Goal: Task Accomplishment & Management: Complete application form

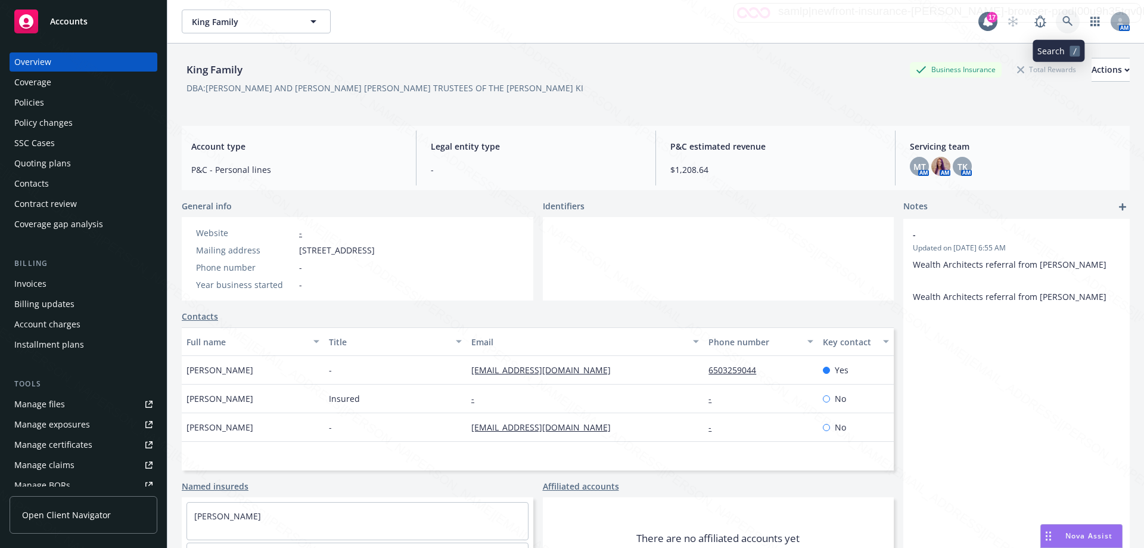
click at [1062, 23] on icon at bounding box center [1067, 21] width 11 height 11
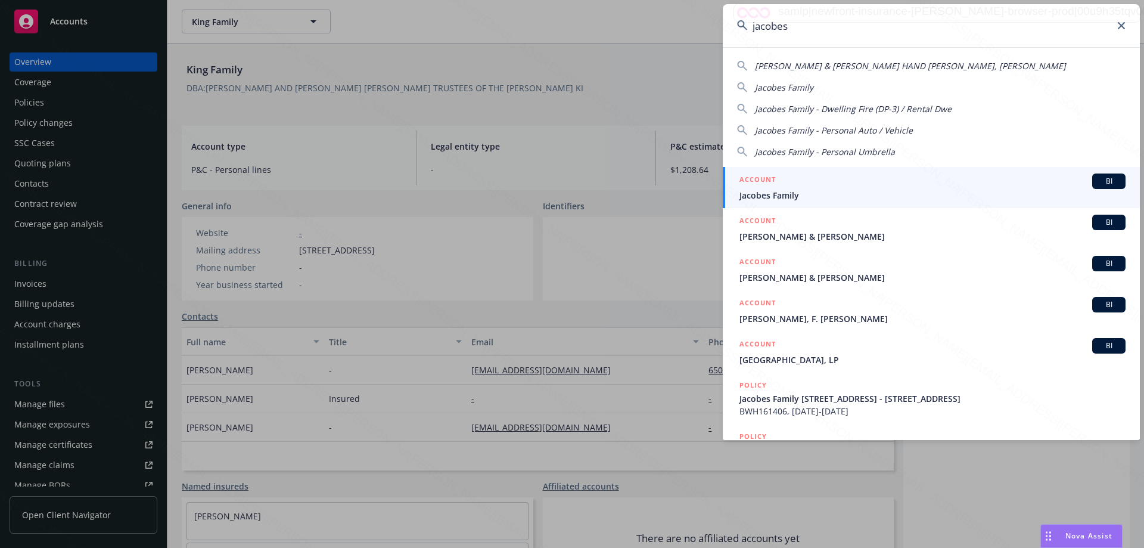
type input "jacobes"
click at [763, 194] on span "Jacobes Family" at bounding box center [932, 195] width 386 height 13
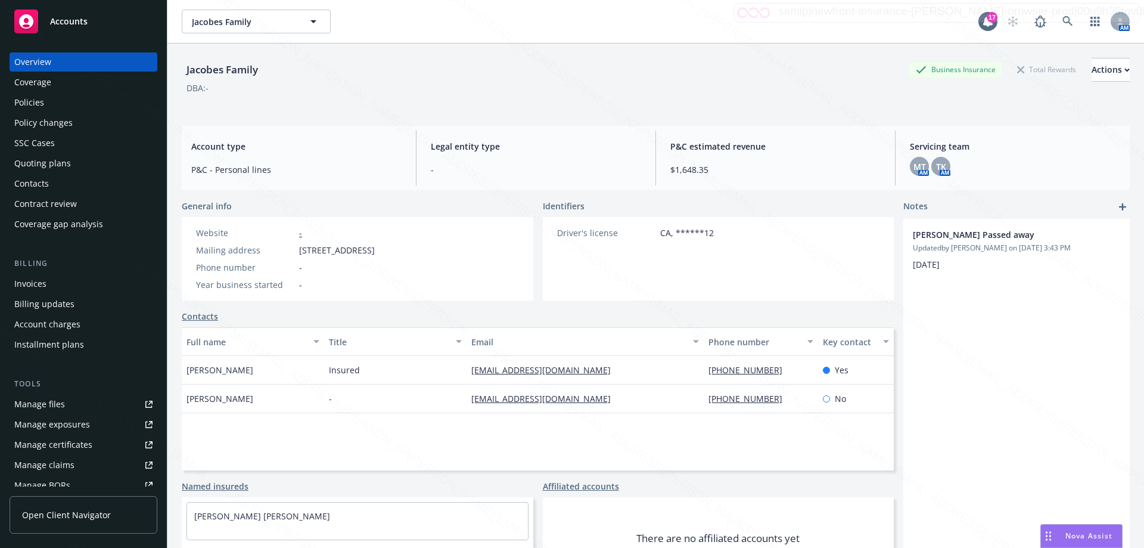
click at [52, 122] on div "Policy changes" at bounding box center [43, 122] width 58 height 19
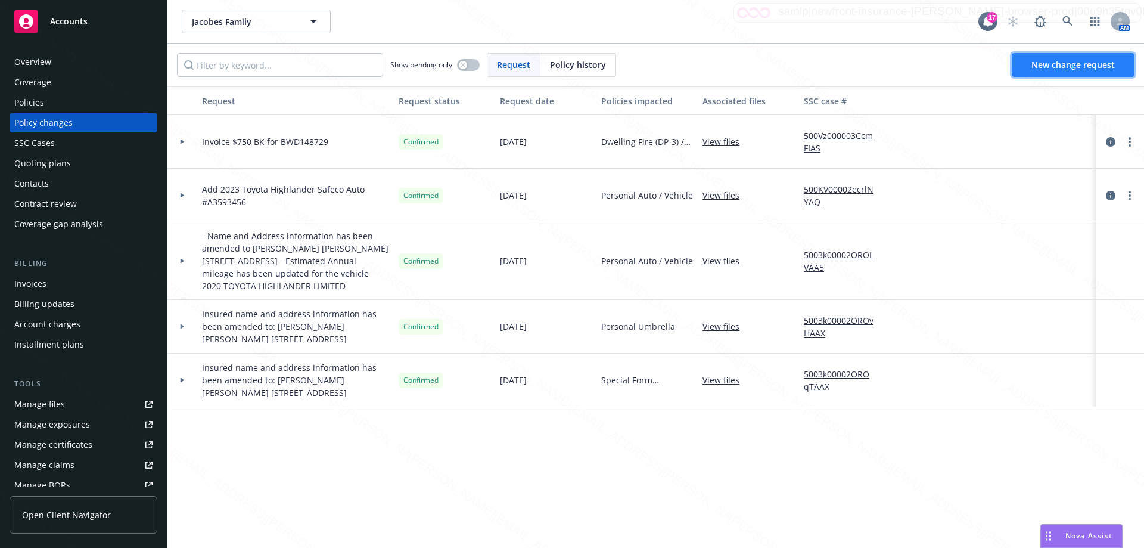
click at [1076, 61] on span "New change request" at bounding box center [1072, 64] width 83 height 11
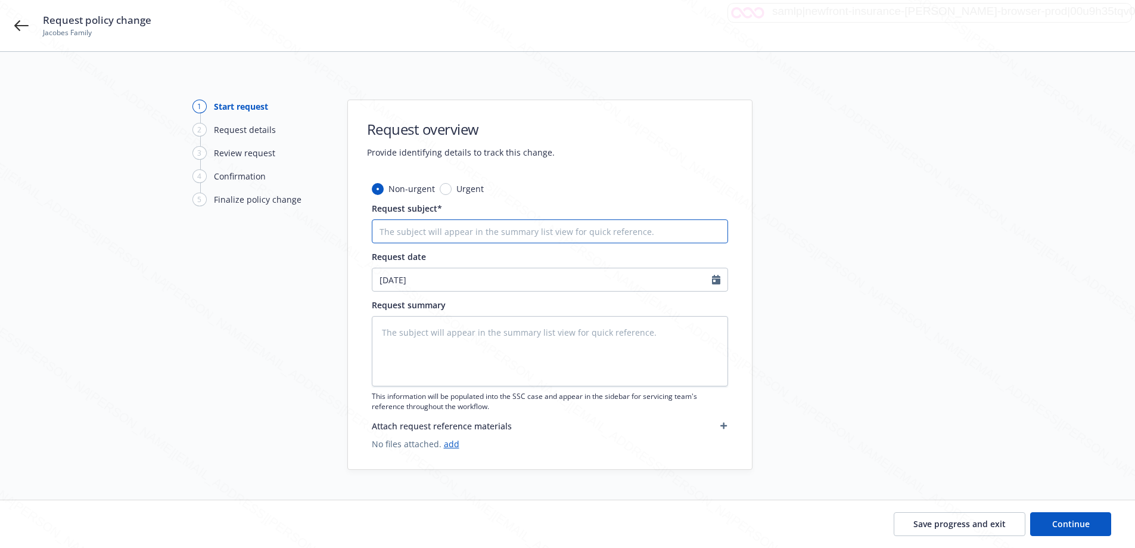
click at [546, 227] on input "Request subject*" at bounding box center [550, 231] width 356 height 24
type textarea "x"
type input "P"
type textarea "x"
type input "Po"
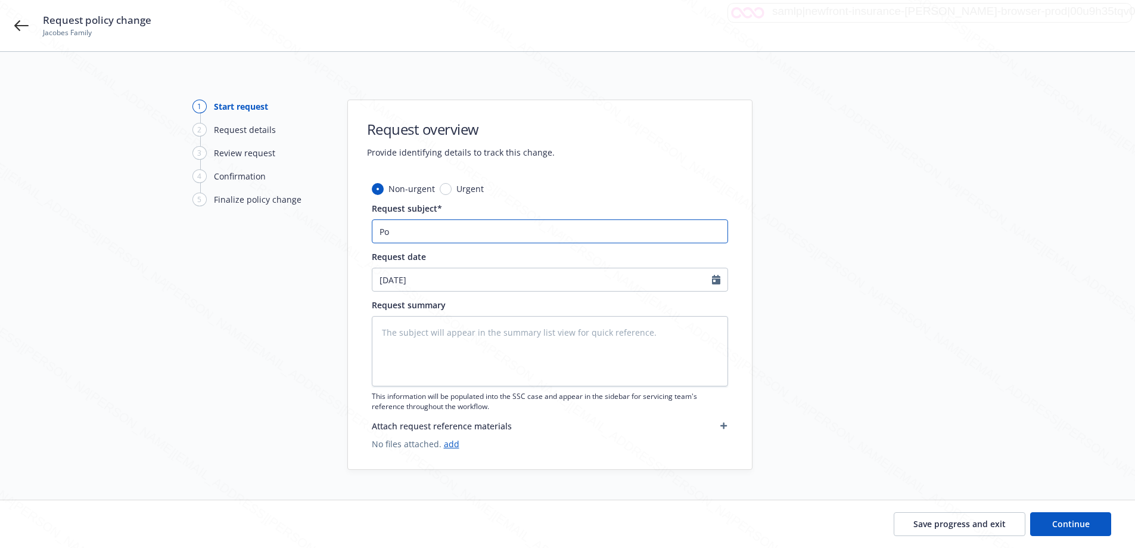
type textarea "x"
type input "Pol"
type textarea "x"
type input "Poli"
type textarea "x"
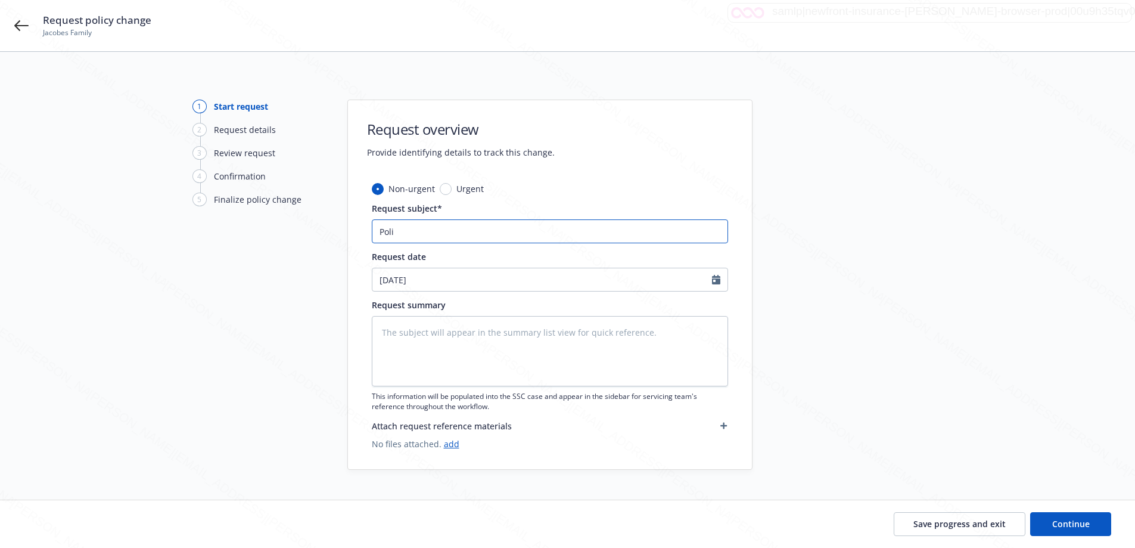
type input "Polic"
type textarea "x"
type input "Policy"
type textarea "x"
type input "Policy"
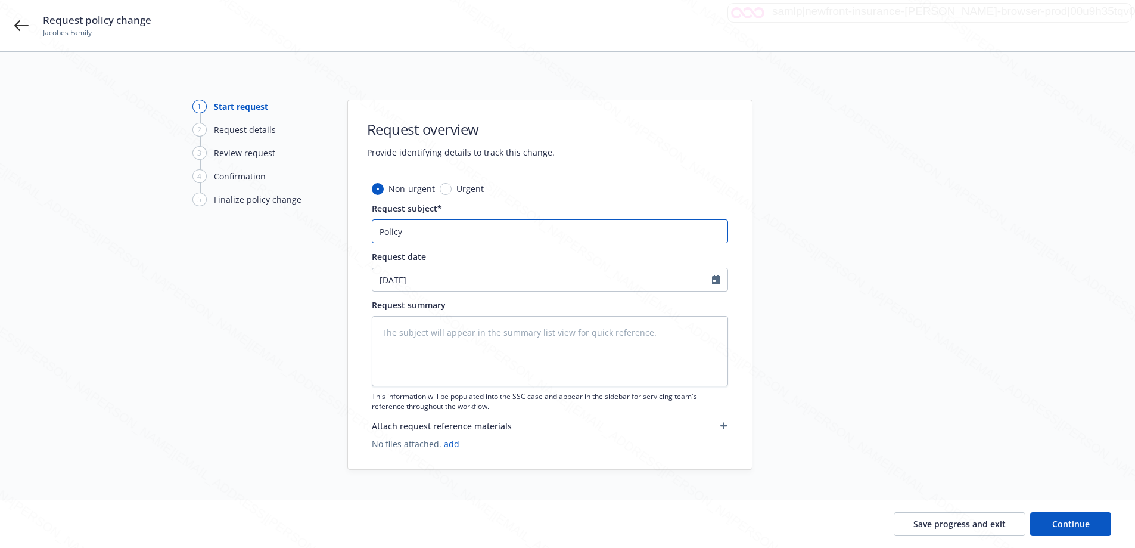
type textarea "x"
type input "Policy U"
type textarea "x"
type input "Policy Up"
type textarea "x"
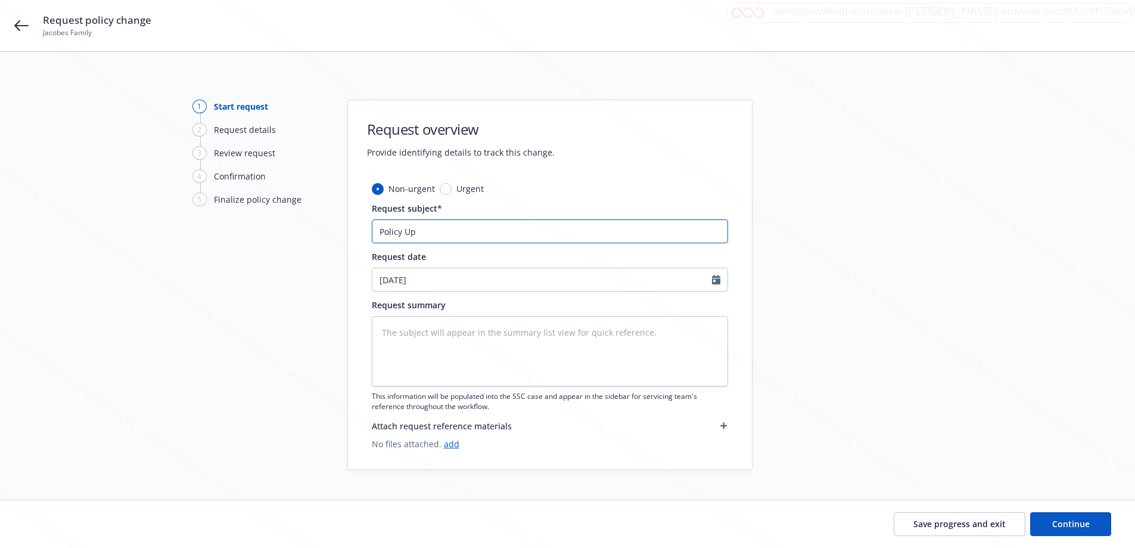
type input "Policy Upd"
type textarea "x"
type input "Policy Upda"
type textarea "x"
type input "Policy Updat"
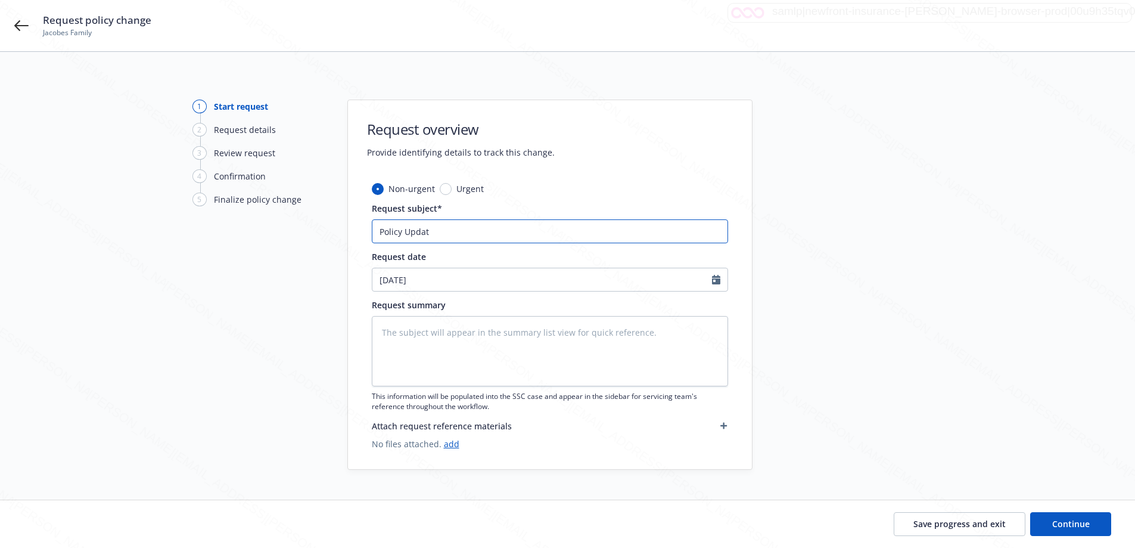
type textarea "x"
type input "Policy Update"
type textarea "x"
type input "Policy Update"
type textarea "x"
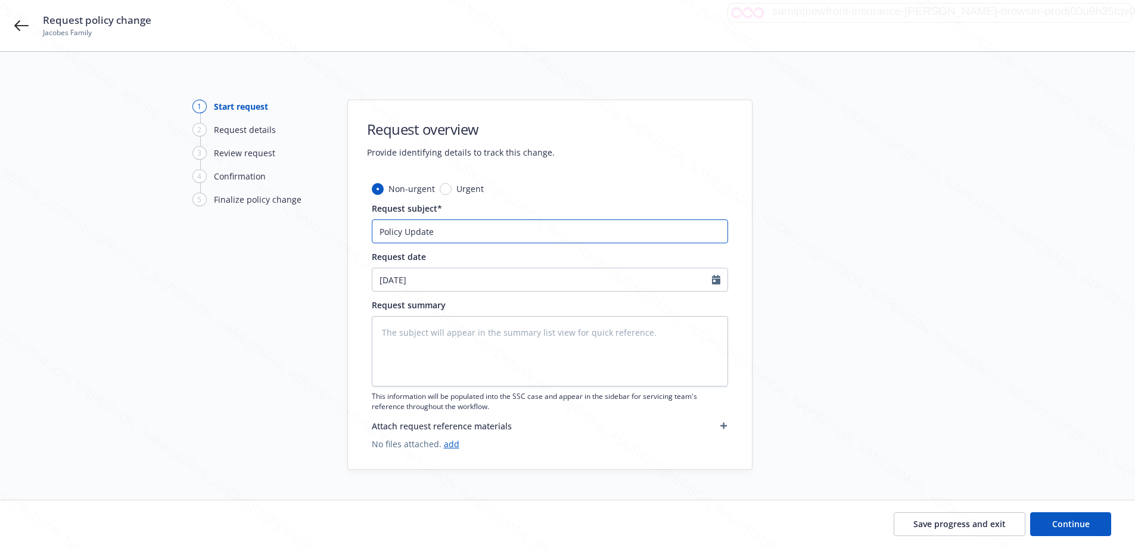
type input "Policy Update -"
type textarea "x"
type input "Policy Update -"
type textarea "x"
type input "Policy Update - A"
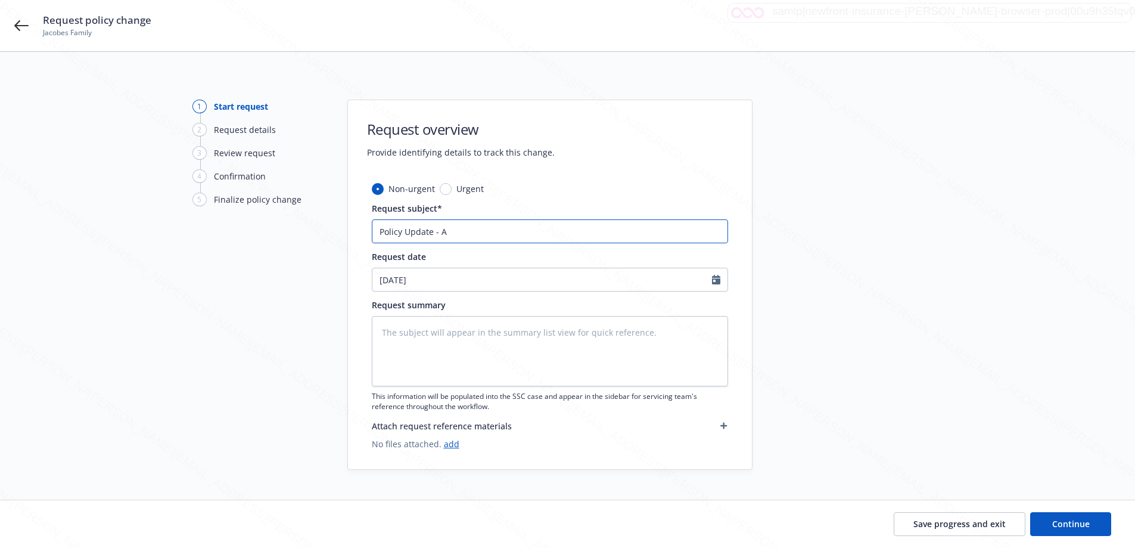
type textarea "x"
type input "Policy Update - Ad"
type textarea "x"
type input "Policy Update - Add"
type textarea "x"
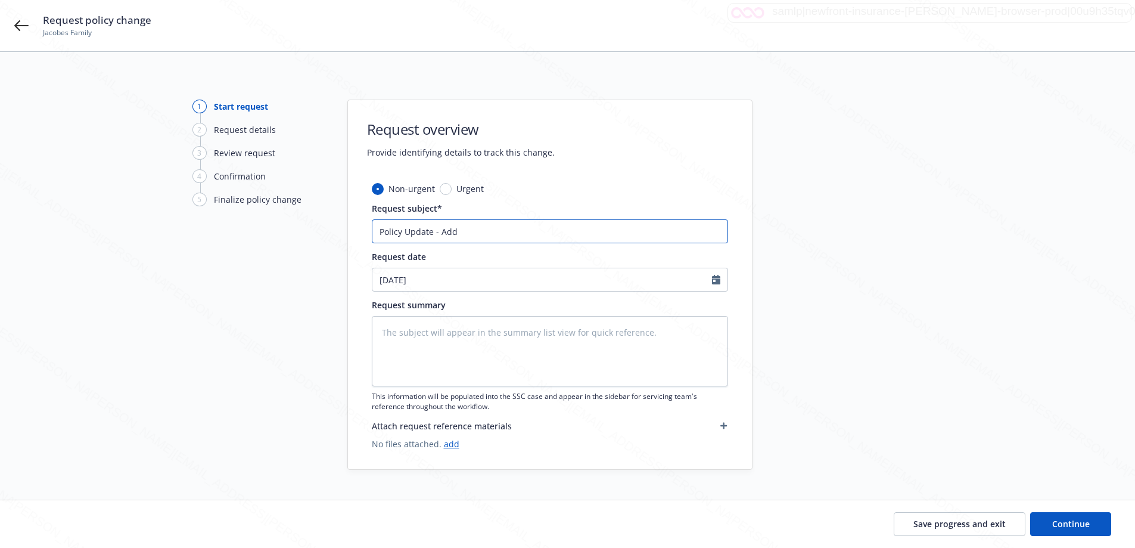
type input "Policy Update - Add"
type textarea "x"
type input "Policy Update - Add T"
type textarea "x"
type input "Policy Update - Add Tr"
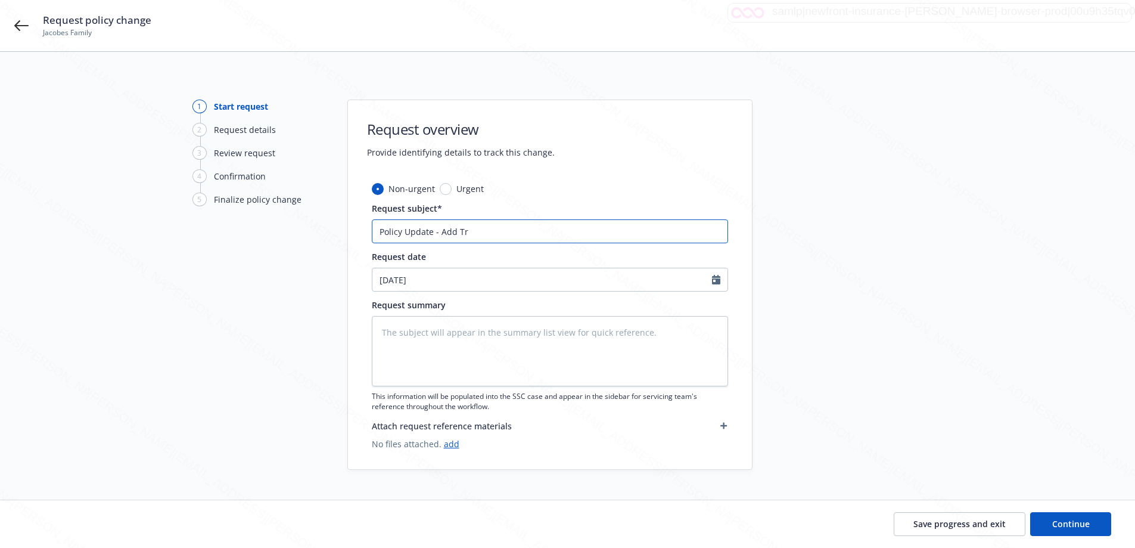
type textarea "x"
type input "Policy Update - Add Tru"
type textarea "x"
type input "Policy Update - Add Trus"
type textarea "x"
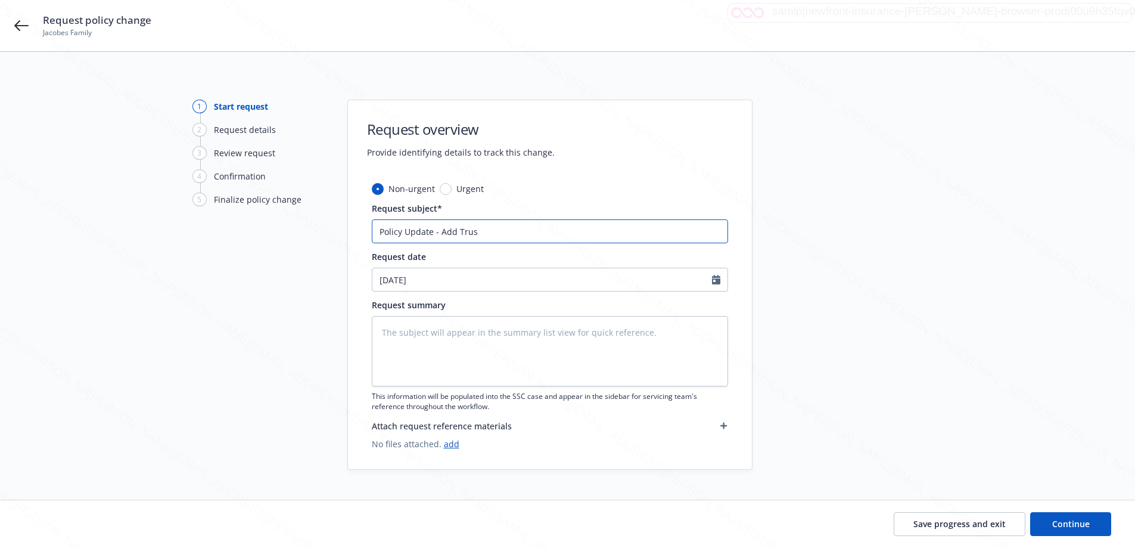
type input "Policy Update - Add Trust"
type textarea "x"
type input "Policy Update - Add Trust"
type textarea "x"
type input "Policy Update - Add Trust -"
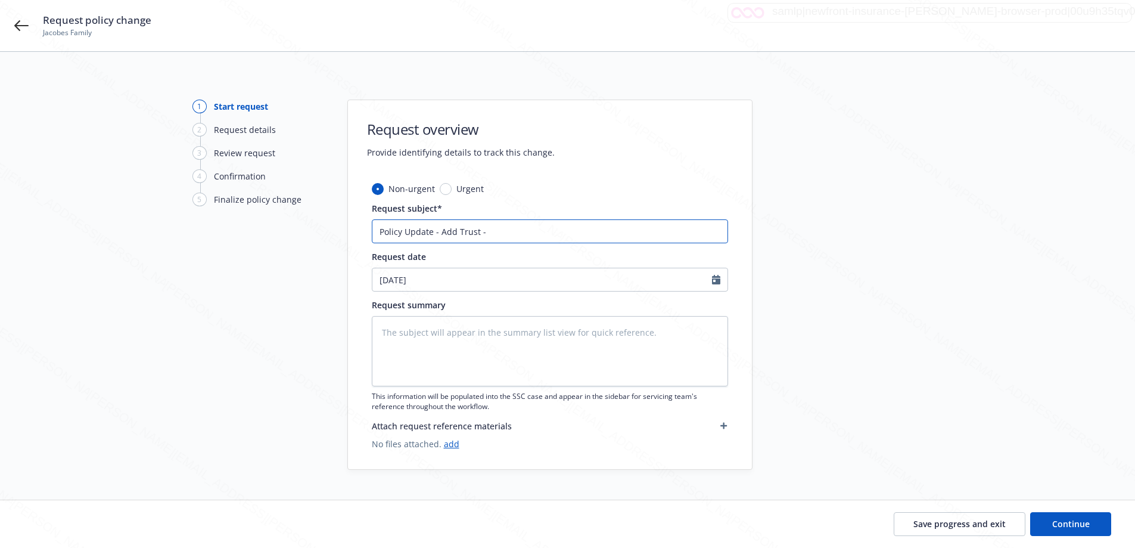
type textarea "x"
type input "Policy Update - Add Trust -"
click at [502, 230] on input "Policy Update - Add Trust -" at bounding box center [550, 231] width 356 height 24
paste input "Evanston BWH161406"
type textarea "x"
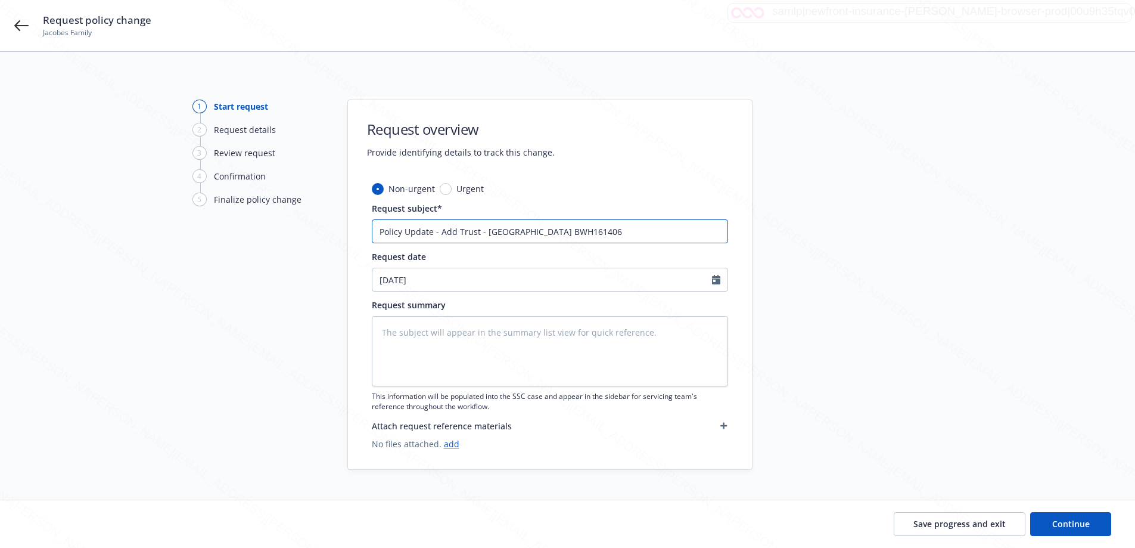
type input "Policy Update - Add Trust - [GEOGRAPHIC_DATA] BWH161406"
click at [452, 329] on textarea at bounding box center [550, 351] width 356 height 70
type textarea "x"
type textarea "A"
type textarea "x"
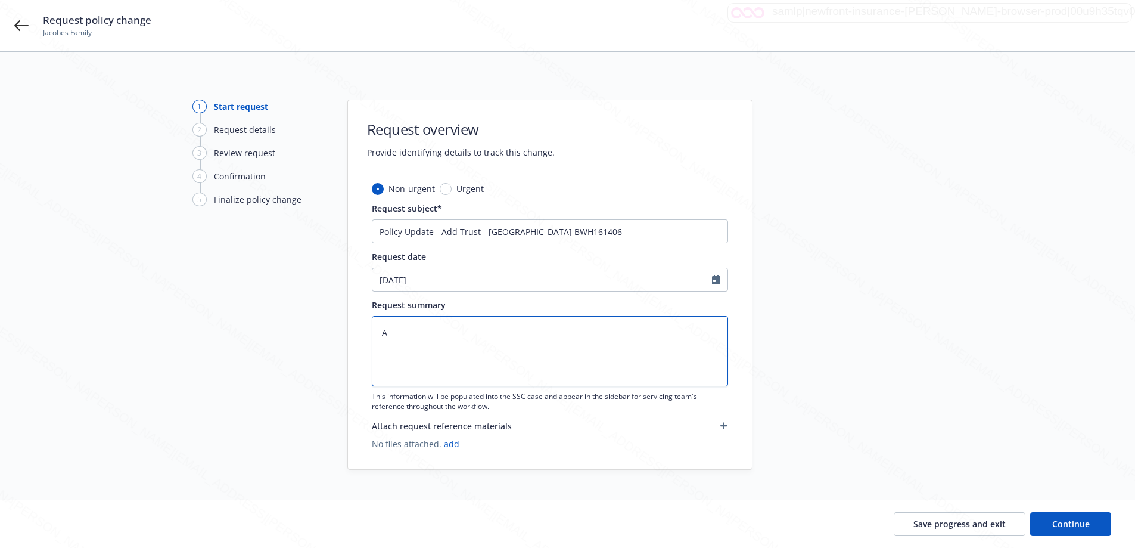
type textarea "Ad"
type textarea "x"
type textarea "Add"
type textarea "x"
type textarea "Add"
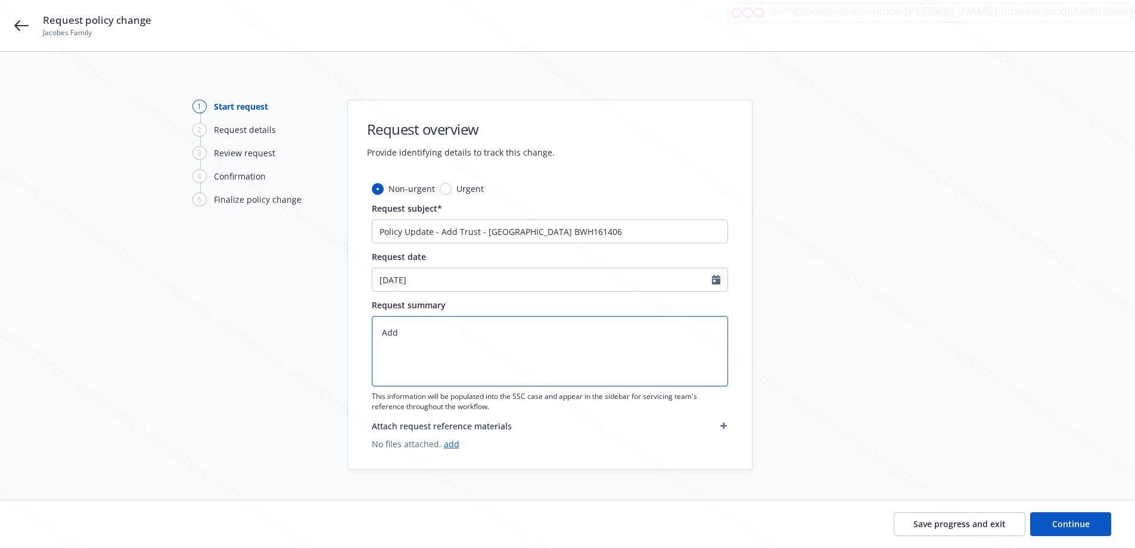
type textarea "x"
type textarea "Add T"
type textarea "x"
type textarea "Add Tr"
type textarea "x"
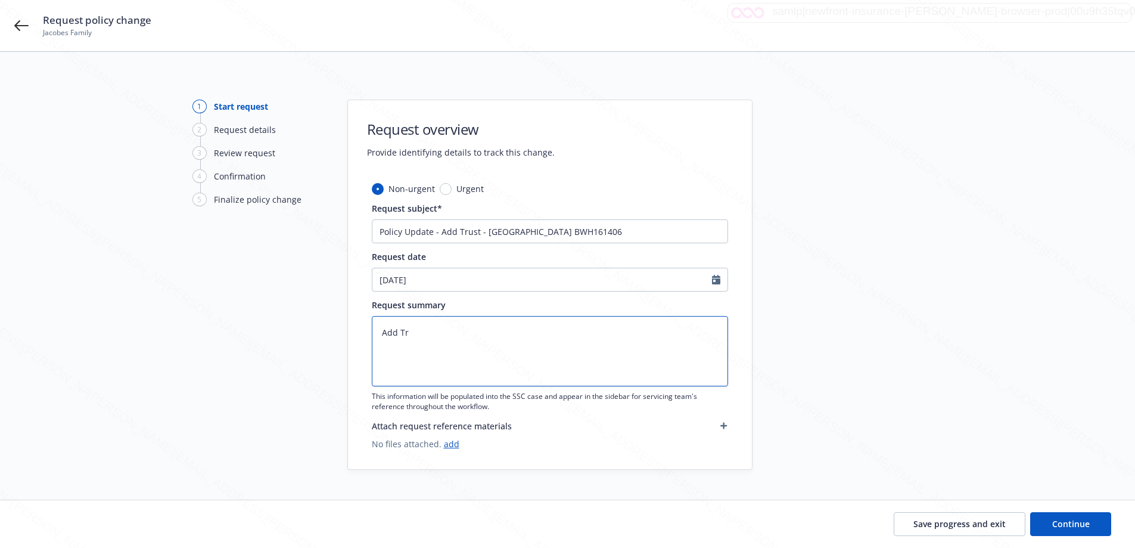
type textarea "Add Tru"
type textarea "x"
type textarea "Add Trus"
type textarea "x"
type textarea "Add Trust"
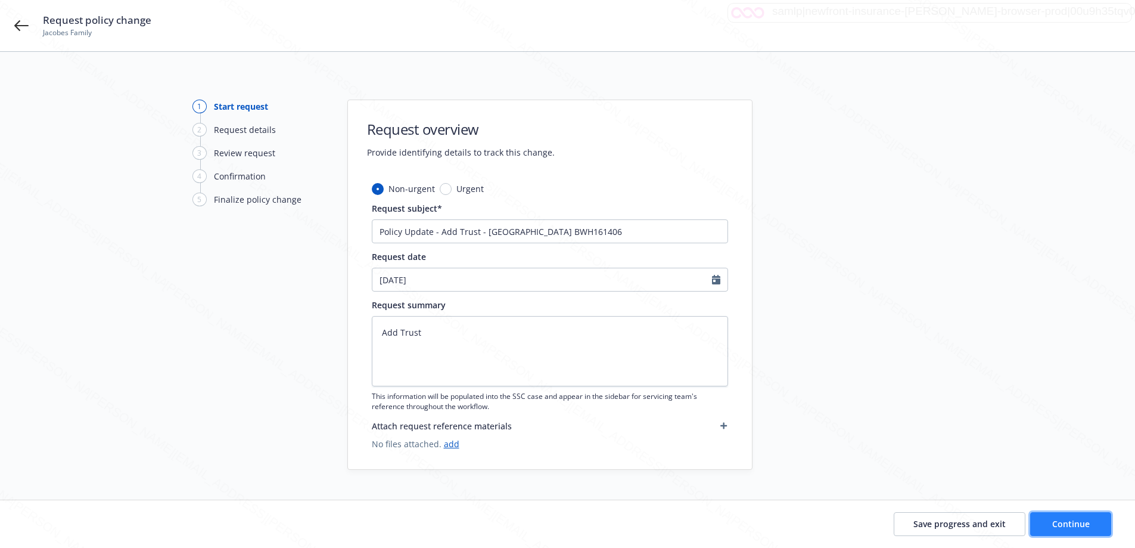
click at [1099, 525] on button "Continue" at bounding box center [1070, 524] width 81 height 24
type textarea "x"
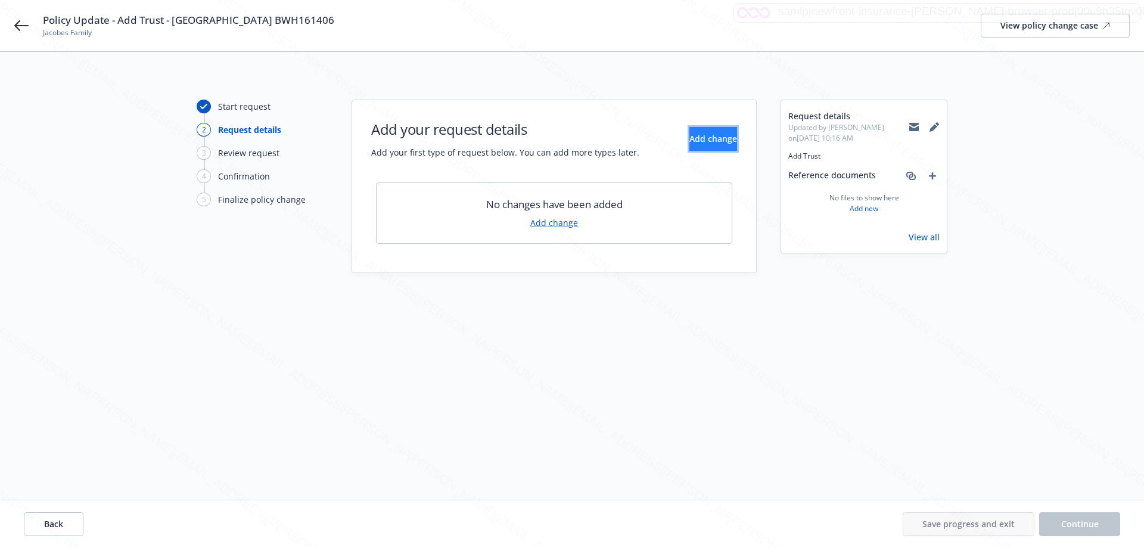
click at [707, 130] on button "Add change" at bounding box center [713, 139] width 48 height 24
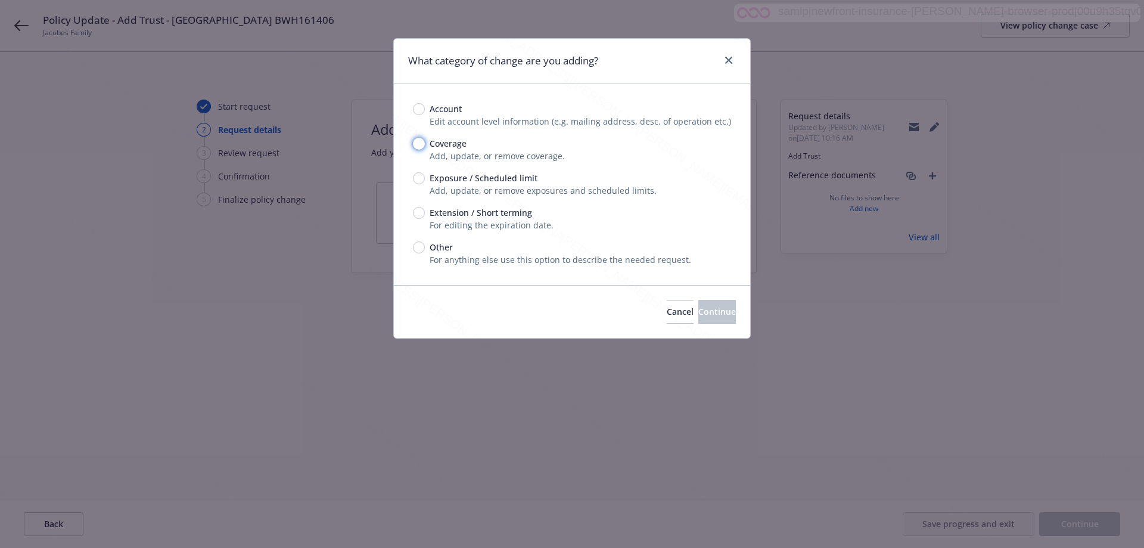
click at [416, 142] on input "Coverage" at bounding box center [419, 144] width 12 height 12
radio input "true"
click at [698, 318] on button "Continue" at bounding box center [717, 312] width 38 height 24
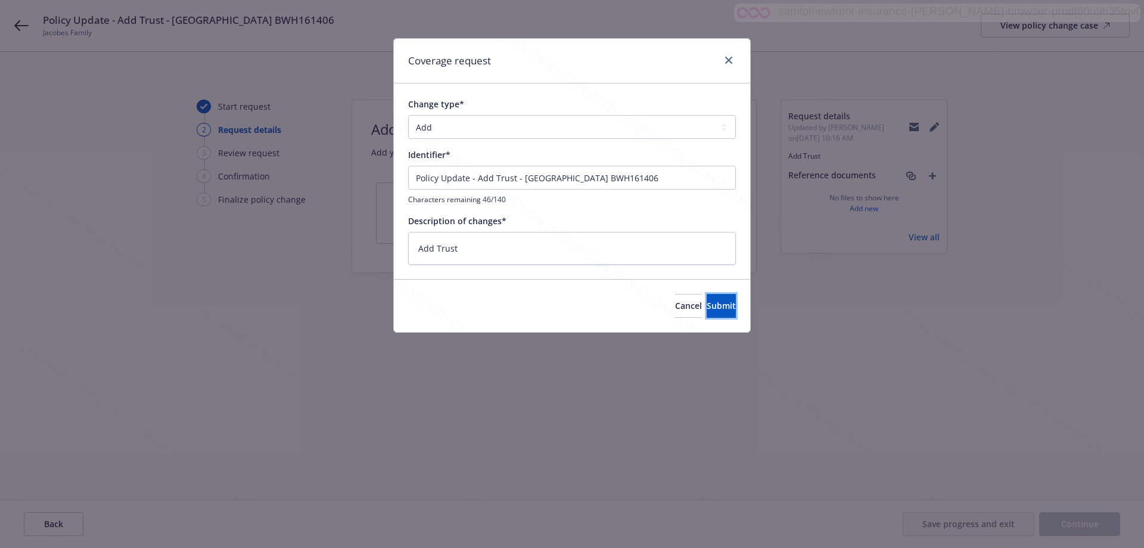
click at [707, 312] on button "Submit" at bounding box center [721, 306] width 29 height 24
type textarea "x"
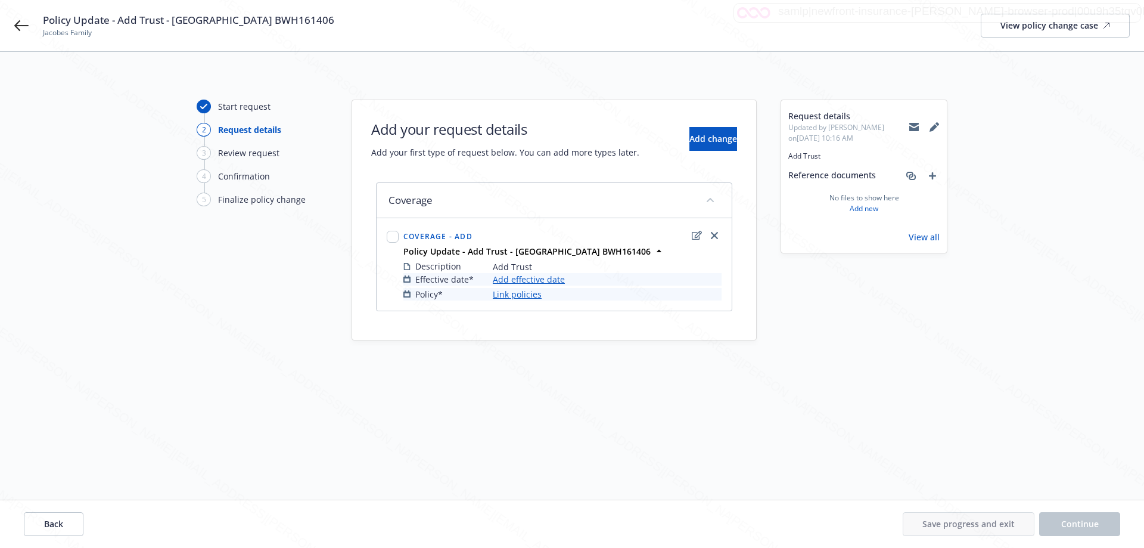
click at [540, 281] on link "Add effective date" at bounding box center [529, 279] width 72 height 13
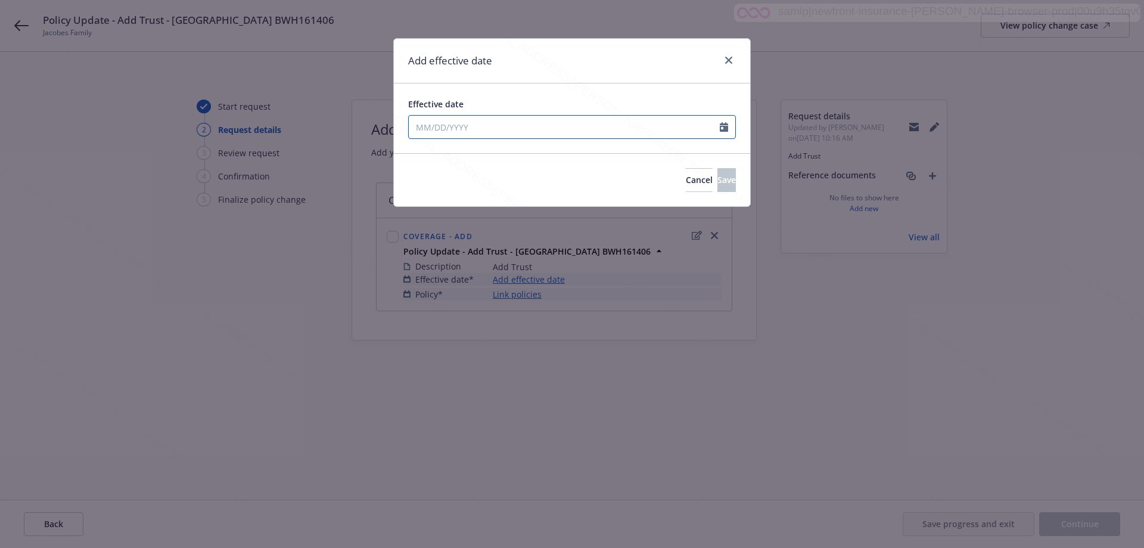
select select "8"
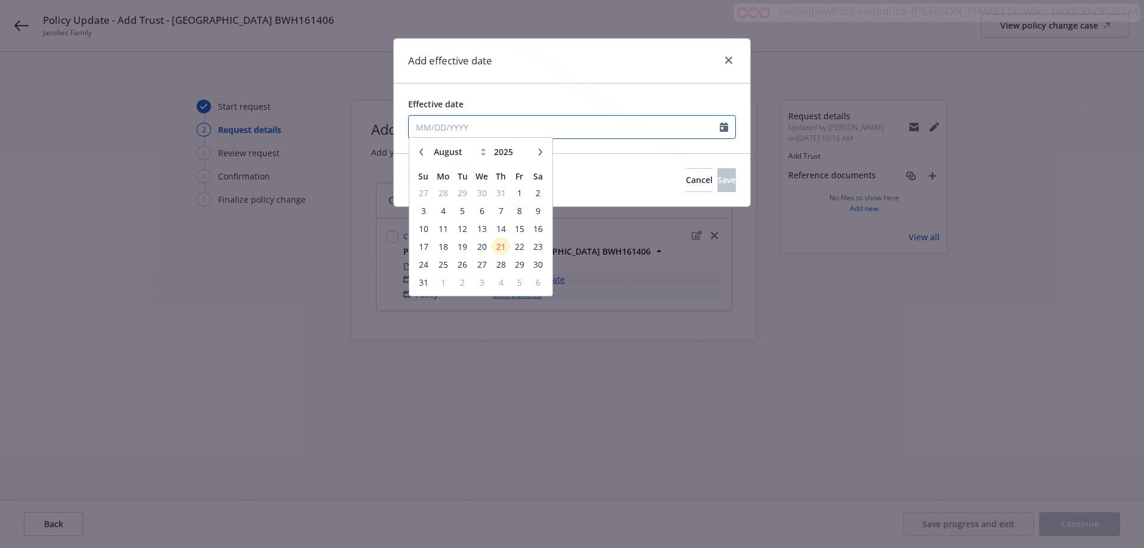
click at [548, 128] on input "Effective date" at bounding box center [564, 127] width 311 height 23
click at [446, 250] on span "18" at bounding box center [443, 250] width 18 height 15
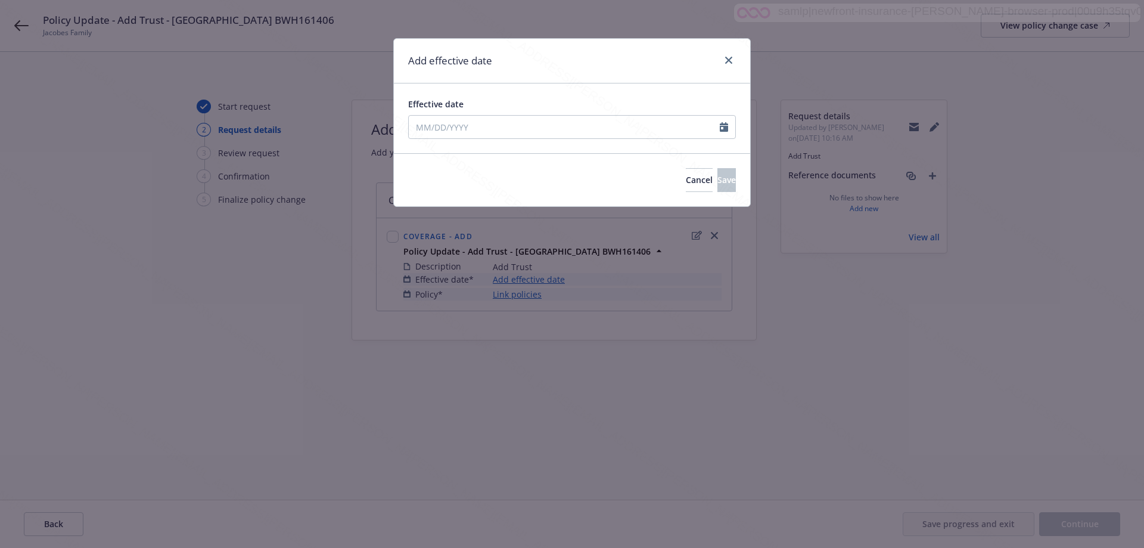
type input "[DATE]"
click at [717, 180] on span "Save" at bounding box center [726, 179] width 18 height 11
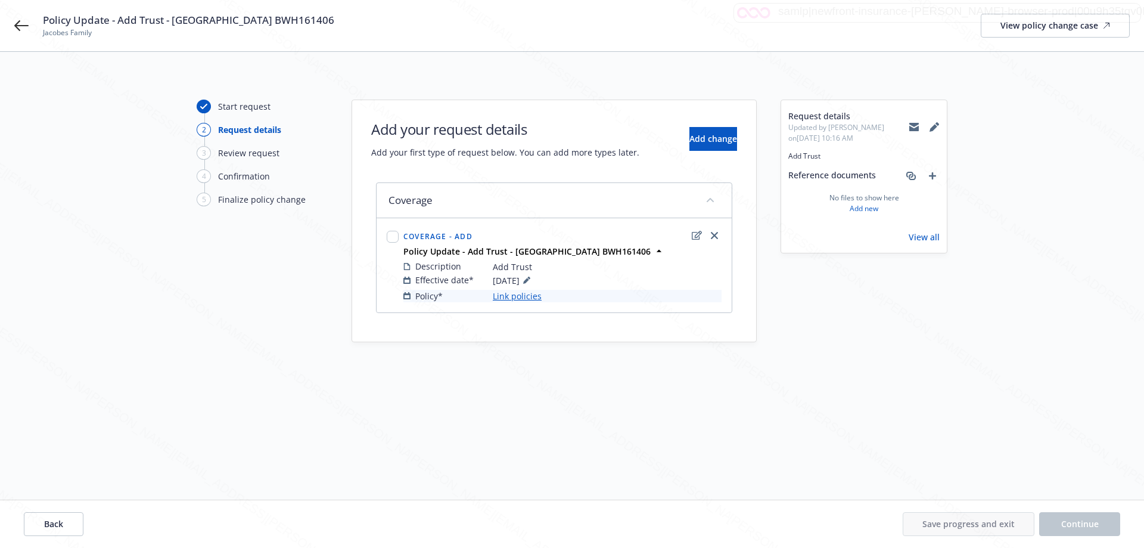
click at [512, 294] on link "Link policies" at bounding box center [517, 296] width 49 height 13
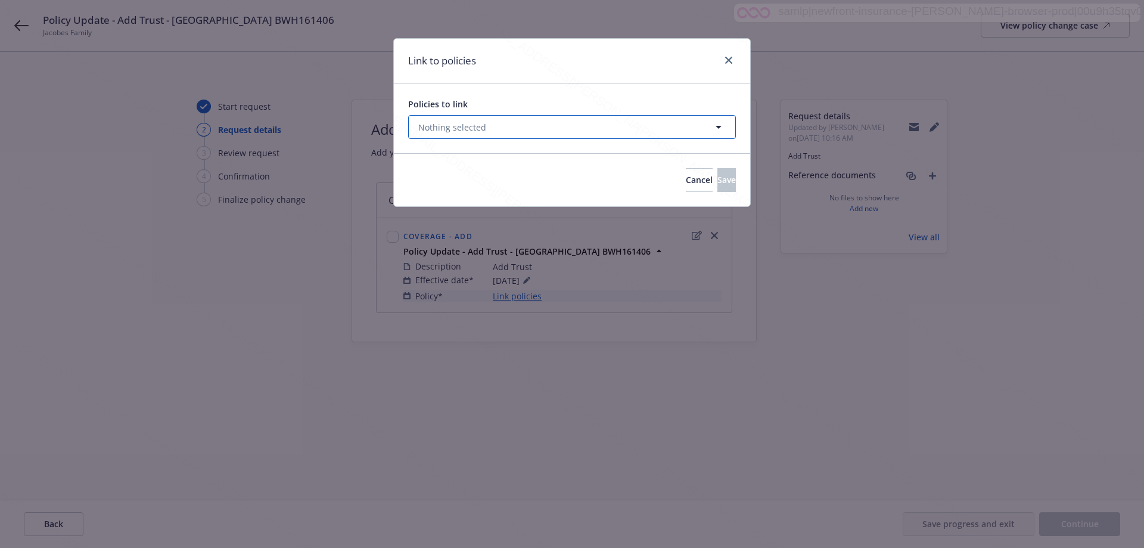
click at [459, 129] on span "Nothing selected" at bounding box center [452, 127] width 68 height 13
select select "ACTIVE"
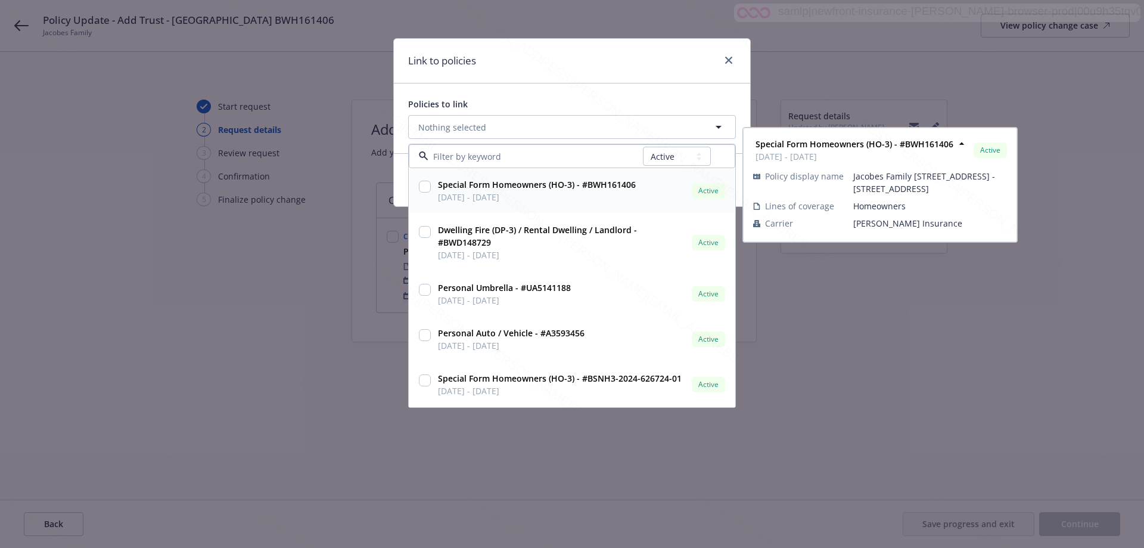
click at [424, 185] on input "checkbox" at bounding box center [425, 187] width 12 height 12
checkbox input "true"
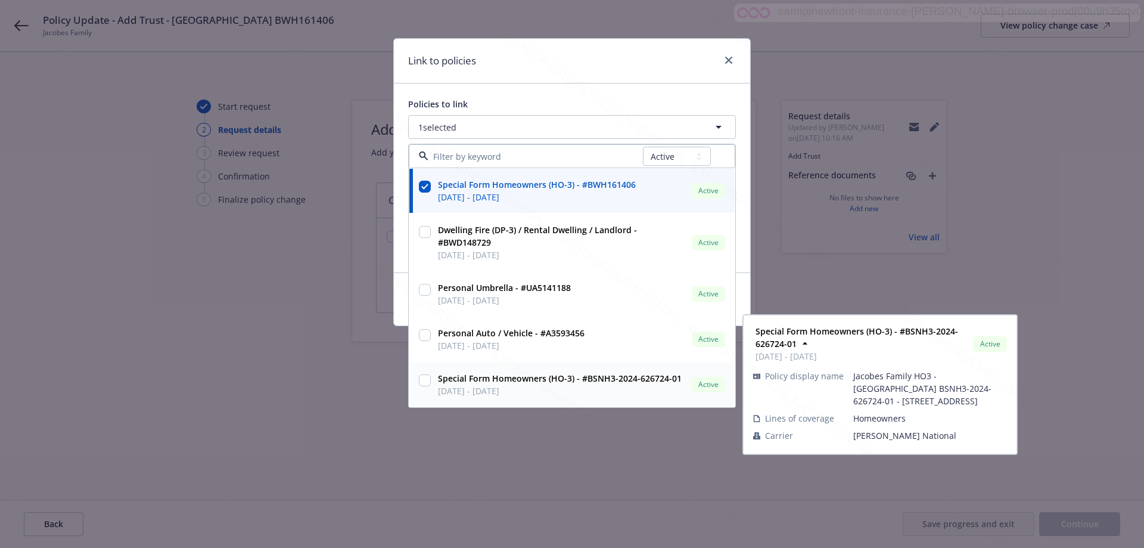
drag, startPoint x: 825, startPoint y: 452, endPoint x: 804, endPoint y: 449, distance: 21.0
click at [822, 450] on div "Special Form Homeowners (HO-3) - #BSNH3-2024-626724-01 [DATE] - [DATE] Active P…" at bounding box center [880, 384] width 273 height 138
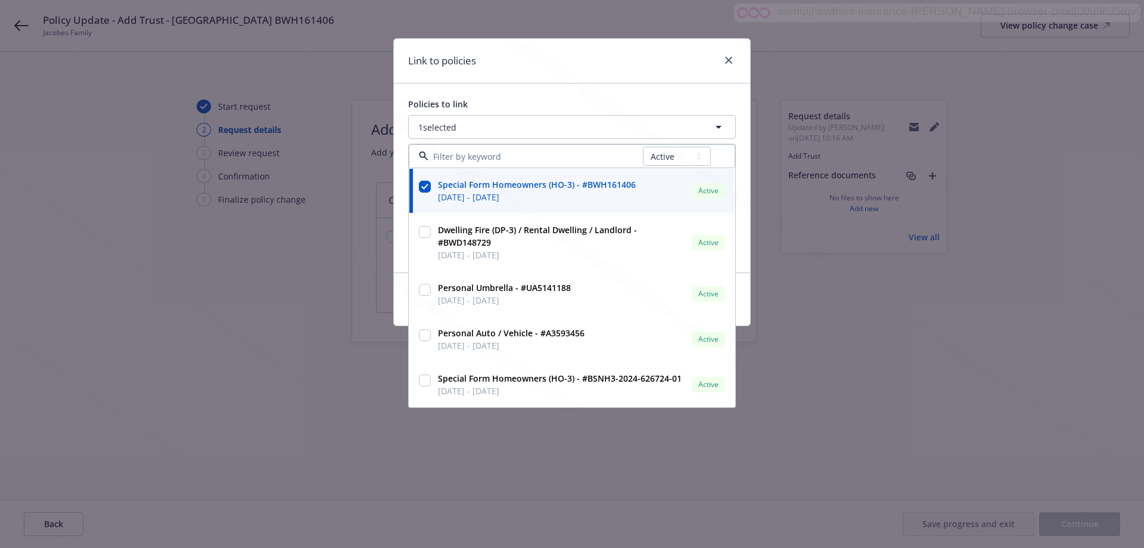
click at [806, 468] on div "Link to policies Policies to link 1 selected All Active Upcoming Expired Cancel…" at bounding box center [572, 274] width 1144 height 548
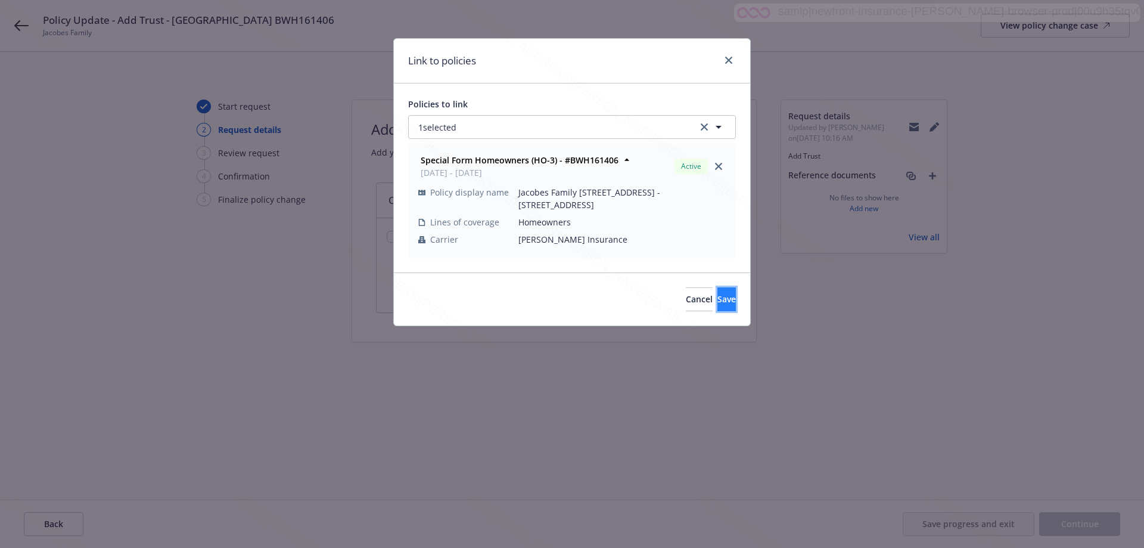
click at [717, 288] on button "Save" at bounding box center [726, 299] width 18 height 24
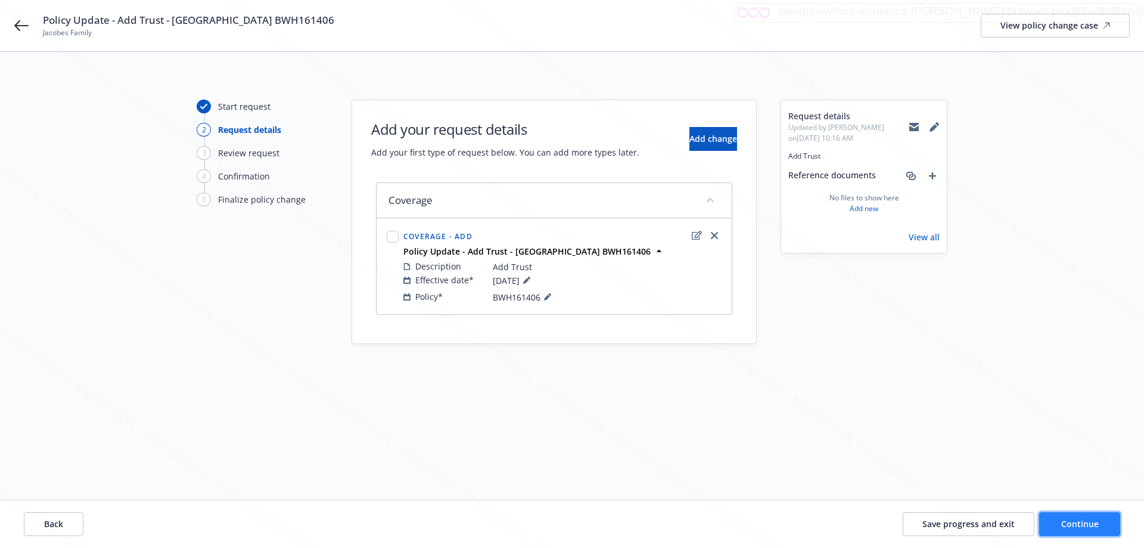
click at [1077, 521] on span "Continue" at bounding box center [1080, 523] width 38 height 11
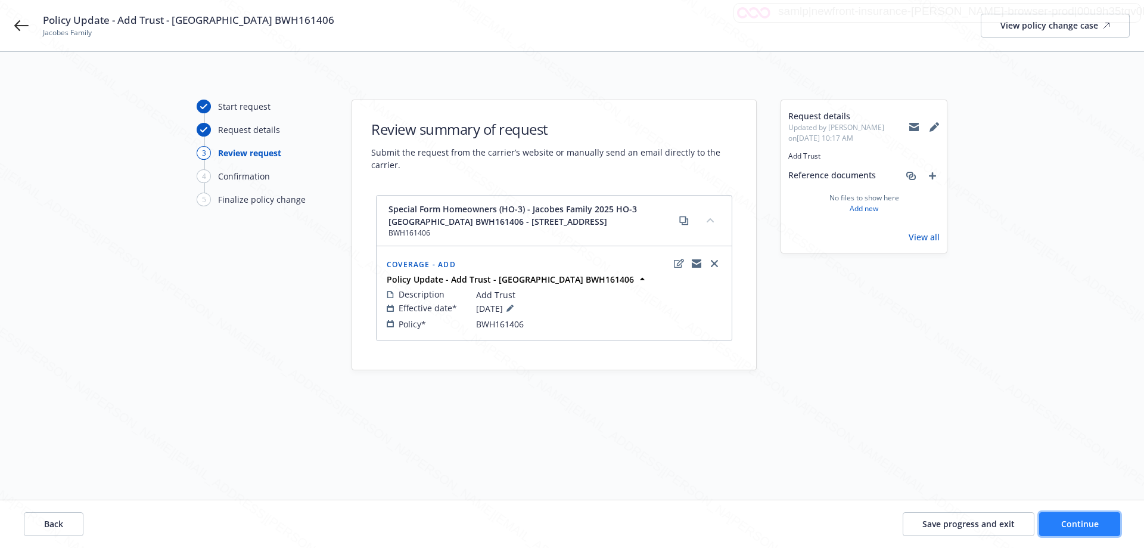
click at [1077, 521] on span "Continue" at bounding box center [1080, 523] width 38 height 11
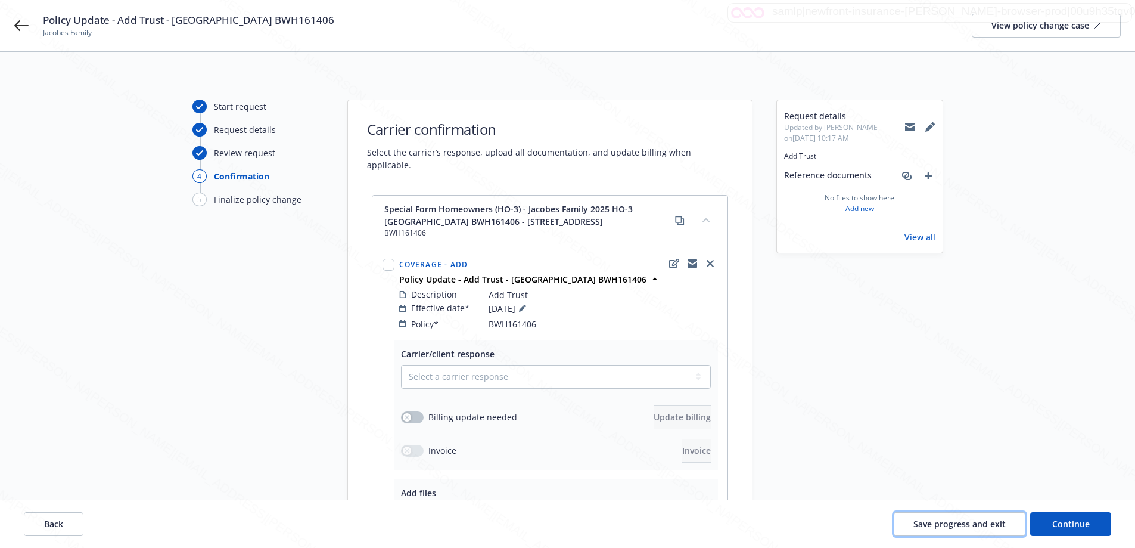
click at [976, 531] on button "Save progress and exit" at bounding box center [960, 524] width 132 height 24
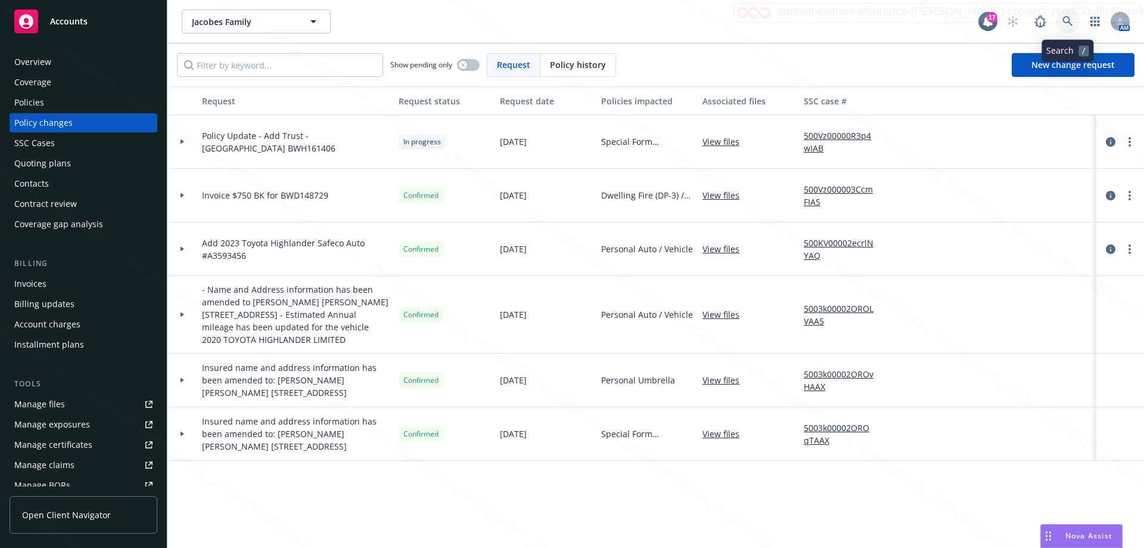
click at [1065, 17] on icon at bounding box center [1067, 21] width 10 height 10
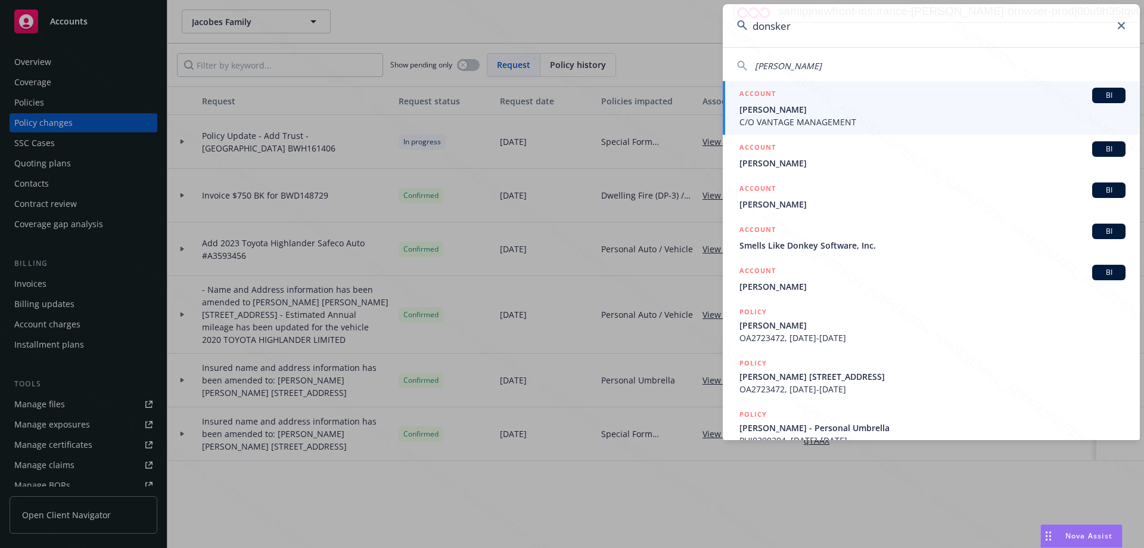
type input "donsker"
click at [795, 126] on span "C/O VANTAGE MANAGEMENT" at bounding box center [932, 122] width 386 height 13
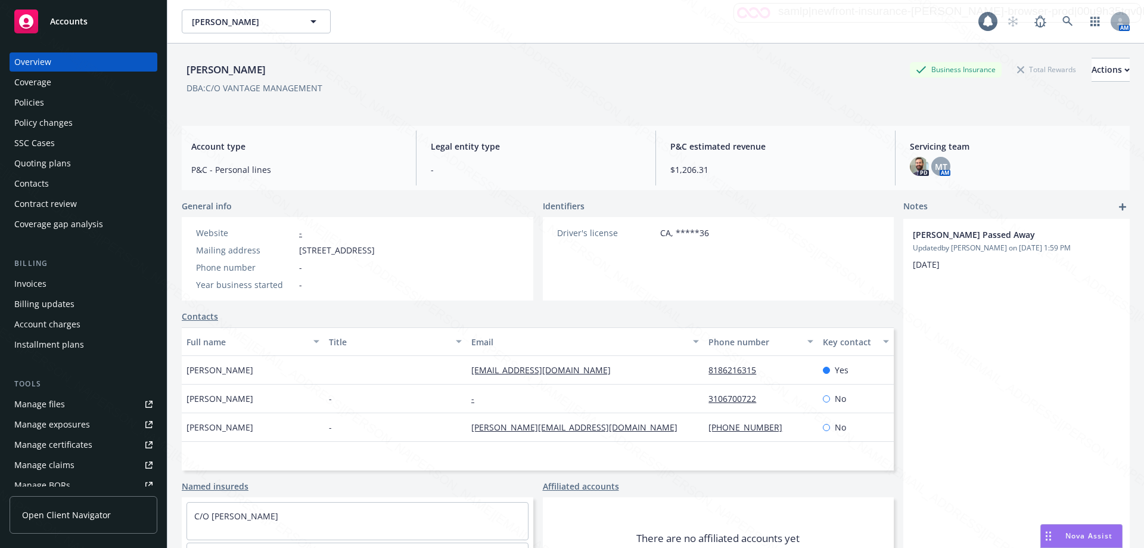
click at [42, 106] on div "Policies" at bounding box center [29, 102] width 30 height 19
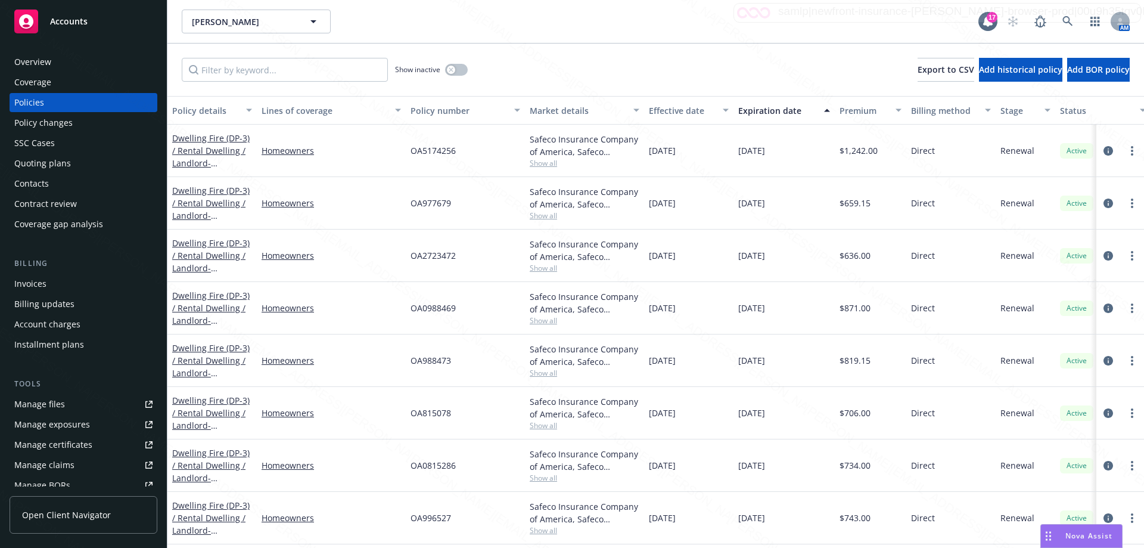
drag, startPoint x: 355, startPoint y: 13, endPoint x: 290, endPoint y: 135, distance: 138.3
click at [355, 13] on div "[PERSON_NAME] [PERSON_NAME]" at bounding box center [580, 22] width 797 height 24
click at [54, 128] on div "Policy changes" at bounding box center [43, 122] width 58 height 19
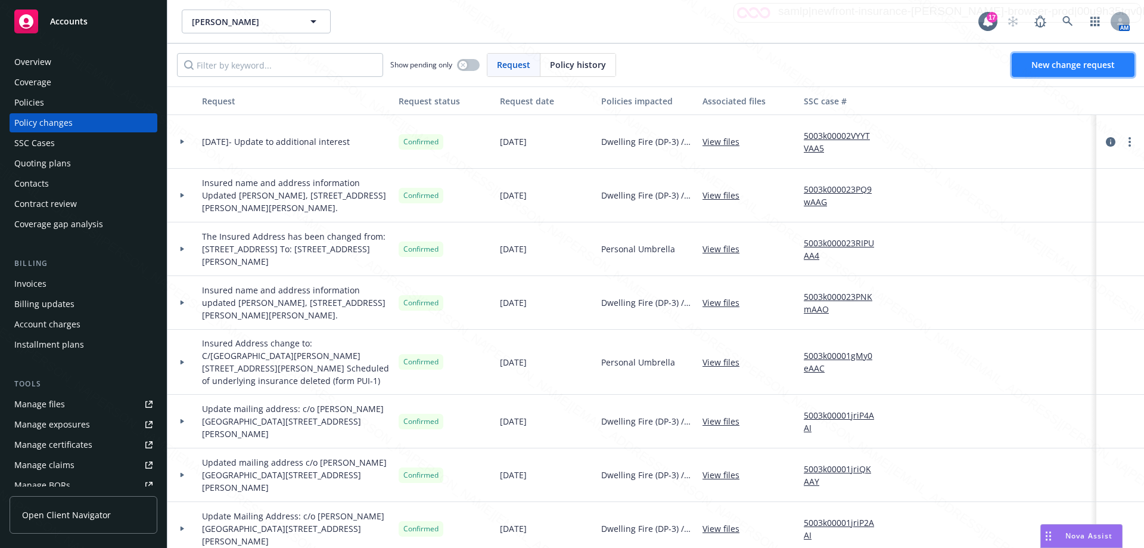
click at [1089, 60] on span "New change request" at bounding box center [1072, 64] width 83 height 11
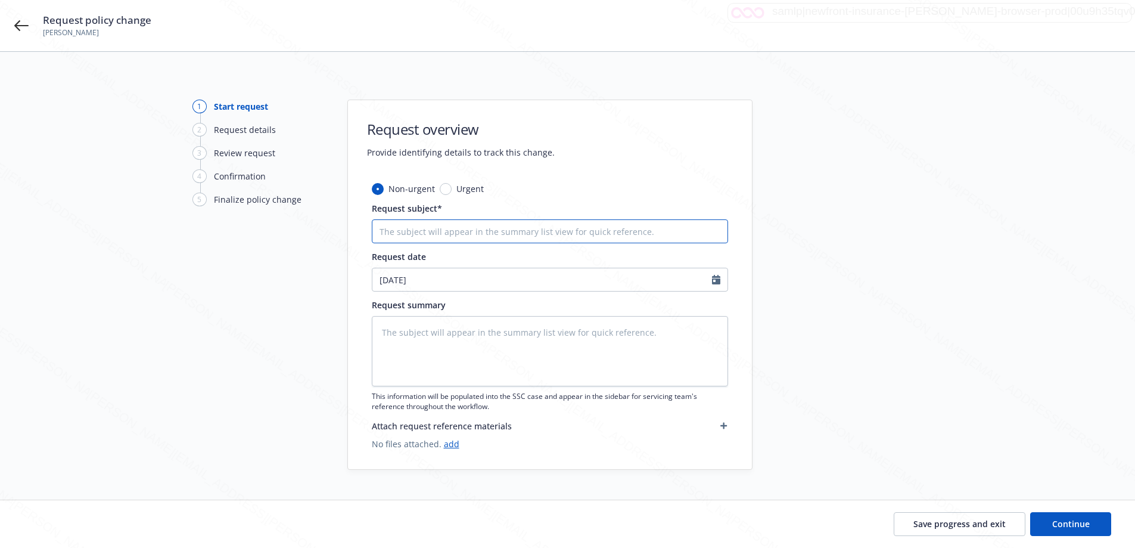
click at [410, 241] on input "Request subject*" at bounding box center [550, 231] width 356 height 24
type textarea "x"
type input "P"
type textarea "x"
type input "Po"
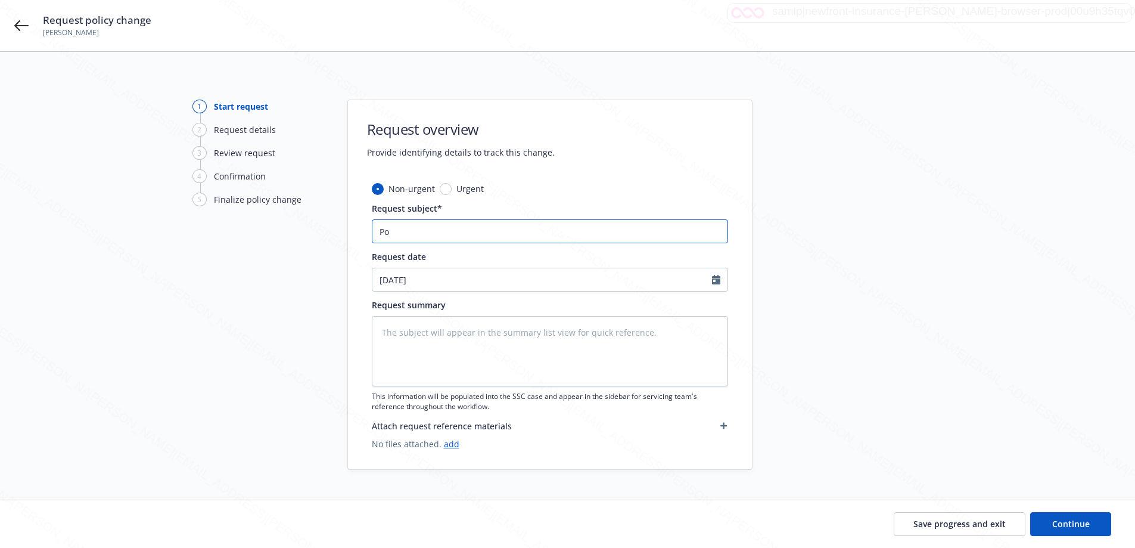
type textarea "x"
type input "Pol"
type textarea "x"
type input "Poli"
type textarea "x"
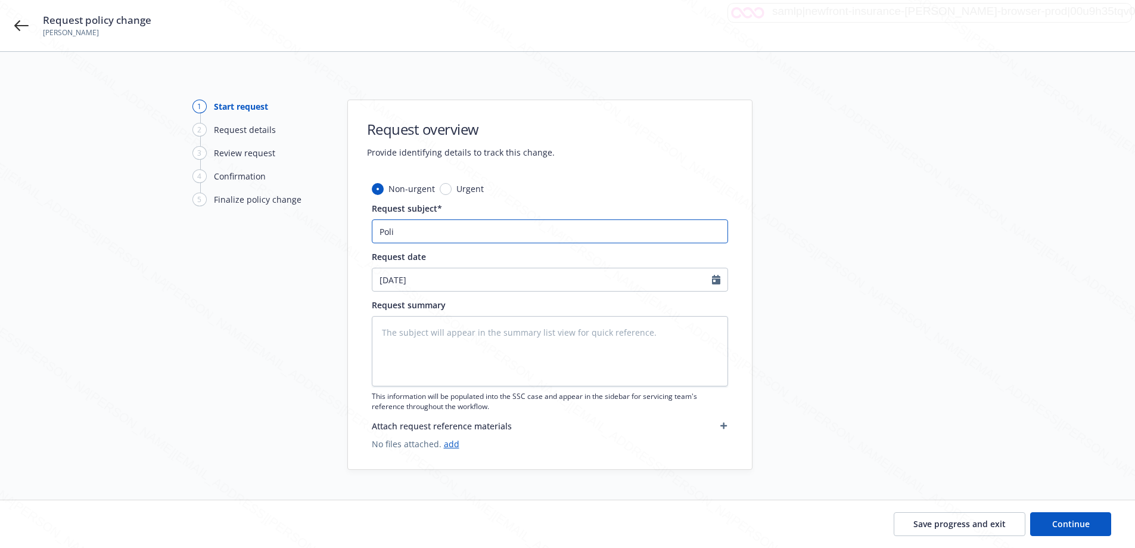
type input "Polic"
type textarea "x"
type input "Policy"
type textarea "x"
type input "Policy"
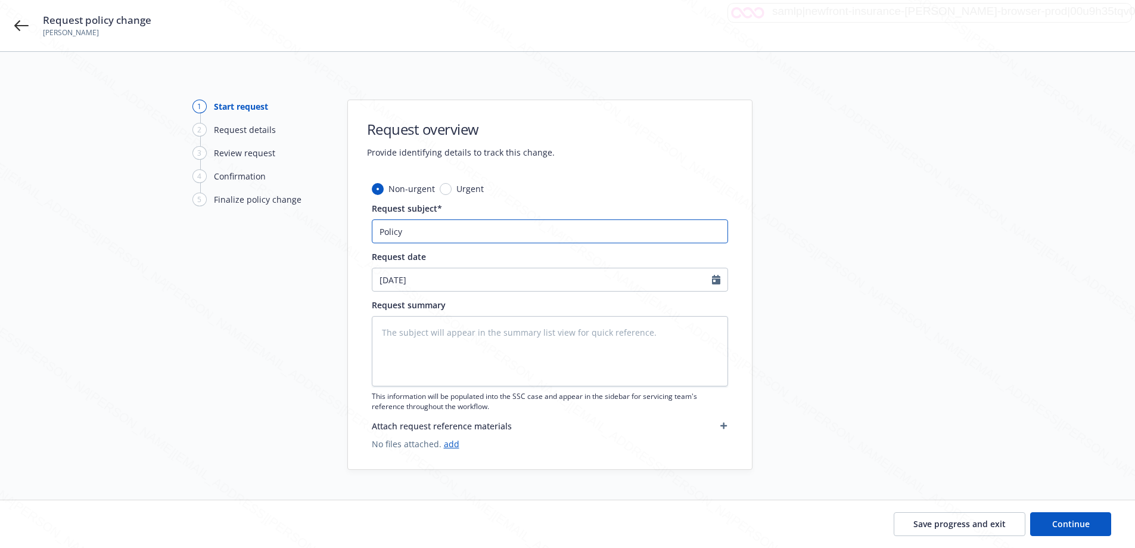
type textarea "x"
type input "Policy U"
type textarea "x"
type input "Policy Up"
type textarea "x"
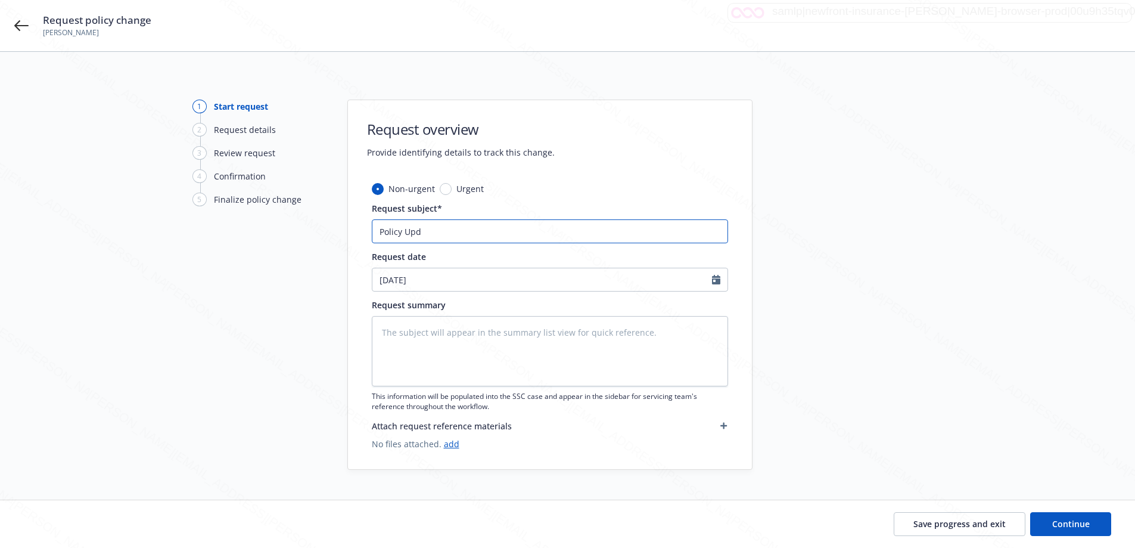
type input "Policy Upda"
type textarea "x"
type input "Policy Updat"
type textarea "x"
type input "Policy Update"
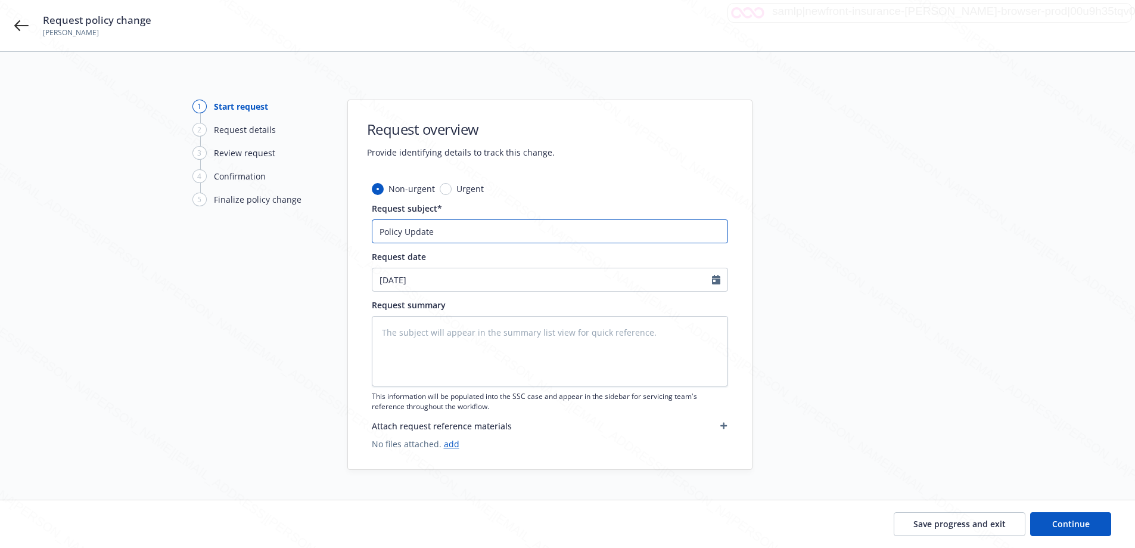
type textarea "x"
type input "Policy Update"
type textarea "x"
type input "Policy Update -"
type textarea "x"
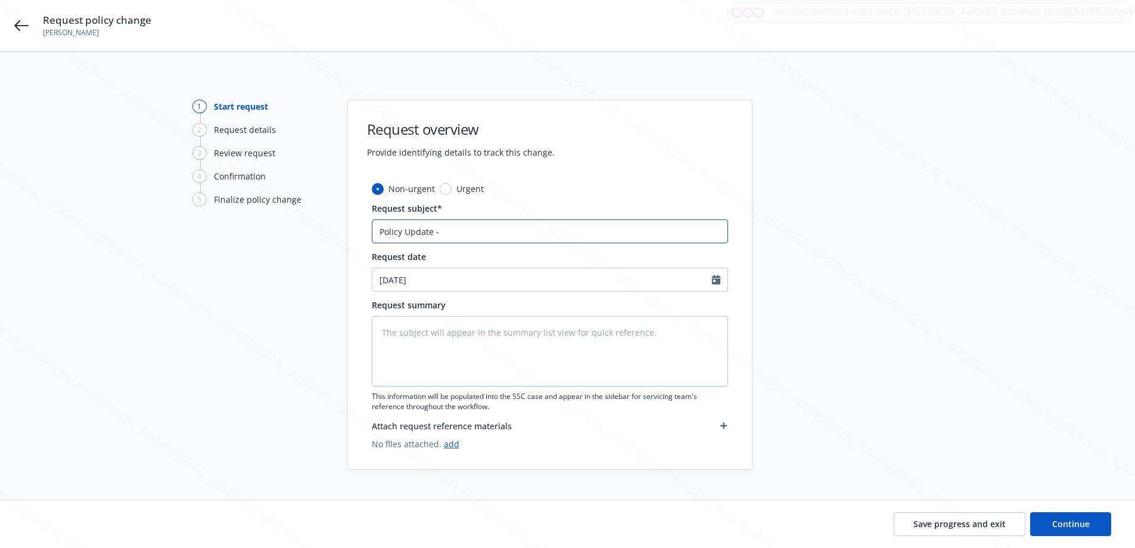
type input "Policy Update -"
type textarea "x"
type input "Policy Update - U"
type textarea "x"
type input "Policy Update - Up"
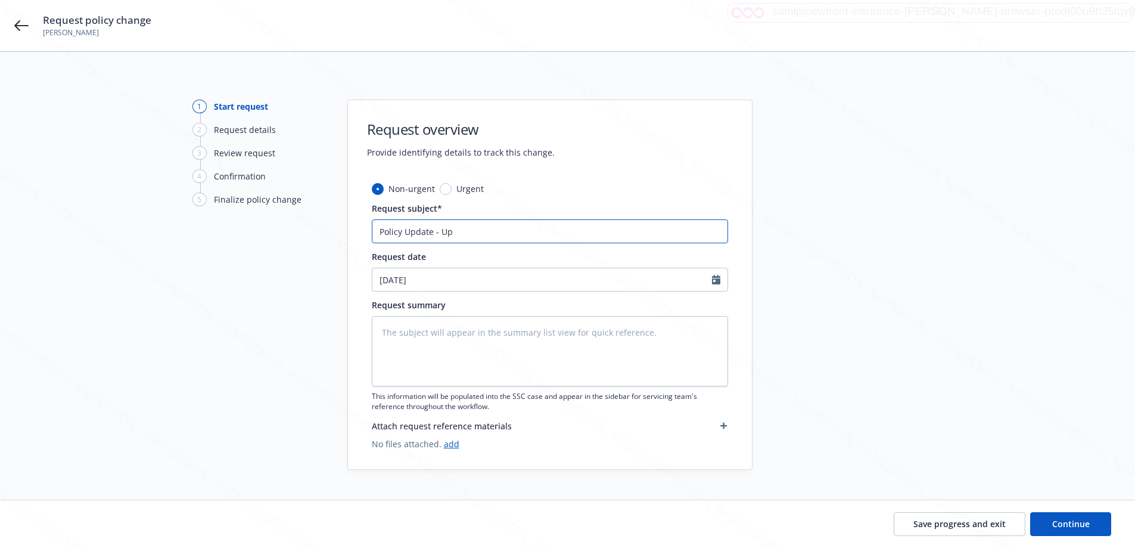
type textarea "x"
type input "Policy Update - Upd"
type textarea "x"
type input "Policy Update - Updat"
type textarea "x"
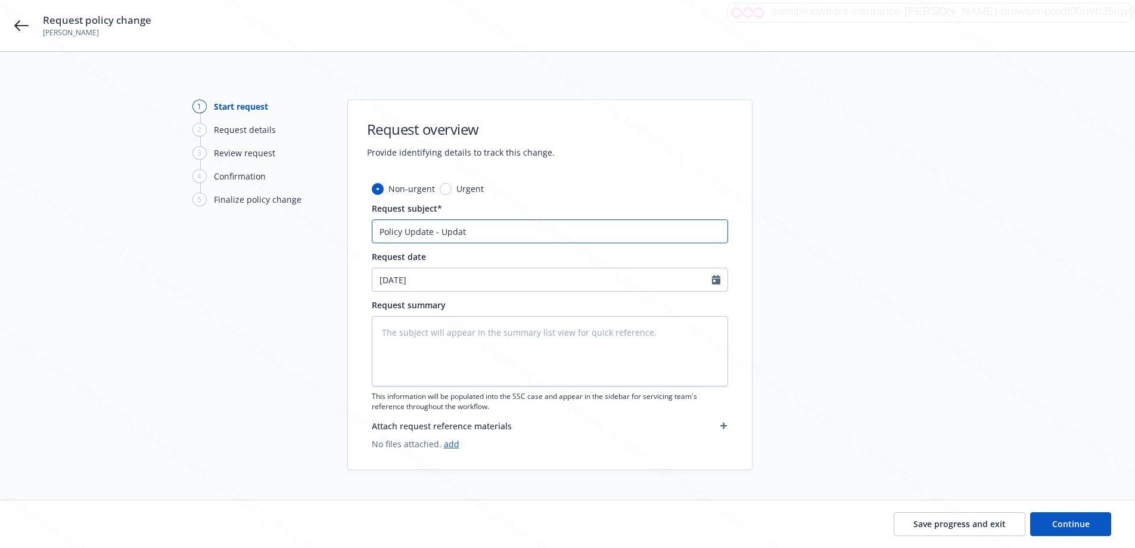
type input "Policy Update - Update"
type textarea "x"
type input "Policy Update - Update"
type textarea "x"
type input "Policy Update - Update C"
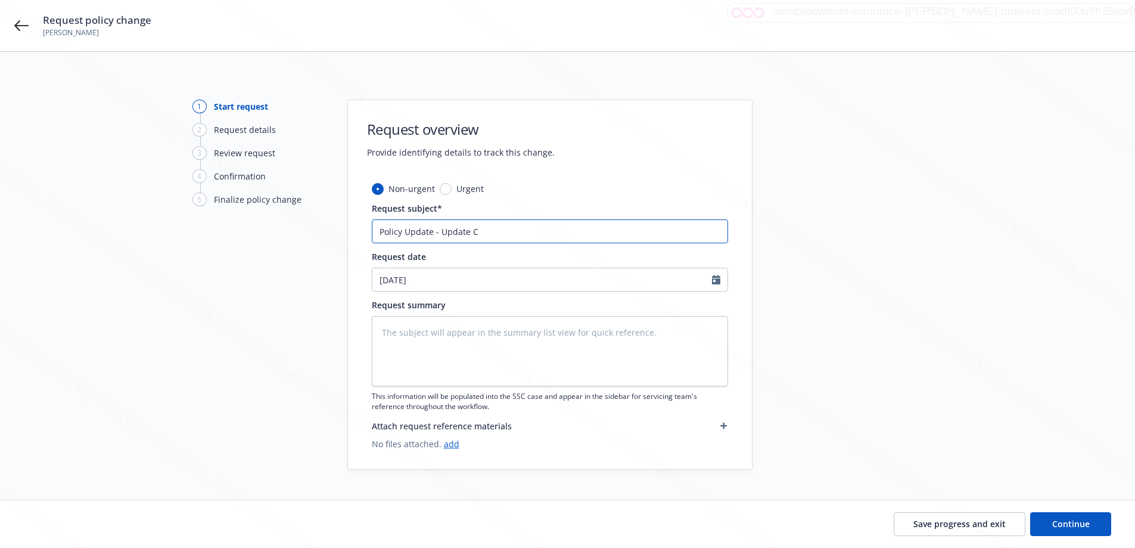
type textarea "x"
type input "Policy Update - Update Co"
type textarea "x"
type input "Policy Update - Update Cov"
type textarea "x"
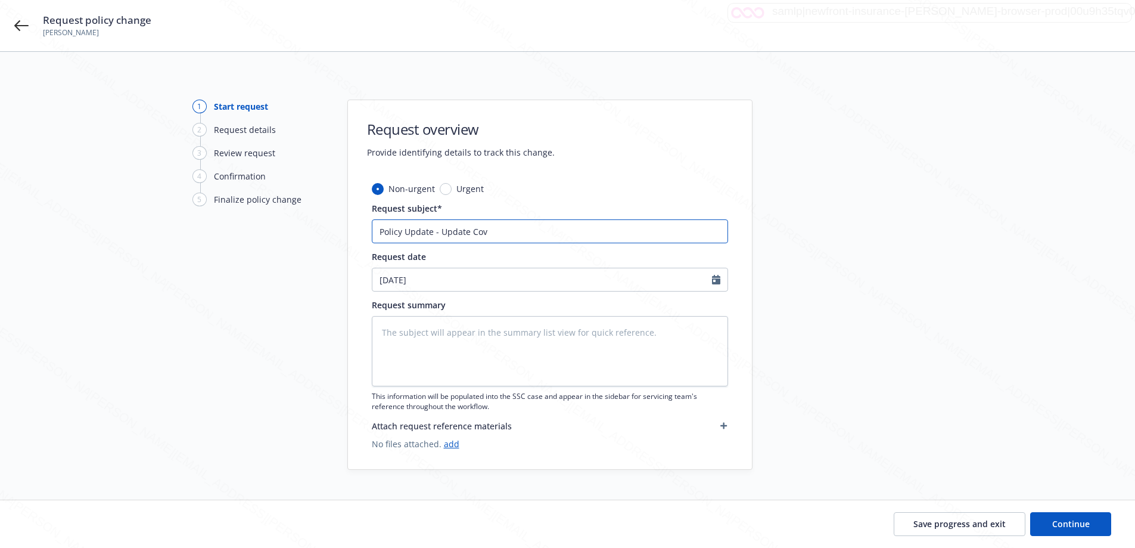
type input "Policy Update - Update Cove"
type textarea "x"
type input "Policy Update - Update Cover"
type textarea "x"
type input "Policy Update - Update Covera"
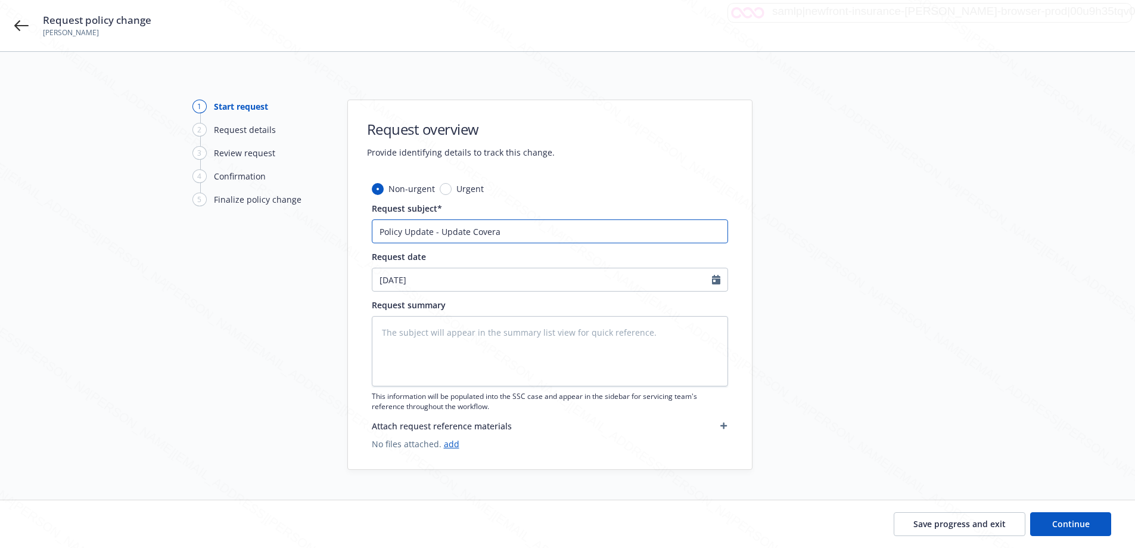
type textarea "x"
type input "Policy Update - Update Coverag"
type textarea "x"
type input "Policy Update - Update Coverage"
type textarea "x"
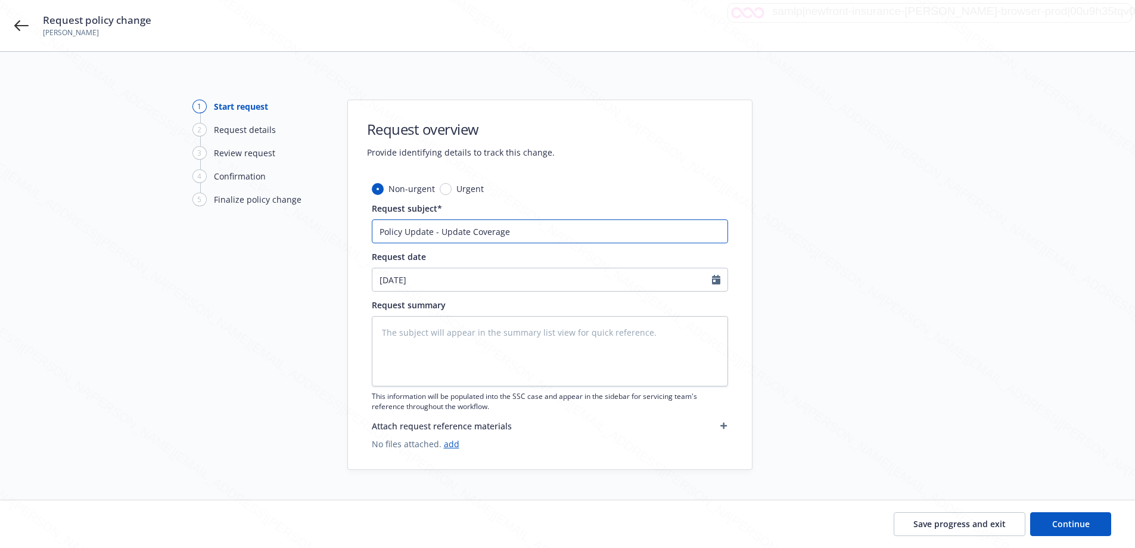
type input "Policy Update - Update Coverage"
type textarea "x"
type input "Policy Update - Update Coverage A"
type textarea "x"
type input "Policy Update - Update Coverage A"
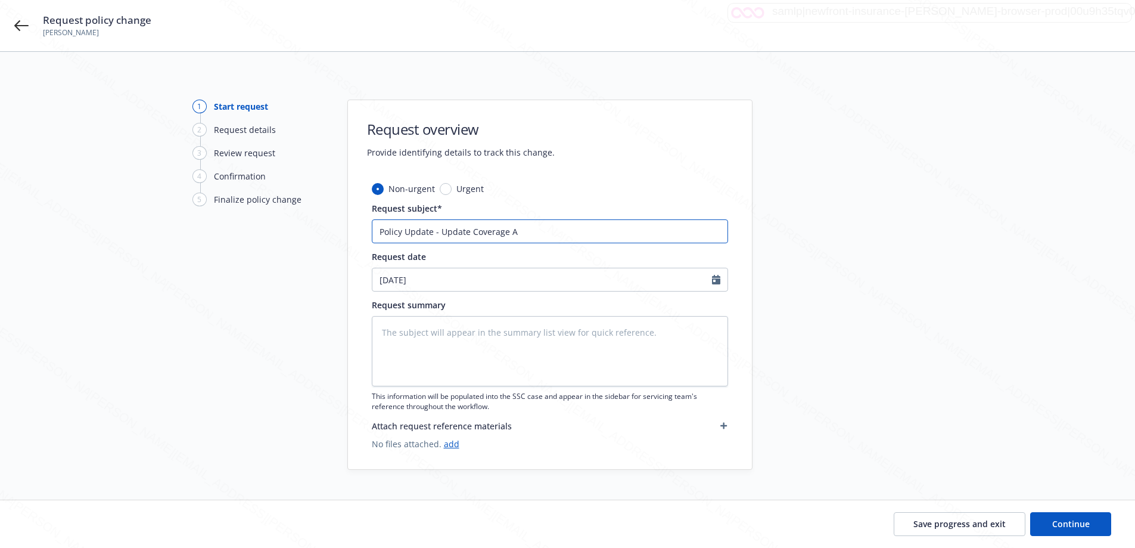
type textarea "x"
type input "Policy Update - Update Coverage A C"
type textarea "x"
type input "Policy Update - Update Coverage A Co"
type textarea "x"
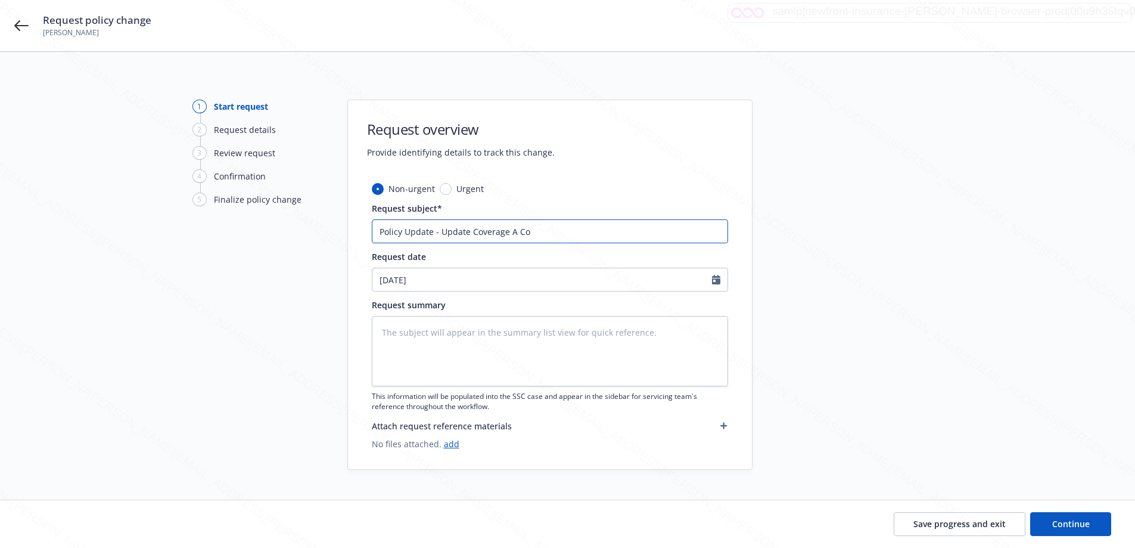
type input "Policy Update - Update Coverage A Cos"
type textarea "x"
type input "Policy Update - Update Coverage A Cost"
type textarea "x"
type input "Policy Update - Update Coverage A Cost G"
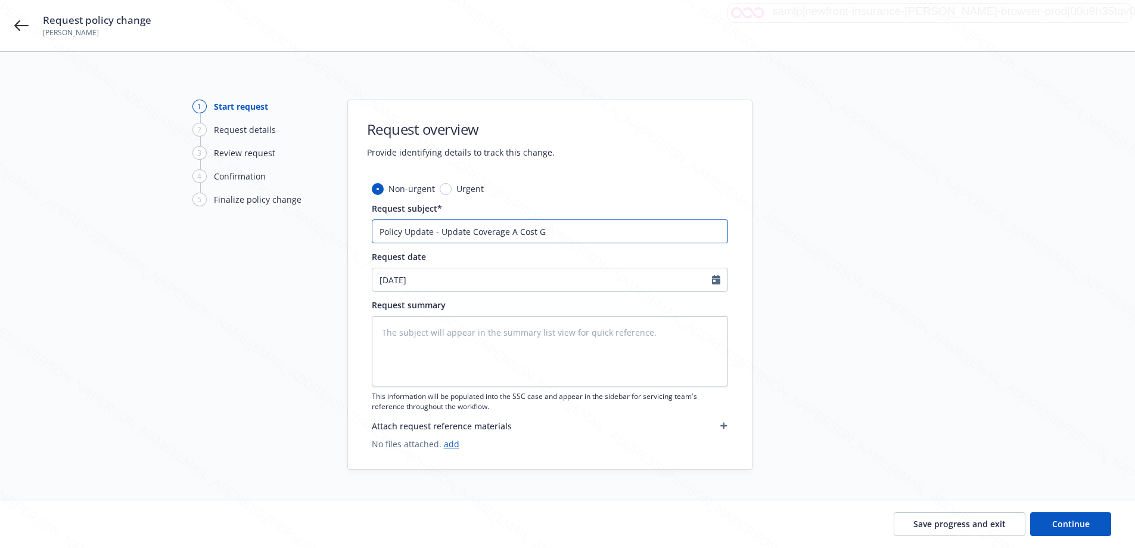
type textarea "x"
type input "Policy Update - Update Coverage A Cost Gu"
type textarea "x"
type input "Policy Update - Update Coverage A Cost Gui"
type textarea "x"
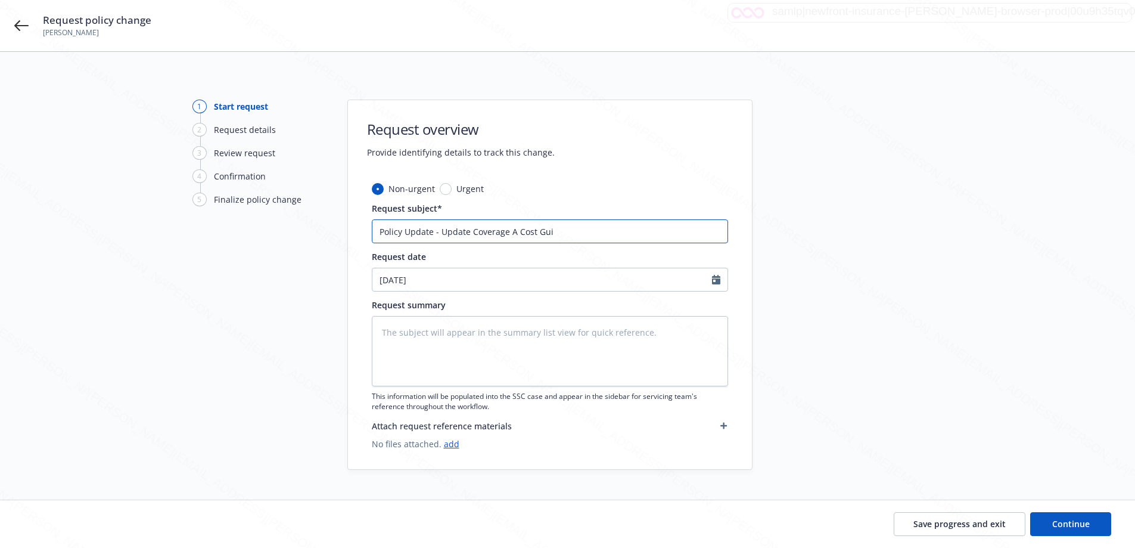
type input "Policy Update - Update Coverage A Cost Guid"
type textarea "x"
type input "Policy Update - Update Coverage A Cost Guide"
type textarea "x"
type input "Policy Update - Update Coverage A Cost Guide"
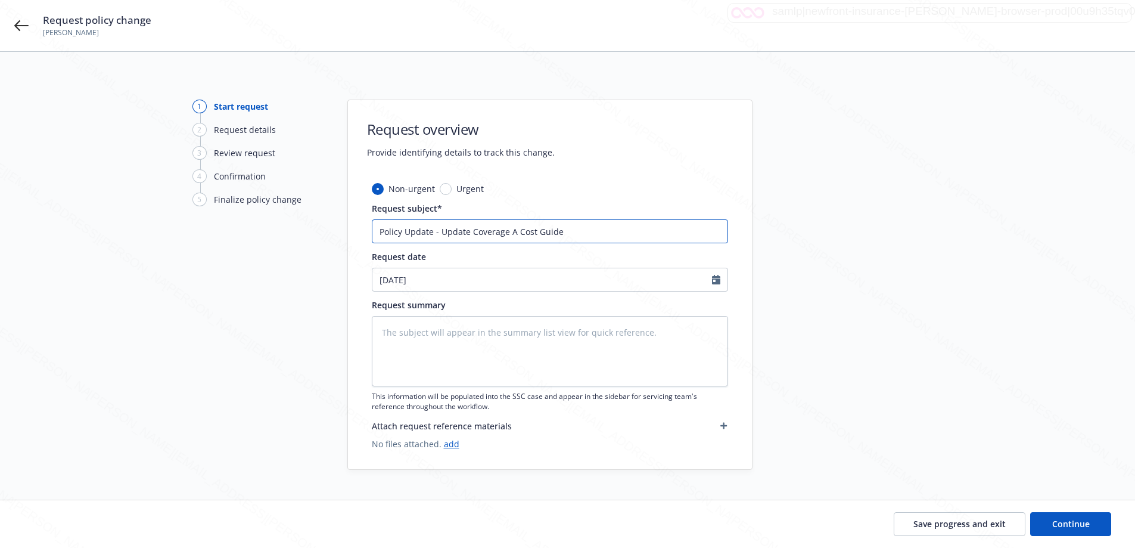
type textarea "x"
type input "Policy Update - Update Coverage A Cost Guide -"
type textarea "x"
type input "Policy Update - Update Coverage A Cost Guide -"
type textarea "x"
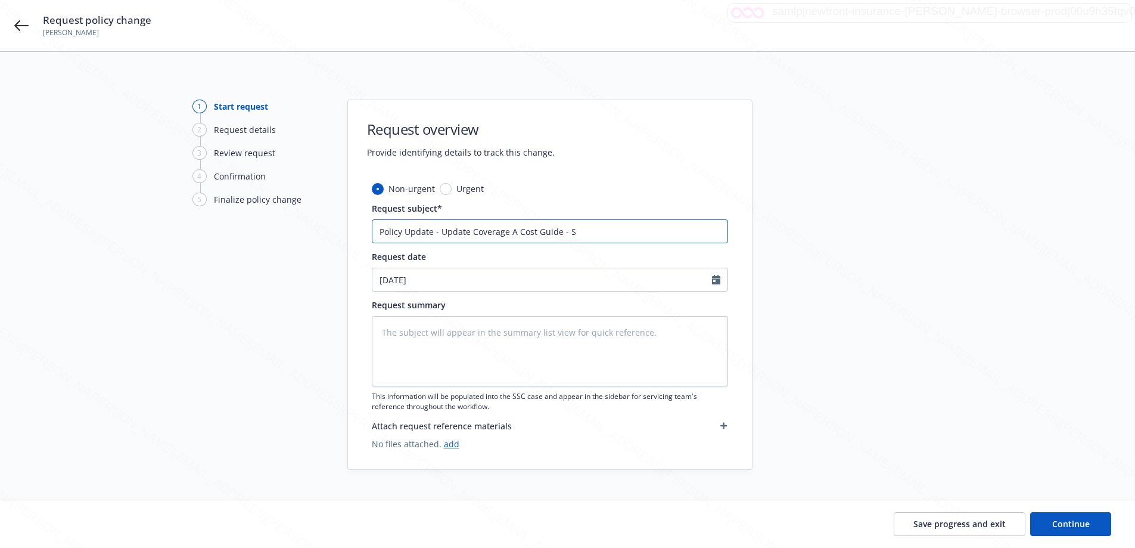
type input "Policy Update - Update Coverage A Cost Guide - Sa"
type textarea "x"
type input "Policy Update - Update Coverage A Cost Guide - Saf"
type textarea "x"
type input "Policy Update - Update Coverage A Cost Guide - Safe"
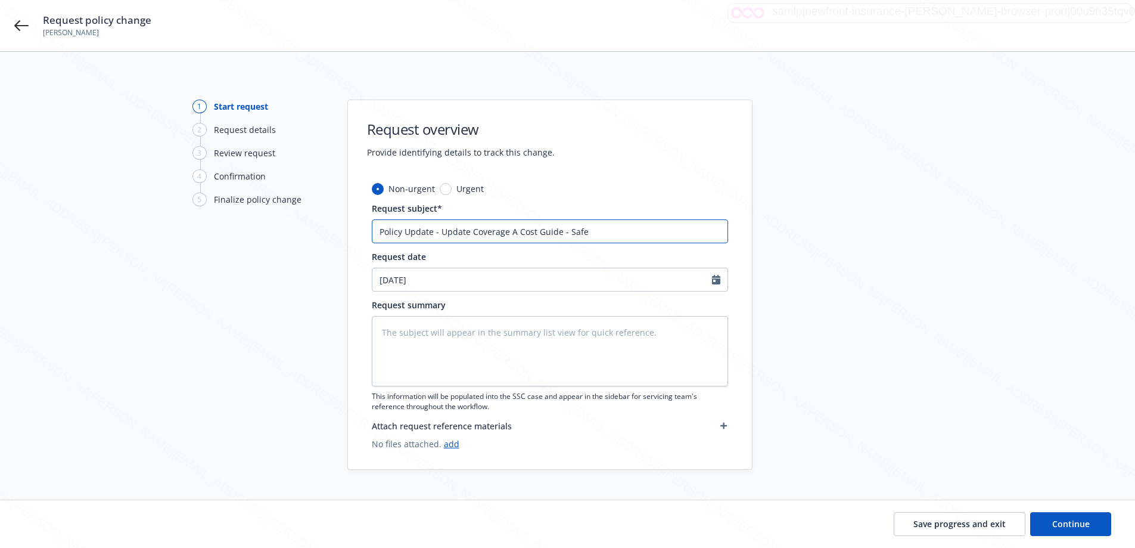
type textarea "x"
type input "Policy Update - Update Coverage A Cost Guide - Safec"
type textarea "x"
type input "Policy Update - Update Coverage A Cost Guide - Safeco"
type textarea "x"
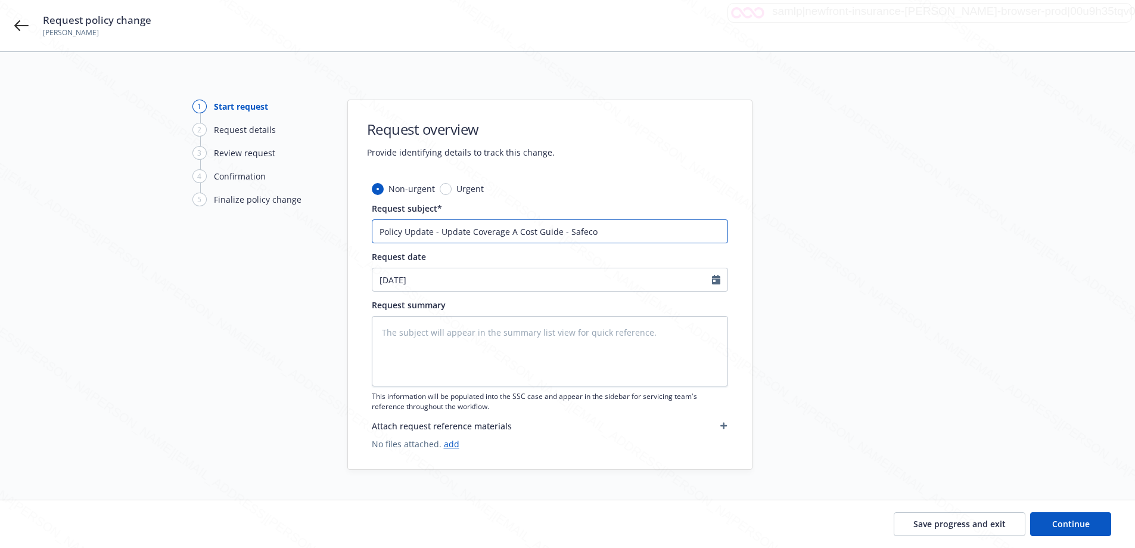
type input "Policy Update - Update Coverage A Cost Guide - Safeco"
paste input "OA2723472"
type textarea "x"
type input "Policy Update - Update Coverage A Cost Guide - Safeco OA2723472"
click at [427, 319] on textarea at bounding box center [550, 351] width 356 height 70
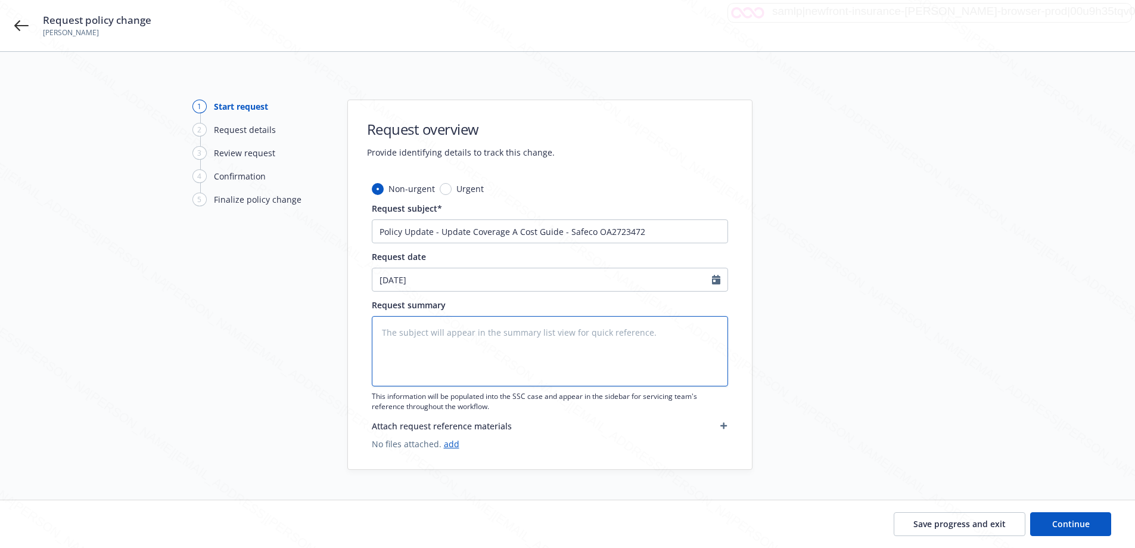
type textarea "x"
type textarea "U"
type textarea "x"
type textarea "Up"
type textarea "x"
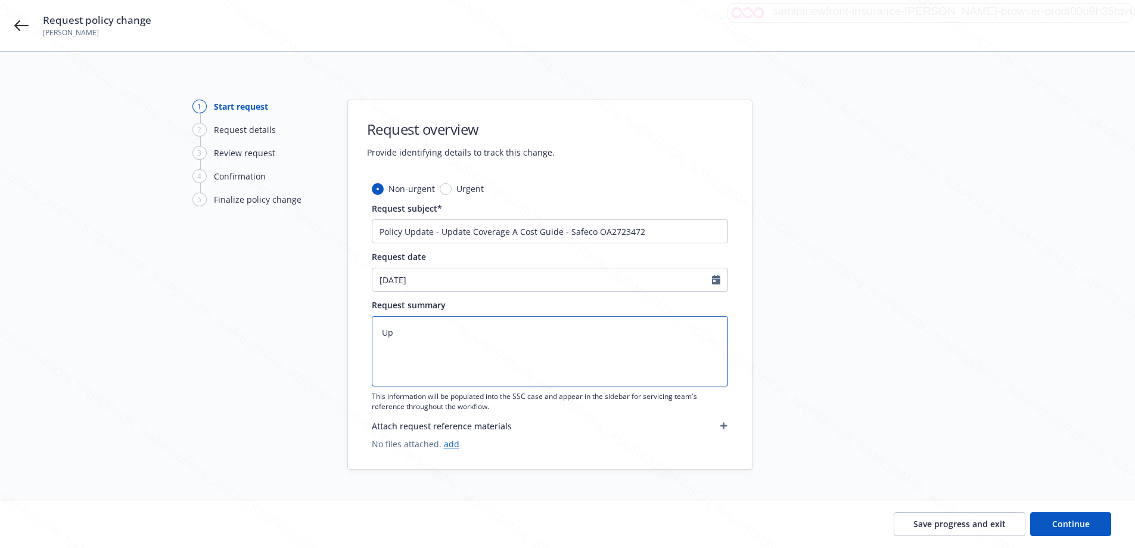
type textarea "Upd"
type textarea "x"
type textarea "Updat"
type textarea "x"
type textarea "Update"
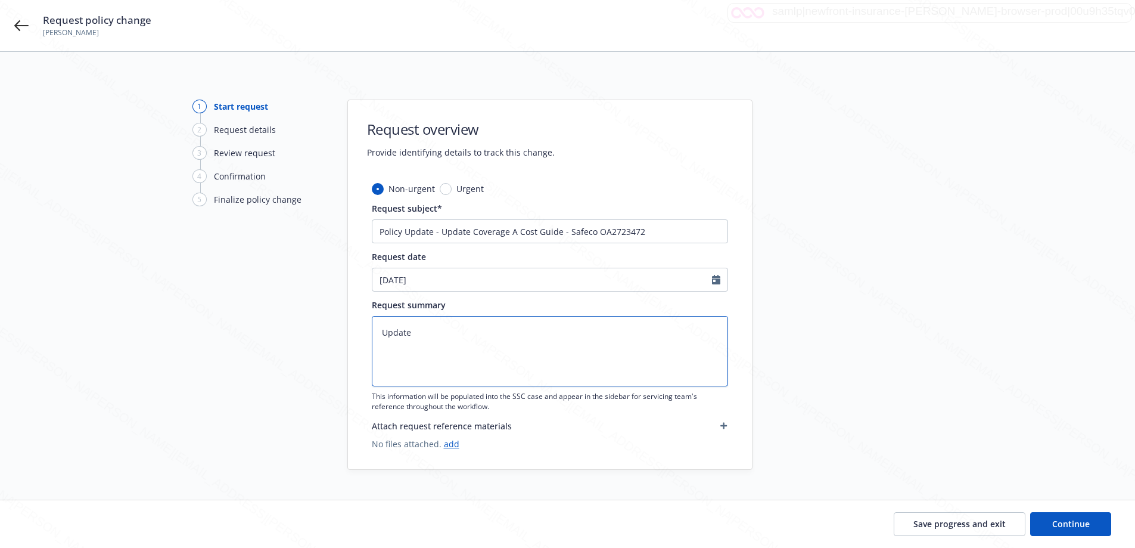
type textarea "x"
type textarea "Update"
type textarea "x"
drag, startPoint x: 1066, startPoint y: 525, endPoint x: 1058, endPoint y: 517, distance: 11.4
click at [1064, 524] on span "Continue" at bounding box center [1071, 523] width 38 height 11
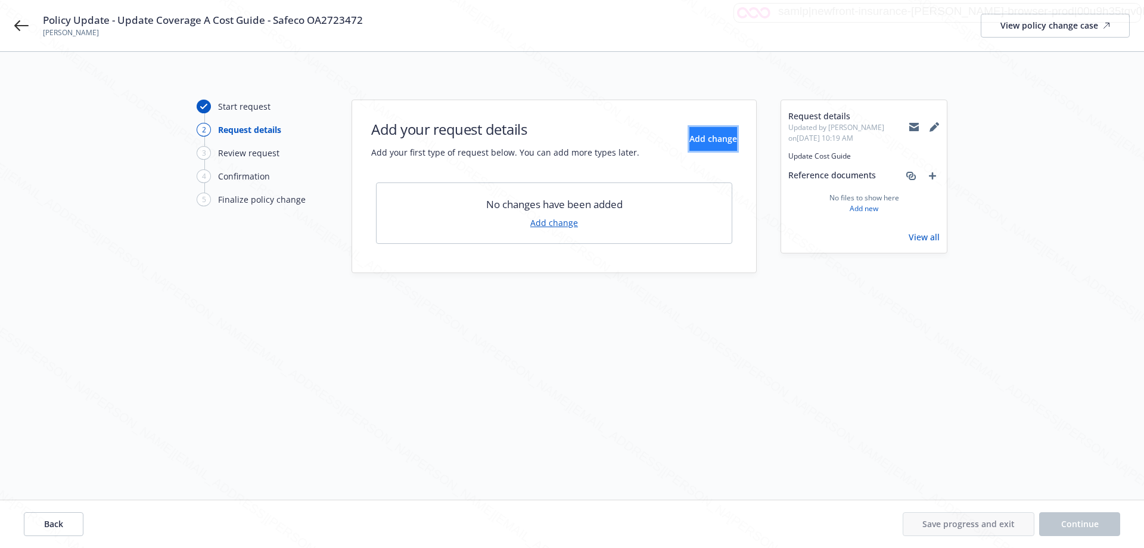
click at [694, 139] on span "Add change" at bounding box center [713, 138] width 48 height 11
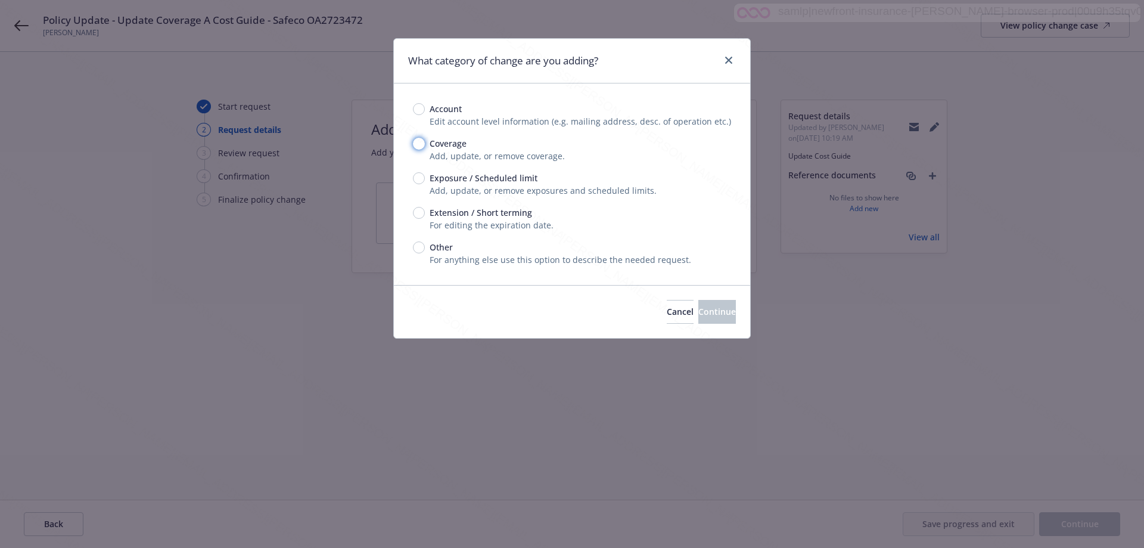
click at [415, 141] on input "Coverage" at bounding box center [419, 144] width 12 height 12
click at [698, 309] on span "Continue" at bounding box center [717, 311] width 38 height 11
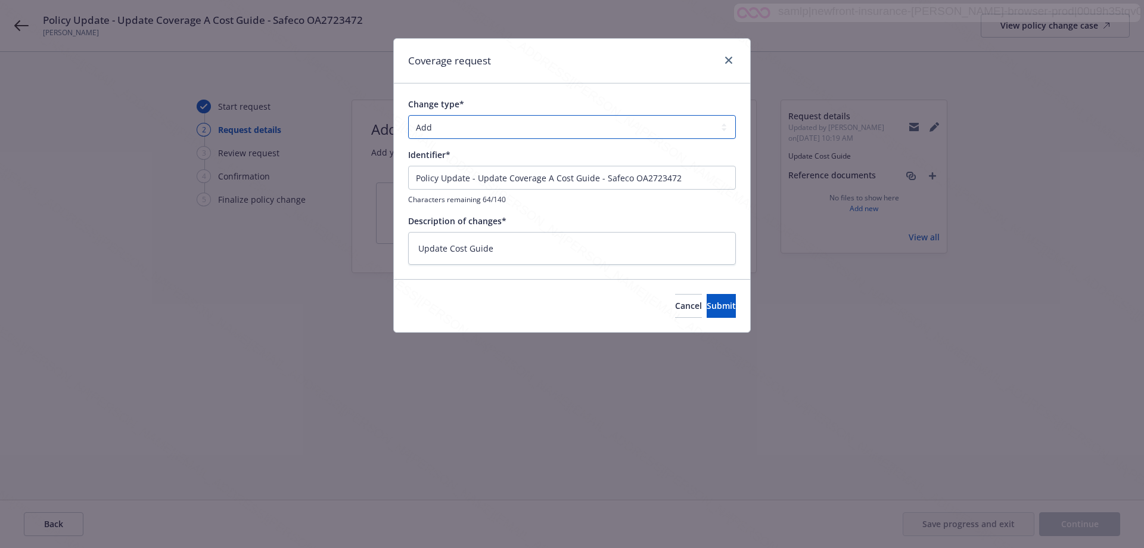
click at [444, 121] on select "Add Audit Change Remove" at bounding box center [572, 127] width 328 height 24
click at [408, 115] on select "Add Audit Change Remove" at bounding box center [572, 127] width 328 height 24
click at [707, 303] on span "Submit" at bounding box center [721, 305] width 29 height 11
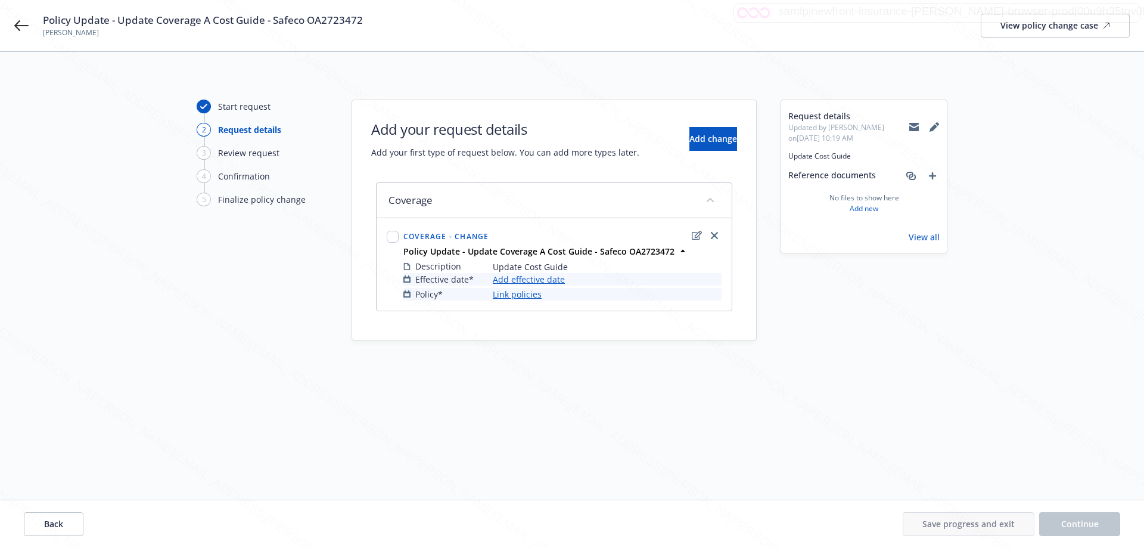
click at [511, 278] on link "Add effective date" at bounding box center [529, 279] width 72 height 13
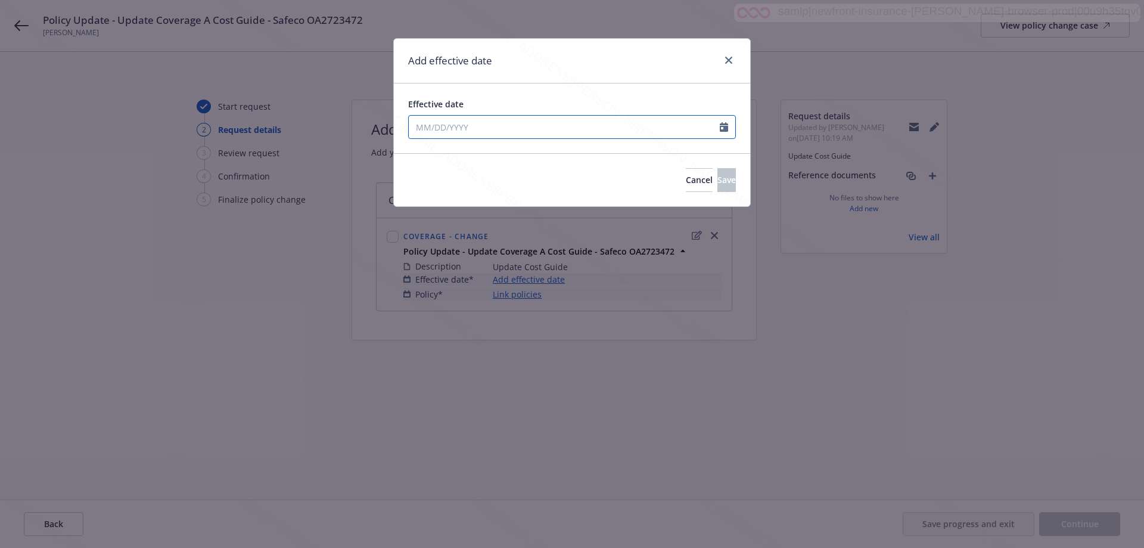
click at [516, 124] on input "Effective date" at bounding box center [564, 127] width 311 height 23
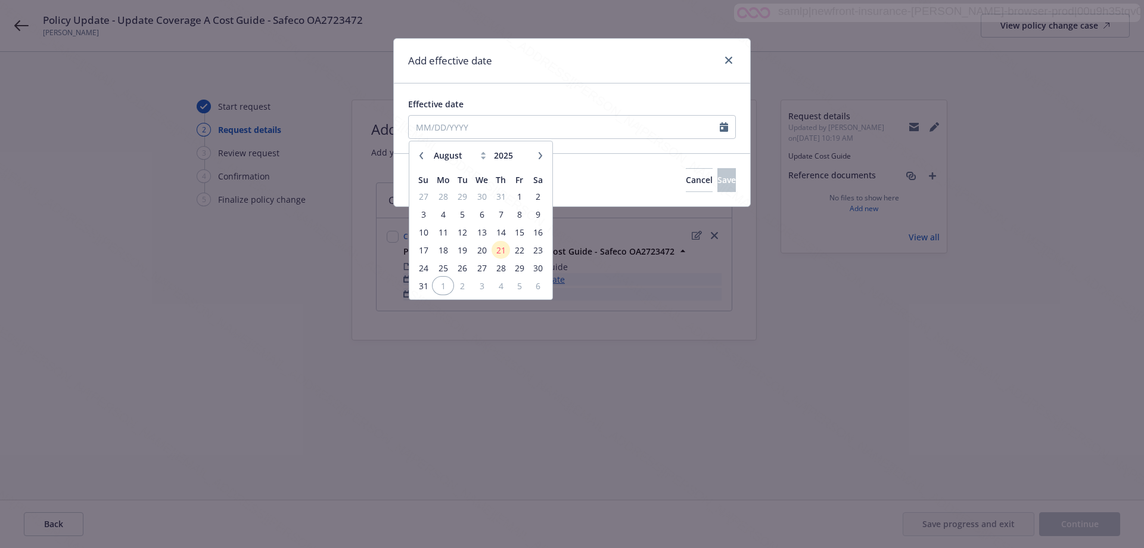
click at [441, 287] on span "1" at bounding box center [443, 285] width 18 height 15
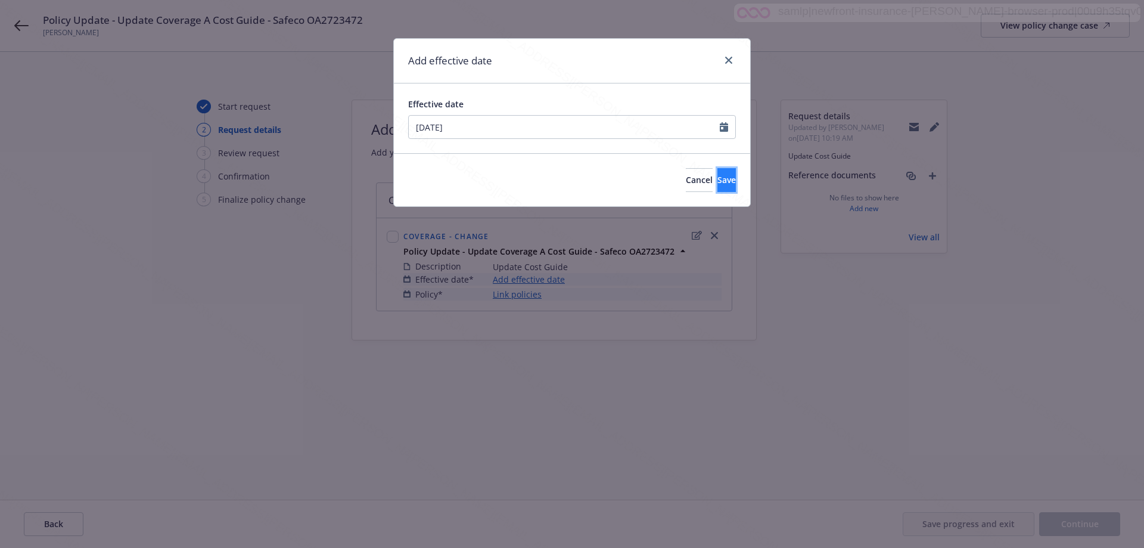
click at [719, 178] on button "Save" at bounding box center [726, 180] width 18 height 24
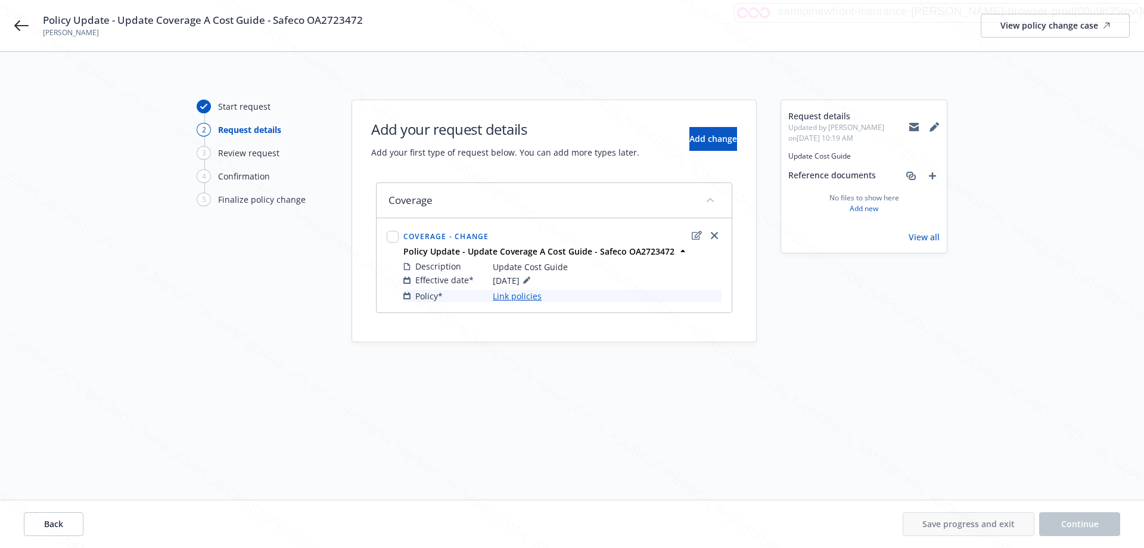
click at [496, 296] on link "Link policies" at bounding box center [517, 296] width 49 height 13
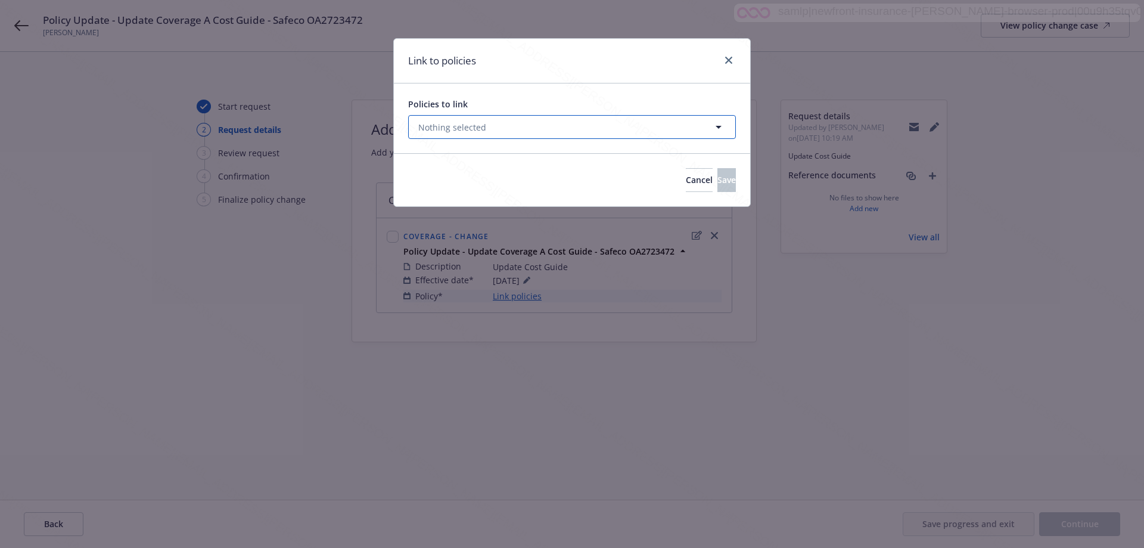
click at [485, 125] on button "Nothing selected" at bounding box center [572, 127] width 328 height 24
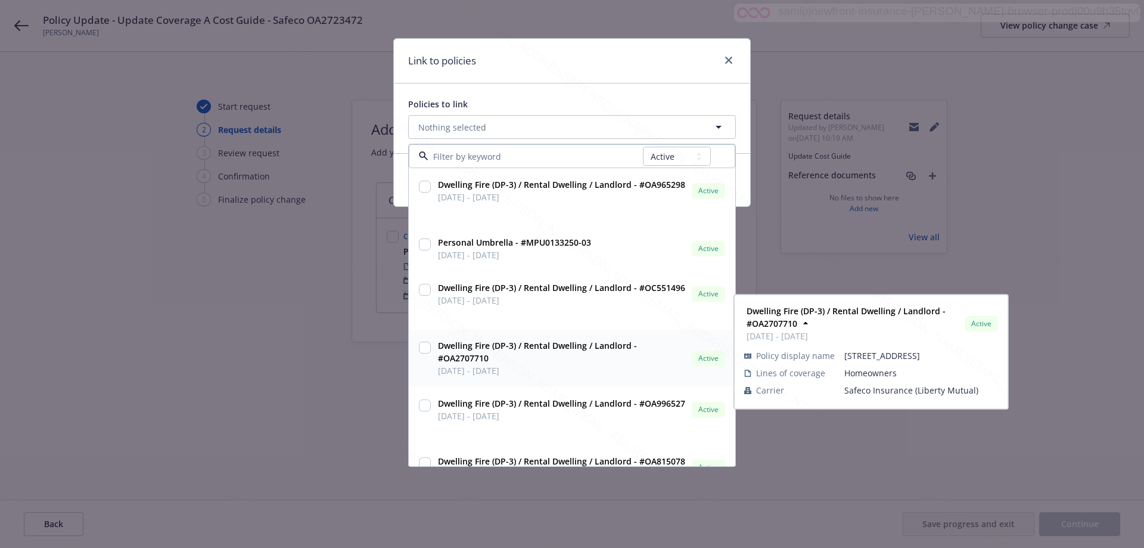
scroll to position [119, 0]
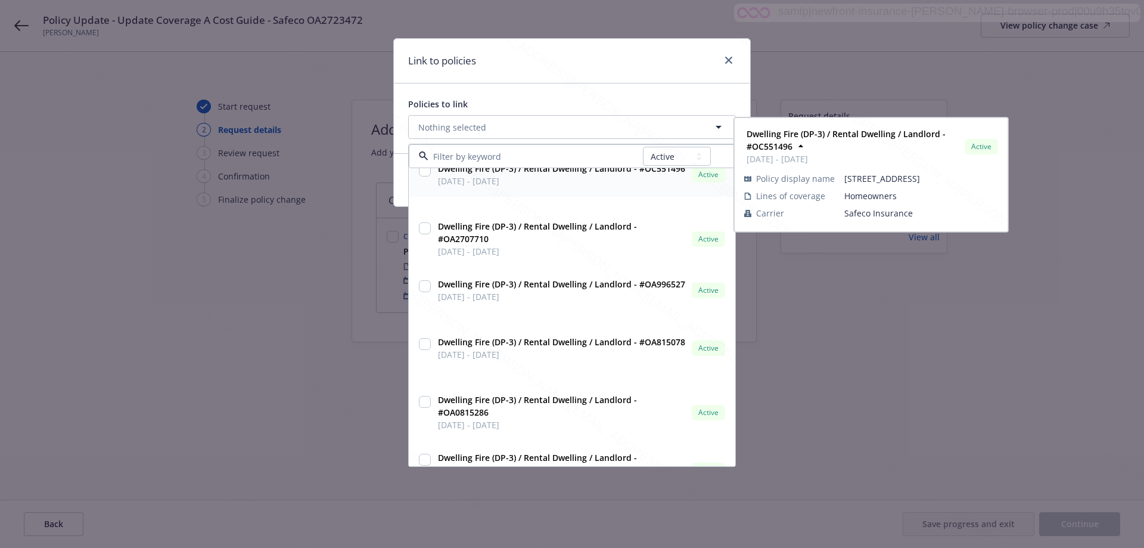
click at [497, 156] on input at bounding box center [535, 156] width 215 height 13
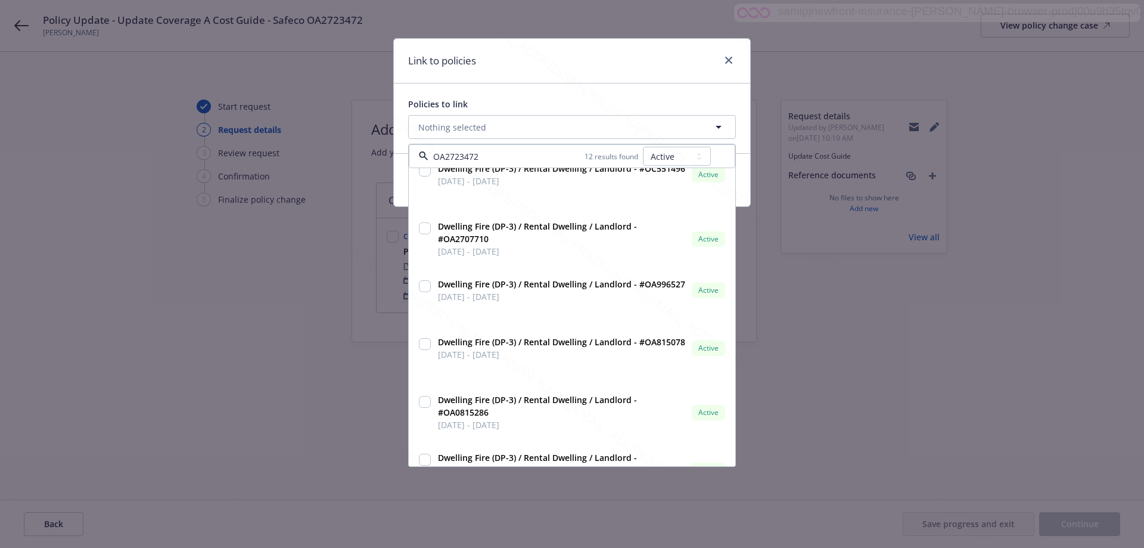
scroll to position [0, 0]
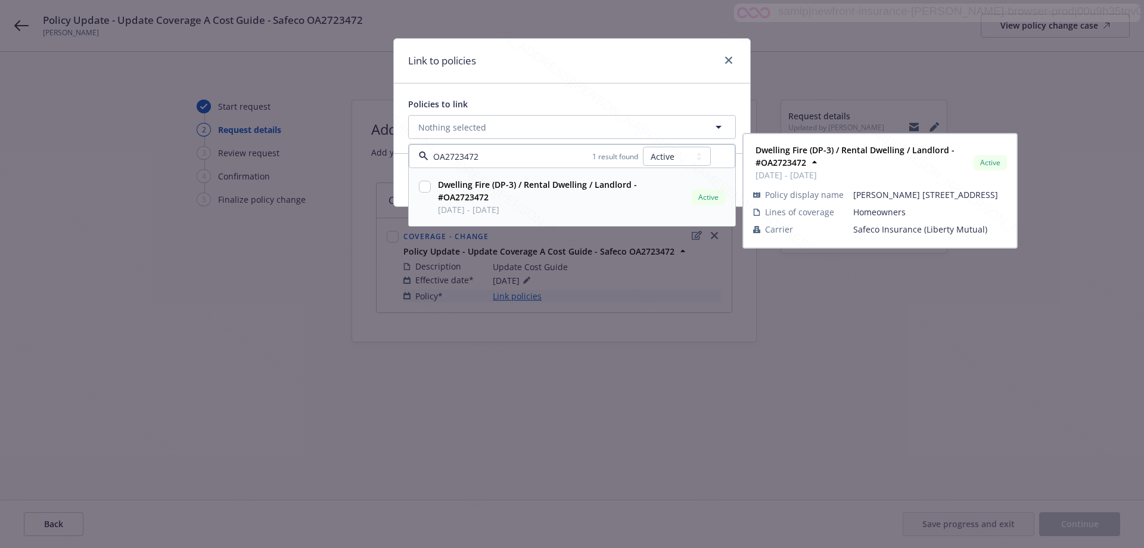
click at [429, 187] on input "checkbox" at bounding box center [425, 187] width 12 height 12
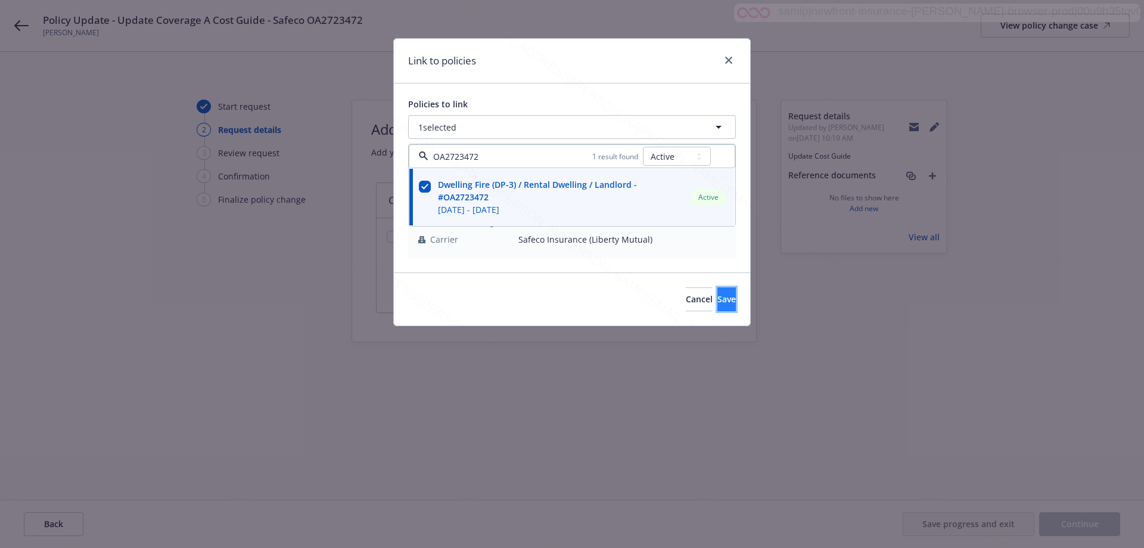
click at [717, 303] on button "Save" at bounding box center [726, 299] width 18 height 24
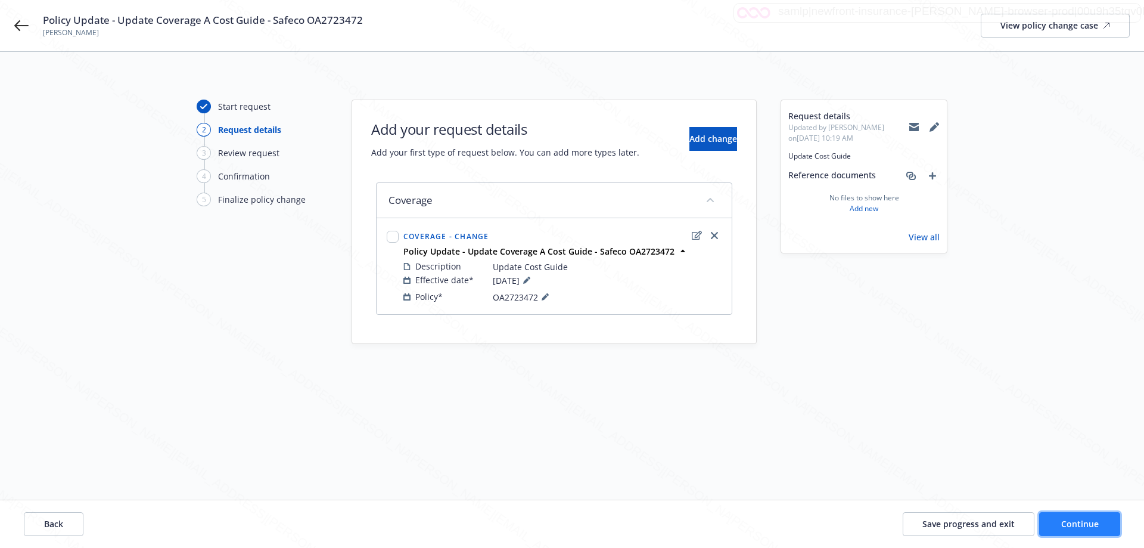
click at [1085, 523] on span "Continue" at bounding box center [1080, 523] width 38 height 11
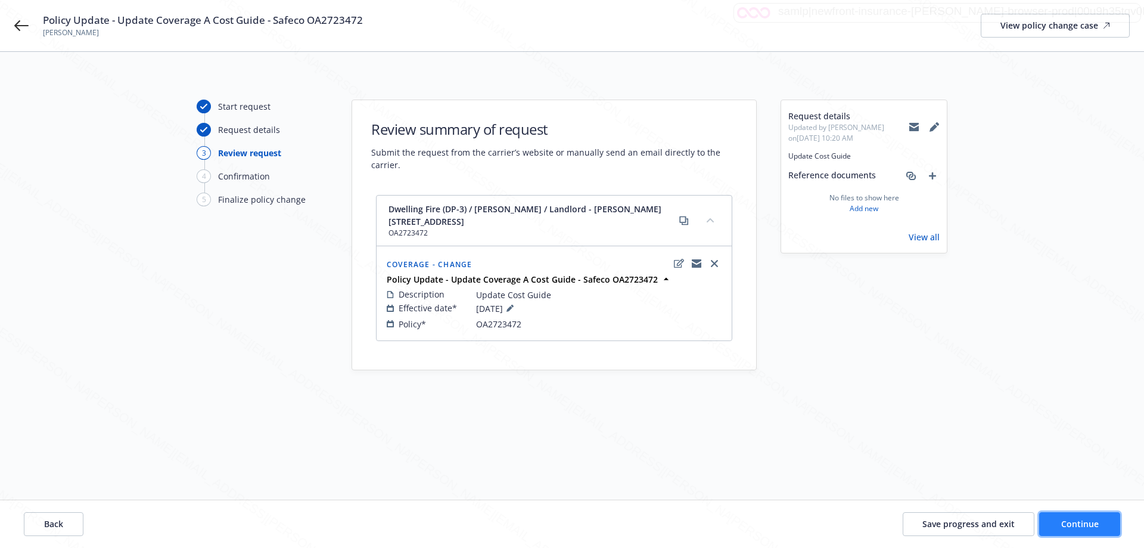
click at [1085, 523] on span "Continue" at bounding box center [1080, 523] width 38 height 11
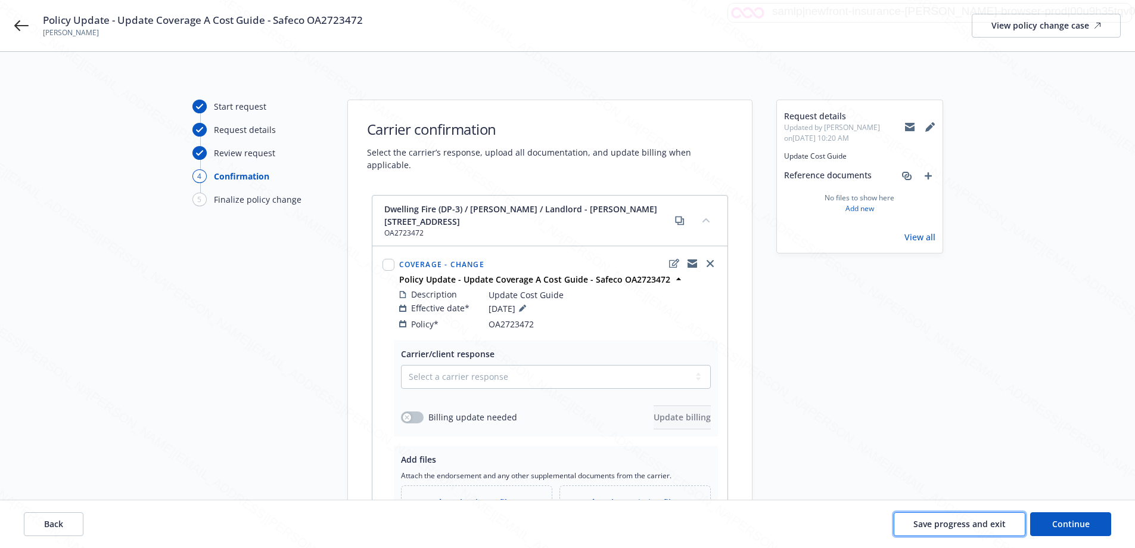
click at [963, 520] on span "Save progress and exit" at bounding box center [959, 523] width 92 height 11
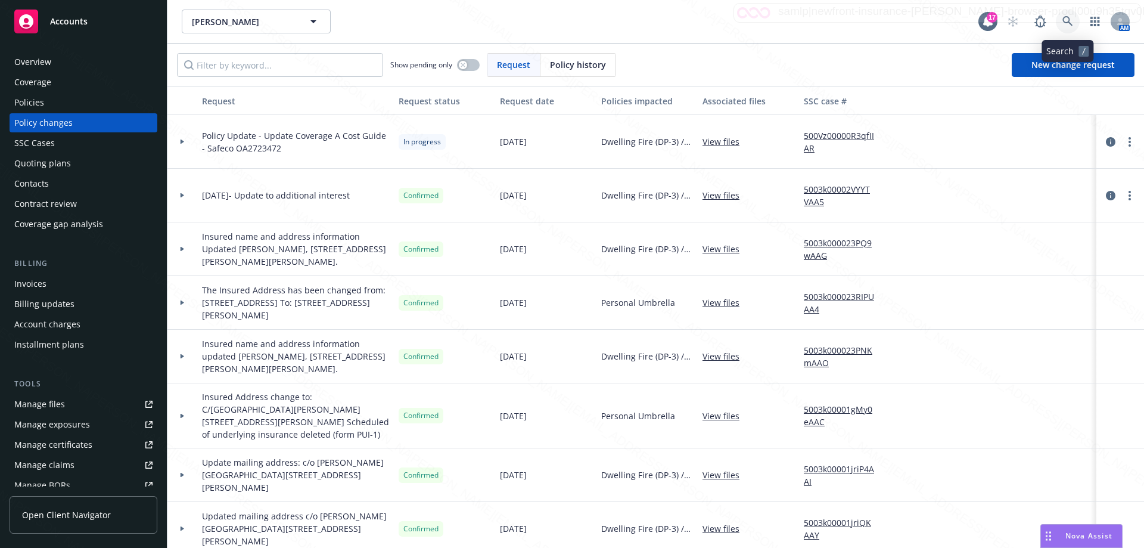
click at [1070, 19] on icon at bounding box center [1067, 21] width 11 height 11
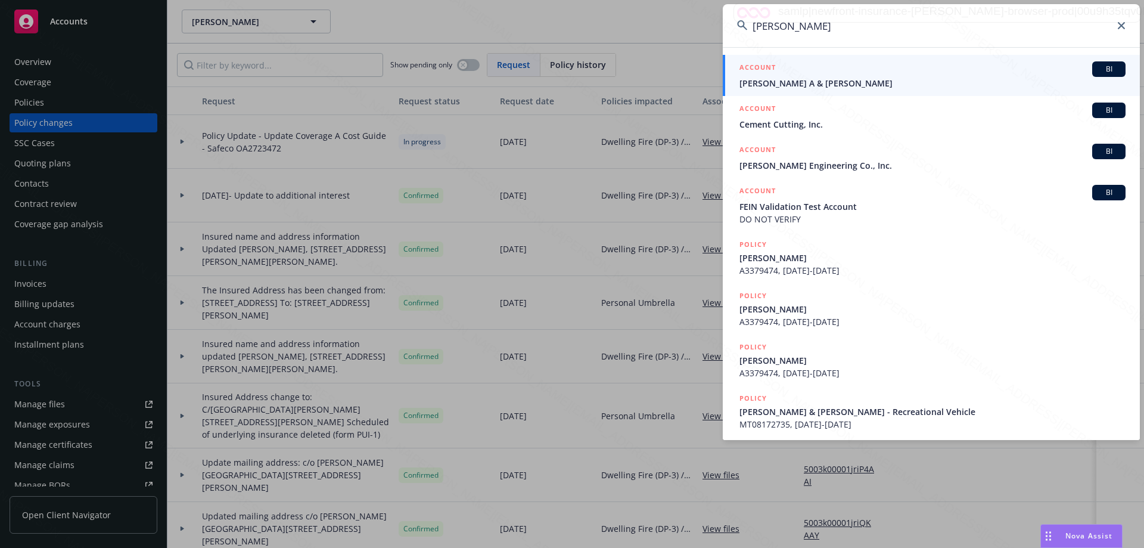
click at [835, 81] on span "[PERSON_NAME] A & [PERSON_NAME]" at bounding box center [932, 83] width 386 height 13
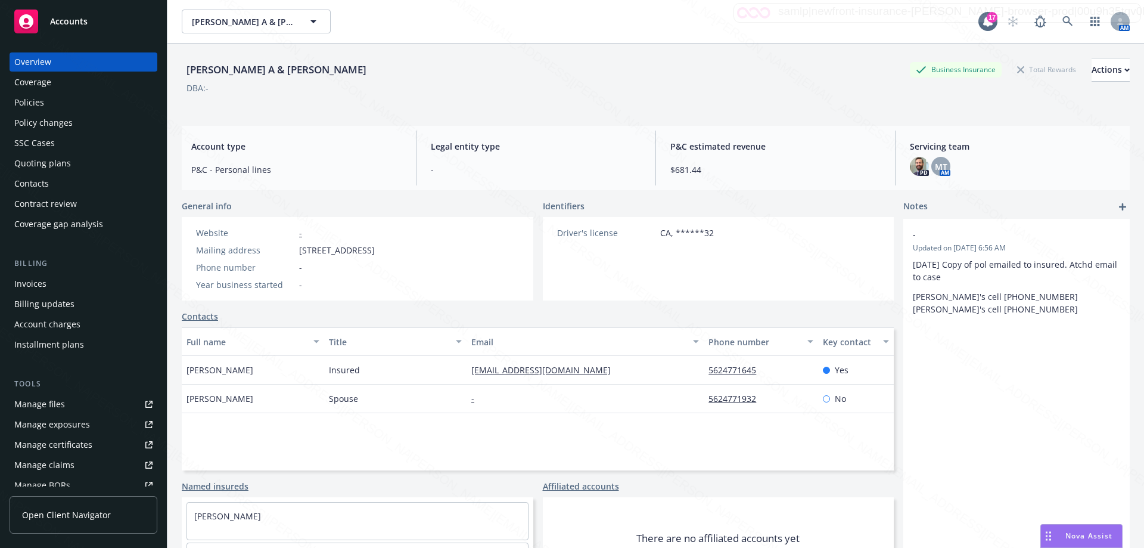
click at [54, 104] on div "Policies" at bounding box center [83, 102] width 138 height 19
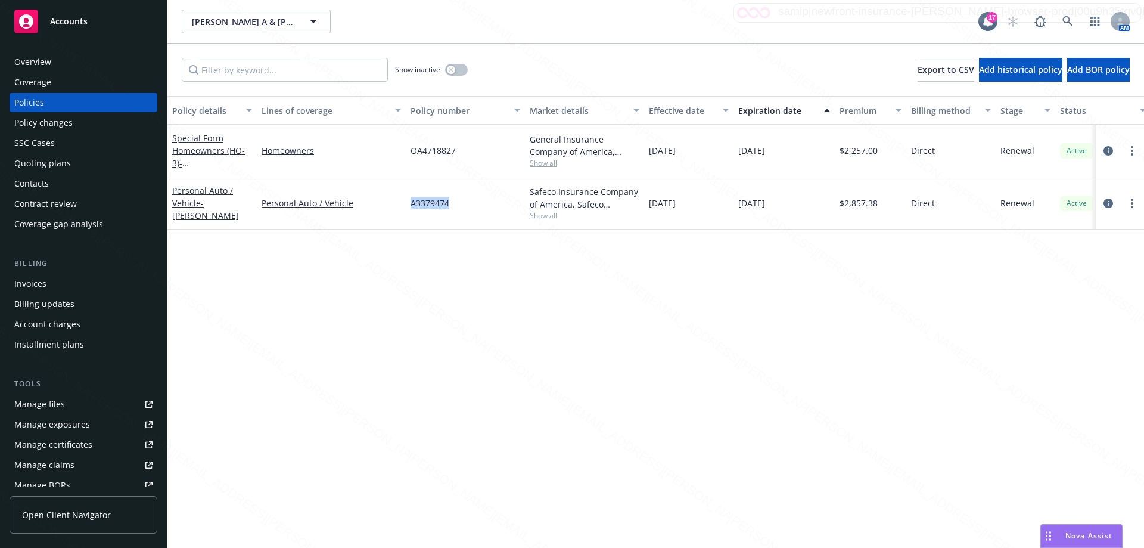
drag, startPoint x: 412, startPoint y: 203, endPoint x: 473, endPoint y: 206, distance: 60.9
click at [473, 206] on div "A3379474" at bounding box center [465, 203] width 119 height 52
copy span "A3379474"
click at [52, 119] on div "Policy changes" at bounding box center [43, 122] width 58 height 19
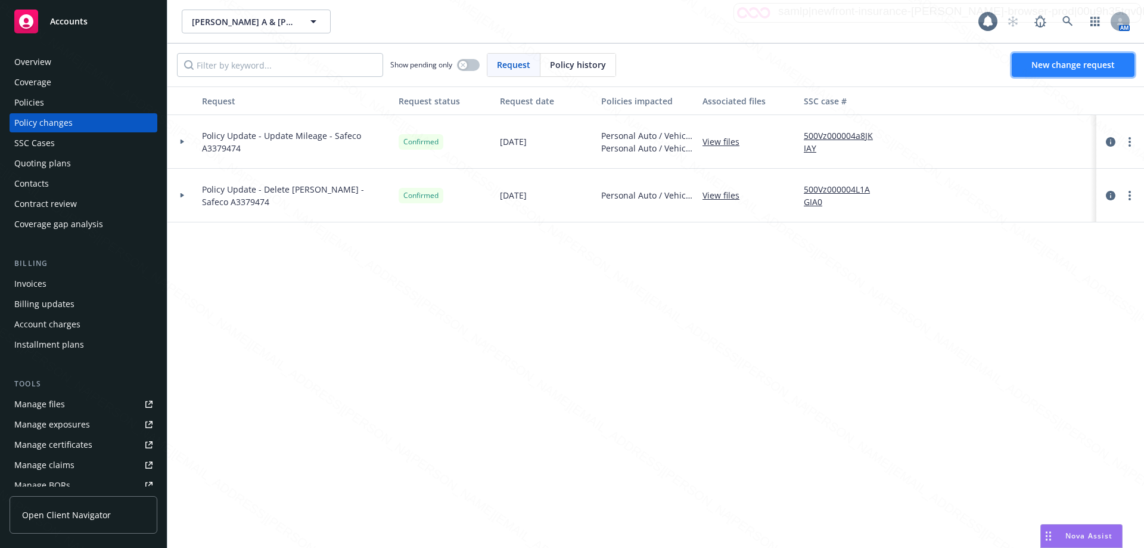
click at [1039, 66] on span "New change request" at bounding box center [1072, 64] width 83 height 11
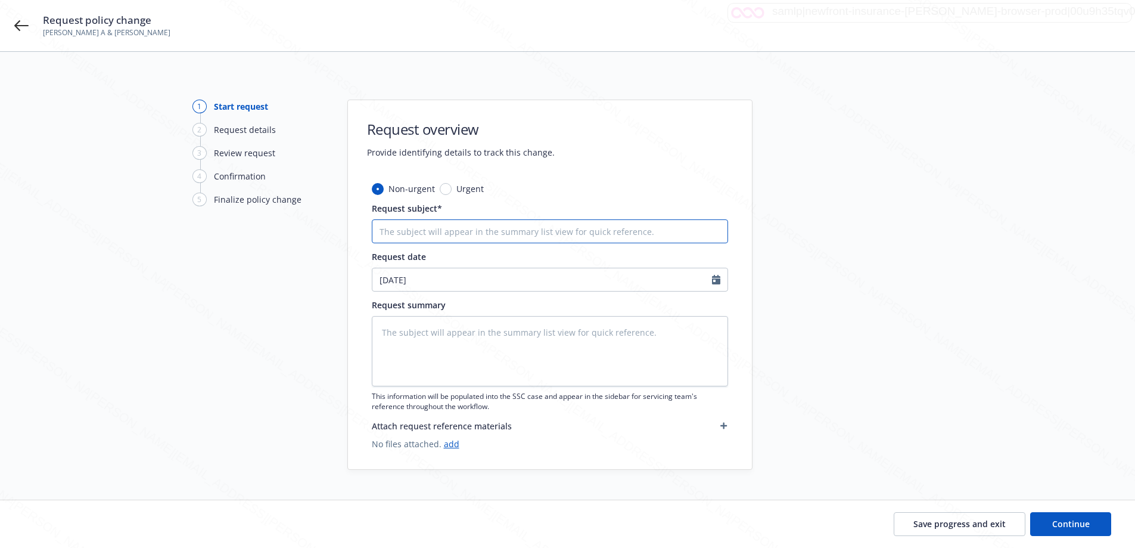
click at [393, 225] on input "Request subject*" at bounding box center [550, 231] width 356 height 24
paste input "A3379474"
click at [455, 334] on textarea at bounding box center [550, 351] width 356 height 70
click at [467, 234] on input "Policy Update - Delete Ford Ranger - Safeco A3379474" at bounding box center [550, 231] width 356 height 24
click at [407, 332] on textarea "Delete Ford Ranger" at bounding box center [550, 351] width 356 height 70
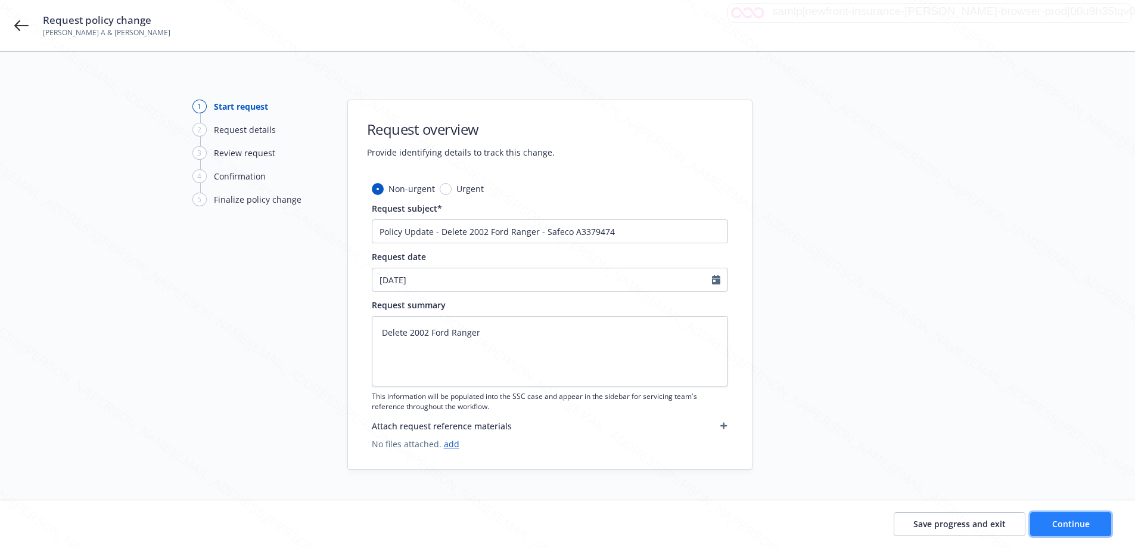
click at [1099, 524] on button "Continue" at bounding box center [1070, 524] width 81 height 24
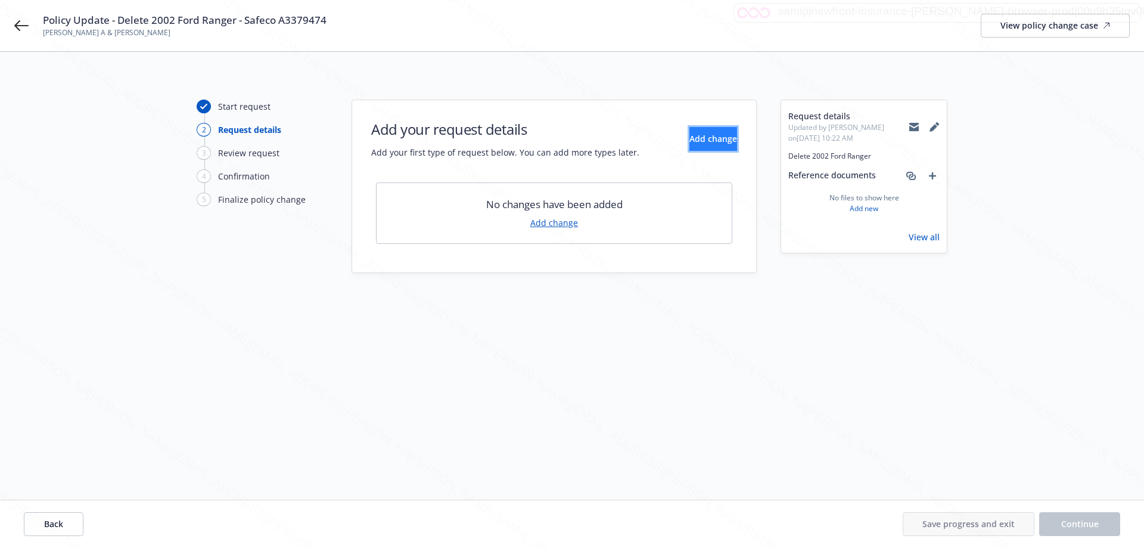
click at [689, 142] on span "Add change" at bounding box center [713, 138] width 48 height 11
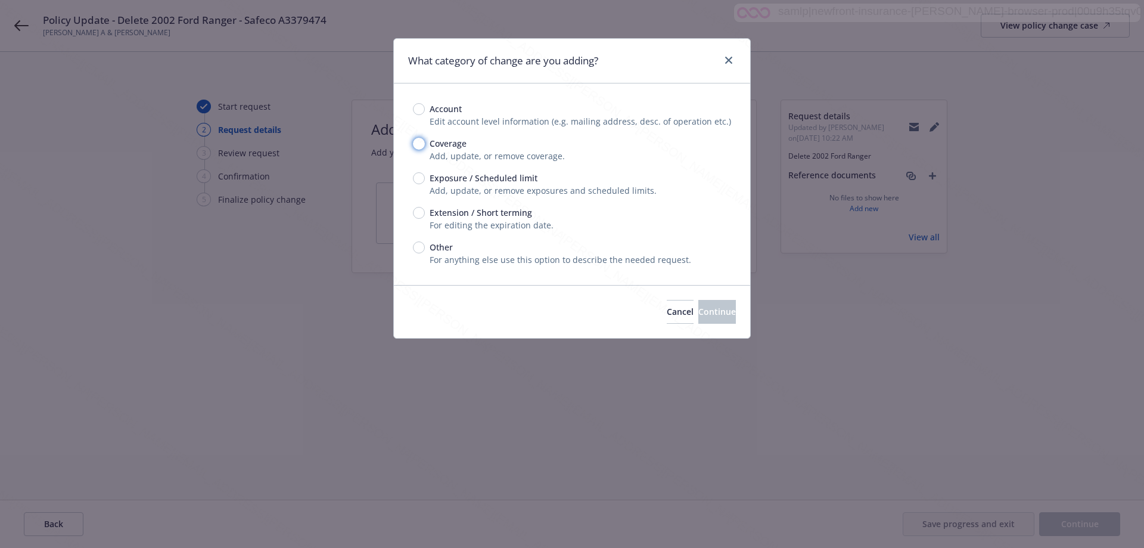
click at [419, 143] on input "Coverage" at bounding box center [419, 144] width 12 height 12
click at [698, 312] on span "Continue" at bounding box center [717, 311] width 38 height 11
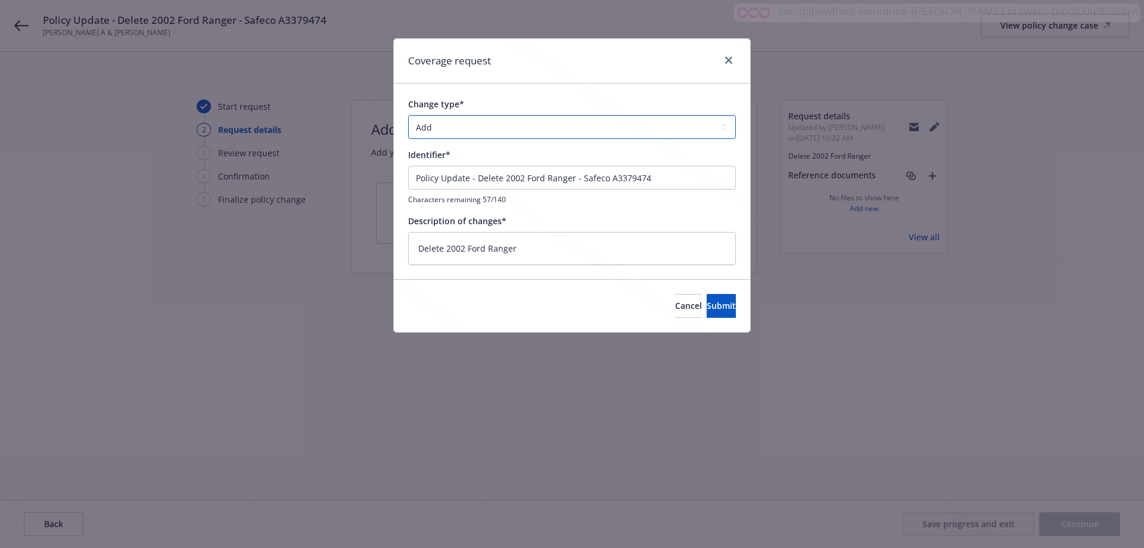
click at [417, 126] on select "Add Audit Change Remove" at bounding box center [572, 127] width 328 height 24
click at [408, 115] on select "Add Audit Change Remove" at bounding box center [572, 127] width 328 height 24
click at [707, 314] on button "Submit" at bounding box center [721, 306] width 29 height 24
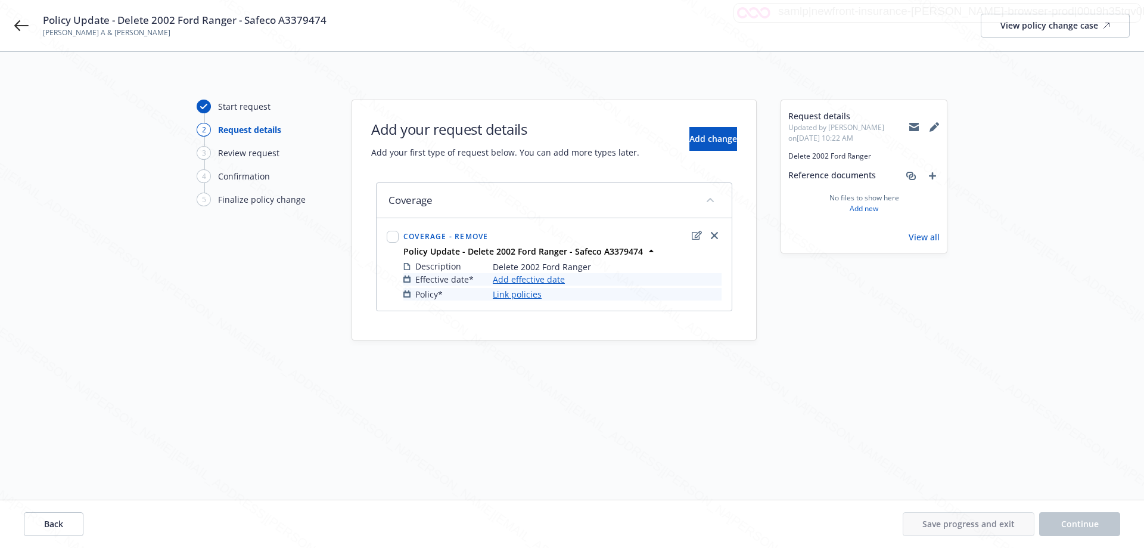
click at [552, 278] on link "Add effective date" at bounding box center [529, 279] width 72 height 13
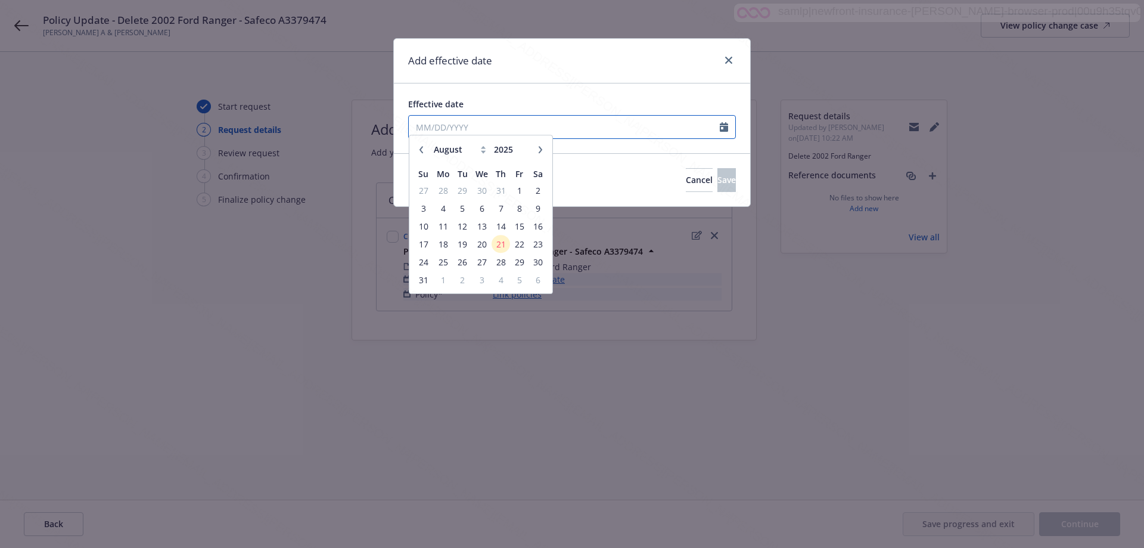
click at [580, 129] on input "Effective date" at bounding box center [564, 127] width 311 height 23
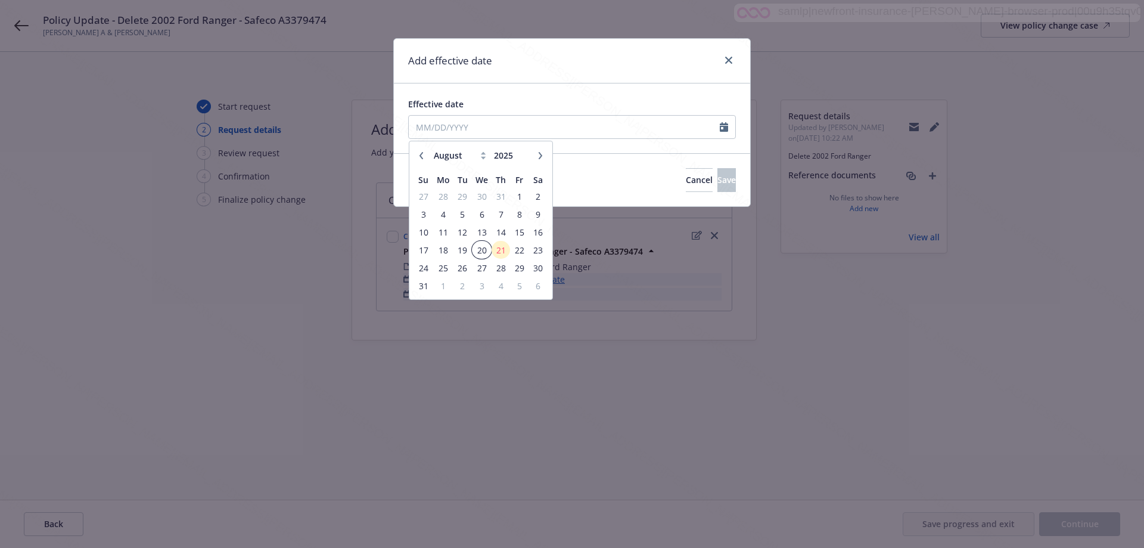
click at [481, 254] on span "20" at bounding box center [481, 250] width 17 height 15
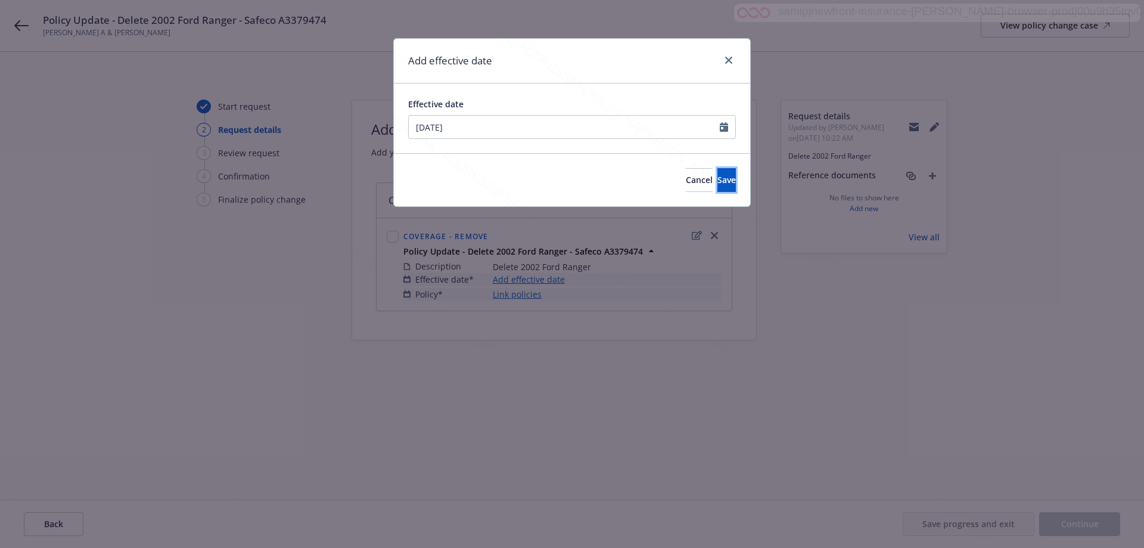
click at [717, 176] on span "Save" at bounding box center [726, 179] width 18 height 11
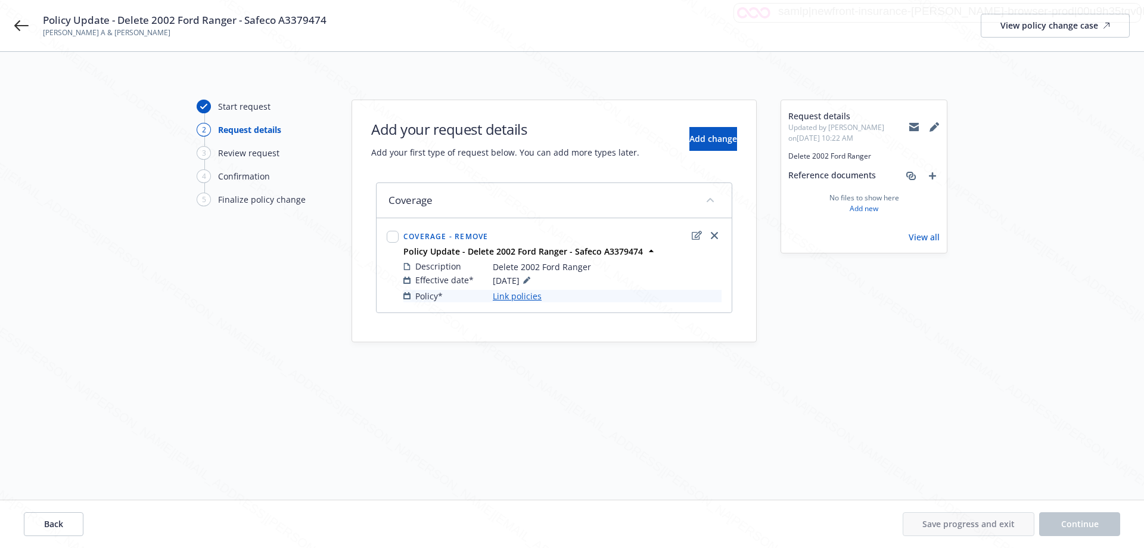
click at [515, 297] on link "Link policies" at bounding box center [517, 296] width 49 height 13
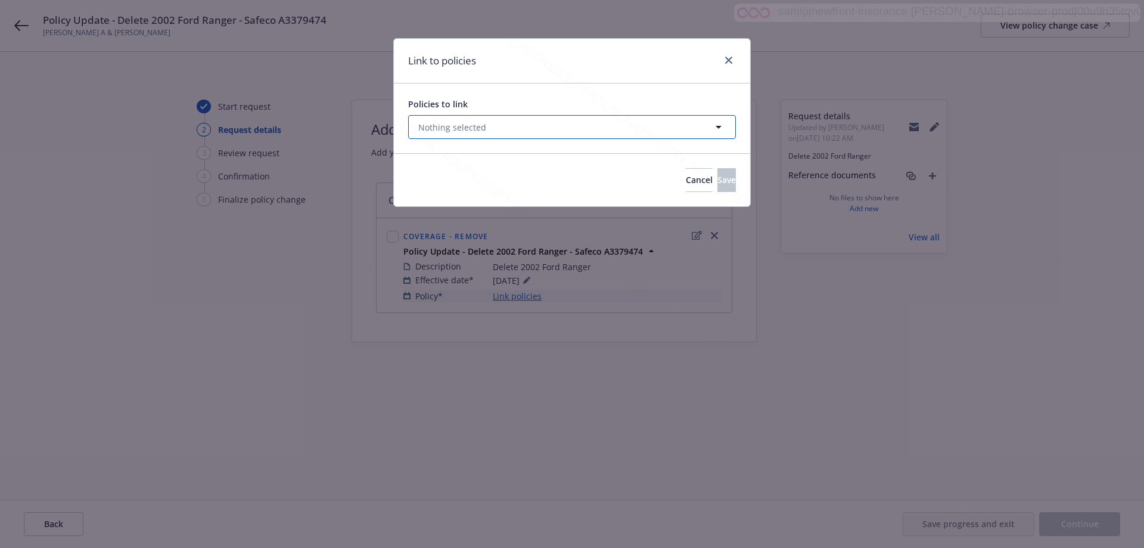
click at [481, 132] on span "Nothing selected" at bounding box center [452, 127] width 68 height 13
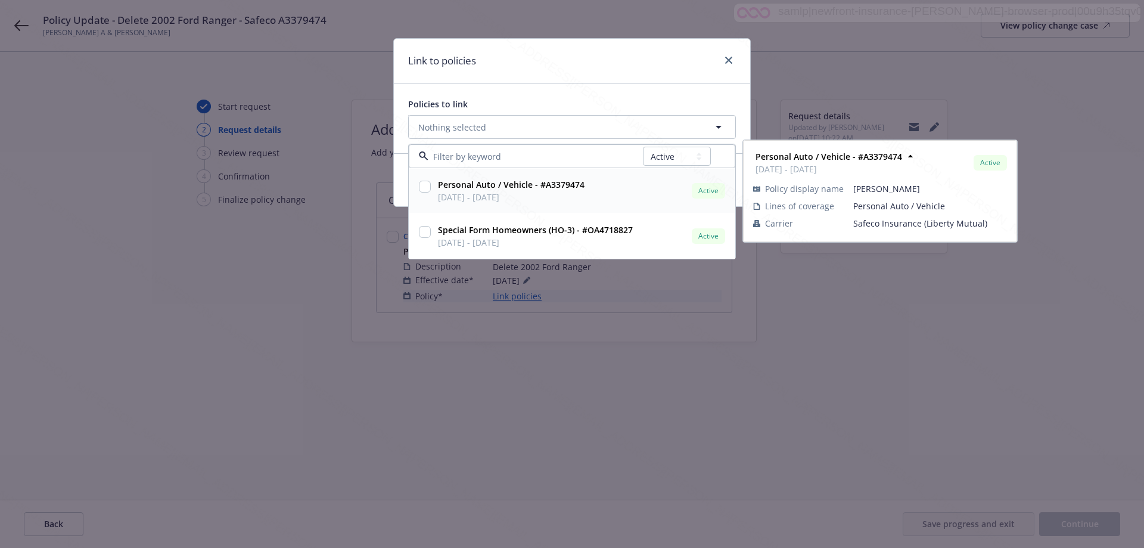
click at [422, 188] on input "checkbox" at bounding box center [425, 187] width 12 height 12
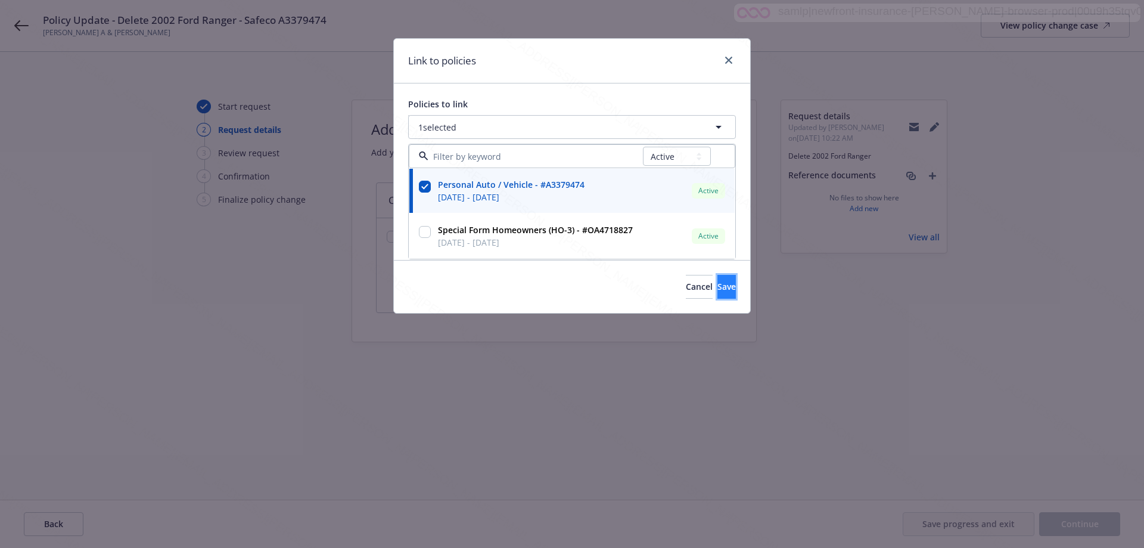
click at [717, 290] on span "Save" at bounding box center [726, 286] width 18 height 11
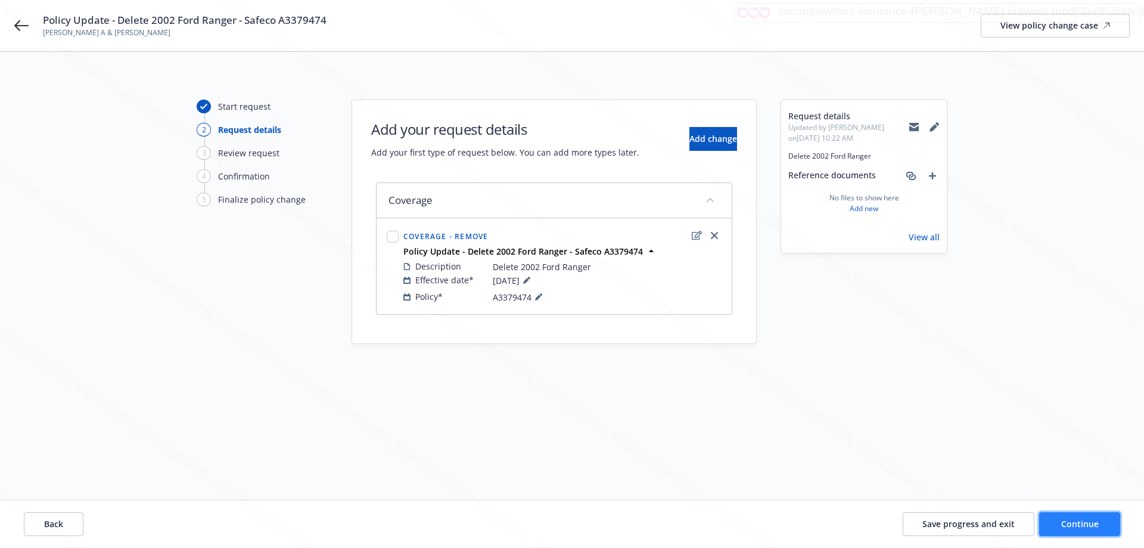
click at [1086, 521] on span "Continue" at bounding box center [1080, 523] width 38 height 11
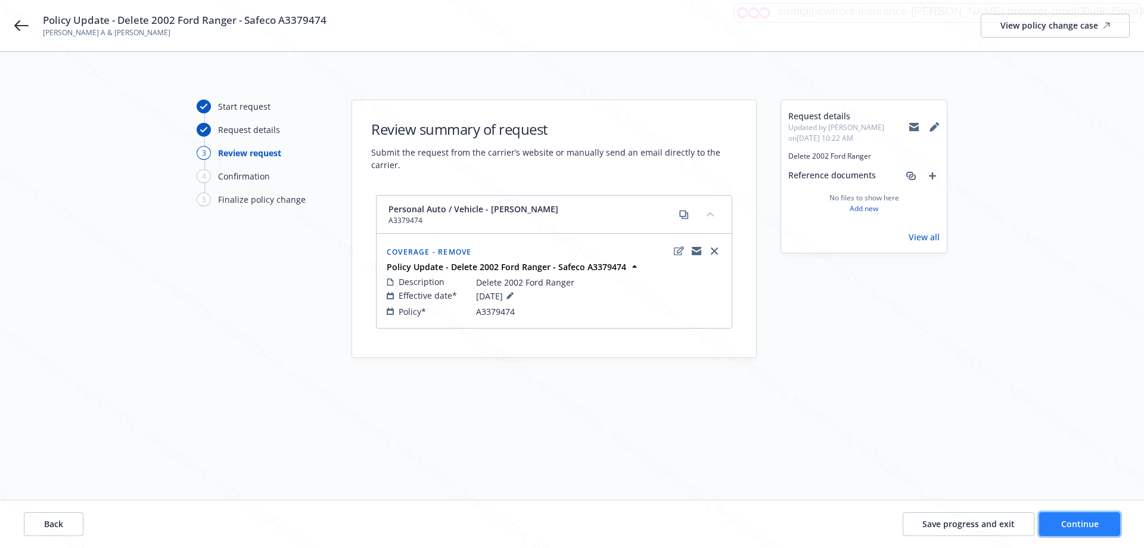
click at [1086, 522] on span "Continue" at bounding box center [1080, 523] width 38 height 11
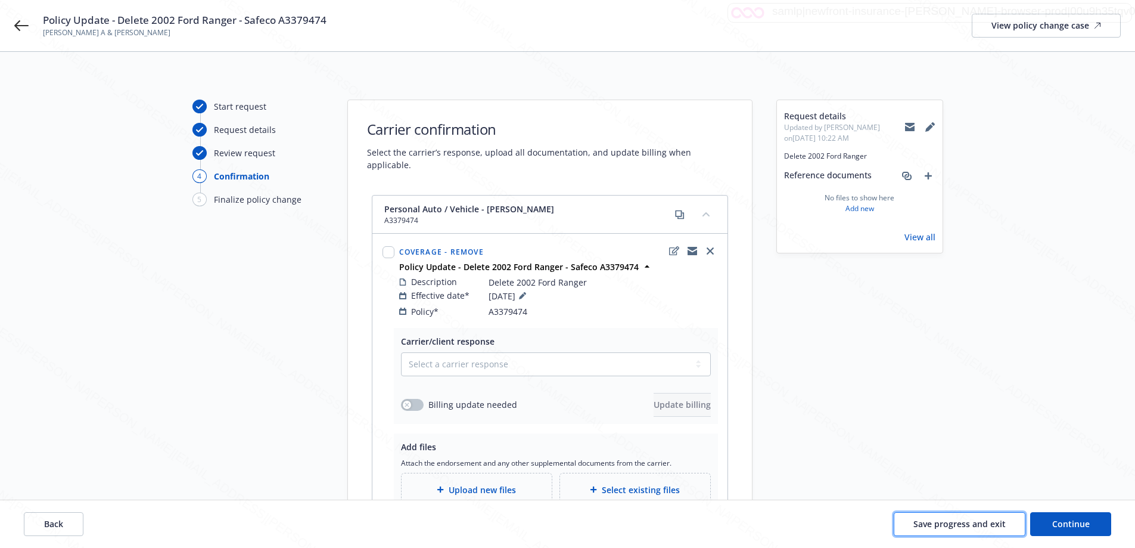
drag, startPoint x: 961, startPoint y: 523, endPoint x: 888, endPoint y: 483, distance: 82.4
click at [957, 520] on span "Save progress and exit" at bounding box center [959, 523] width 92 height 11
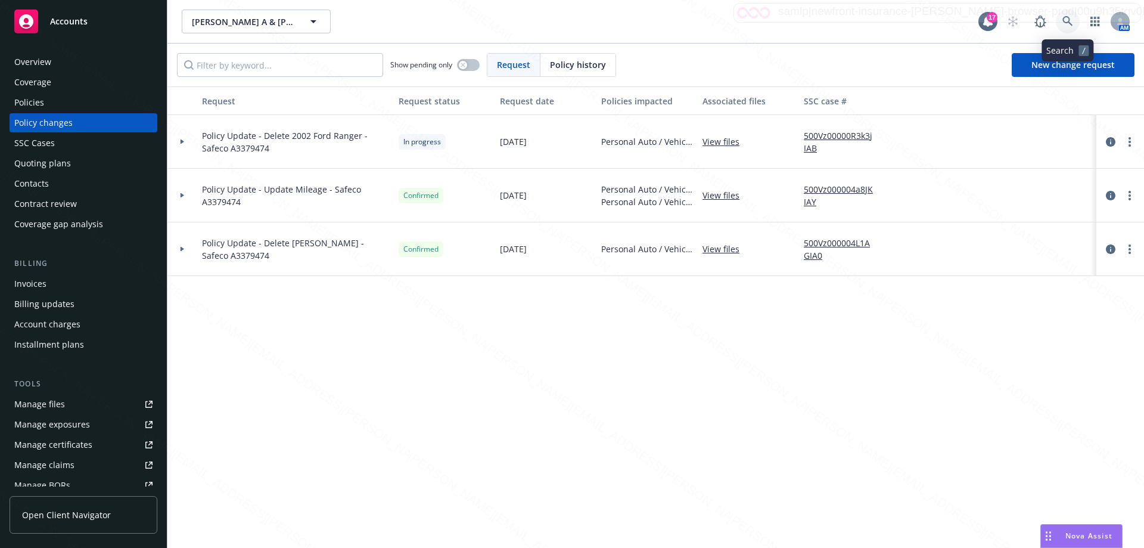
click at [1068, 24] on icon at bounding box center [1067, 21] width 11 height 11
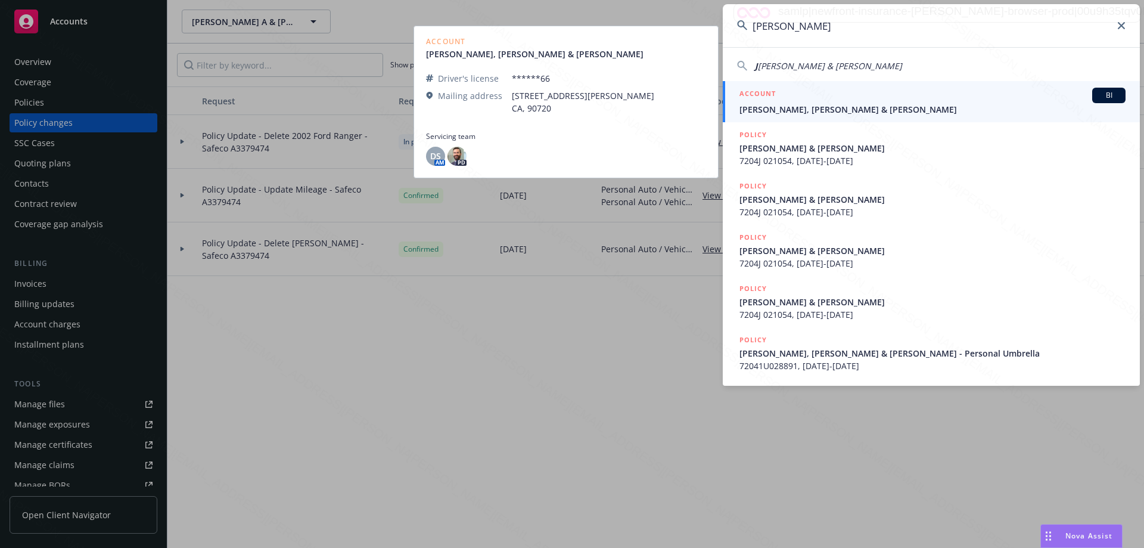
click at [869, 109] on span "[PERSON_NAME], [PERSON_NAME] & [PERSON_NAME]" at bounding box center [932, 109] width 386 height 13
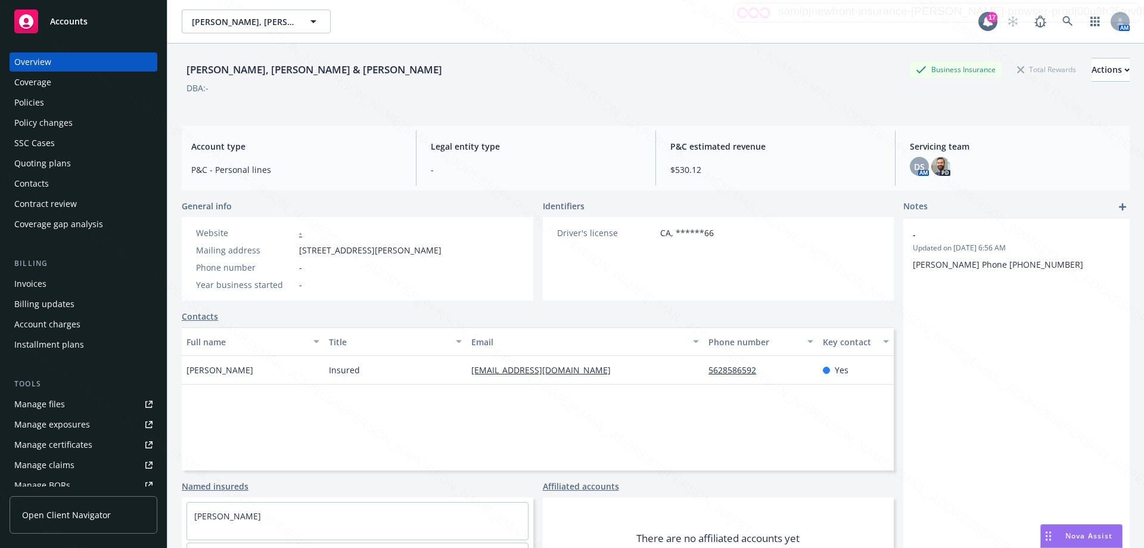
click at [19, 104] on div "Policies" at bounding box center [29, 102] width 30 height 19
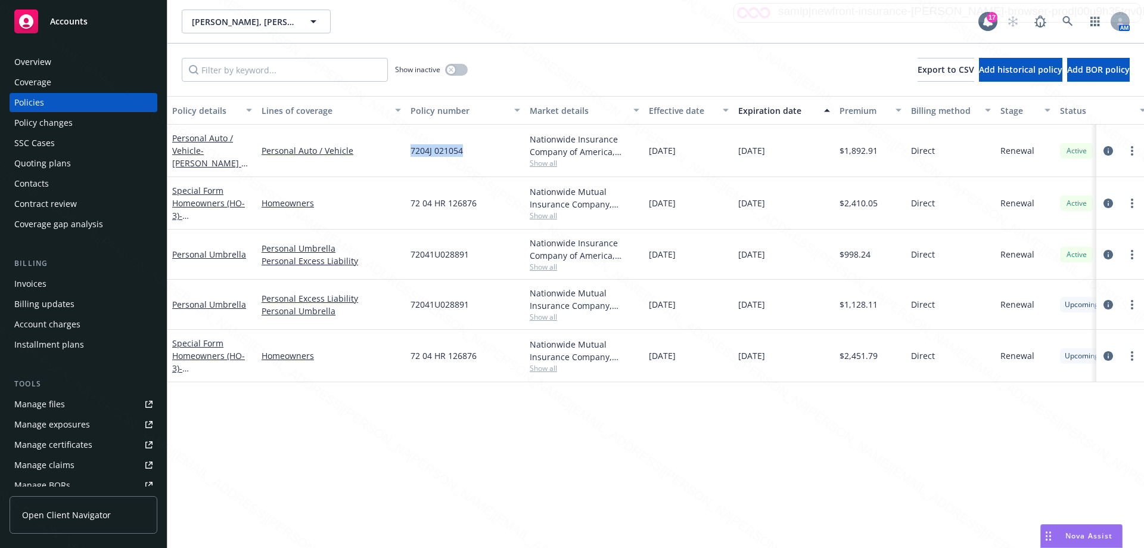
drag, startPoint x: 476, startPoint y: 151, endPoint x: 407, endPoint y: 150, distance: 68.5
click at [407, 150] on div "7204J 021054" at bounding box center [465, 151] width 119 height 52
copy span "7204J 021054"
click at [57, 119] on div "Policy changes" at bounding box center [43, 122] width 58 height 19
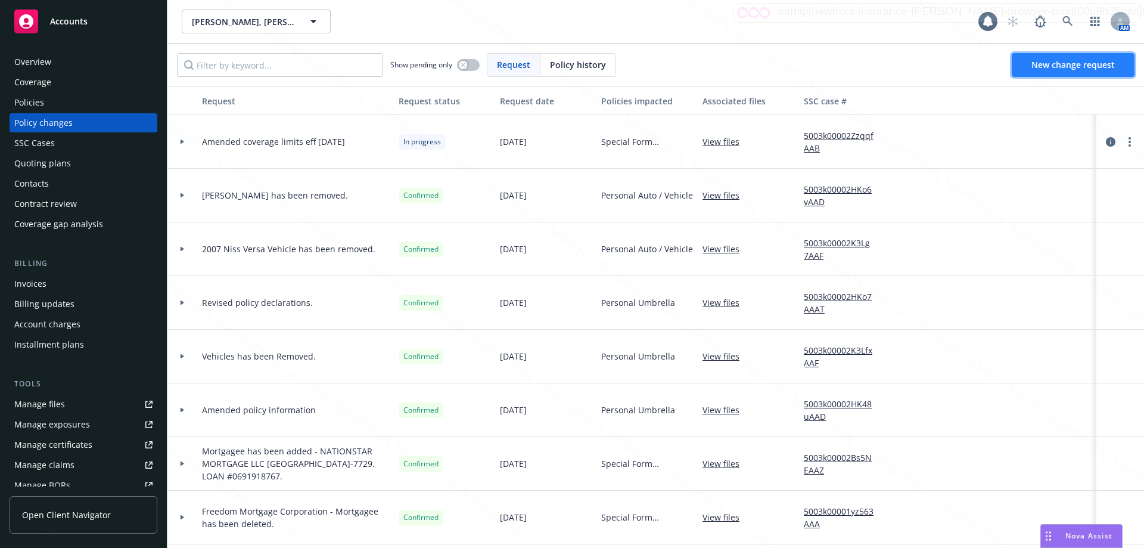
click at [1065, 64] on span "New change request" at bounding box center [1072, 64] width 83 height 11
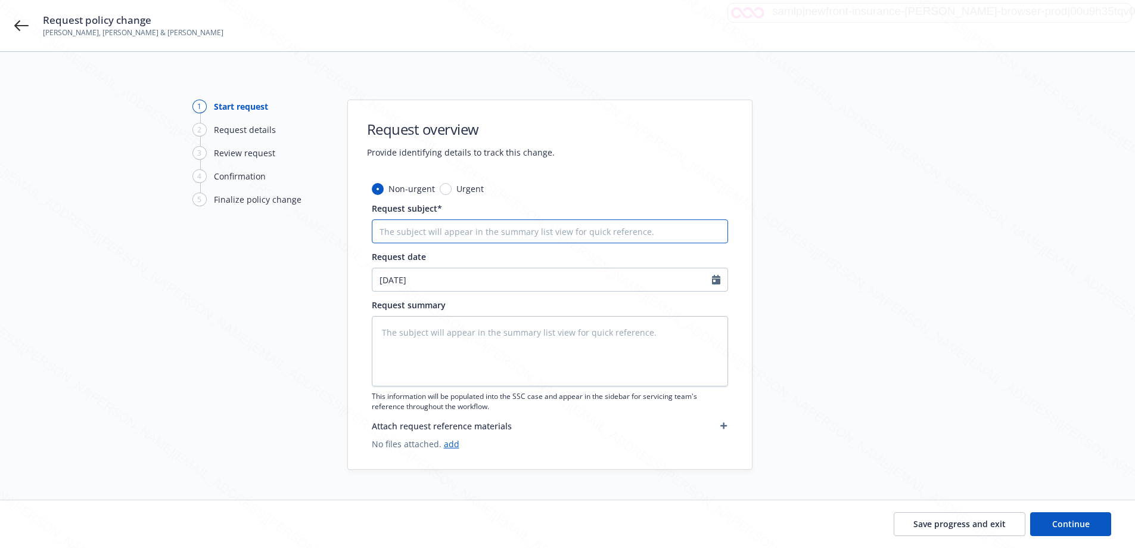
click at [486, 238] on input "Request subject*" at bounding box center [550, 231] width 356 height 24
paste input "7204J 021054"
click at [465, 334] on textarea at bounding box center [550, 351] width 356 height 70
click at [1092, 527] on button "Continue" at bounding box center [1070, 524] width 81 height 24
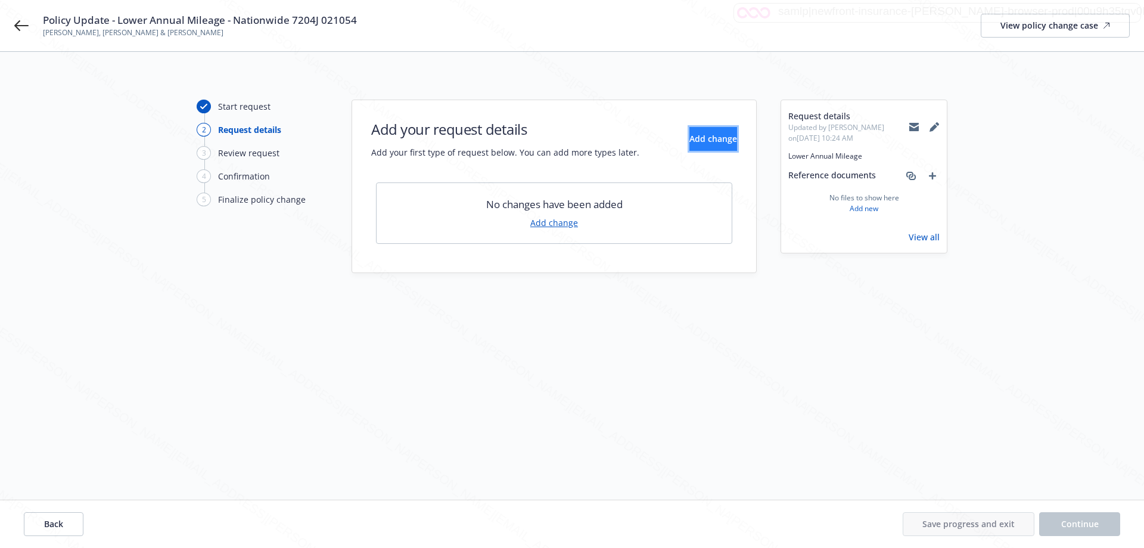
click at [689, 138] on span "Add change" at bounding box center [713, 138] width 48 height 11
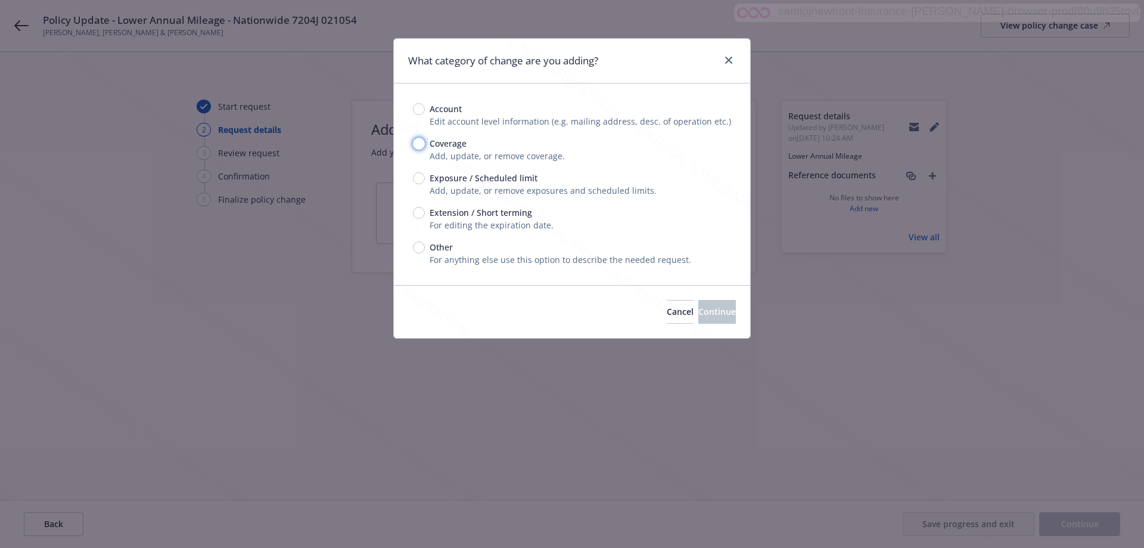
click at [420, 142] on input "Coverage" at bounding box center [419, 144] width 12 height 12
click at [698, 314] on span "Continue" at bounding box center [717, 311] width 38 height 11
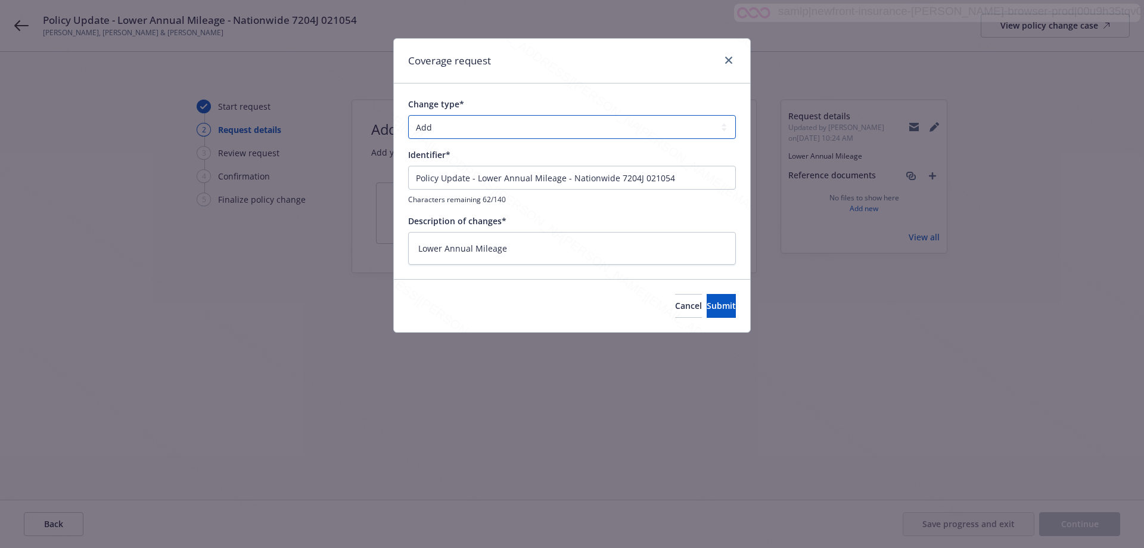
click at [439, 129] on select "Add Audit Change Remove" at bounding box center [572, 127] width 328 height 24
click at [408, 115] on select "Add Audit Change Remove" at bounding box center [572, 127] width 328 height 24
click at [707, 311] on button "Submit" at bounding box center [721, 306] width 29 height 24
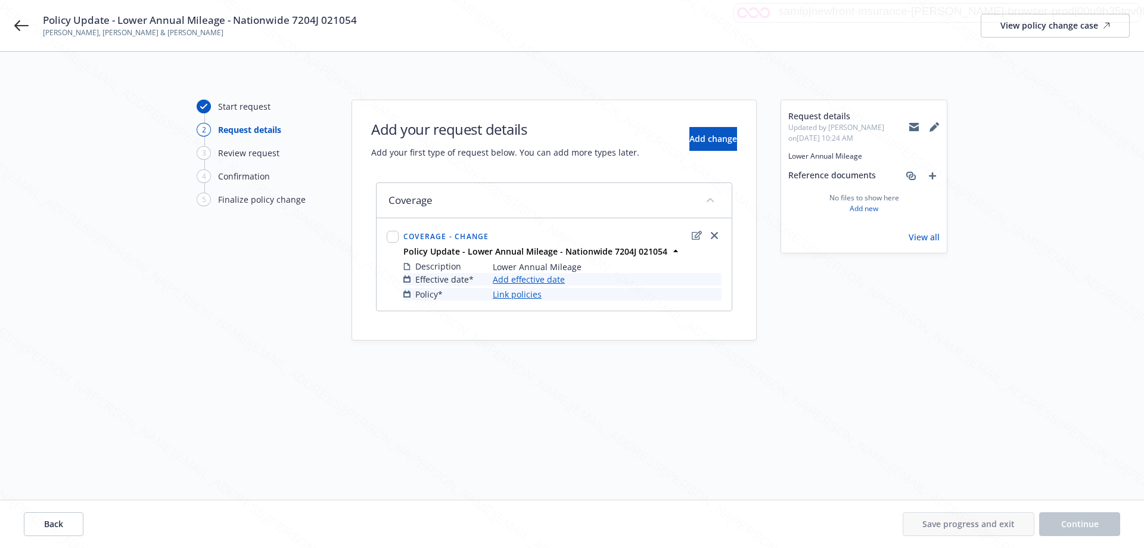
click at [508, 280] on link "Add effective date" at bounding box center [529, 279] width 72 height 13
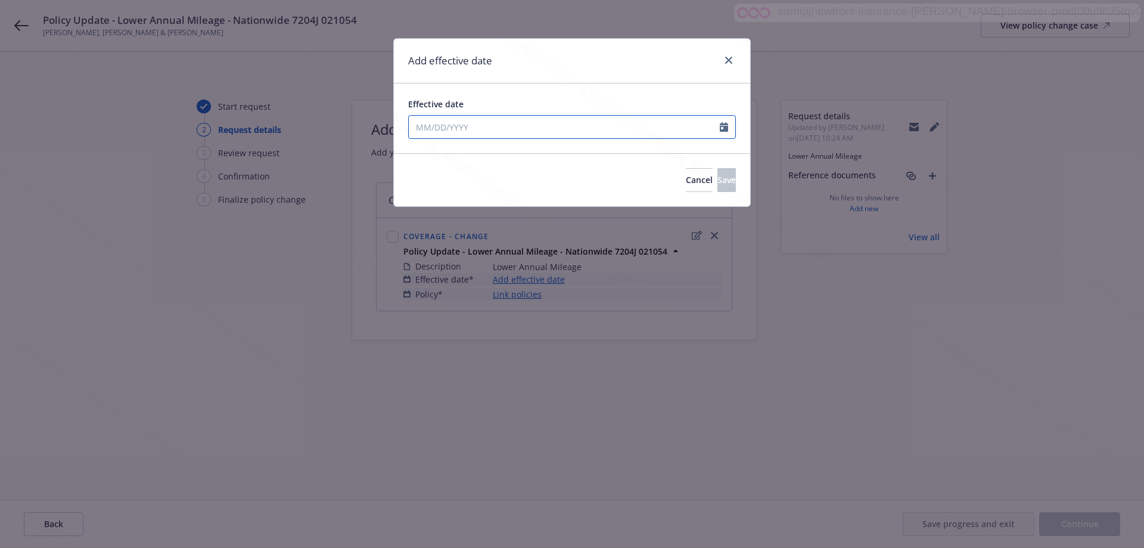
click at [527, 126] on input "Effective date" at bounding box center [564, 127] width 311 height 23
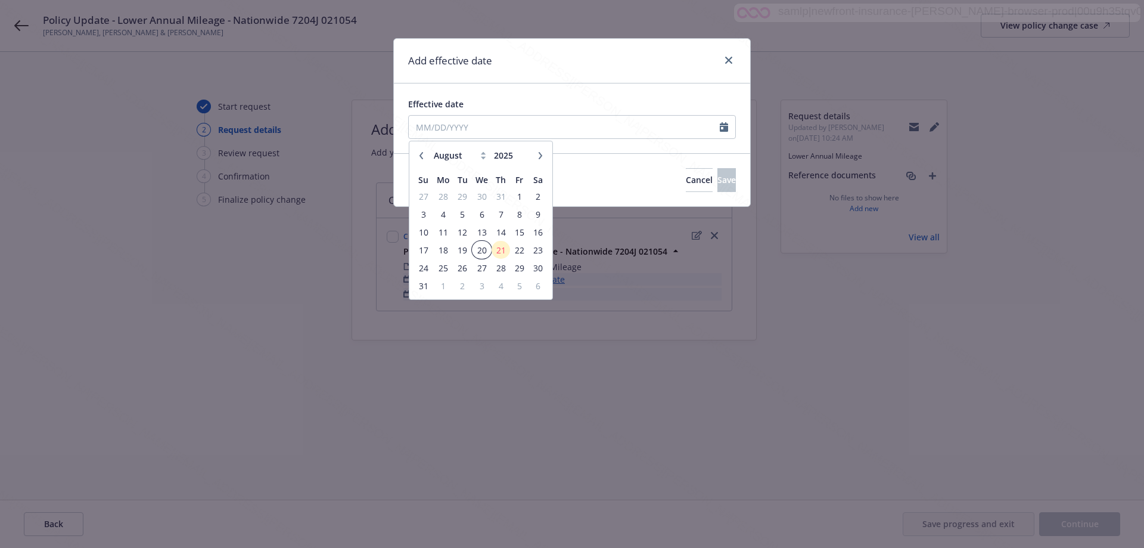
drag, startPoint x: 480, startPoint y: 248, endPoint x: 501, endPoint y: 248, distance: 20.9
click at [484, 248] on span "20" at bounding box center [481, 250] width 17 height 15
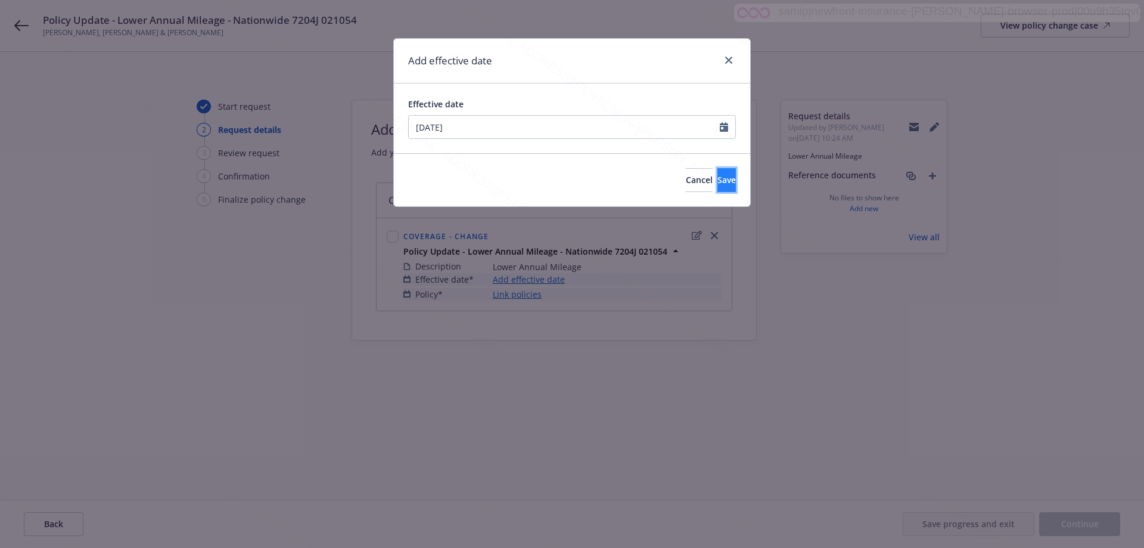
click at [717, 178] on span "Save" at bounding box center [726, 179] width 18 height 11
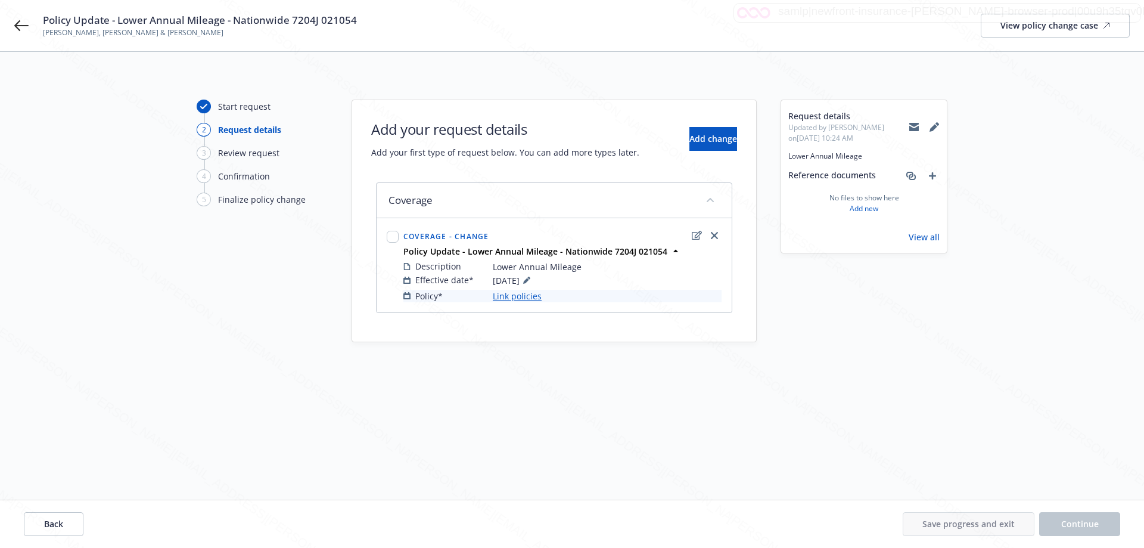
click at [501, 297] on link "Link policies" at bounding box center [517, 296] width 49 height 13
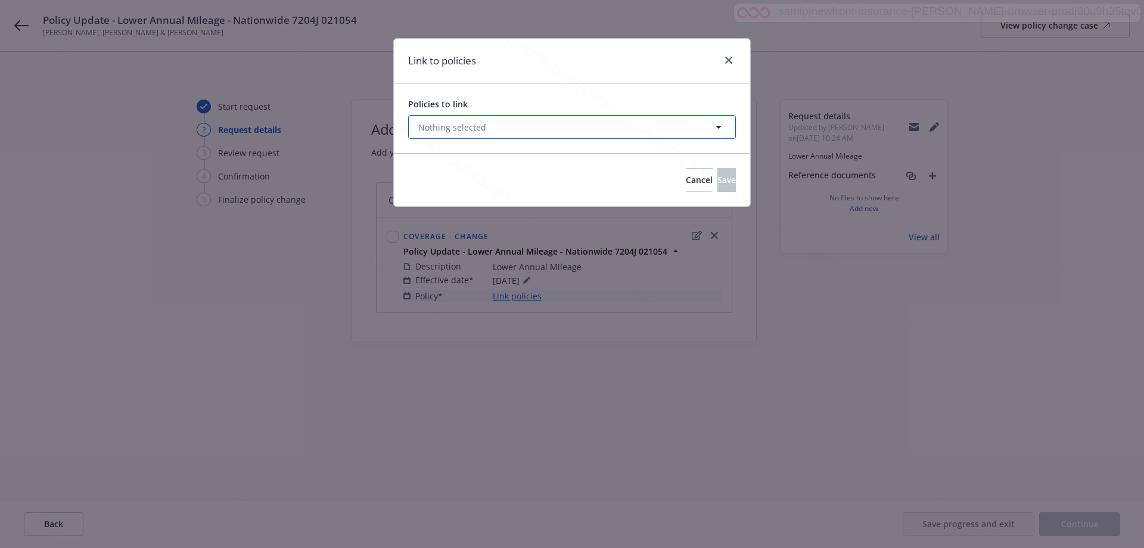
click at [448, 130] on span "Nothing selected" at bounding box center [452, 127] width 68 height 13
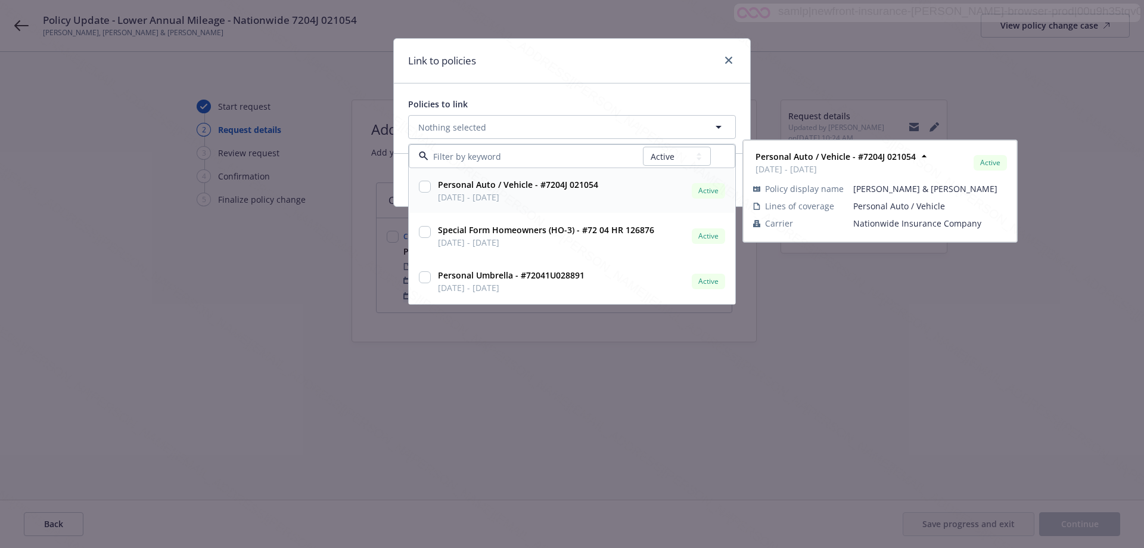
drag, startPoint x: 427, startPoint y: 187, endPoint x: 427, endPoint y: 248, distance: 60.8
click at [427, 188] on input "checkbox" at bounding box center [425, 187] width 12 height 12
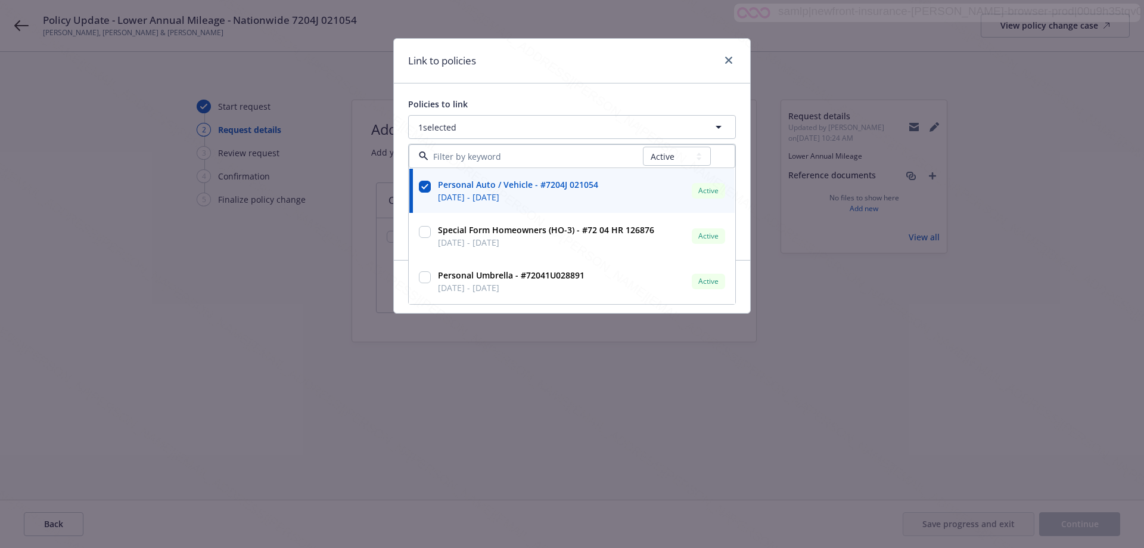
click at [657, 430] on div "Link to policies Policies to link 1 selected All Active Upcoming Expired Cancel…" at bounding box center [572, 274] width 1144 height 548
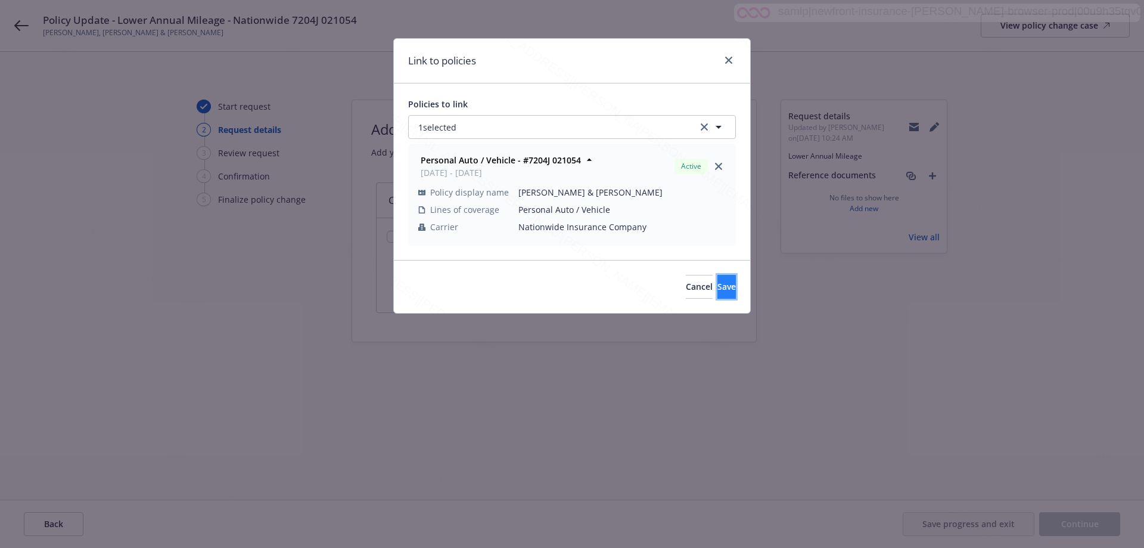
click at [717, 282] on span "Save" at bounding box center [726, 286] width 18 height 11
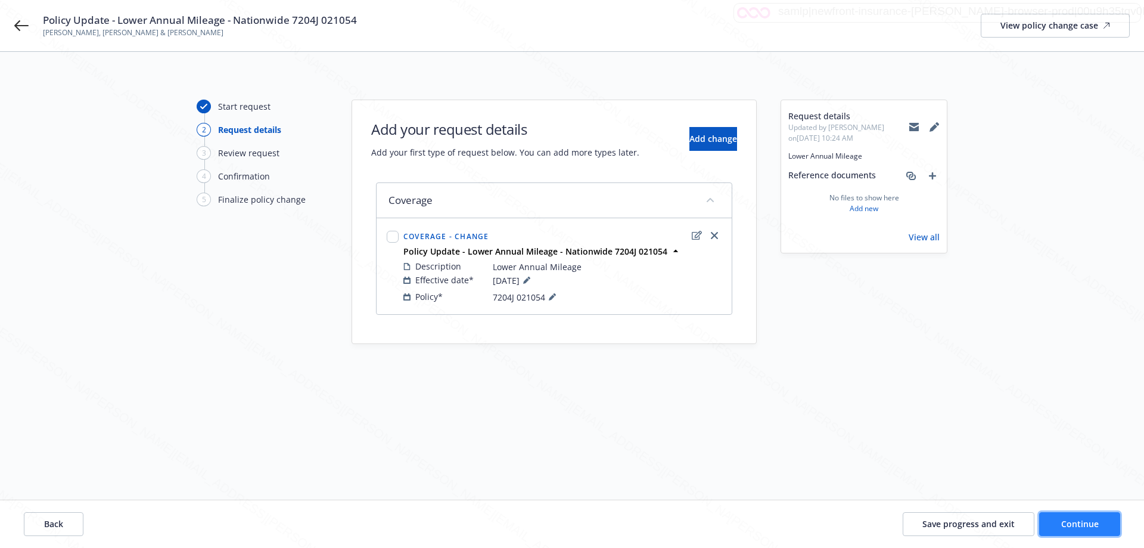
click at [1097, 527] on span "Continue" at bounding box center [1080, 523] width 38 height 11
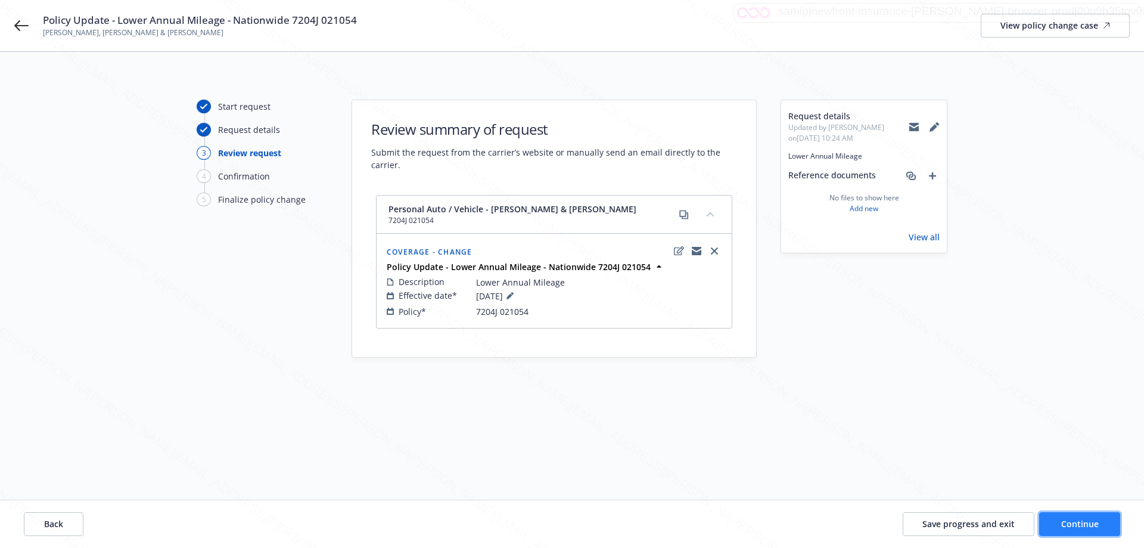
click at [1098, 524] on span "Continue" at bounding box center [1080, 523] width 38 height 11
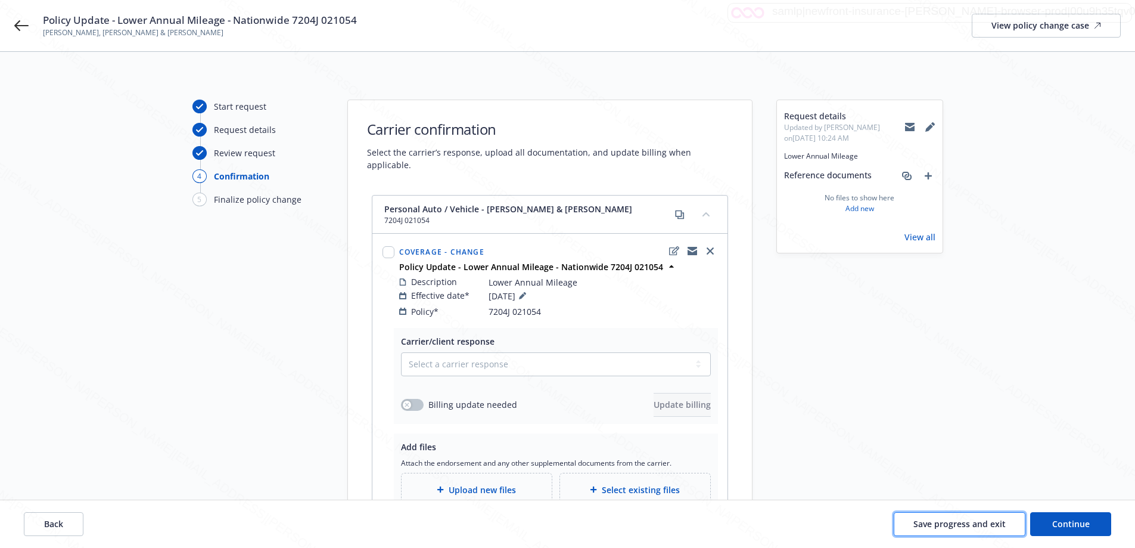
click at [964, 526] on span "Save progress and exit" at bounding box center [959, 523] width 92 height 11
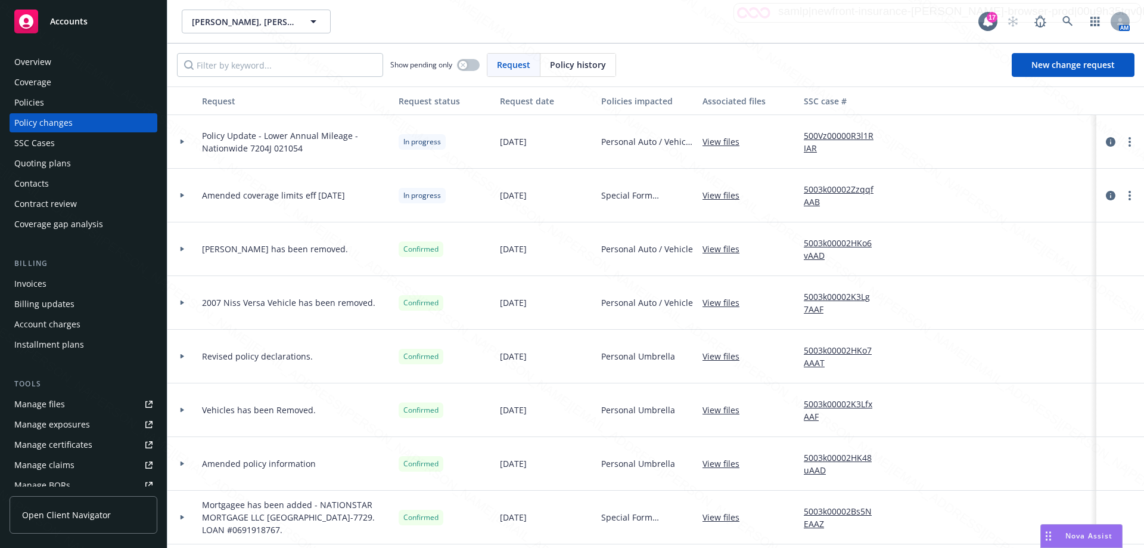
click at [378, 4] on div "[PERSON_NAME], [PERSON_NAME] & [PERSON_NAME], [PERSON_NAME] & [PERSON_NAME] L 1…" at bounding box center [655, 21] width 977 height 43
click at [1070, 18] on icon at bounding box center [1067, 21] width 11 height 11
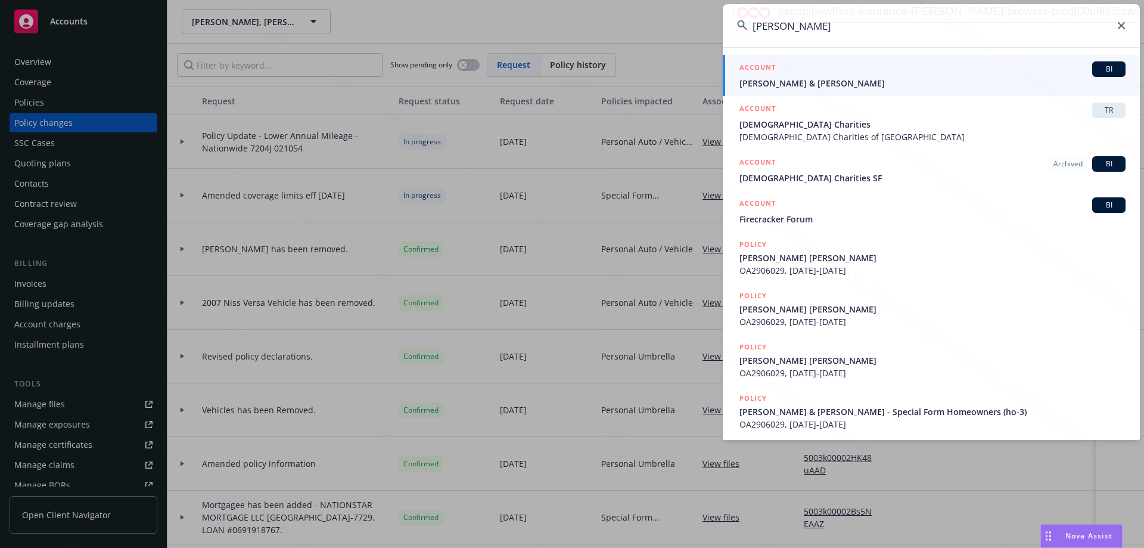
drag, startPoint x: 798, startPoint y: 82, endPoint x: 779, endPoint y: 82, distance: 19.1
click at [797, 82] on span "[PERSON_NAME] & [PERSON_NAME]" at bounding box center [932, 83] width 386 height 13
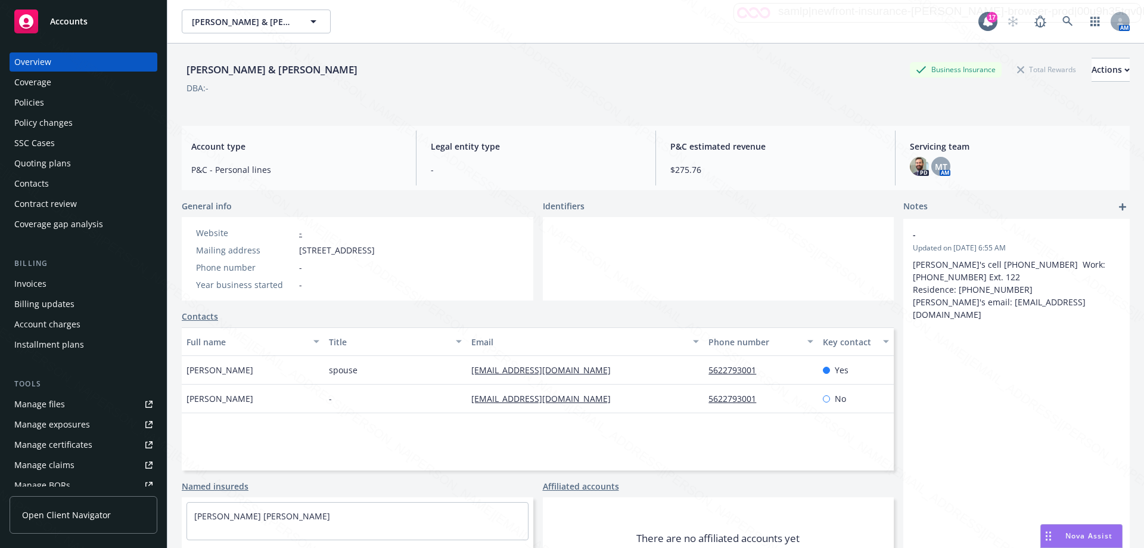
click at [34, 123] on div "Policy changes" at bounding box center [43, 122] width 58 height 19
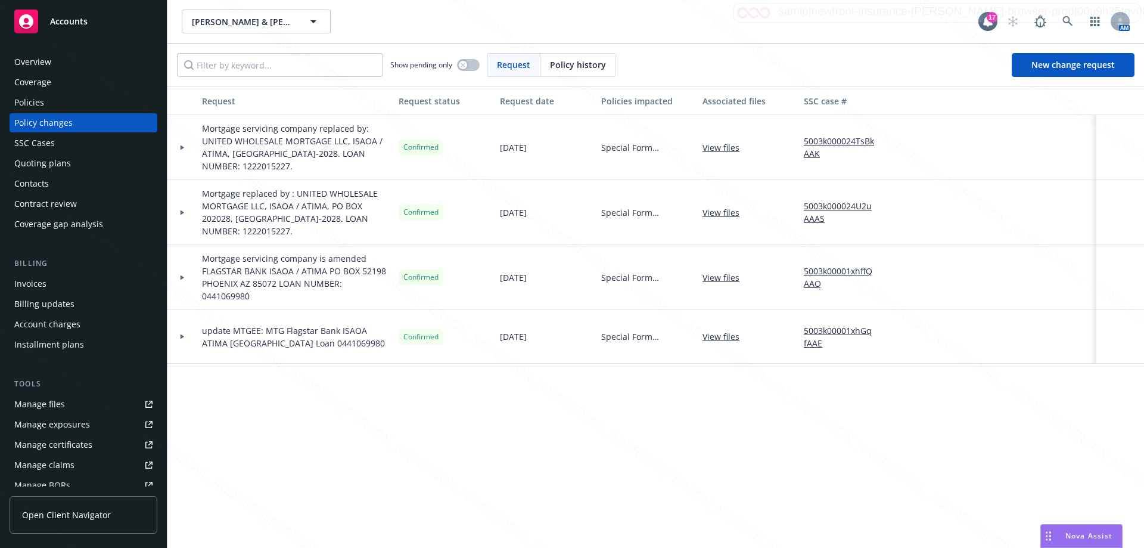
click at [38, 104] on div "Policies" at bounding box center [29, 102] width 30 height 19
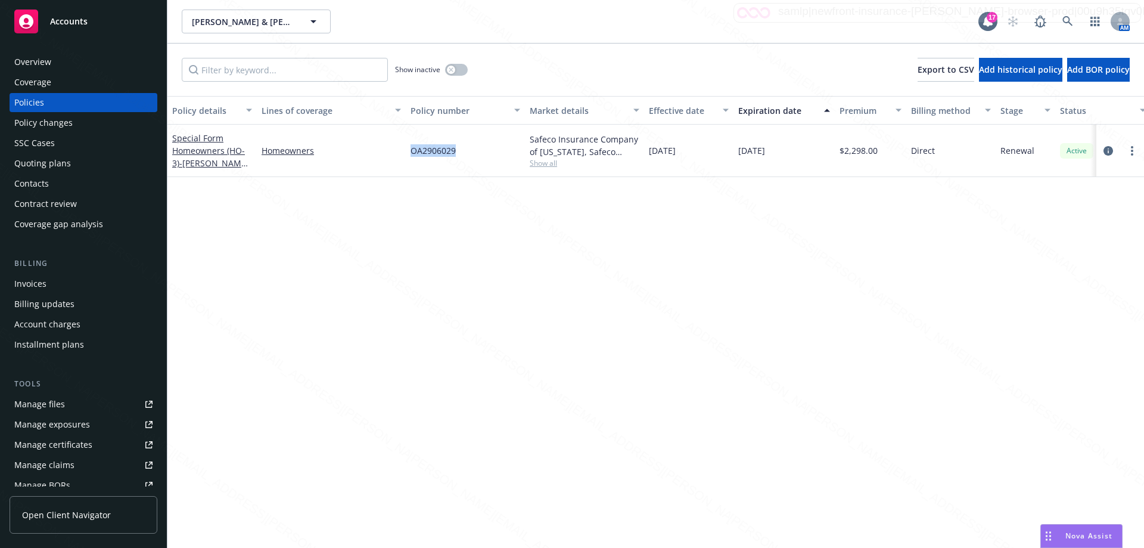
drag, startPoint x: 458, startPoint y: 151, endPoint x: 408, endPoint y: 147, distance: 49.6
click at [408, 147] on div "OA2906029" at bounding box center [465, 151] width 119 height 52
click at [43, 123] on div "Policy changes" at bounding box center [43, 122] width 58 height 19
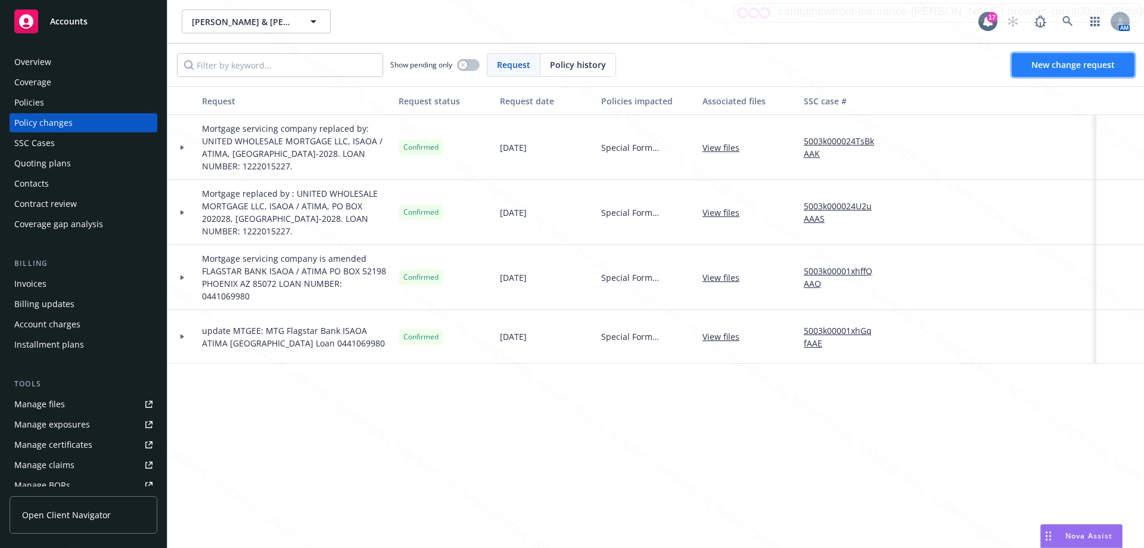
click at [1069, 61] on span "New change request" at bounding box center [1072, 64] width 83 height 11
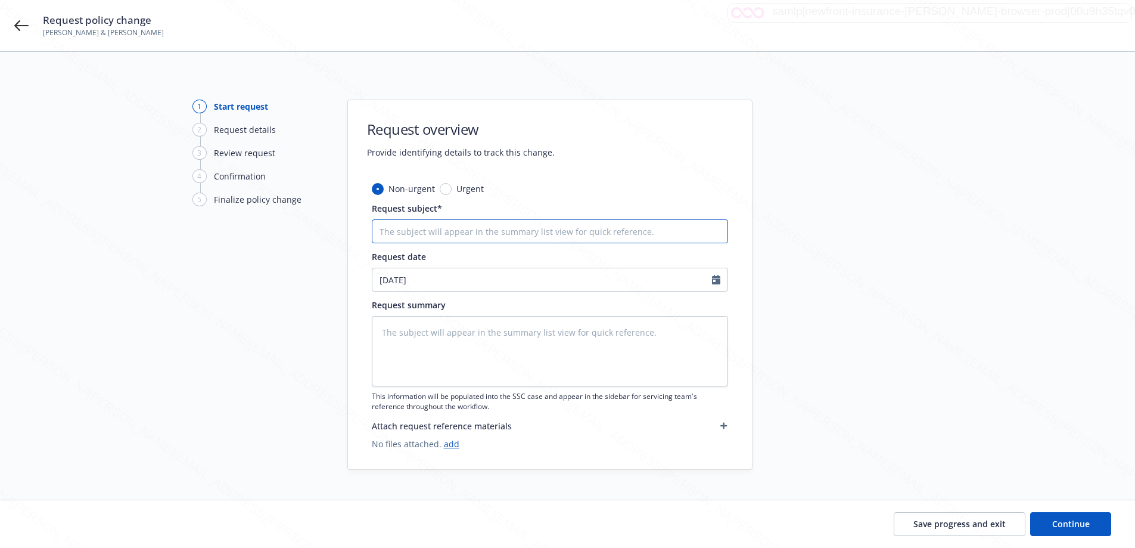
drag, startPoint x: 978, startPoint y: 120, endPoint x: 532, endPoint y: 229, distance: 460.0
click at [531, 229] on input "Request subject*" at bounding box center [550, 231] width 356 height 24
paste input "OA2906029"
click at [510, 330] on textarea at bounding box center [550, 351] width 356 height 70
click at [1082, 520] on span "Continue" at bounding box center [1071, 523] width 38 height 11
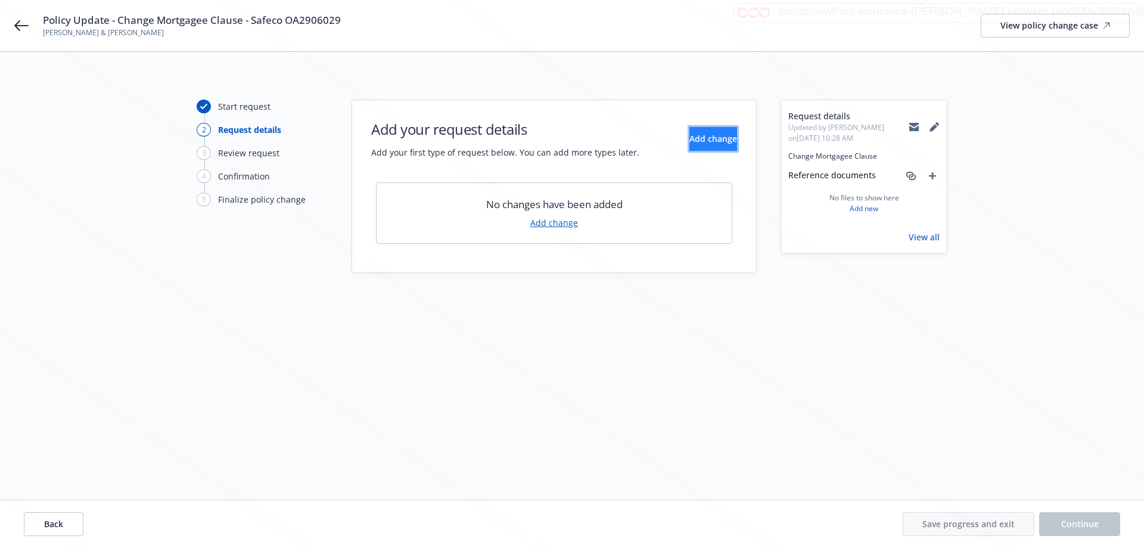
click at [695, 132] on button "Add change" at bounding box center [713, 139] width 48 height 24
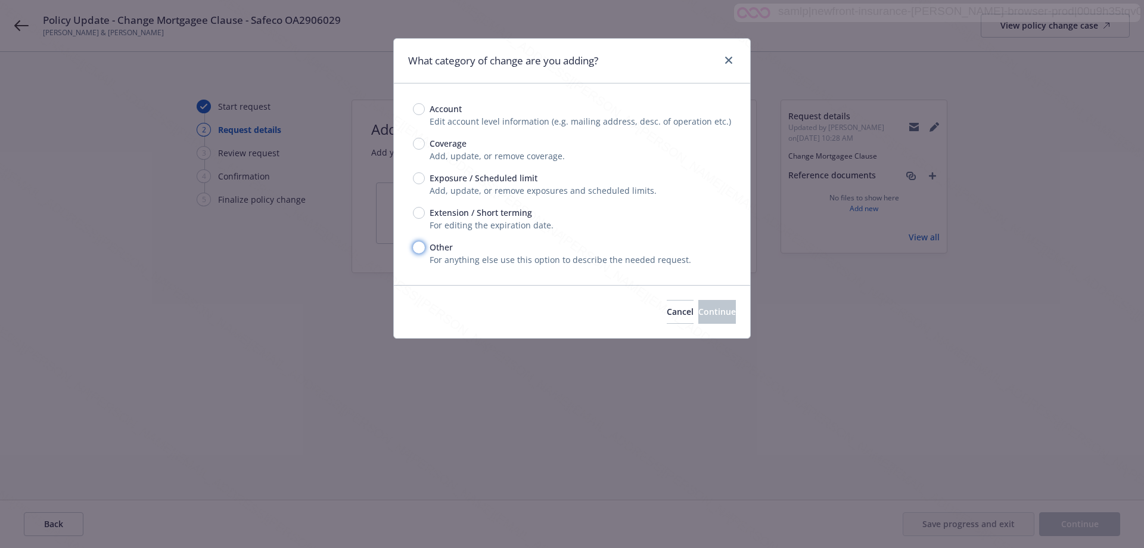
click at [422, 243] on input "Other" at bounding box center [419, 247] width 12 height 12
click at [699, 310] on span "Continue" at bounding box center [717, 311] width 38 height 11
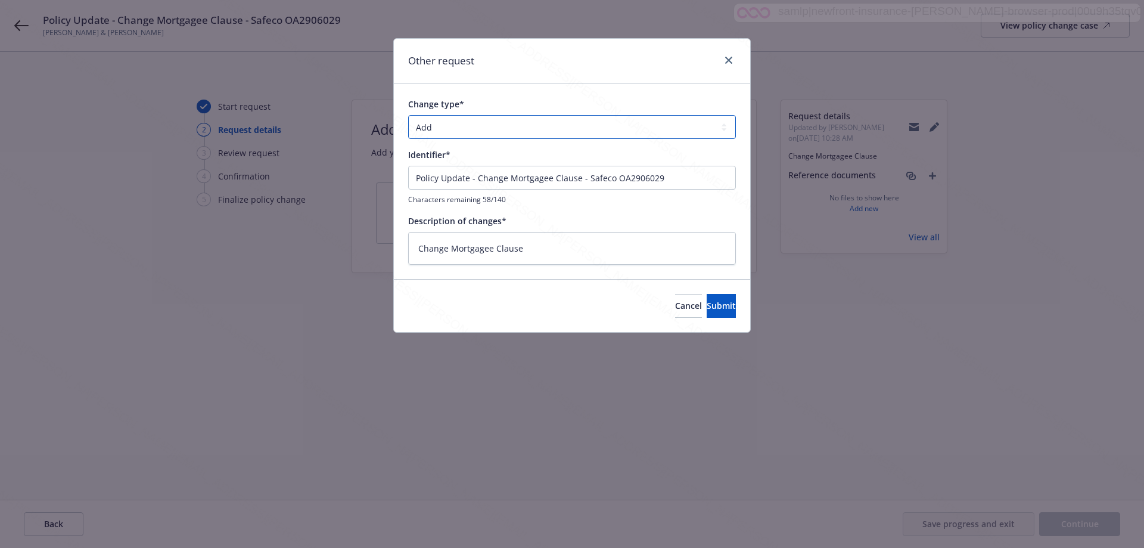
click at [438, 134] on select "Add Audit Change Remove" at bounding box center [572, 127] width 328 height 24
click at [408, 115] on select "Add Audit Change Remove" at bounding box center [572, 127] width 328 height 24
click at [712, 308] on span "Submit" at bounding box center [721, 305] width 29 height 11
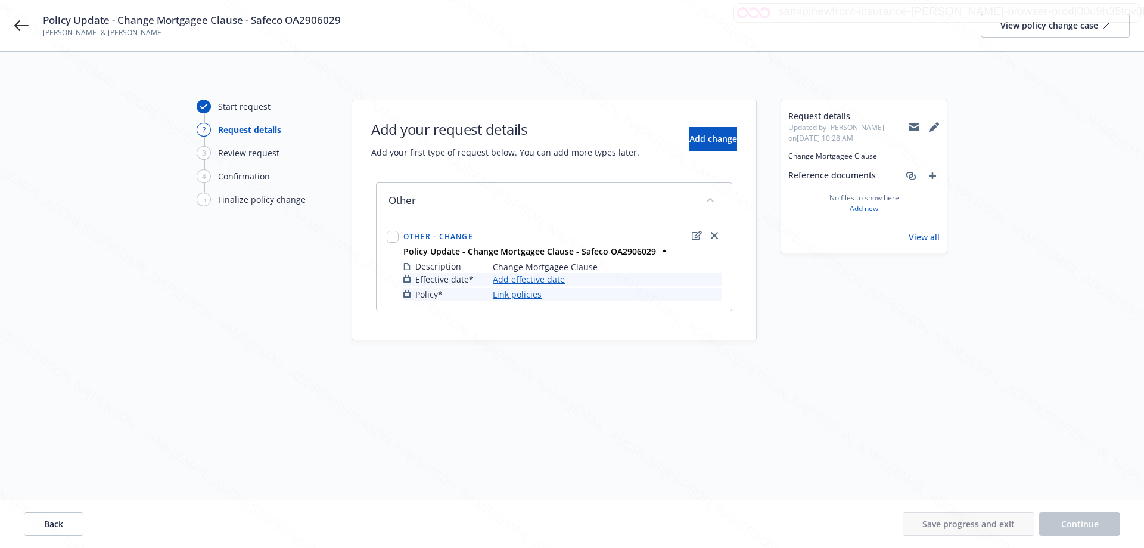
click at [550, 278] on link "Add effective date" at bounding box center [529, 279] width 72 height 13
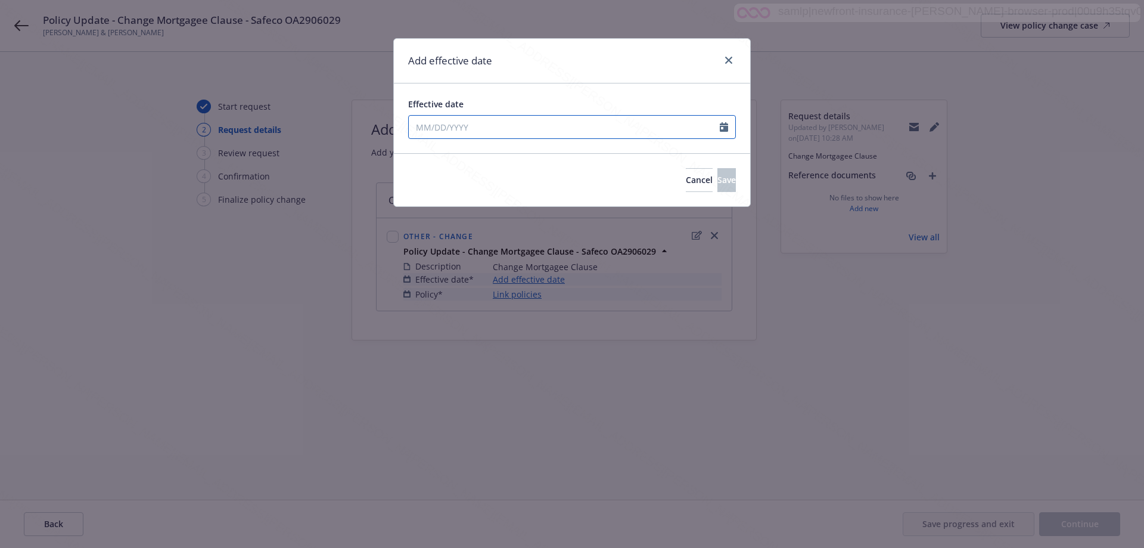
click at [549, 132] on input "Effective date" at bounding box center [564, 127] width 311 height 23
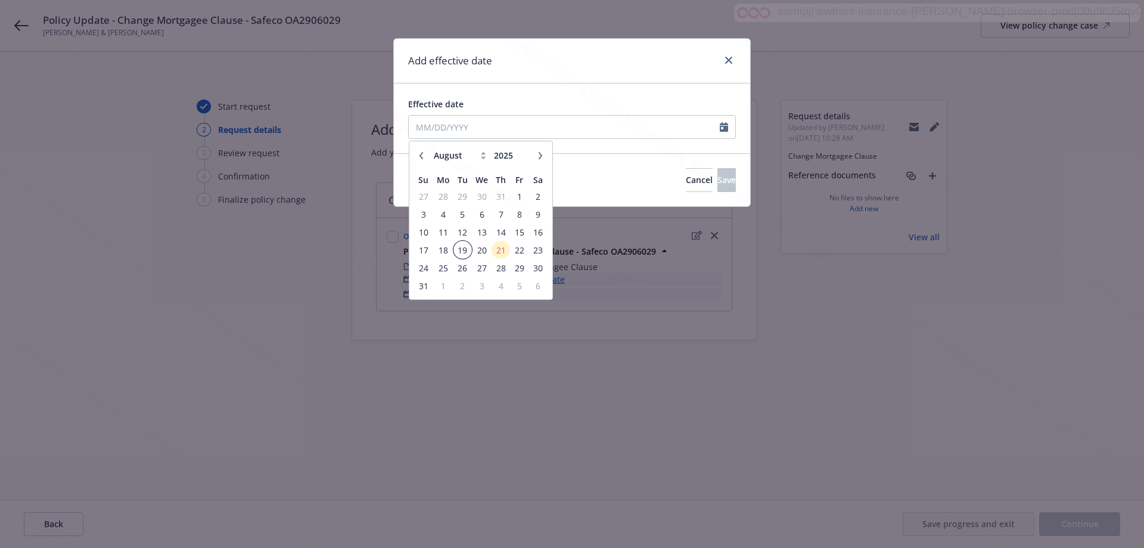
click at [459, 253] on span "19" at bounding box center [463, 250] width 16 height 15
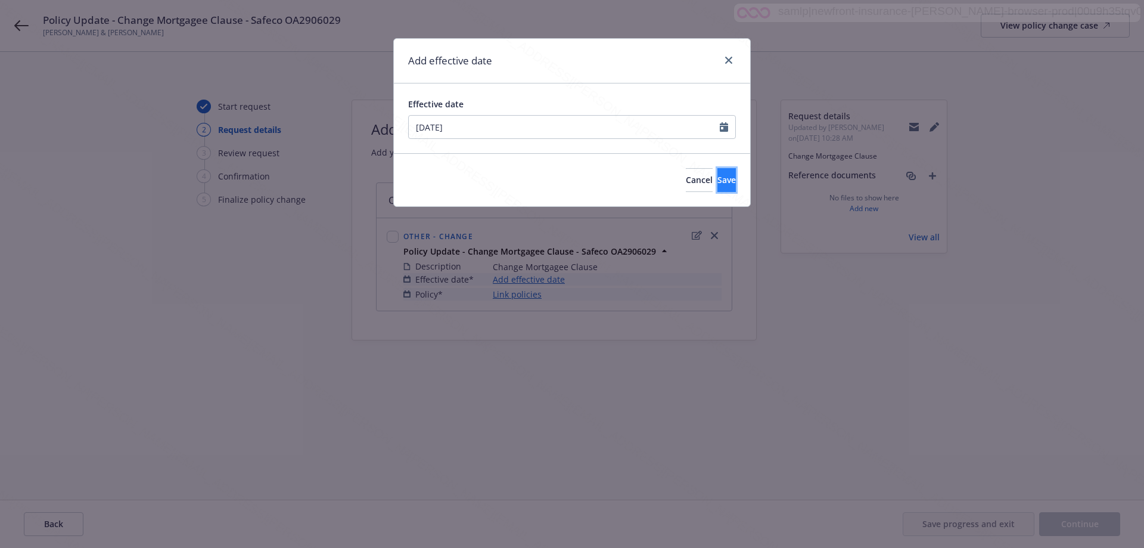
click at [717, 181] on span "Save" at bounding box center [726, 179] width 18 height 11
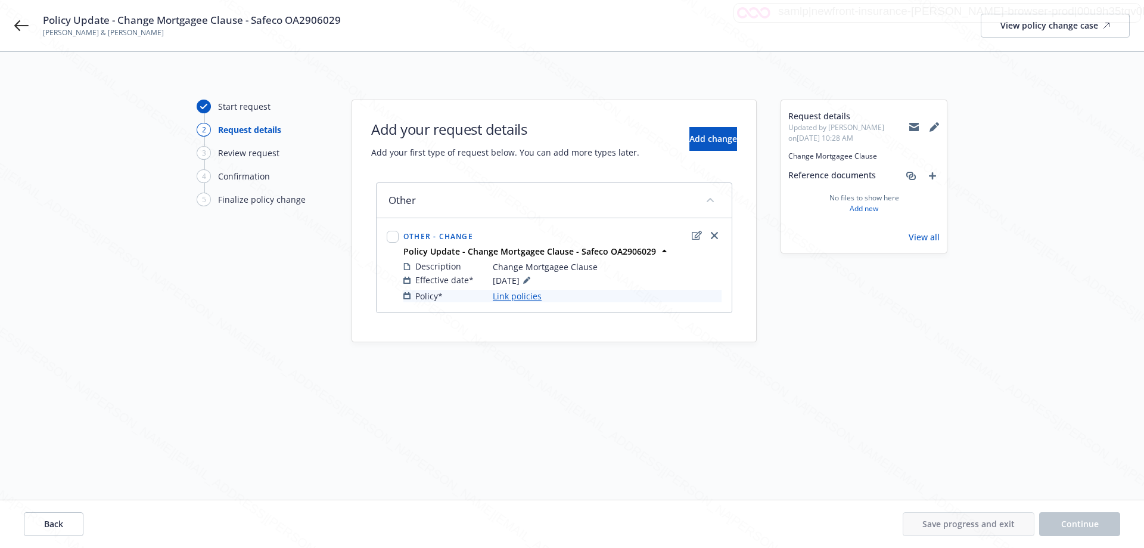
click at [511, 301] on link "Link policies" at bounding box center [517, 296] width 49 height 13
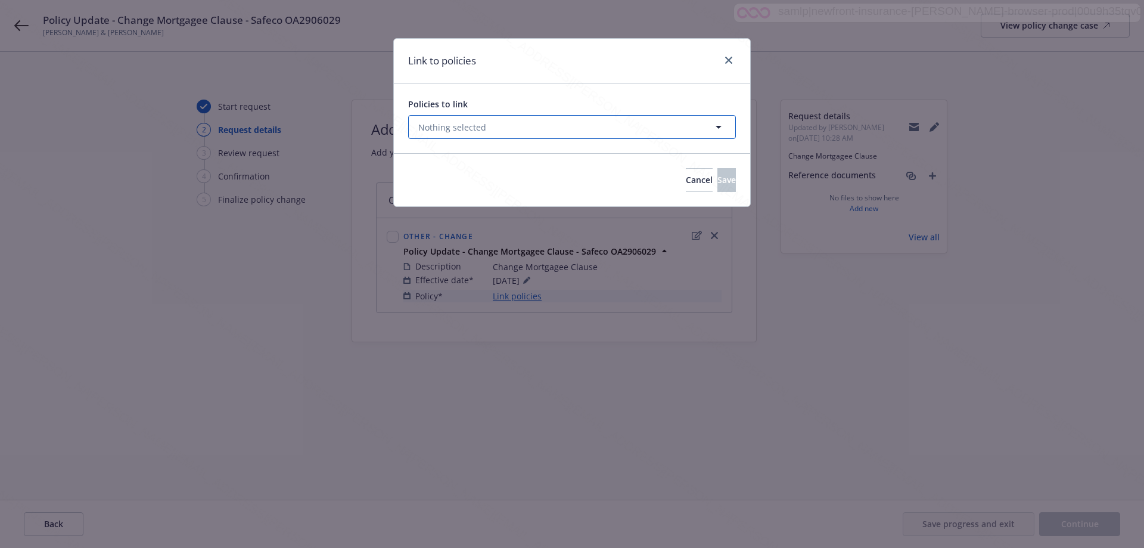
click at [445, 124] on span "Nothing selected" at bounding box center [452, 127] width 68 height 13
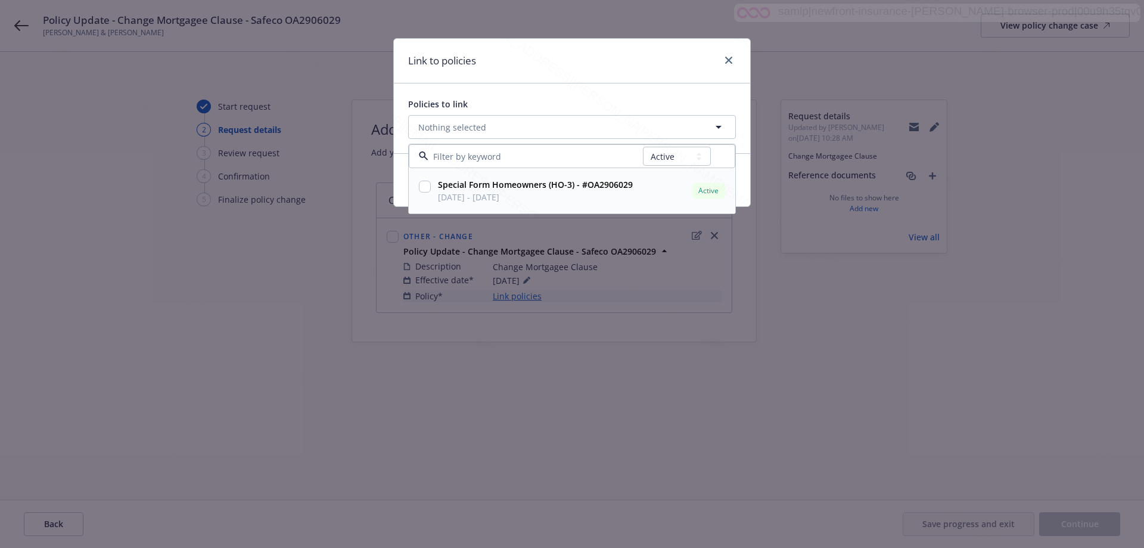
click at [424, 188] on input "checkbox" at bounding box center [425, 187] width 12 height 12
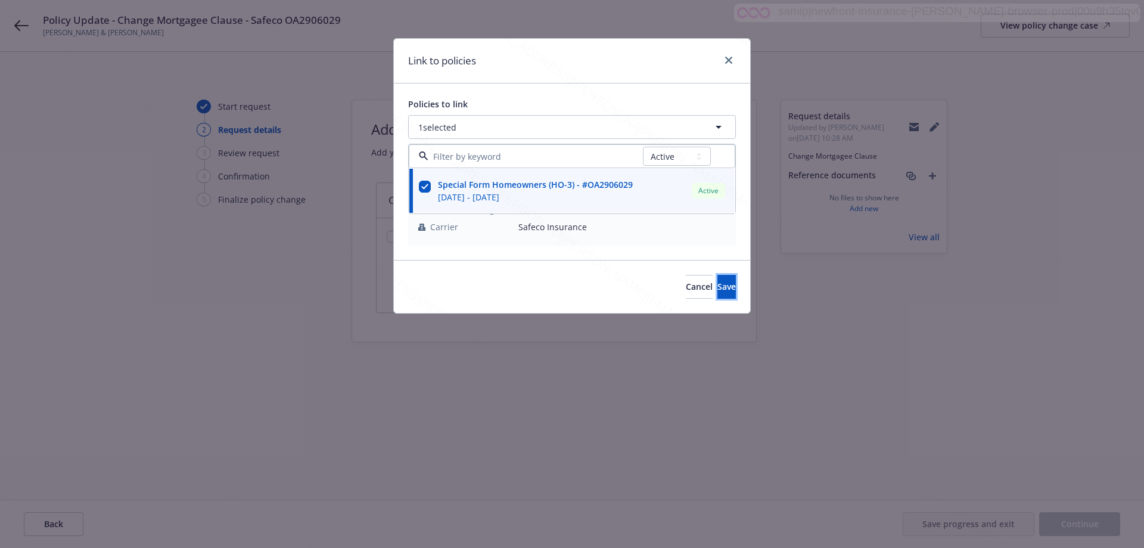
drag, startPoint x: 701, startPoint y: 282, endPoint x: 725, endPoint y: 302, distance: 30.8
click at [717, 282] on span "Save" at bounding box center [726, 286] width 18 height 11
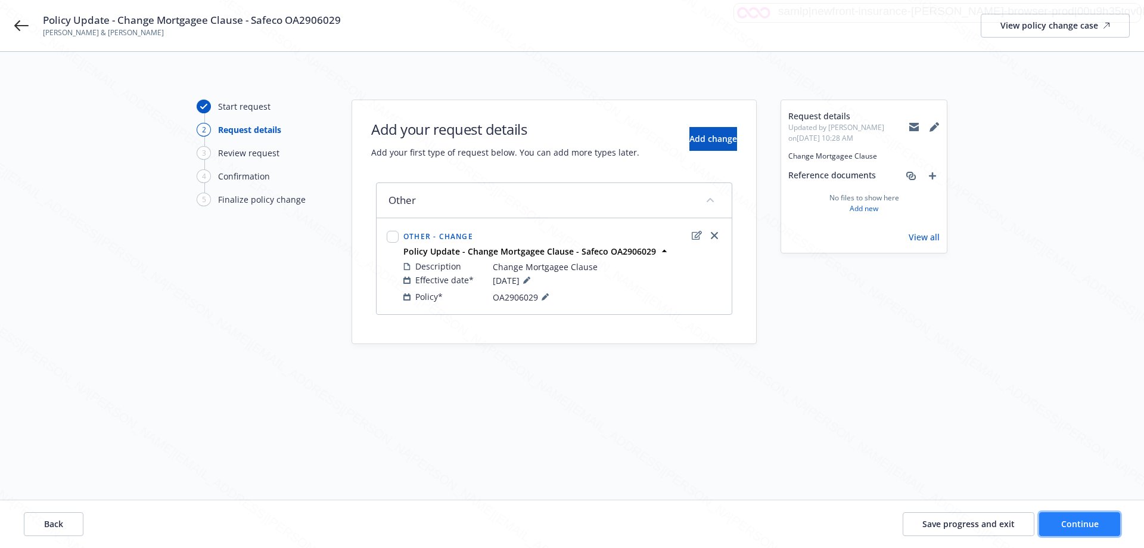
click at [1095, 521] on span "Continue" at bounding box center [1080, 523] width 38 height 11
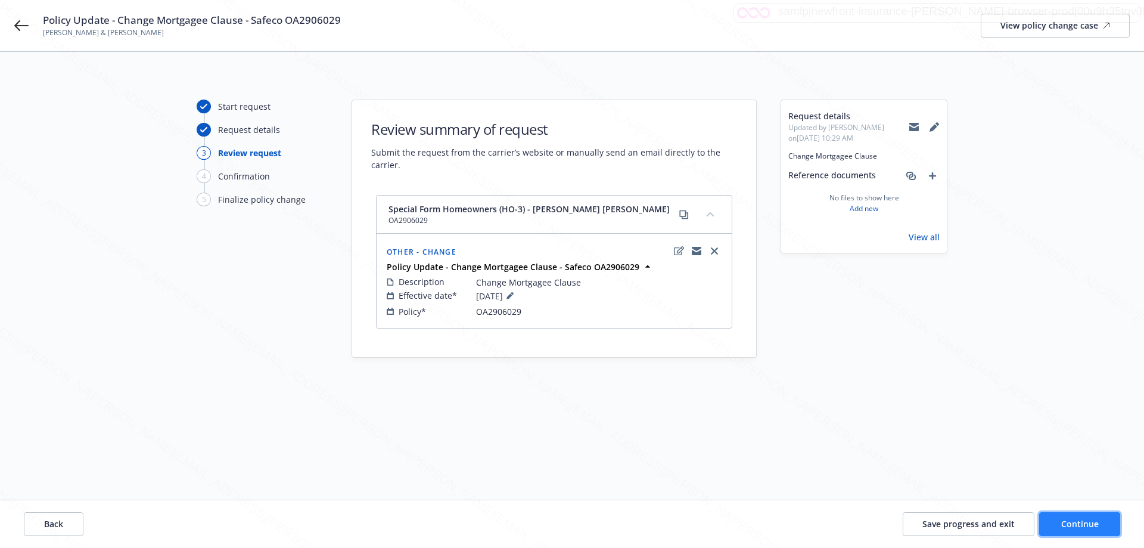
click at [1095, 521] on span "Continue" at bounding box center [1080, 523] width 38 height 11
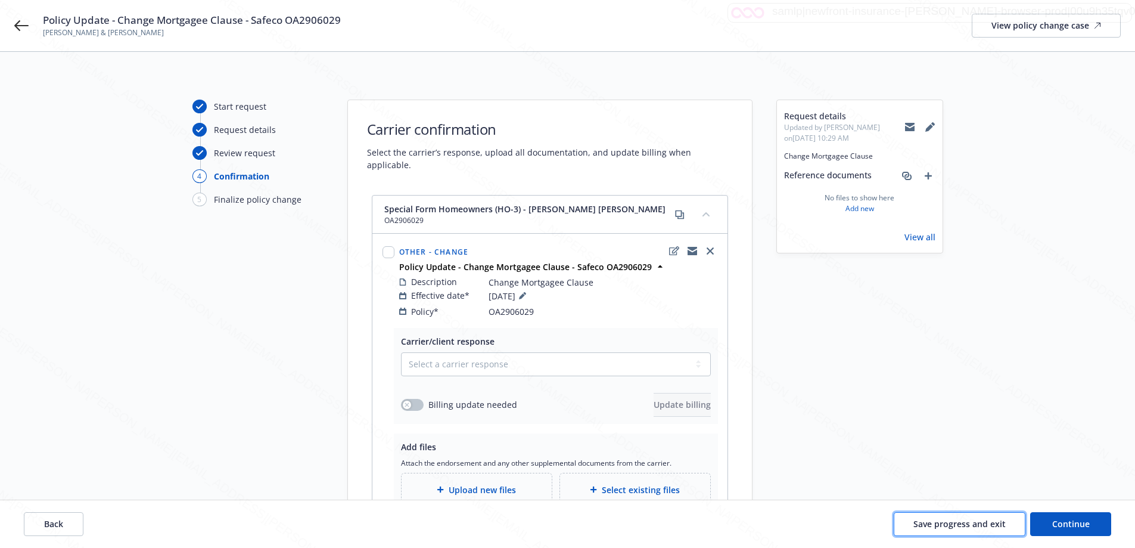
click at [944, 521] on span "Save progress and exit" at bounding box center [959, 523] width 92 height 11
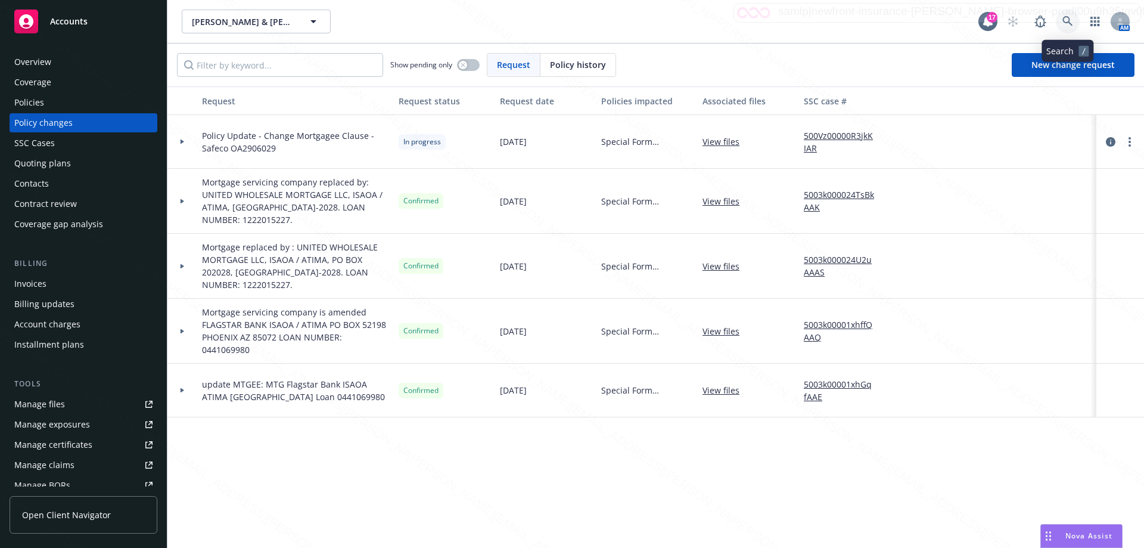
click at [1071, 20] on icon at bounding box center [1067, 21] width 11 height 11
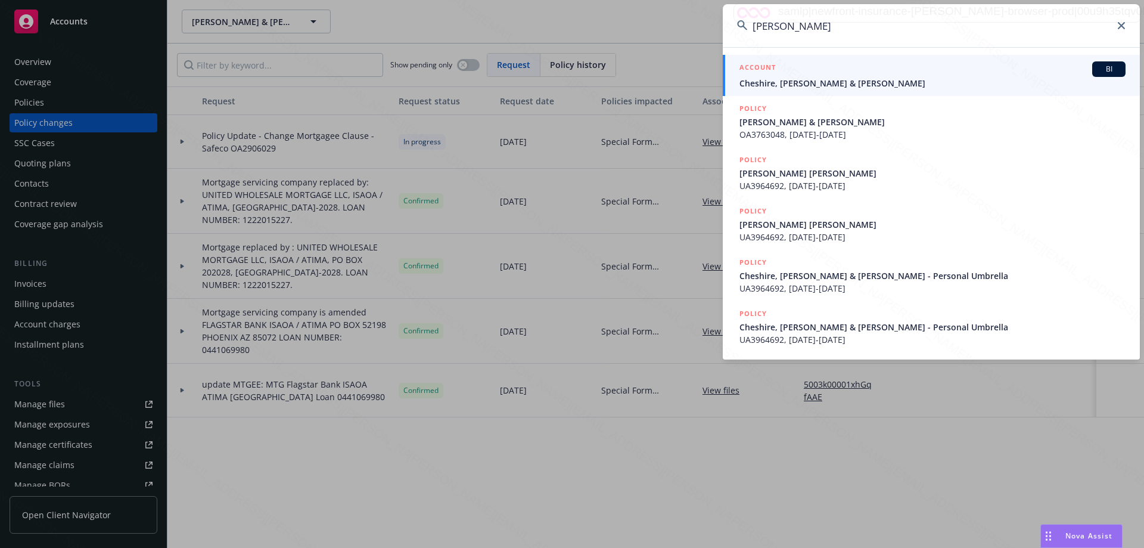
click at [845, 83] on span "Cheshire, [PERSON_NAME] & [PERSON_NAME]" at bounding box center [932, 83] width 386 height 13
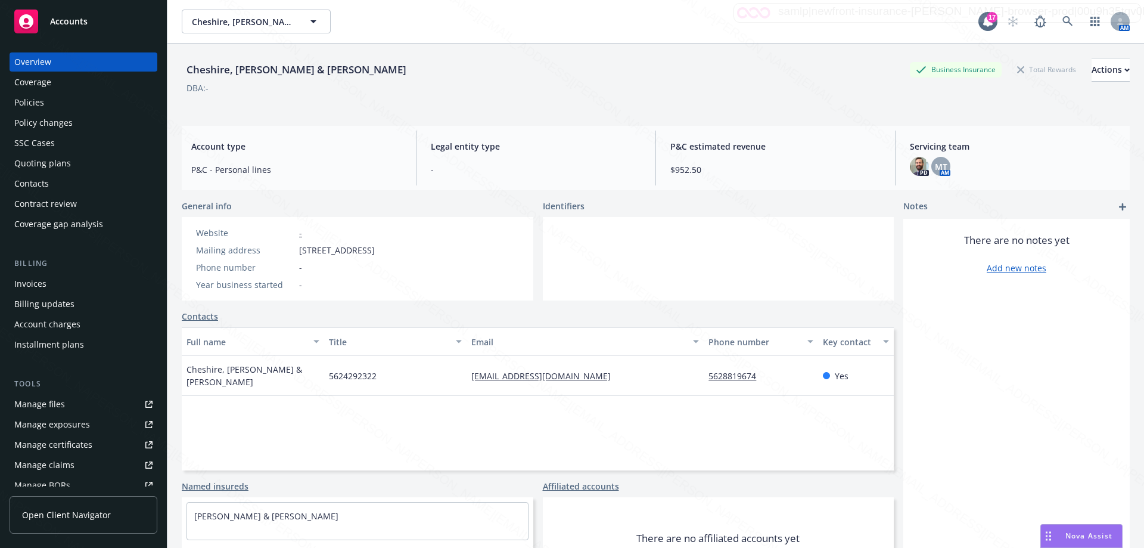
click at [29, 103] on div "Policies" at bounding box center [29, 102] width 30 height 19
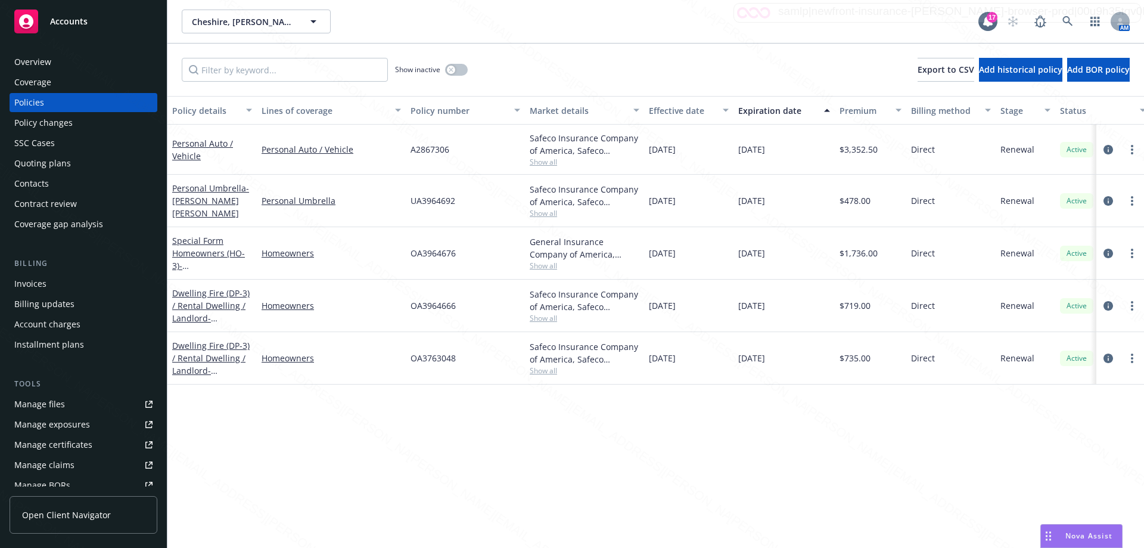
click at [39, 124] on div "Policy changes" at bounding box center [43, 122] width 58 height 19
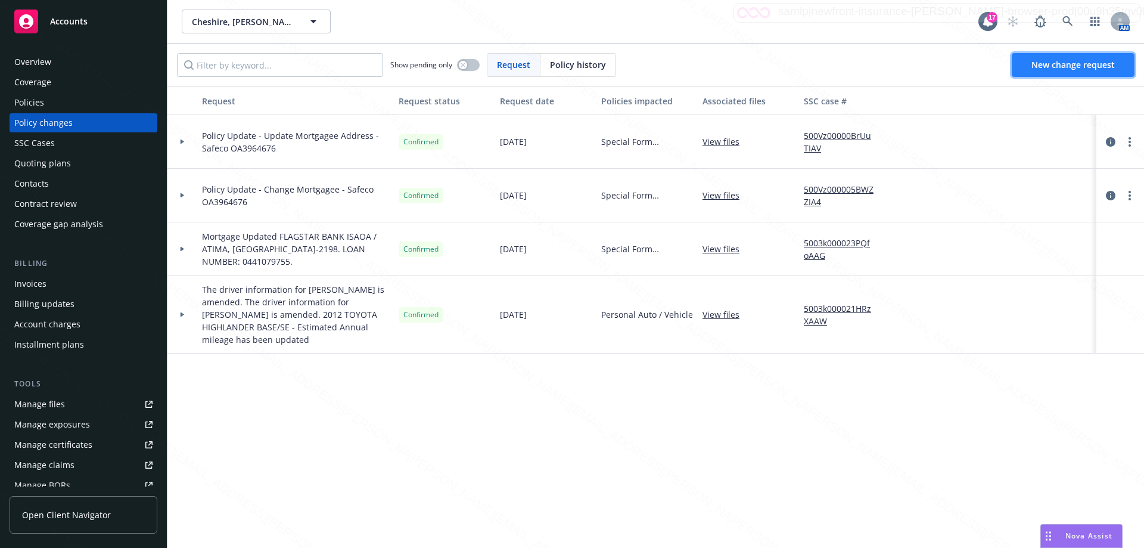
click at [1040, 63] on span "New change request" at bounding box center [1072, 64] width 83 height 11
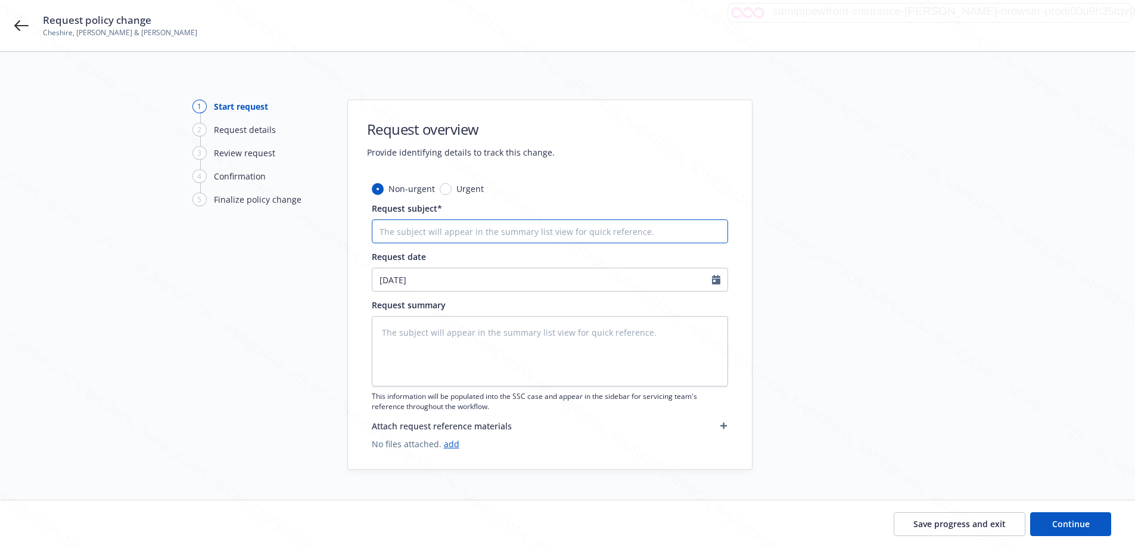
click at [492, 222] on input "Request subject*" at bounding box center [550, 231] width 356 height 24
paste input "OA3964666"
click at [481, 324] on textarea at bounding box center [550, 351] width 356 height 70
click at [1077, 526] on span "Continue" at bounding box center [1071, 523] width 38 height 11
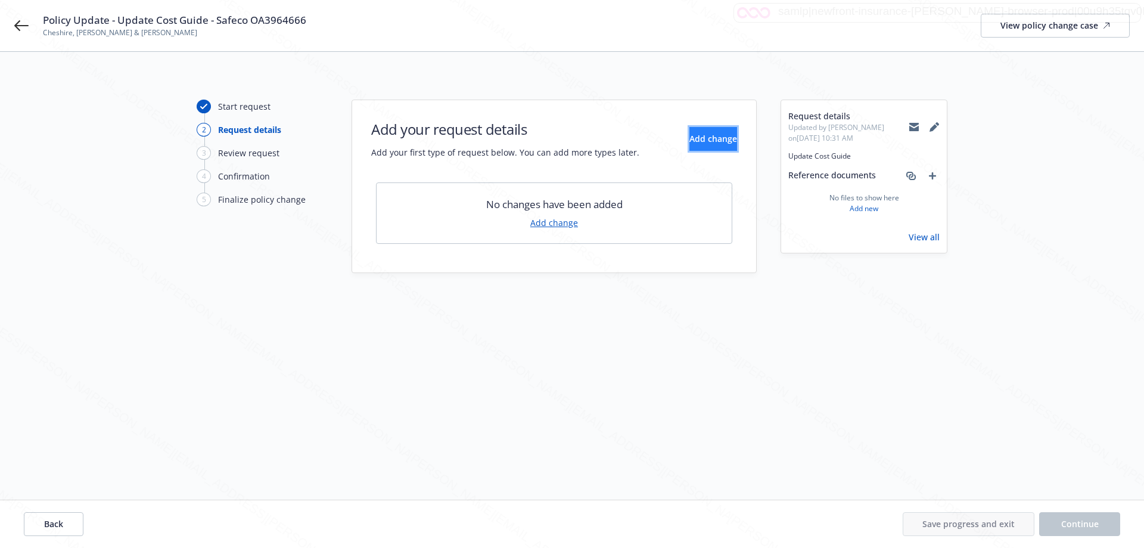
click at [695, 135] on span "Add change" at bounding box center [713, 138] width 48 height 11
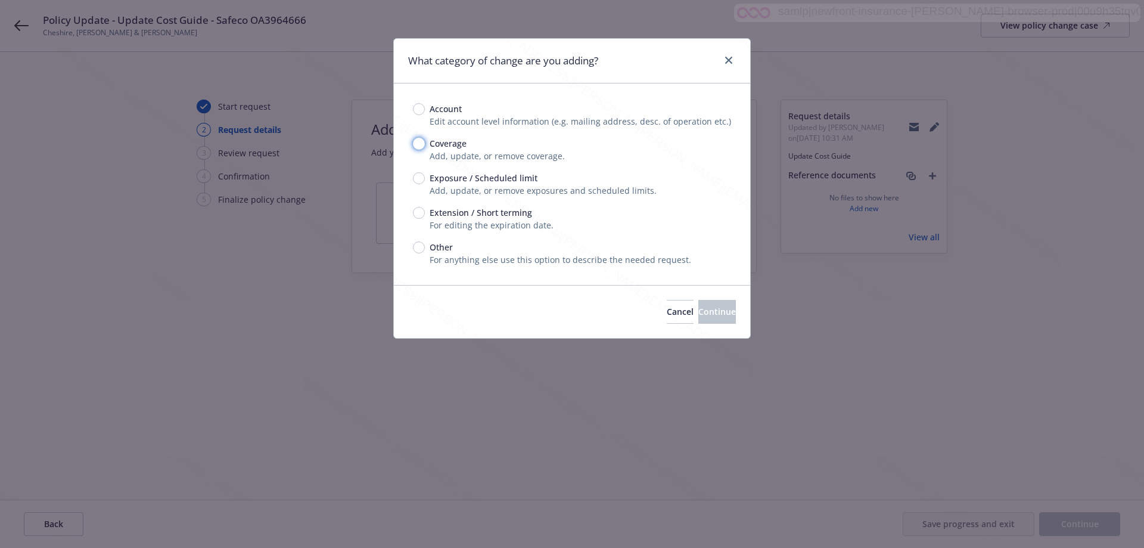
click at [416, 142] on input "Coverage" at bounding box center [419, 144] width 12 height 12
click at [716, 314] on button "Continue" at bounding box center [717, 312] width 38 height 24
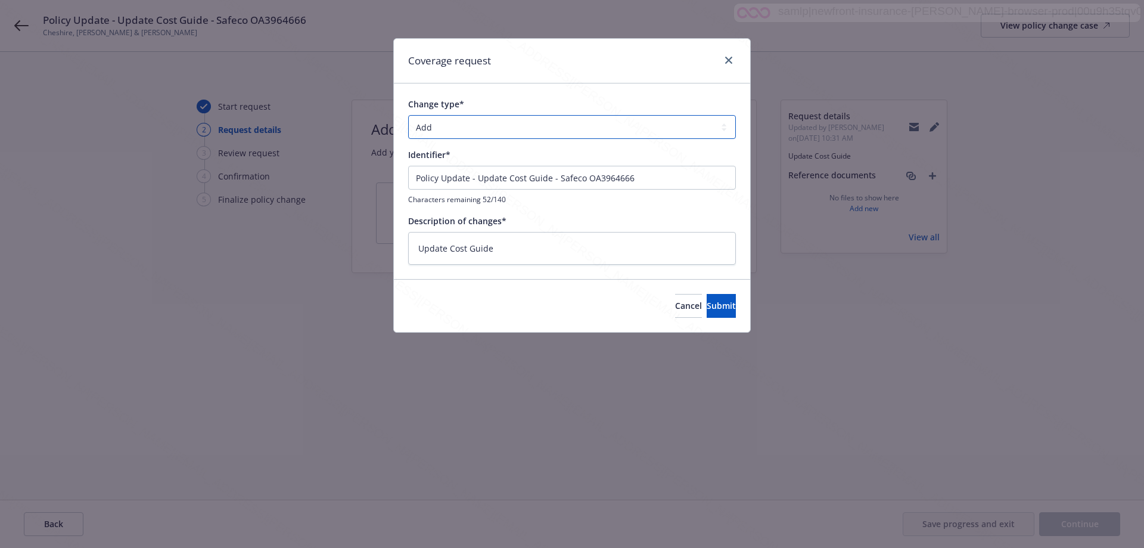
click at [432, 132] on select "Add Audit Change Remove" at bounding box center [572, 127] width 328 height 24
click at [408, 115] on select "Add Audit Change Remove" at bounding box center [572, 127] width 328 height 24
click at [707, 306] on span "Submit" at bounding box center [721, 305] width 29 height 11
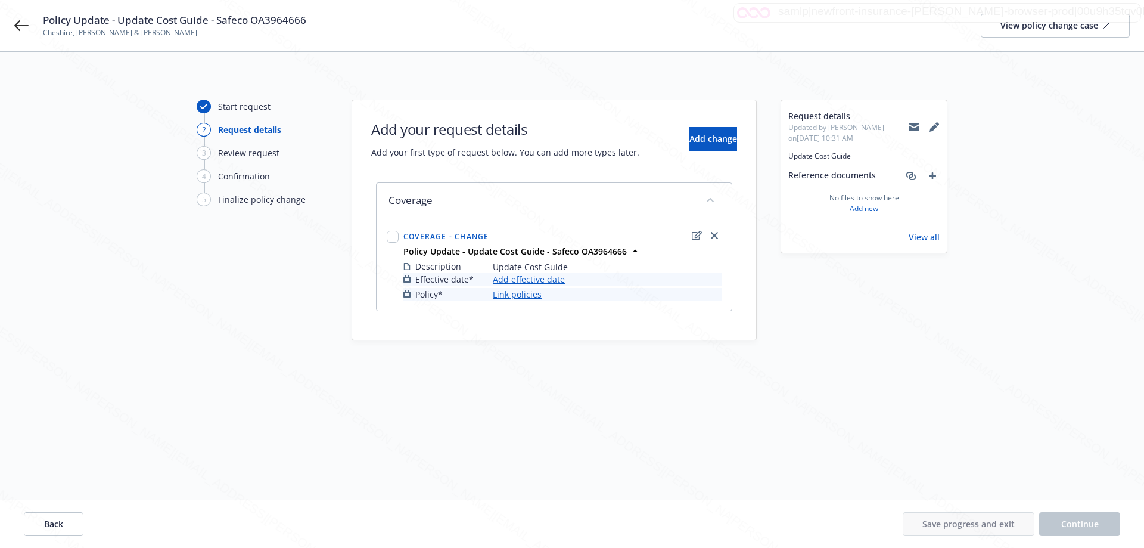
click at [525, 281] on link "Add effective date" at bounding box center [529, 279] width 72 height 13
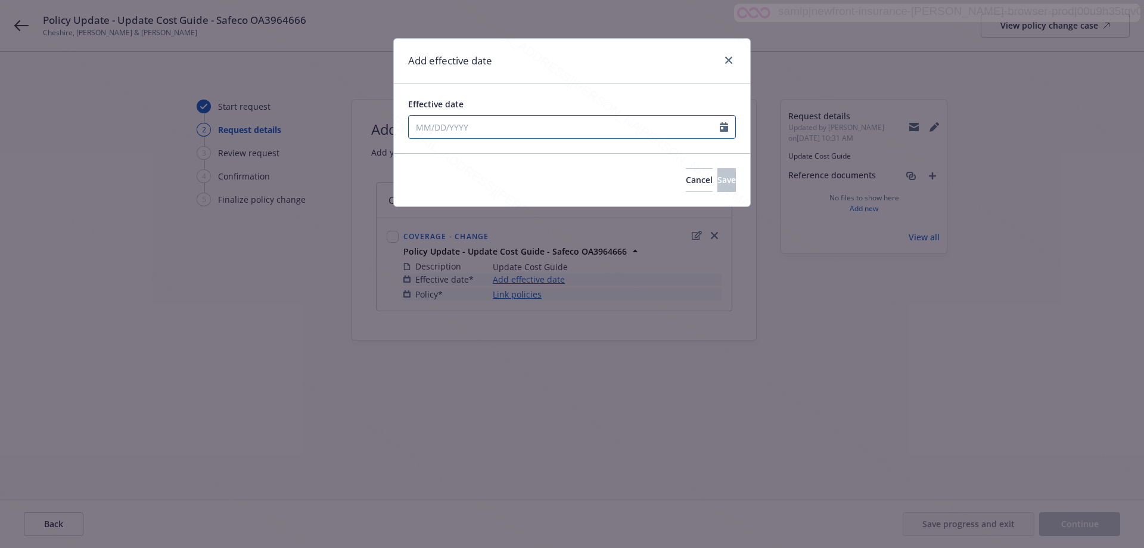
click at [444, 130] on input "Effective date" at bounding box center [564, 127] width 311 height 23
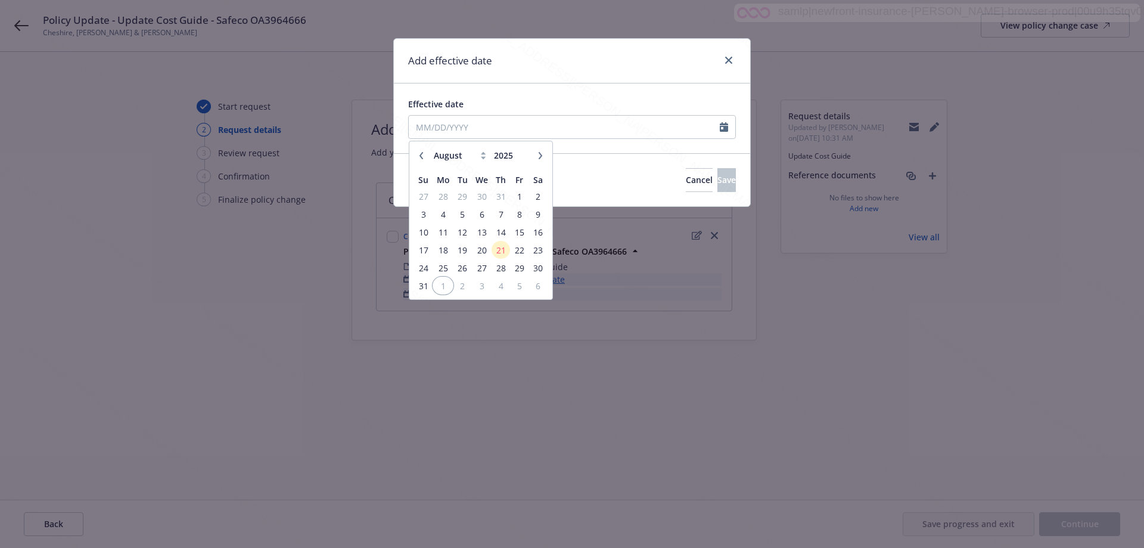
click at [445, 286] on span "1" at bounding box center [443, 285] width 18 height 15
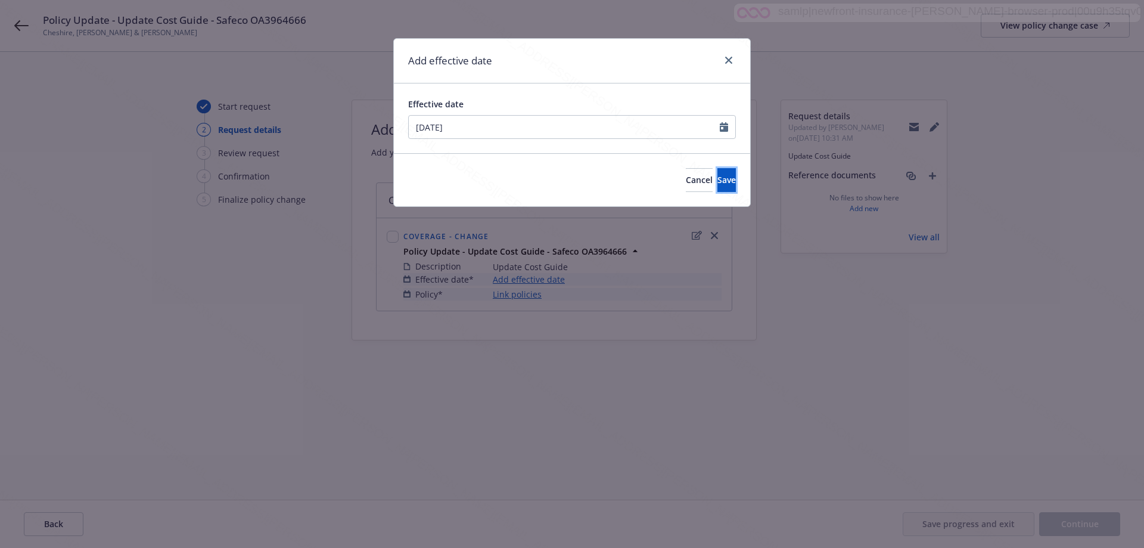
click at [717, 181] on span "Save" at bounding box center [726, 179] width 18 height 11
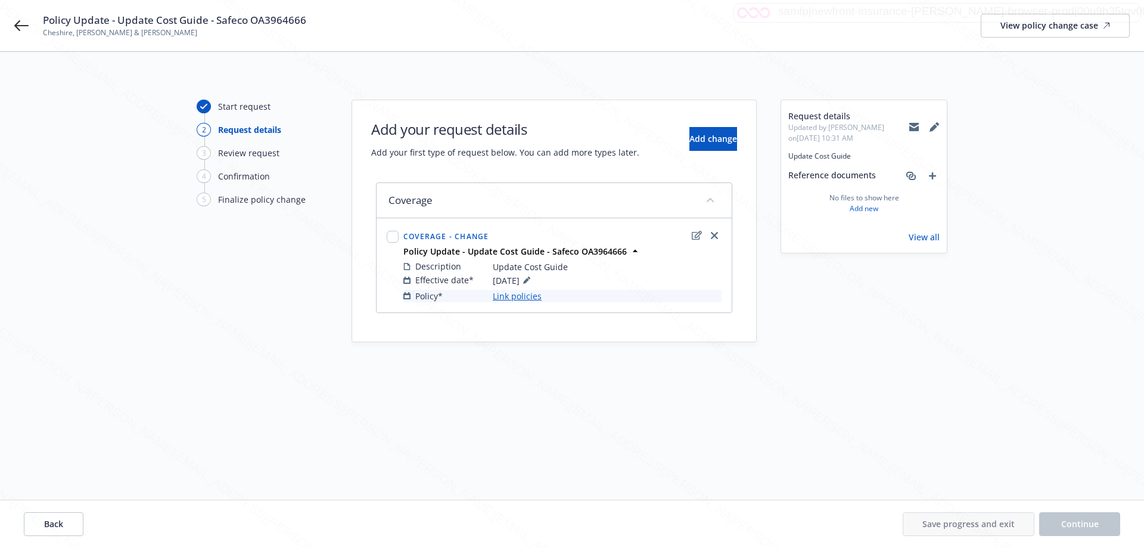
click at [509, 297] on link "Link policies" at bounding box center [517, 296] width 49 height 13
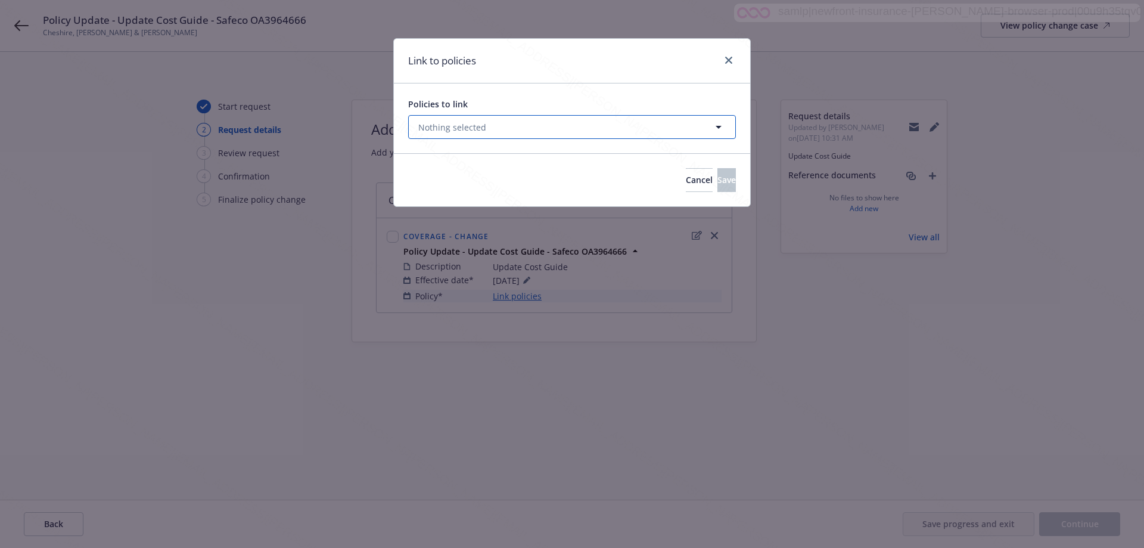
click at [530, 120] on button "Nothing selected" at bounding box center [572, 127] width 328 height 24
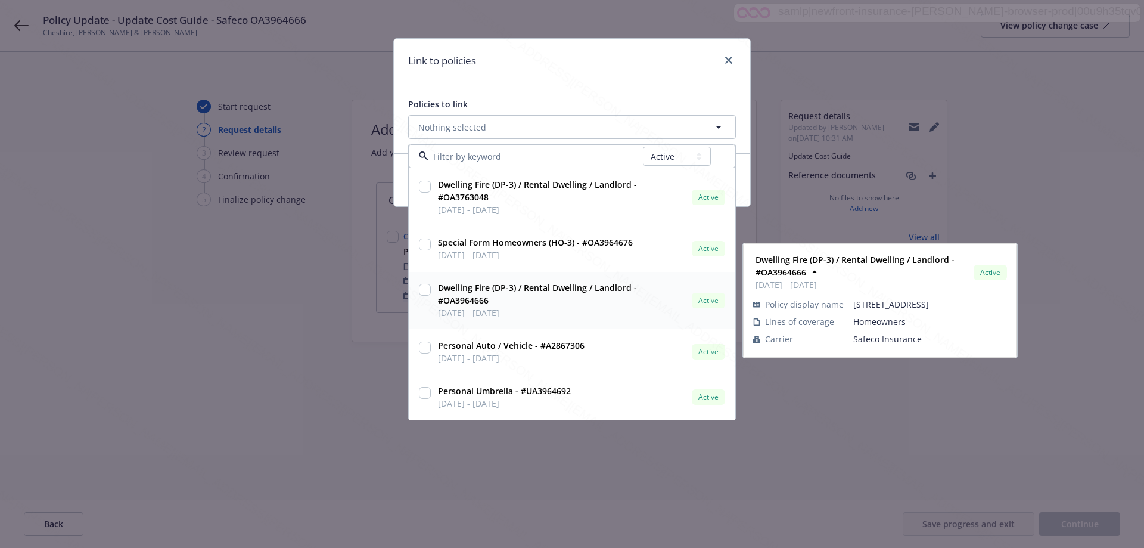
click at [423, 289] on input "checkbox" at bounding box center [425, 290] width 12 height 12
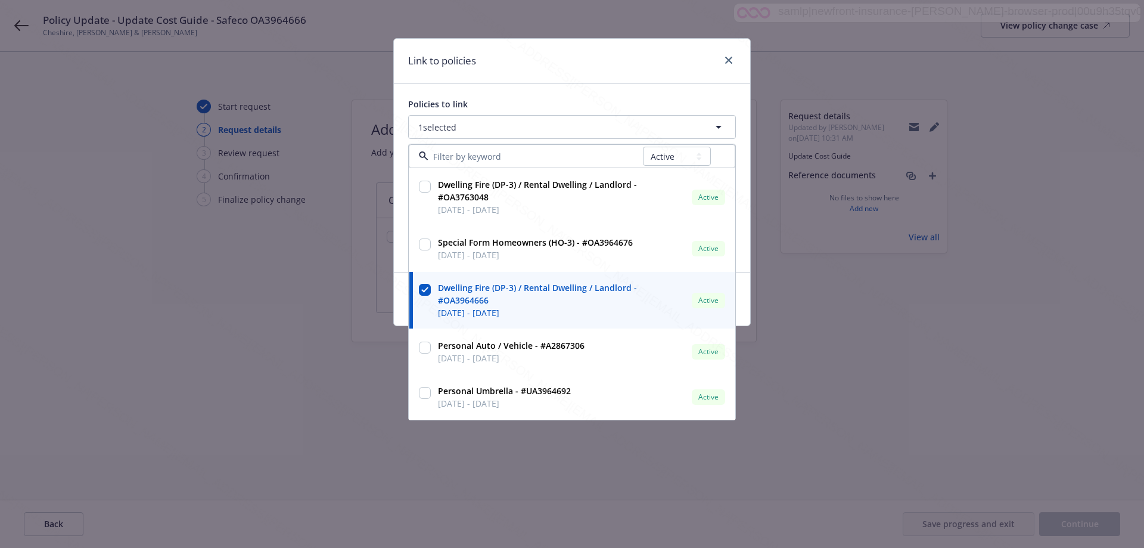
click at [582, 491] on div "Link to policies Policies to link 1 selected All Active Upcoming Expired Cancel…" at bounding box center [572, 274] width 1144 height 548
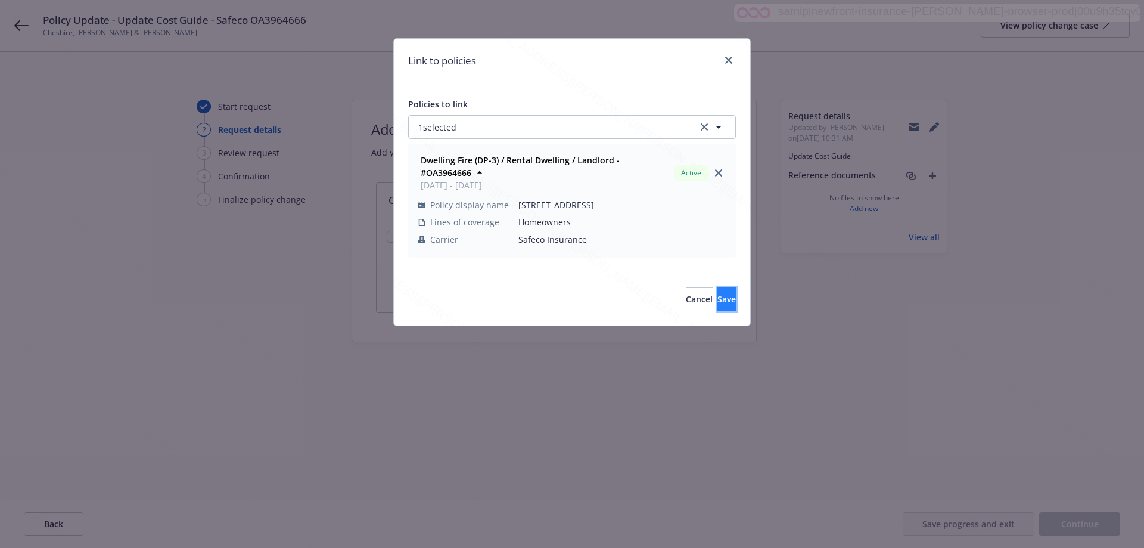
click at [717, 298] on span "Save" at bounding box center [726, 298] width 18 height 11
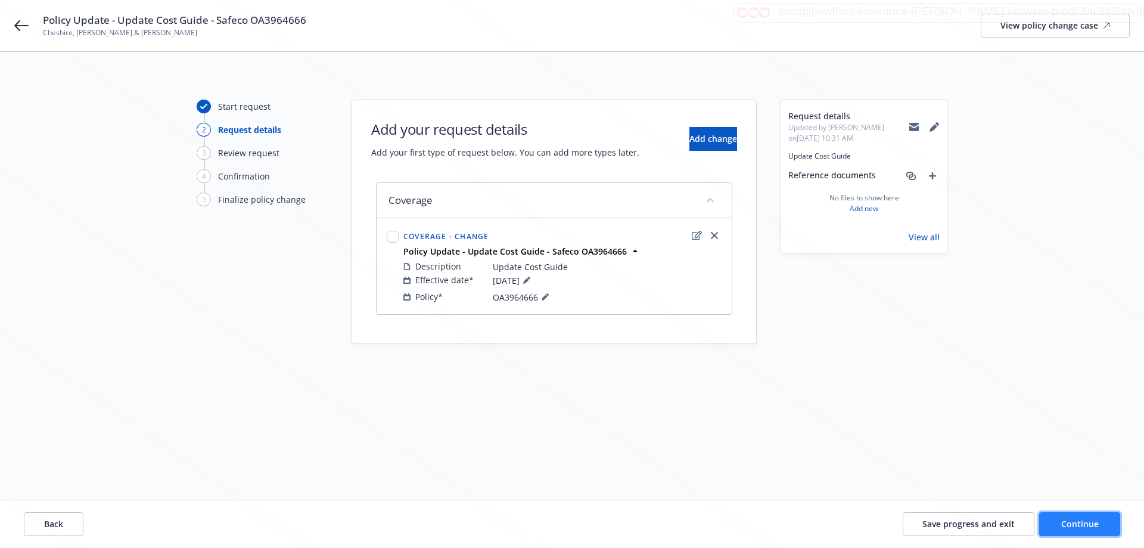
click at [1089, 521] on span "Continue" at bounding box center [1080, 523] width 38 height 11
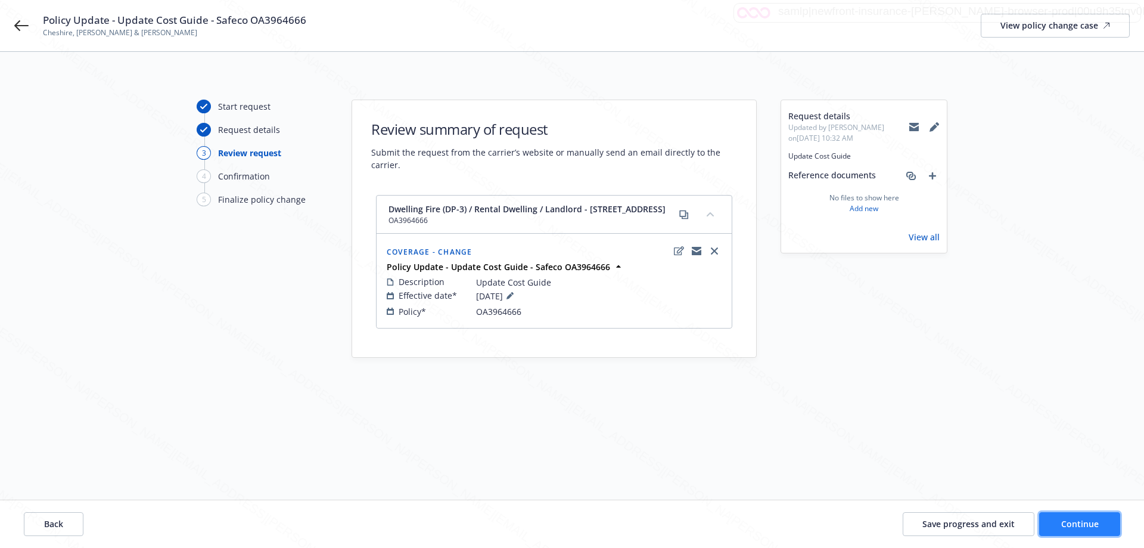
click at [1089, 514] on button "Continue" at bounding box center [1079, 524] width 81 height 24
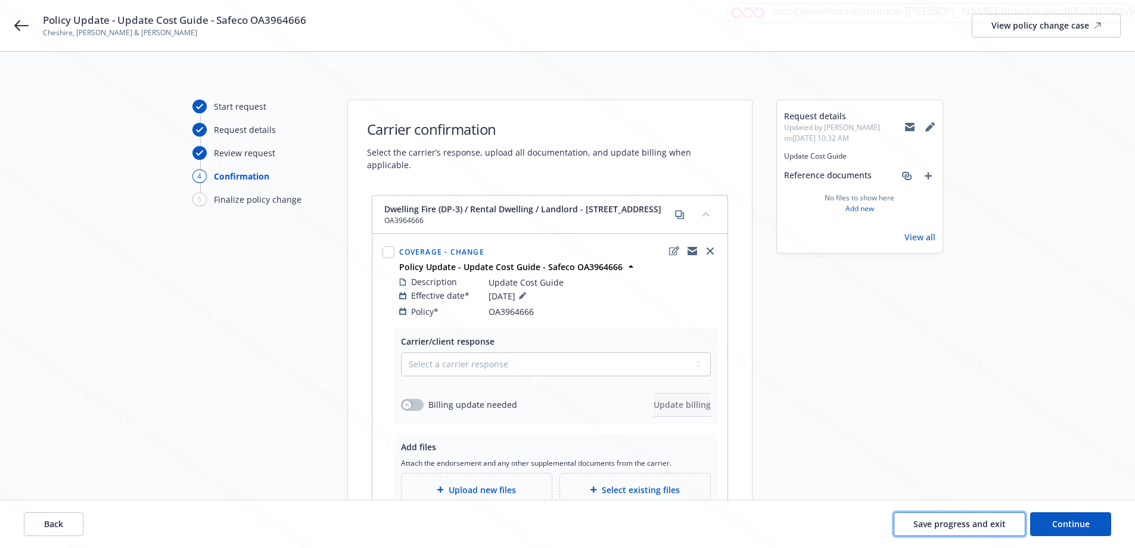
click at [976, 521] on span "Save progress and exit" at bounding box center [959, 523] width 92 height 11
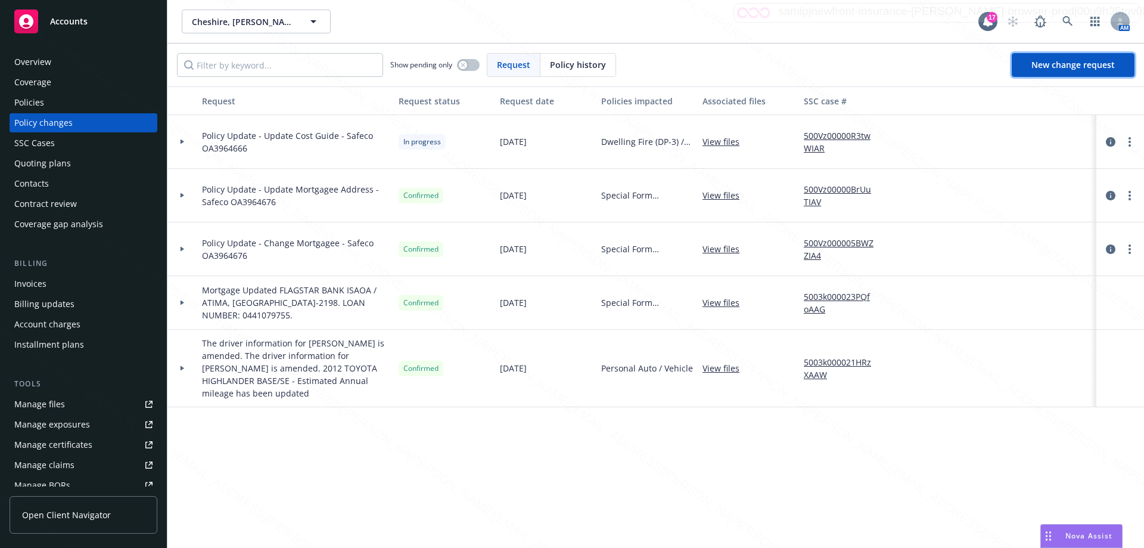
click at [1057, 70] on link "New change request" at bounding box center [1073, 65] width 123 height 24
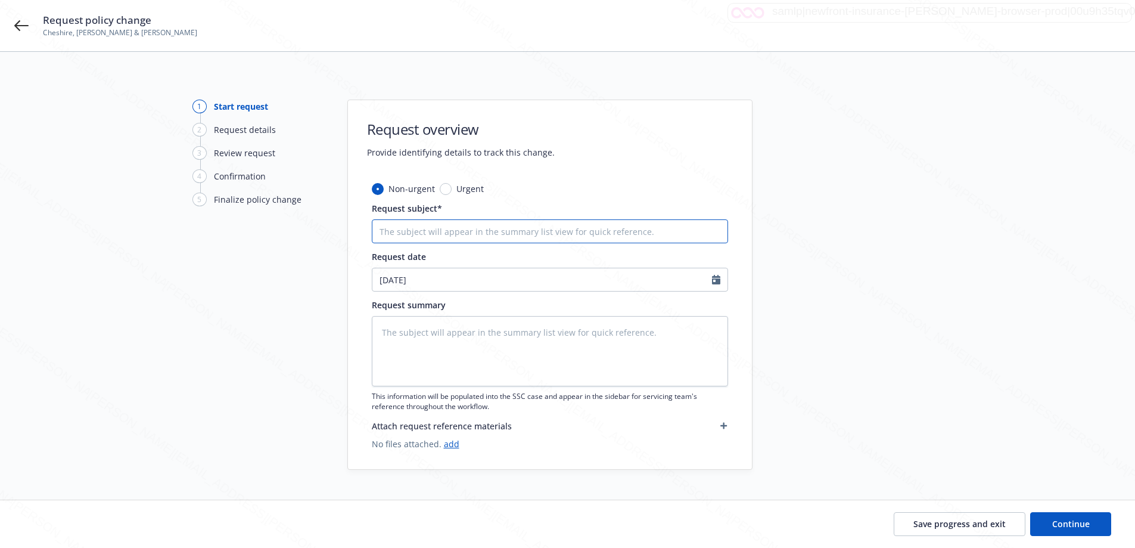
click at [530, 229] on input "Request subject*" at bounding box center [550, 231] width 356 height 24
click at [450, 235] on input "Policy Update - Aupdate Cost Guide" at bounding box center [550, 231] width 356 height 24
click at [528, 237] on input "Policy Update - Update Cost Guide" at bounding box center [550, 231] width 356 height 24
paste input "OA3763048"
click at [504, 343] on textarea at bounding box center [550, 351] width 356 height 70
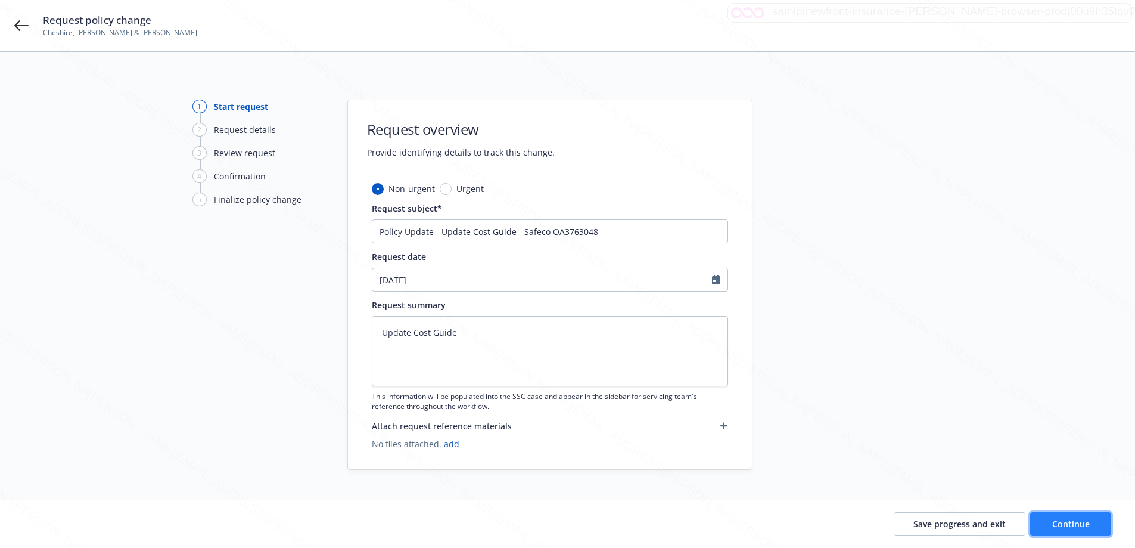
click at [1074, 513] on button "Continue" at bounding box center [1070, 524] width 81 height 24
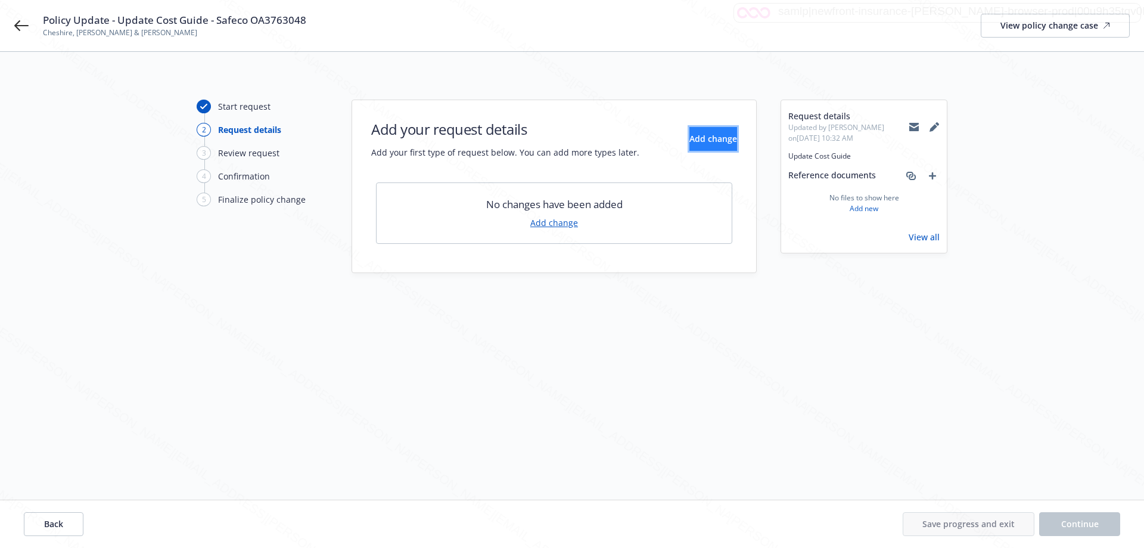
click at [689, 134] on span "Add change" at bounding box center [713, 138] width 48 height 11
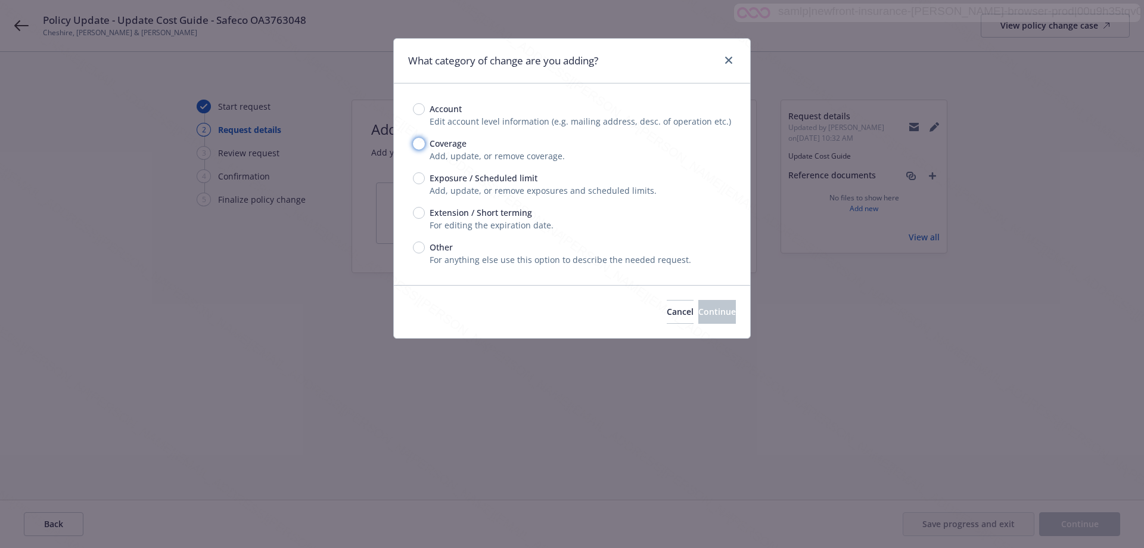
click at [417, 142] on input "Coverage" at bounding box center [419, 144] width 12 height 12
click at [698, 316] on button "Continue" at bounding box center [717, 312] width 38 height 24
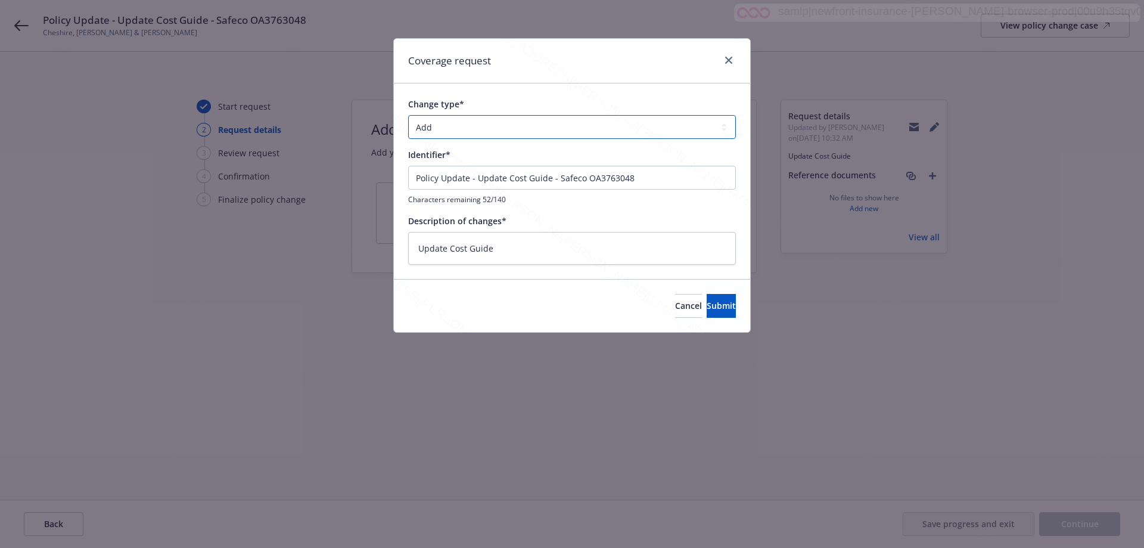
click at [445, 127] on select "Add Audit Change Remove" at bounding box center [572, 127] width 328 height 24
click at [408, 115] on select "Add Audit Change Remove" at bounding box center [572, 127] width 328 height 24
click at [711, 307] on span "Submit" at bounding box center [721, 305] width 29 height 11
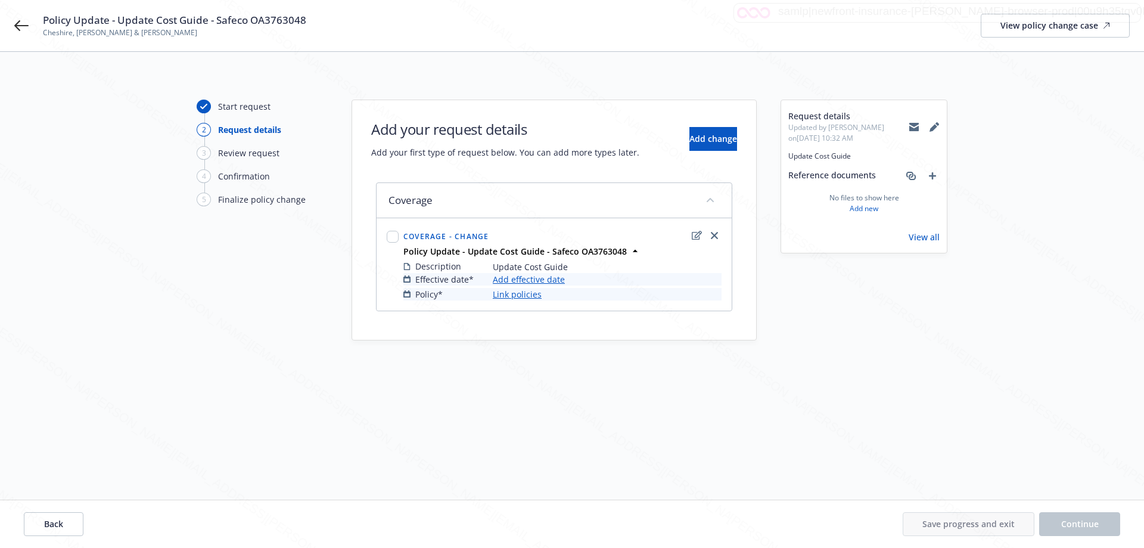
click at [514, 279] on link "Add effective date" at bounding box center [529, 279] width 72 height 13
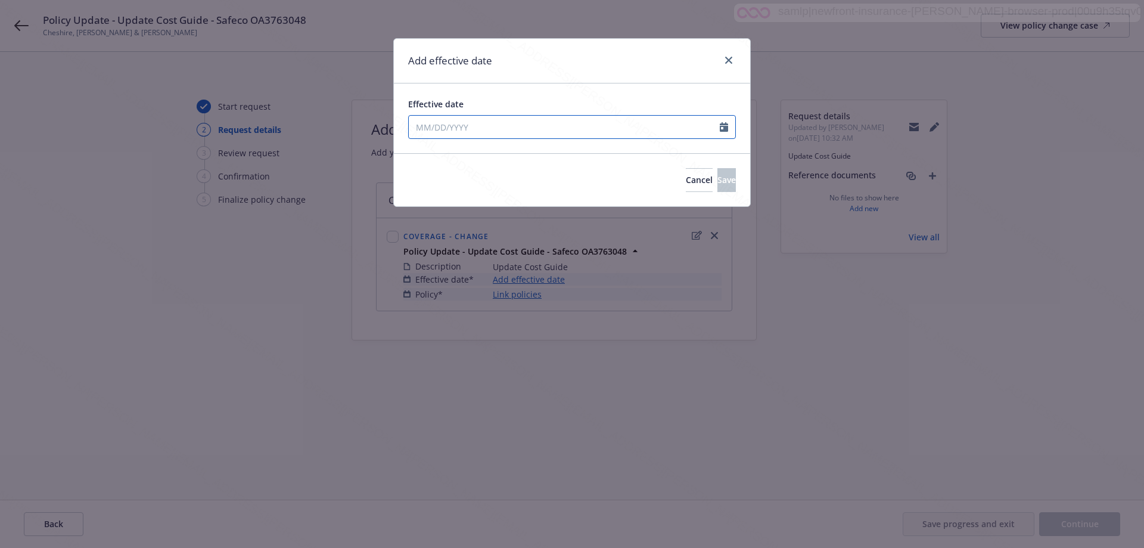
click at [556, 122] on input "Effective date" at bounding box center [564, 127] width 311 height 23
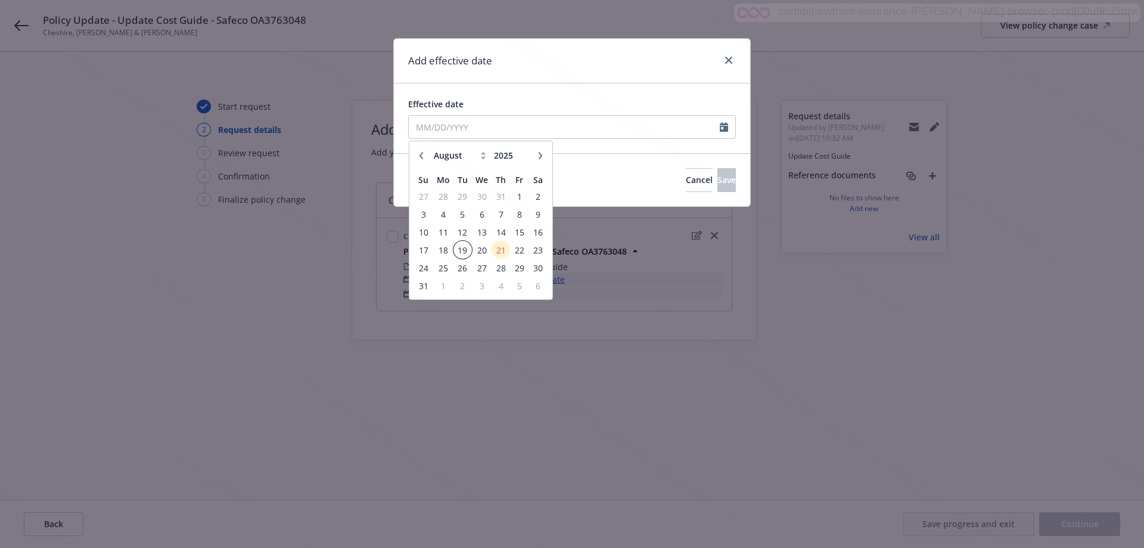
click at [465, 249] on span "19" at bounding box center [463, 250] width 16 height 15
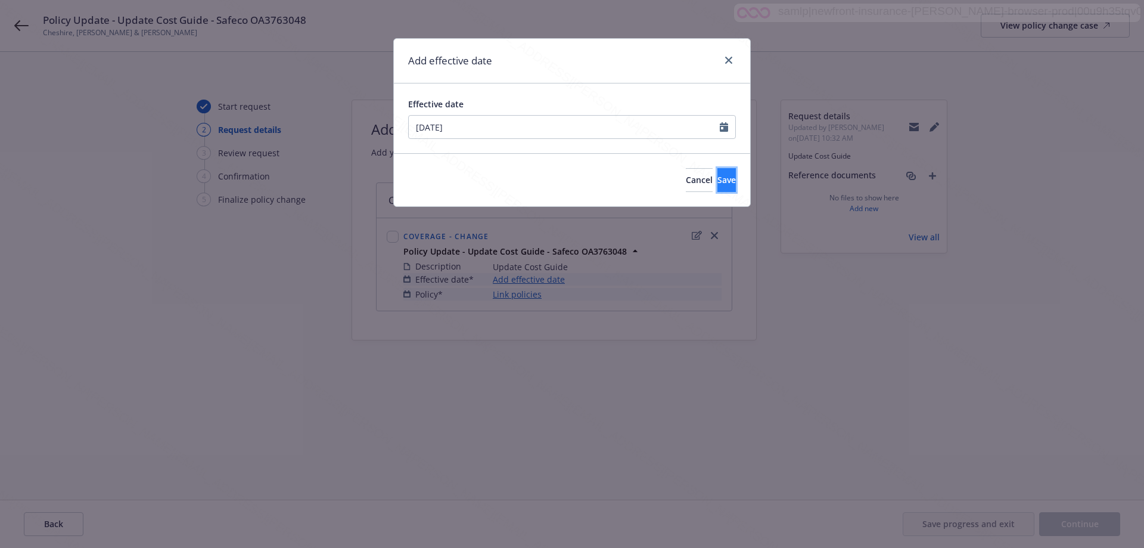
click at [728, 178] on button "Save" at bounding box center [726, 180] width 18 height 24
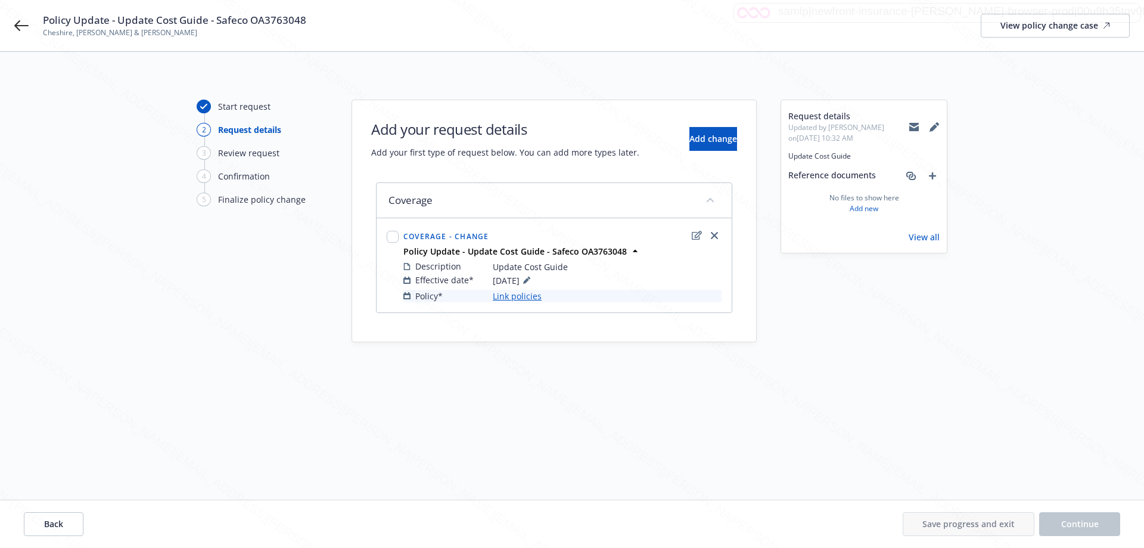
click at [525, 296] on link "Link policies" at bounding box center [517, 296] width 49 height 13
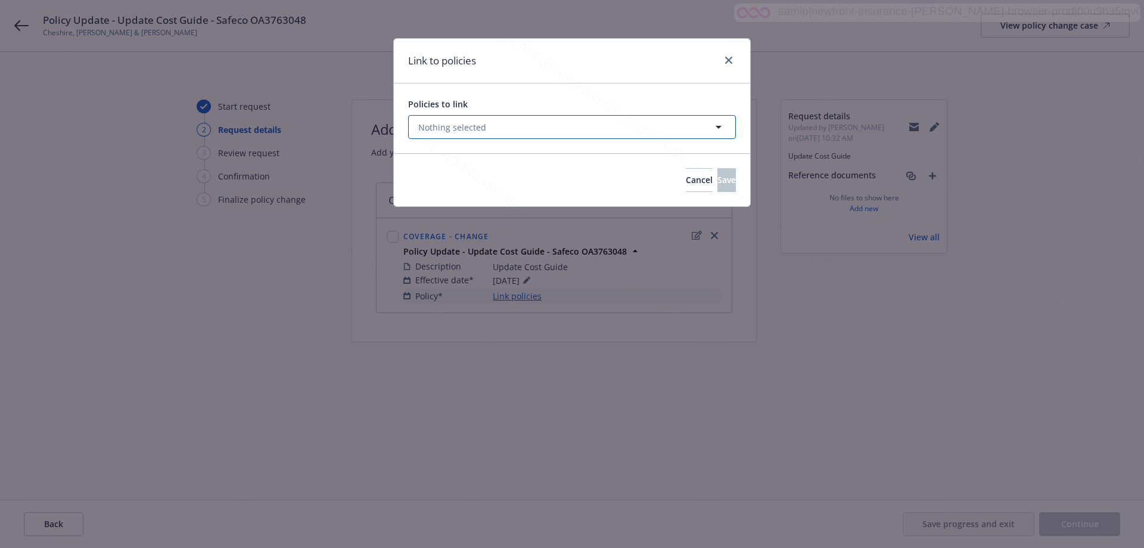
click at [473, 132] on span "Nothing selected" at bounding box center [452, 127] width 68 height 13
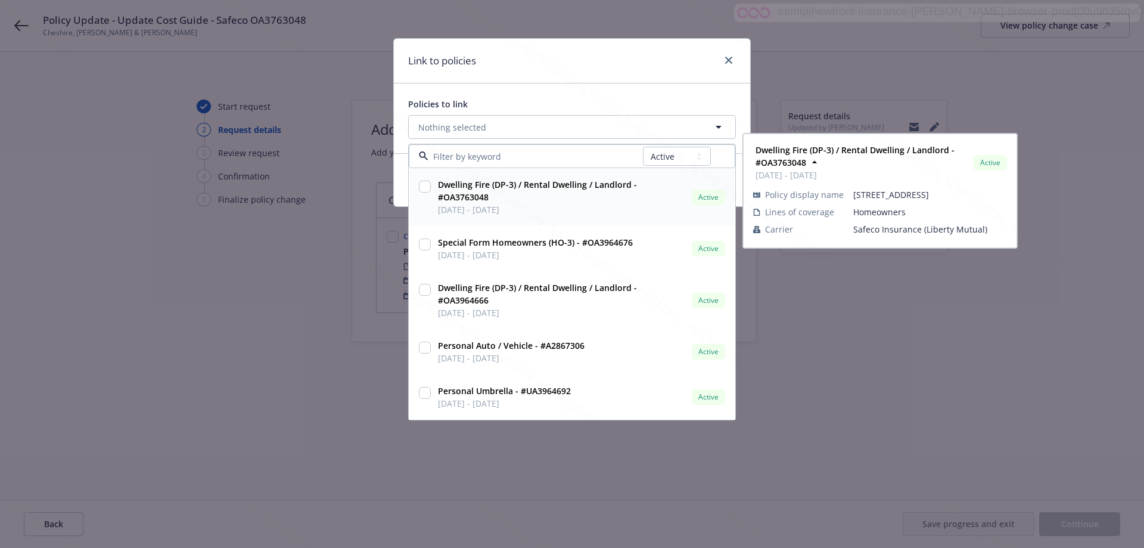
click at [428, 186] on input "checkbox" at bounding box center [425, 187] width 12 height 12
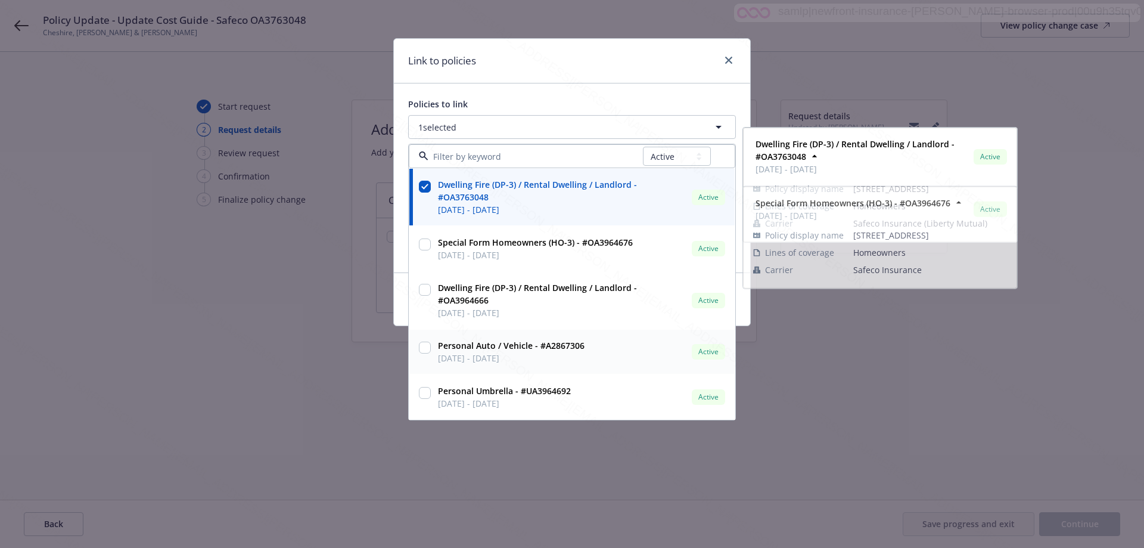
click at [901, 411] on div "Link to policies Policies to link 1 selected All Active Upcoming Expired Cancel…" at bounding box center [572, 274] width 1144 height 548
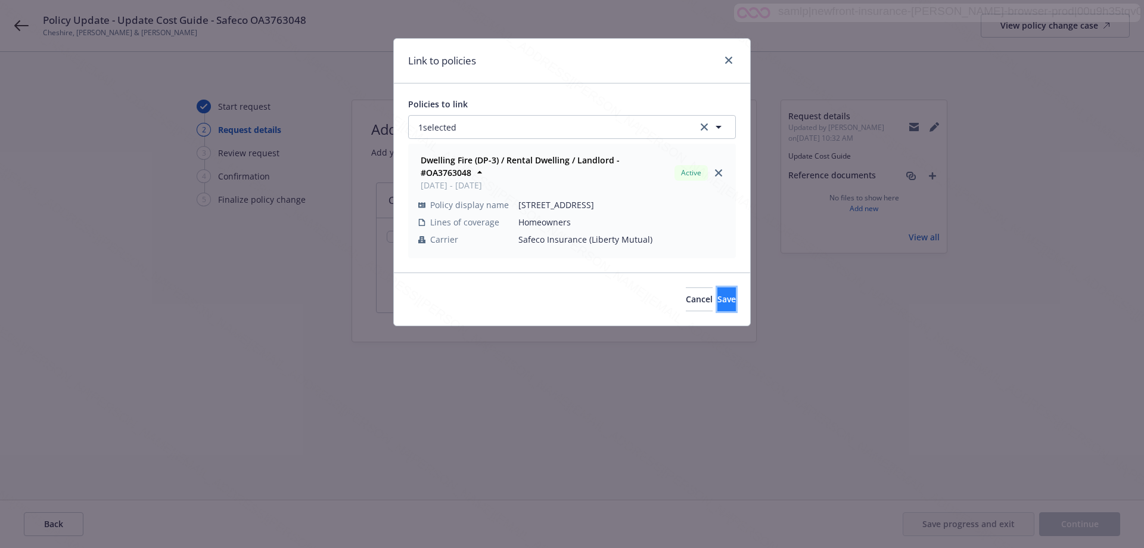
click at [717, 298] on span "Save" at bounding box center [726, 298] width 18 height 11
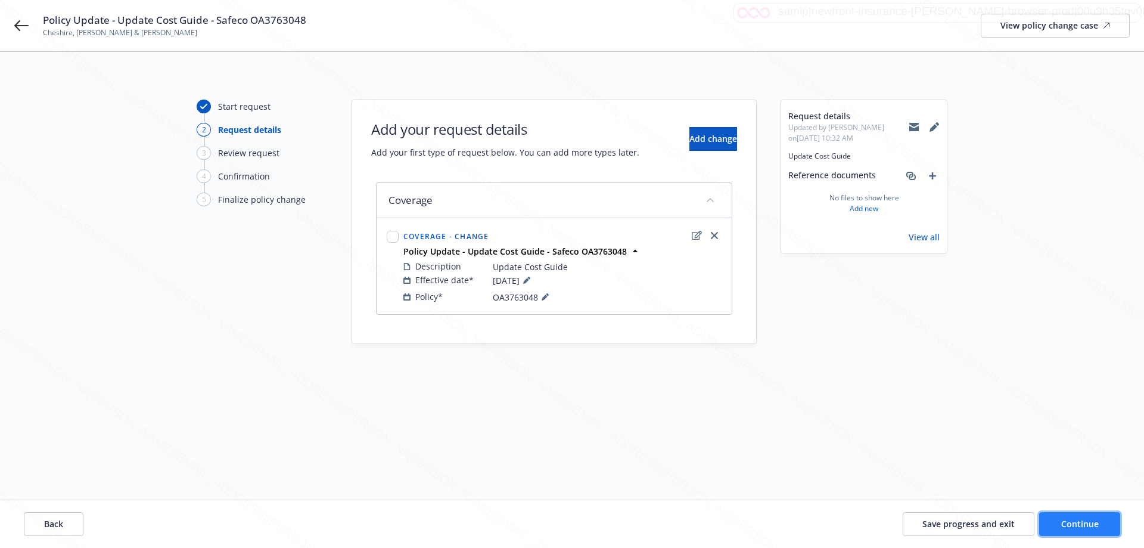
click at [1090, 520] on span "Continue" at bounding box center [1080, 523] width 38 height 11
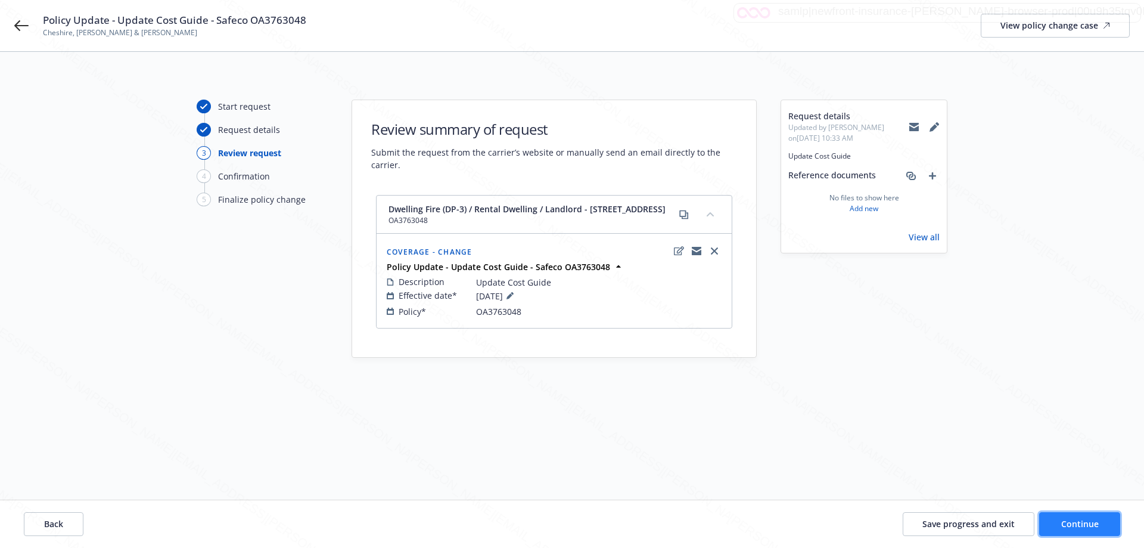
click at [1083, 526] on span "Continue" at bounding box center [1080, 523] width 38 height 11
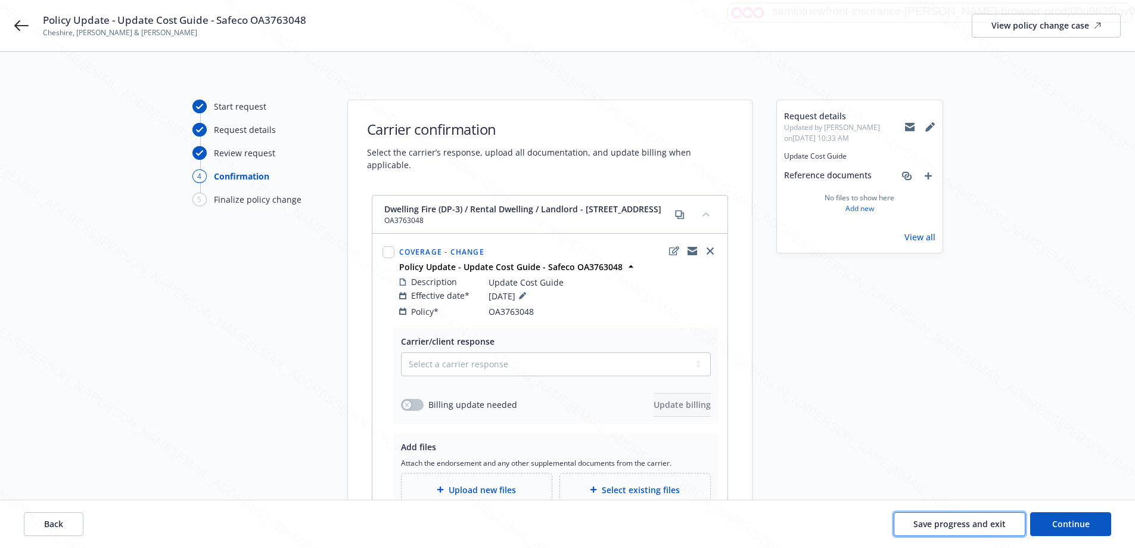
click at [965, 527] on span "Save progress and exit" at bounding box center [959, 523] width 92 height 11
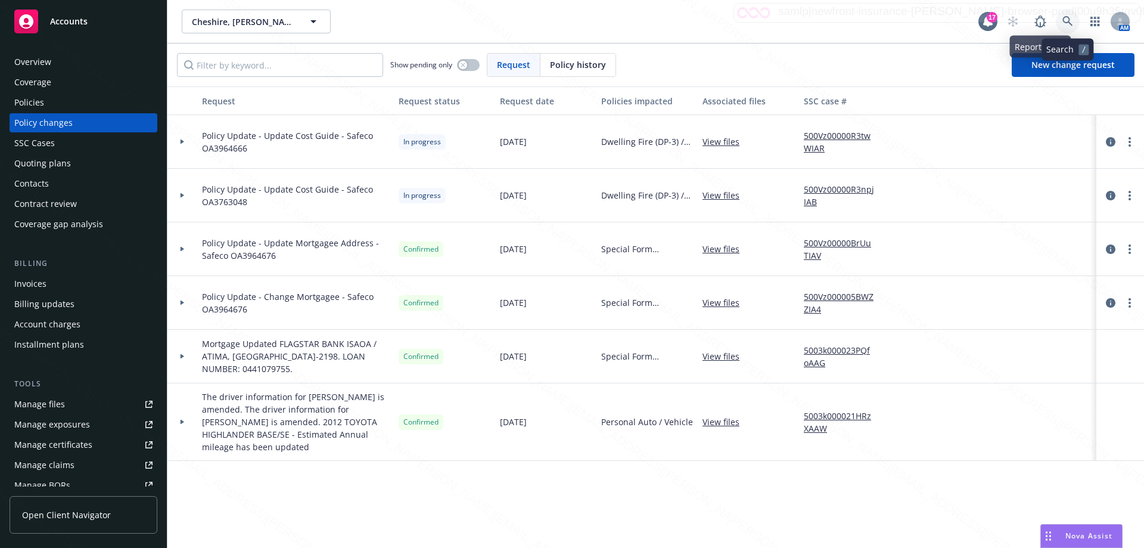
click at [1067, 17] on icon at bounding box center [1067, 21] width 10 height 10
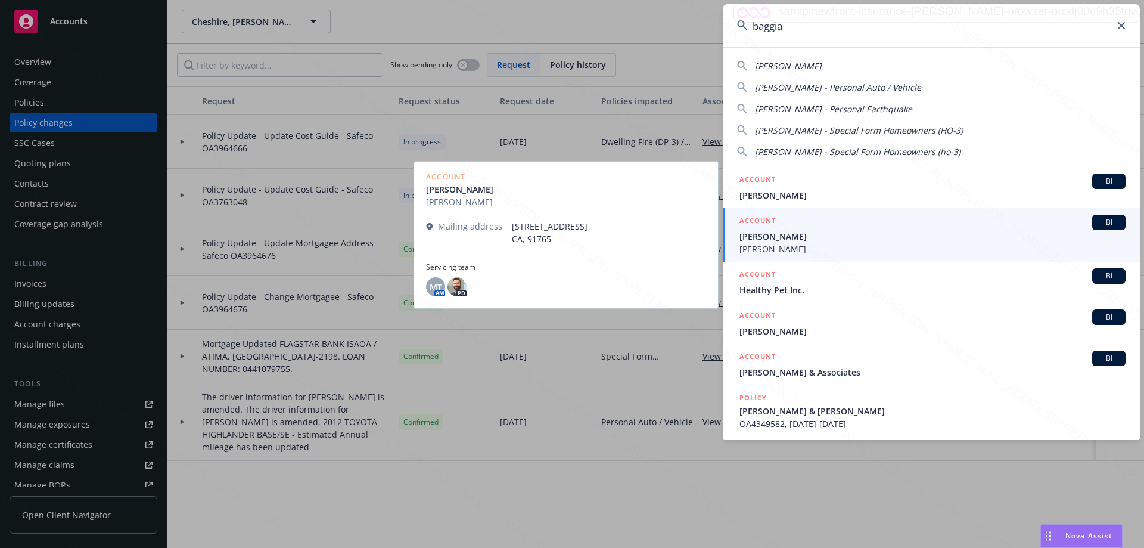
click at [755, 240] on span "[PERSON_NAME]" at bounding box center [932, 236] width 386 height 13
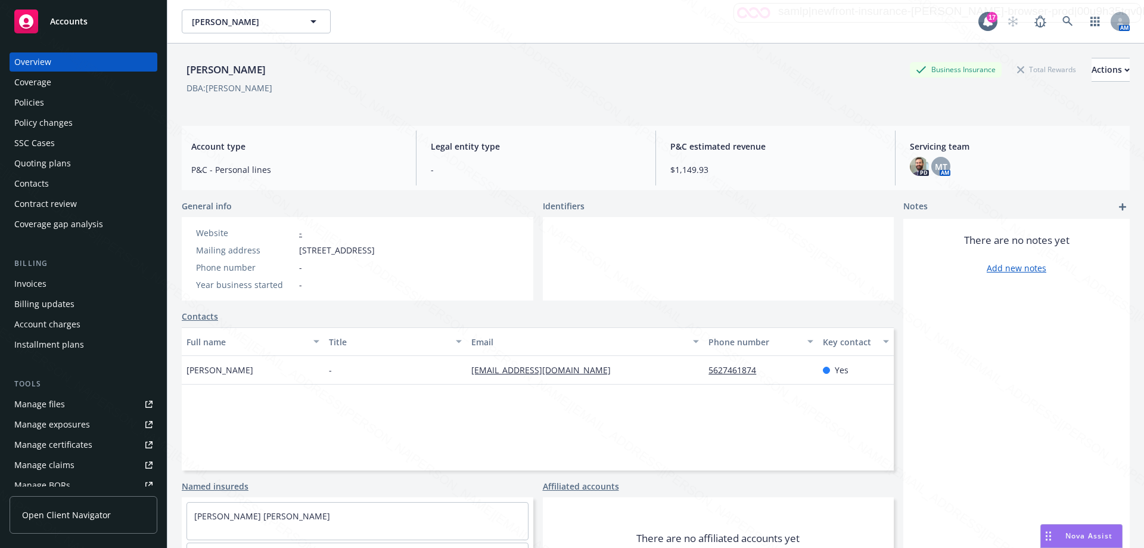
click at [34, 102] on div "Policies" at bounding box center [29, 102] width 30 height 19
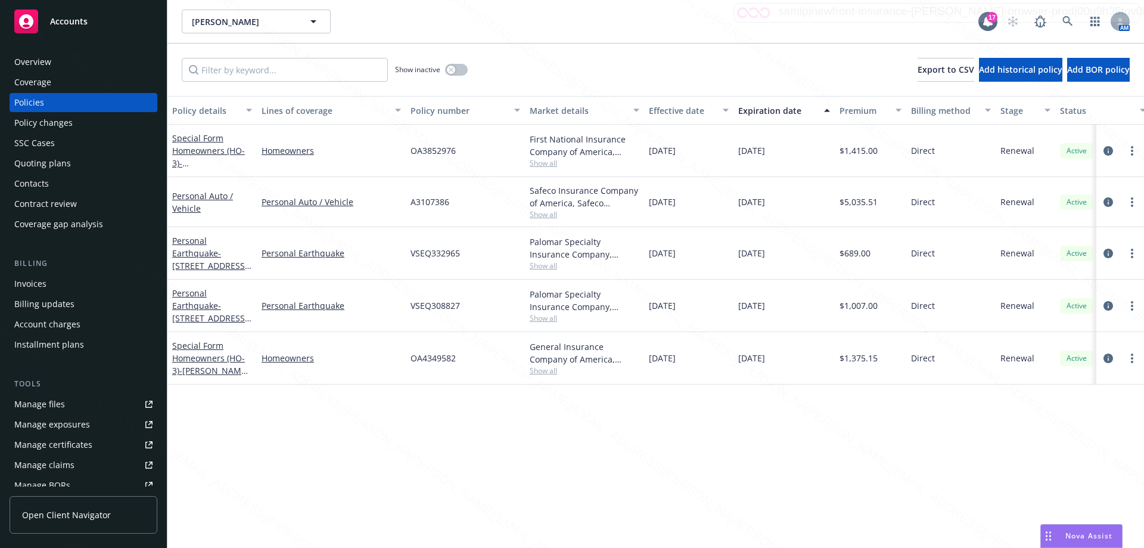
click at [48, 121] on div "Policy changes" at bounding box center [43, 122] width 58 height 19
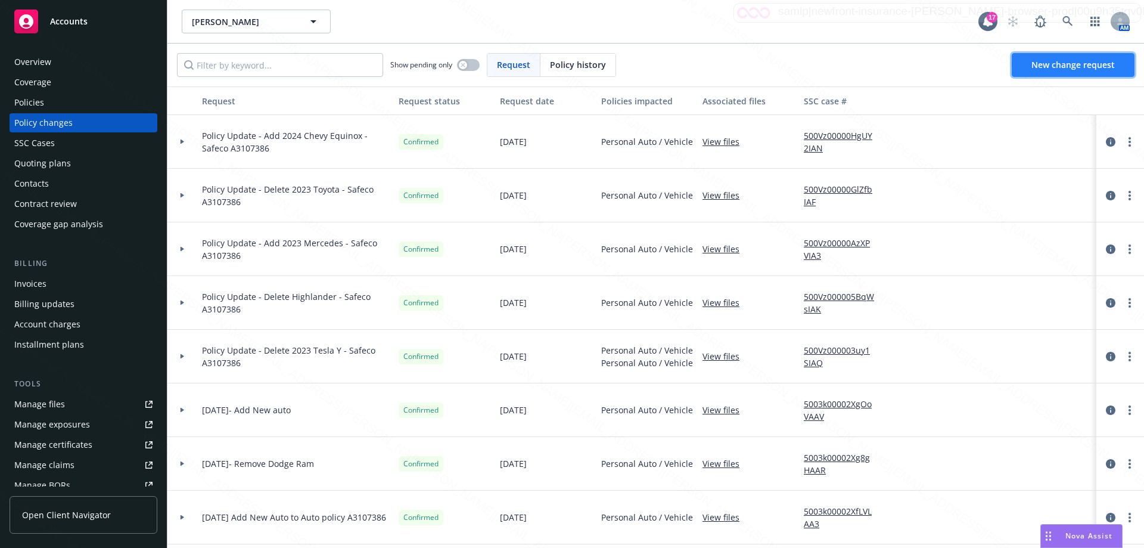
click at [1065, 64] on span "New change request" at bounding box center [1072, 64] width 83 height 11
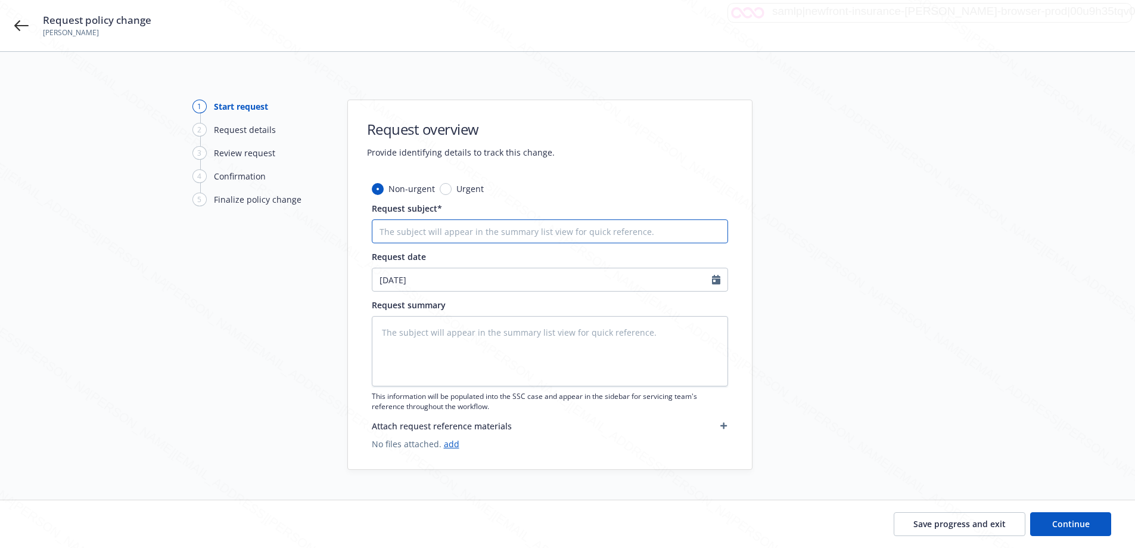
click at [542, 227] on input "Request subject*" at bounding box center [550, 231] width 356 height 24
paste input "A3107386"
click at [509, 343] on textarea at bounding box center [550, 351] width 356 height 70
click at [1068, 525] on span "Continue" at bounding box center [1071, 523] width 38 height 11
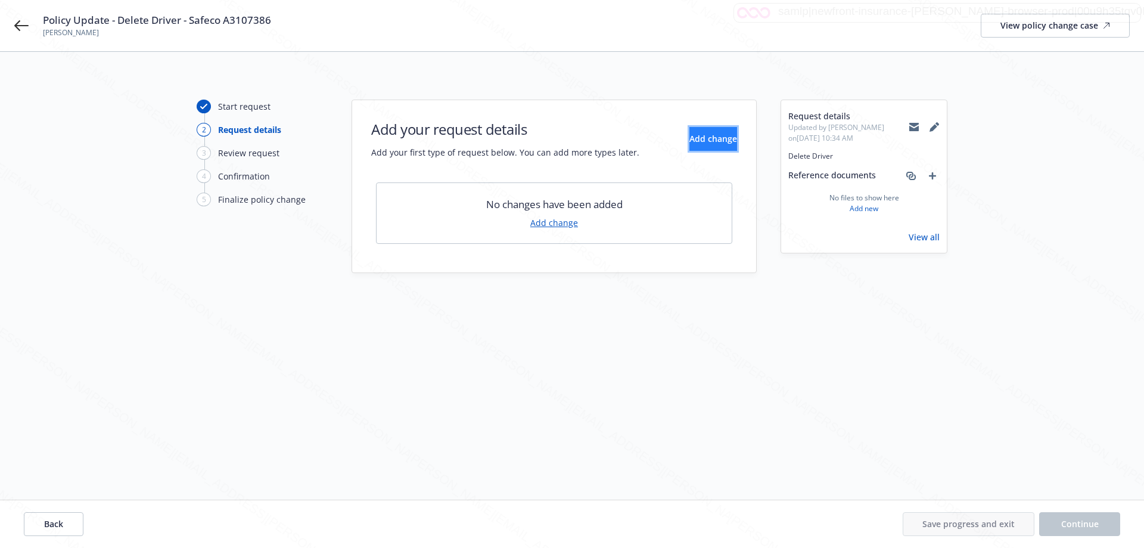
click at [689, 134] on span "Add change" at bounding box center [713, 138] width 48 height 11
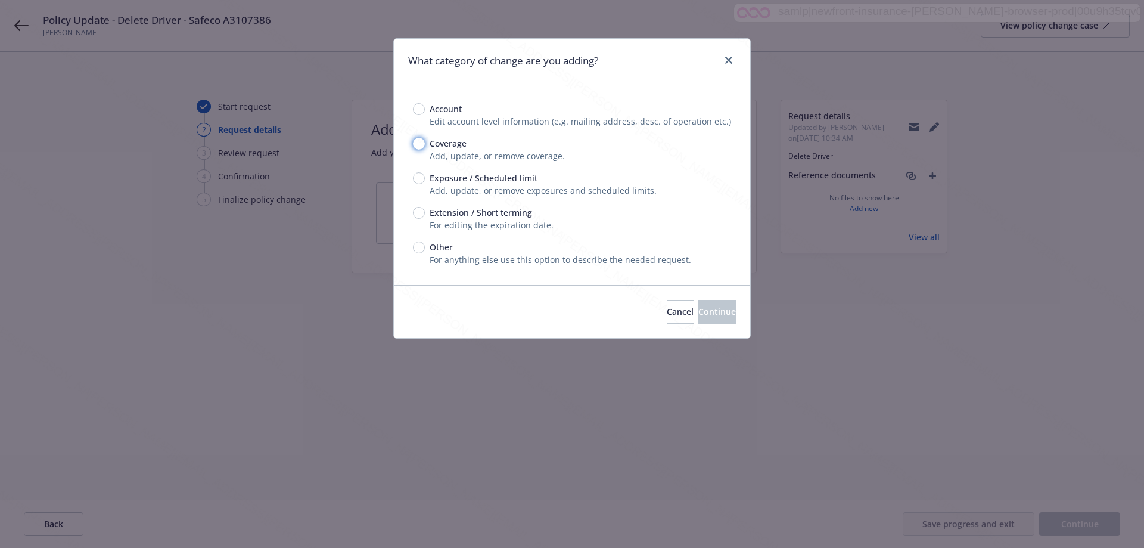
click at [420, 141] on input "Coverage" at bounding box center [419, 144] width 12 height 12
click at [698, 314] on span "Continue" at bounding box center [717, 311] width 38 height 11
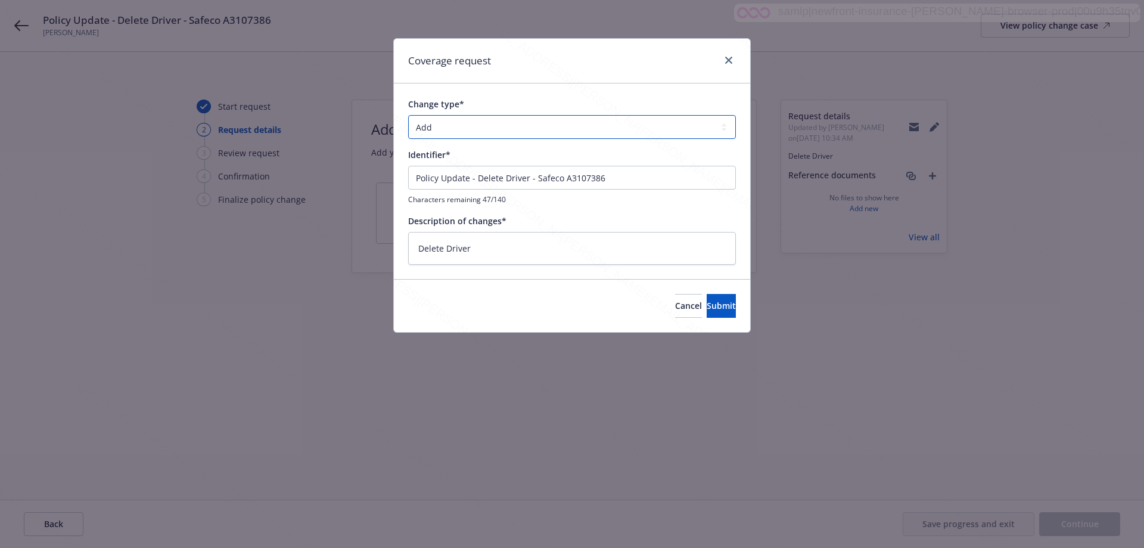
click at [429, 130] on select "Add Audit Change Remove" at bounding box center [572, 127] width 328 height 24
click at [408, 115] on select "Add Audit Change Remove" at bounding box center [572, 127] width 328 height 24
click at [707, 307] on span "Submit" at bounding box center [721, 305] width 29 height 11
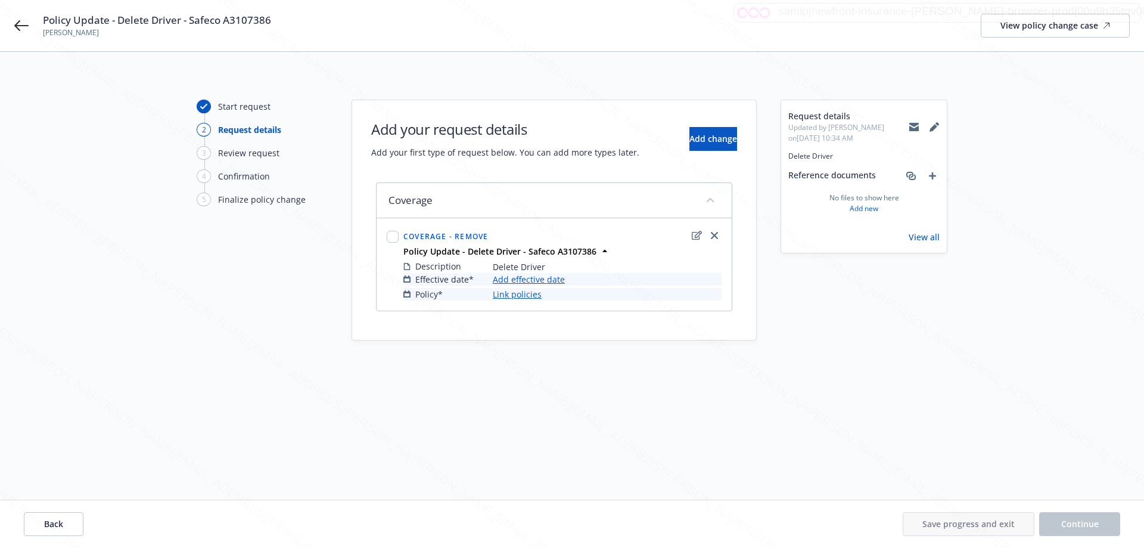
click at [538, 282] on link "Add effective date" at bounding box center [529, 279] width 72 height 13
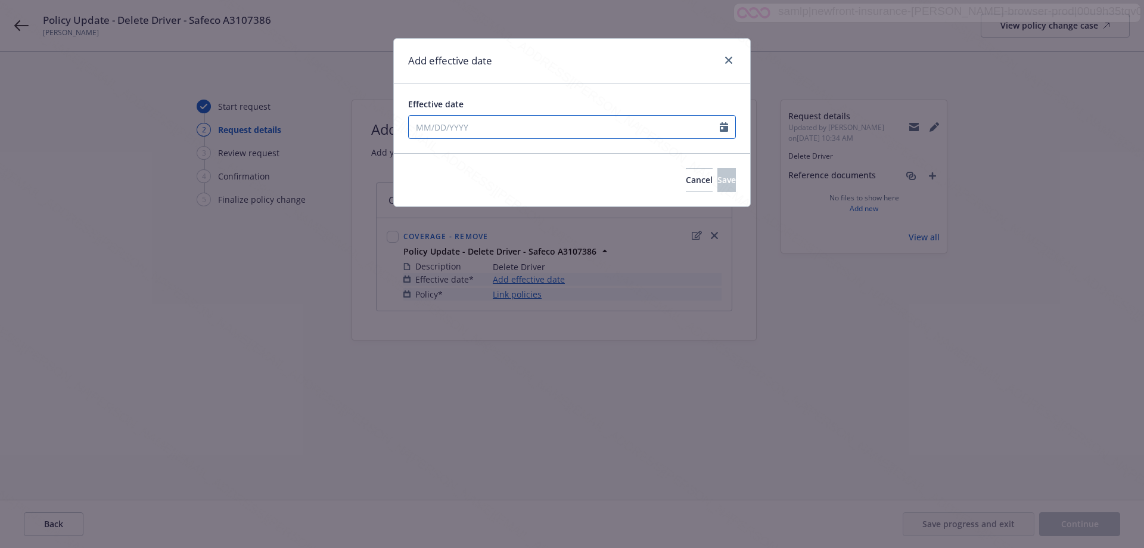
click at [469, 127] on input "Effective date" at bounding box center [564, 127] width 311 height 23
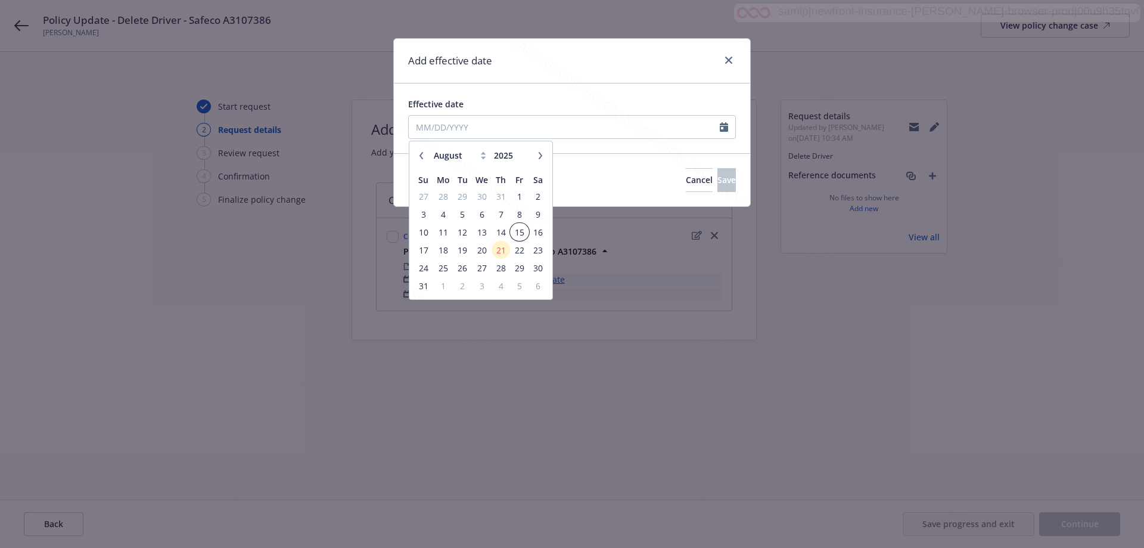
click at [517, 232] on span "15" at bounding box center [519, 232] width 16 height 15
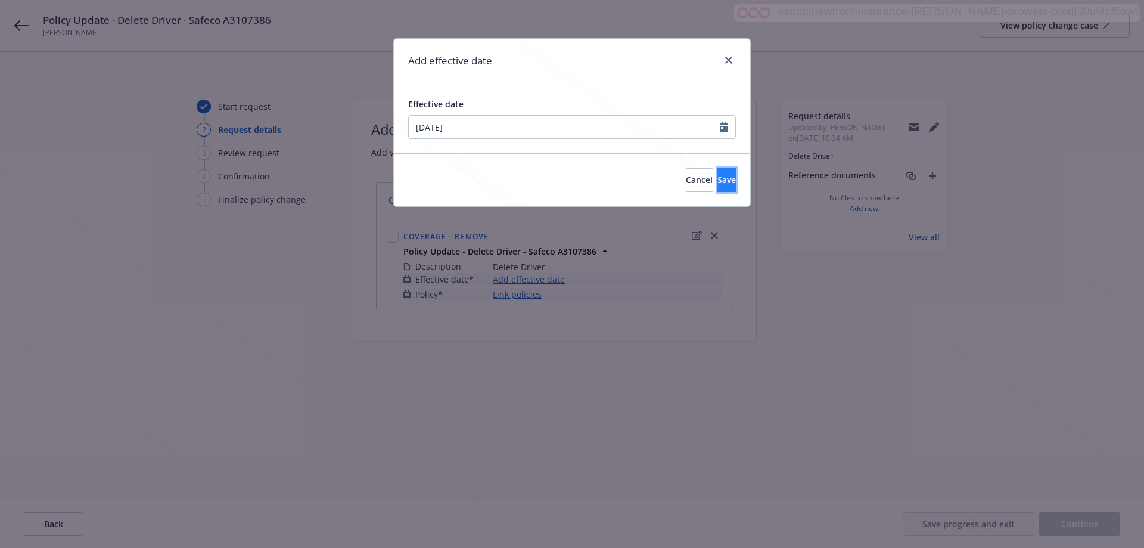
click at [717, 175] on span "Save" at bounding box center [726, 179] width 18 height 11
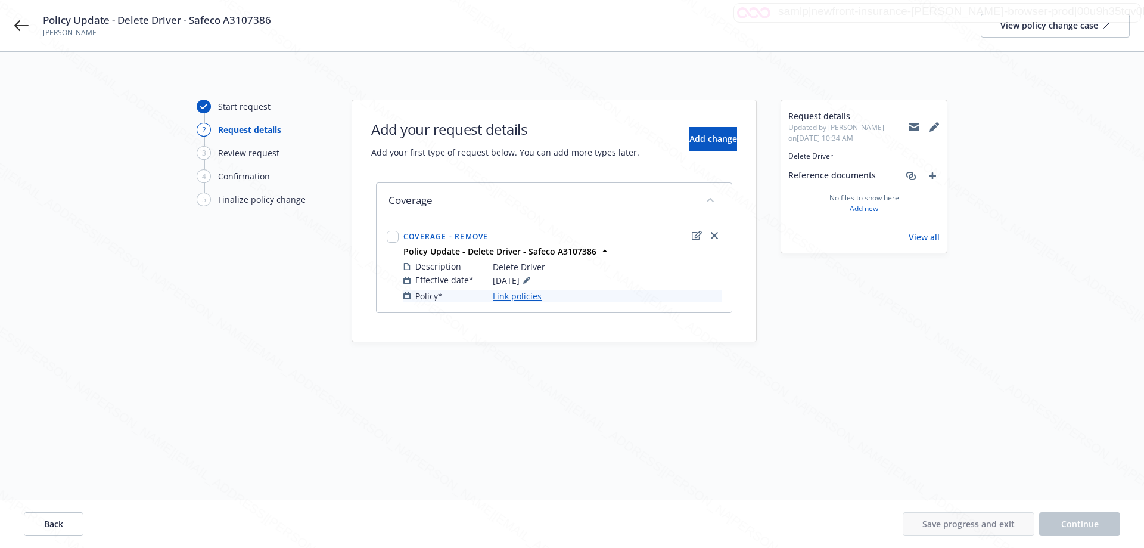
click at [511, 296] on link "Link policies" at bounding box center [517, 296] width 49 height 13
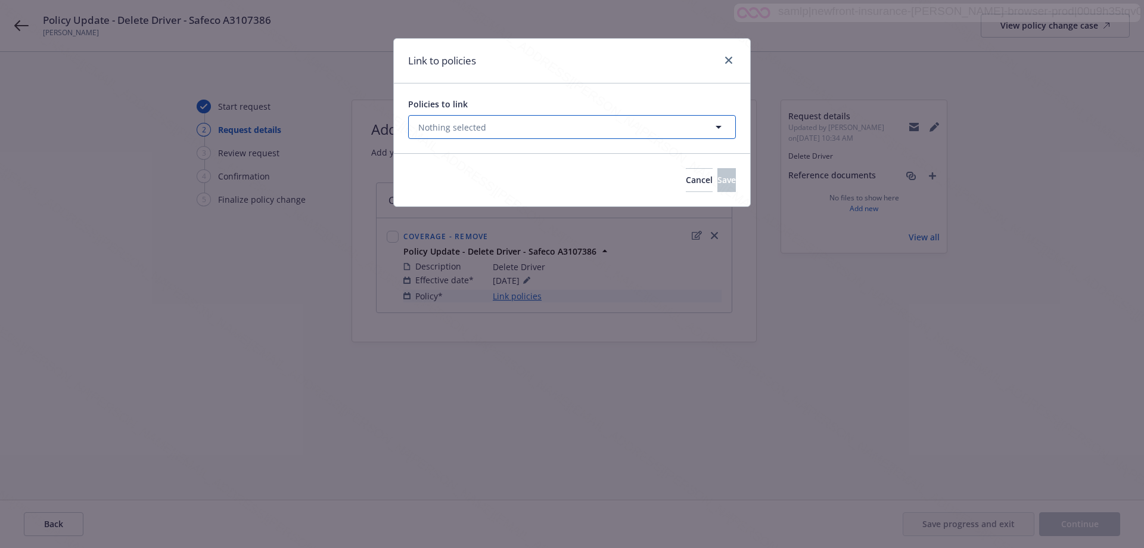
click at [446, 125] on span "Nothing selected" at bounding box center [452, 127] width 68 height 13
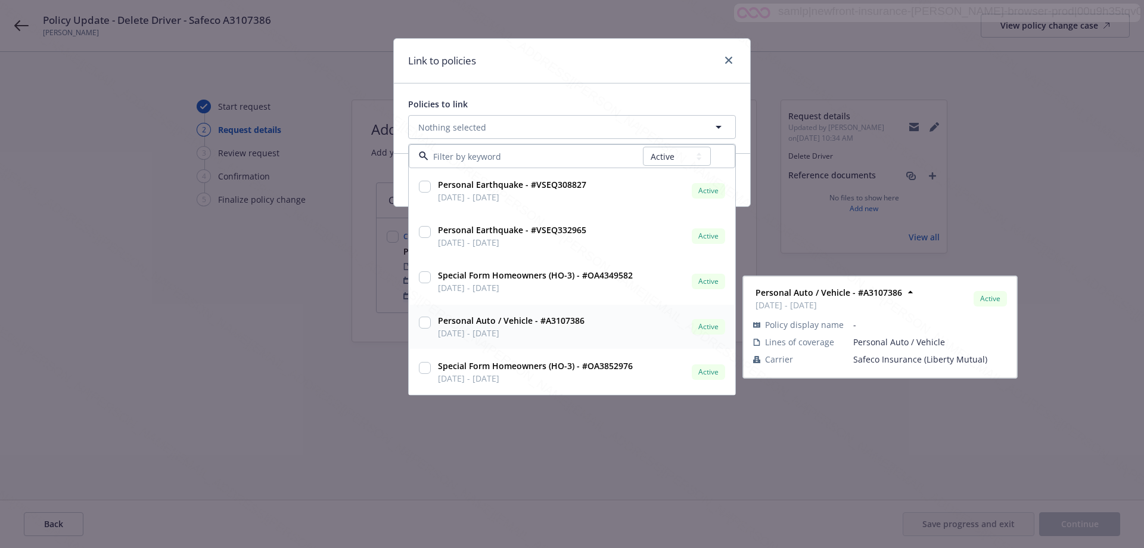
click at [425, 320] on input "checkbox" at bounding box center [425, 322] width 12 height 12
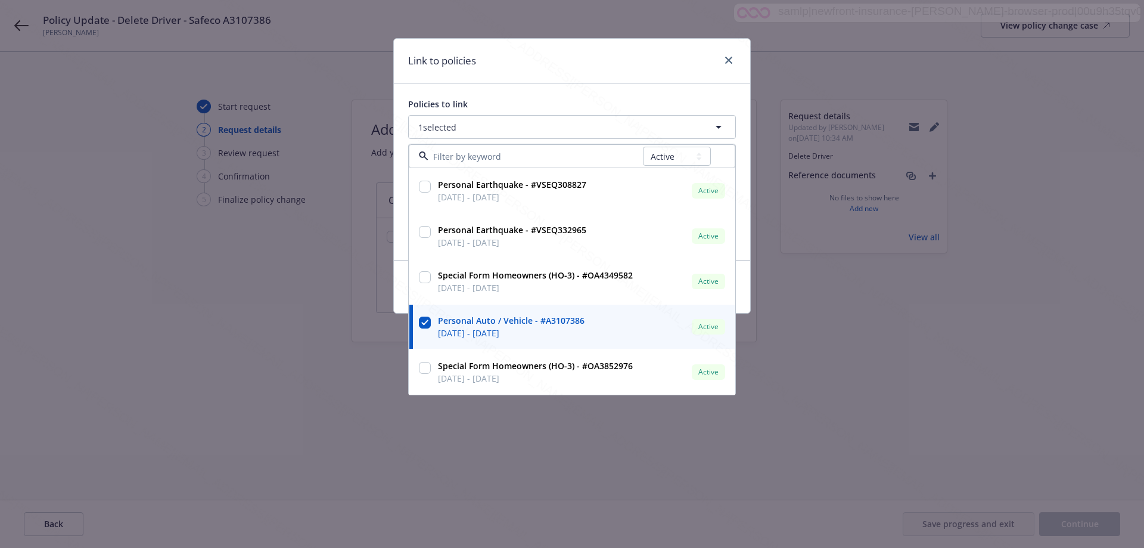
click at [617, 462] on div "Link to policies Policies to link 1 selected All Active Upcoming Expired Cancel…" at bounding box center [572, 274] width 1144 height 548
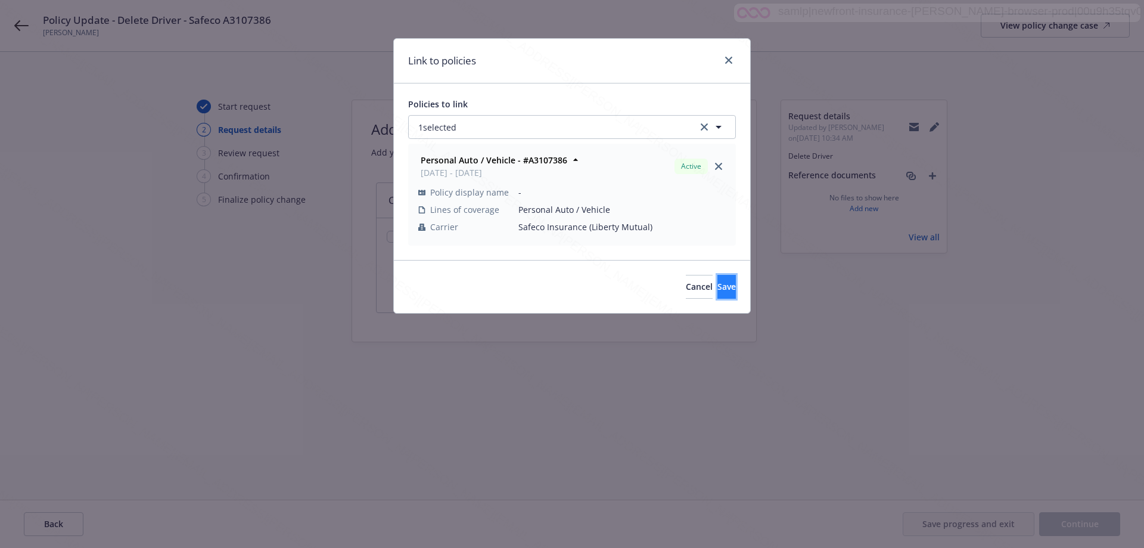
click at [722, 289] on button "Save" at bounding box center [726, 287] width 18 height 24
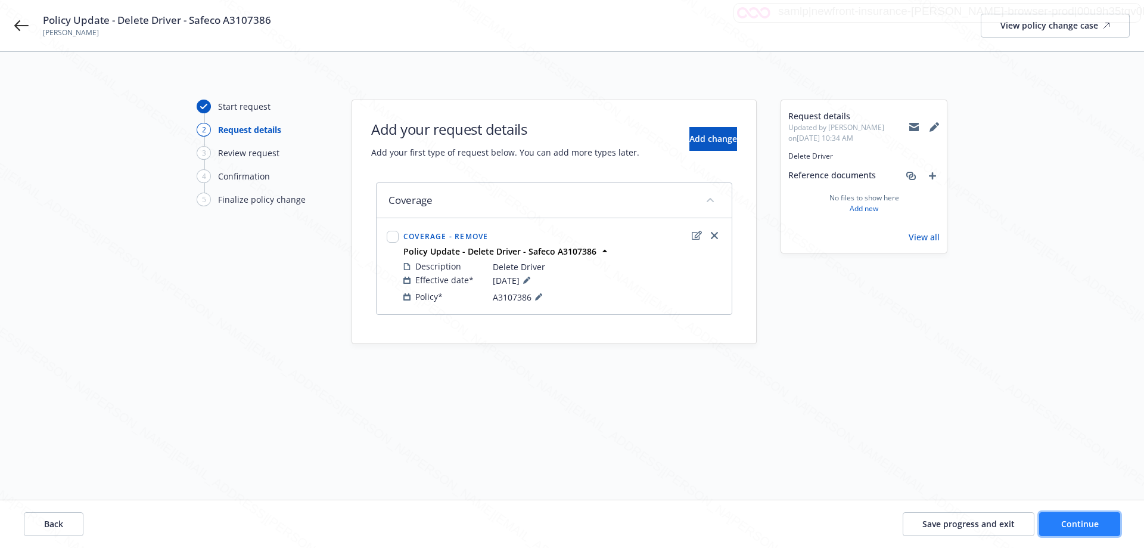
click at [1105, 521] on button "Continue" at bounding box center [1079, 524] width 81 height 24
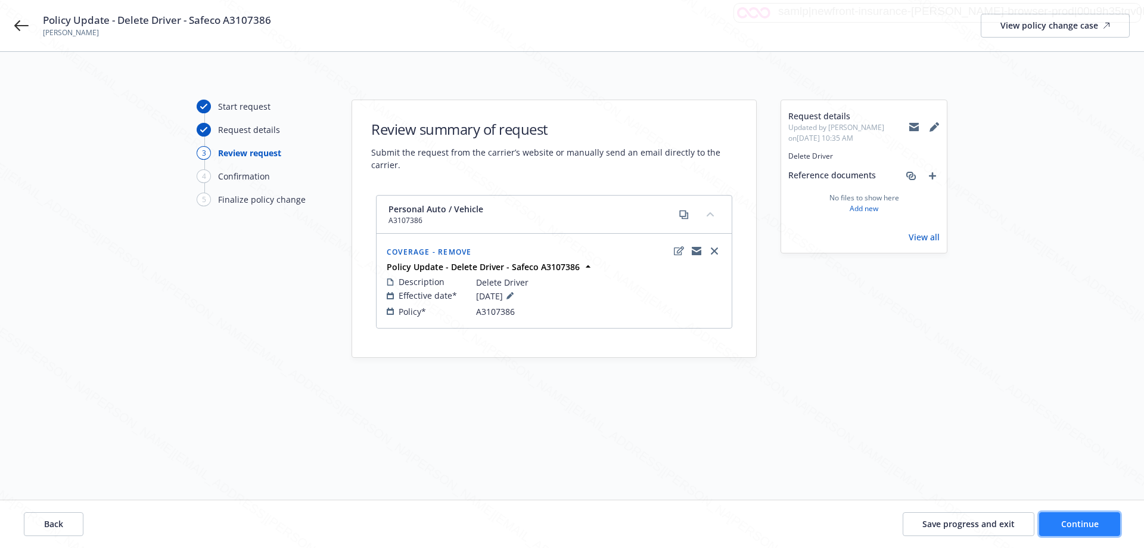
click at [1065, 527] on span "Continue" at bounding box center [1080, 523] width 38 height 11
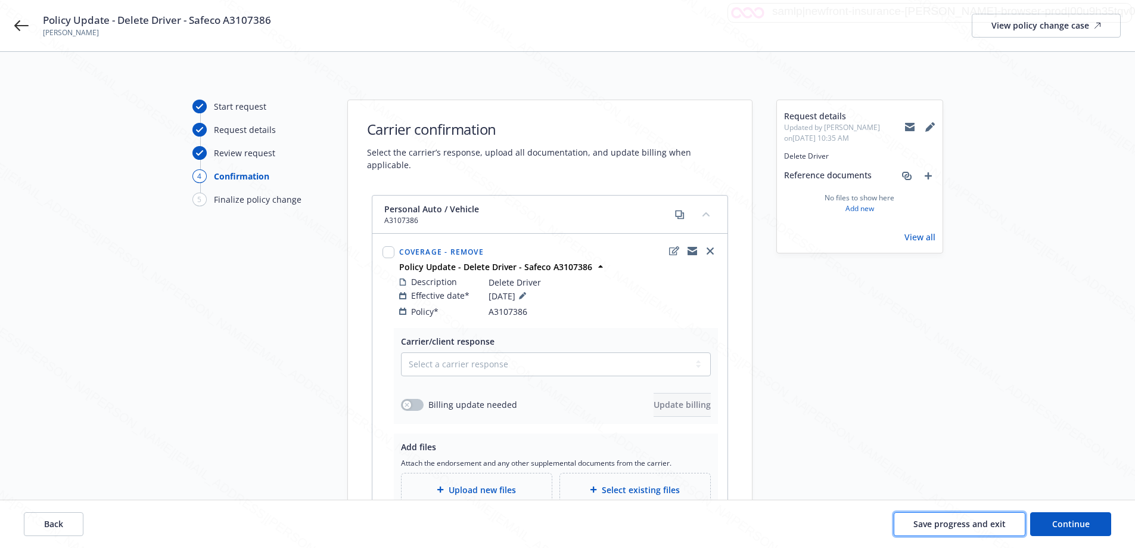
click at [968, 518] on span "Save progress and exit" at bounding box center [959, 523] width 92 height 11
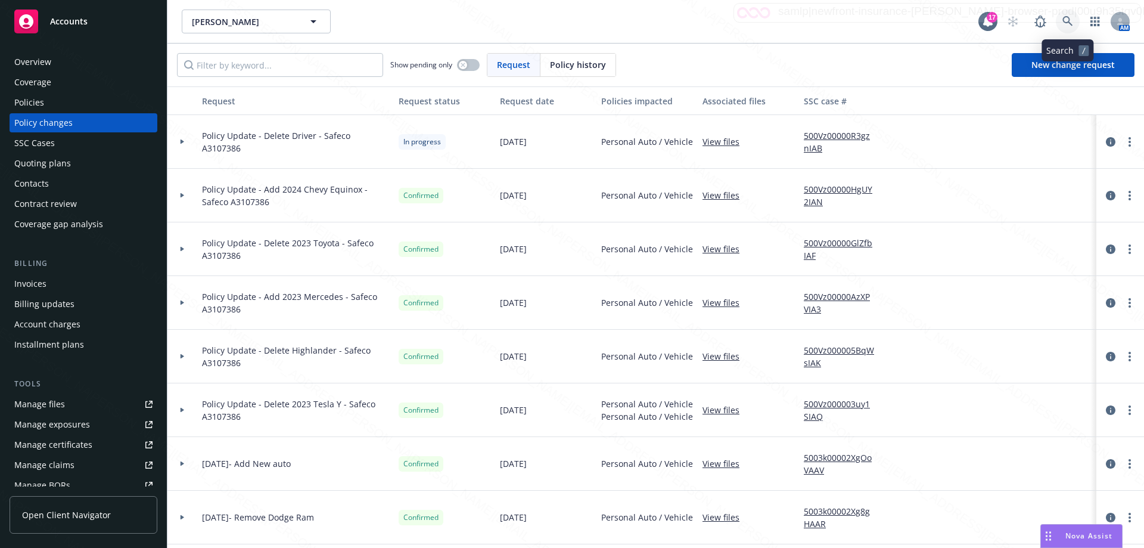
click at [1069, 15] on link at bounding box center [1068, 22] width 24 height 24
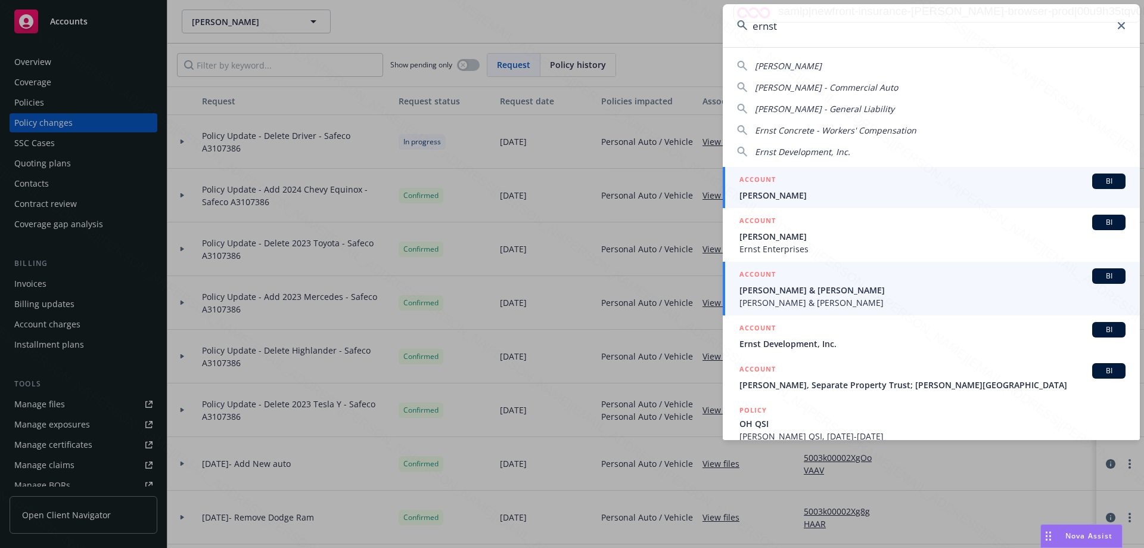
click at [817, 296] on span "[PERSON_NAME] & [PERSON_NAME]" at bounding box center [932, 302] width 386 height 13
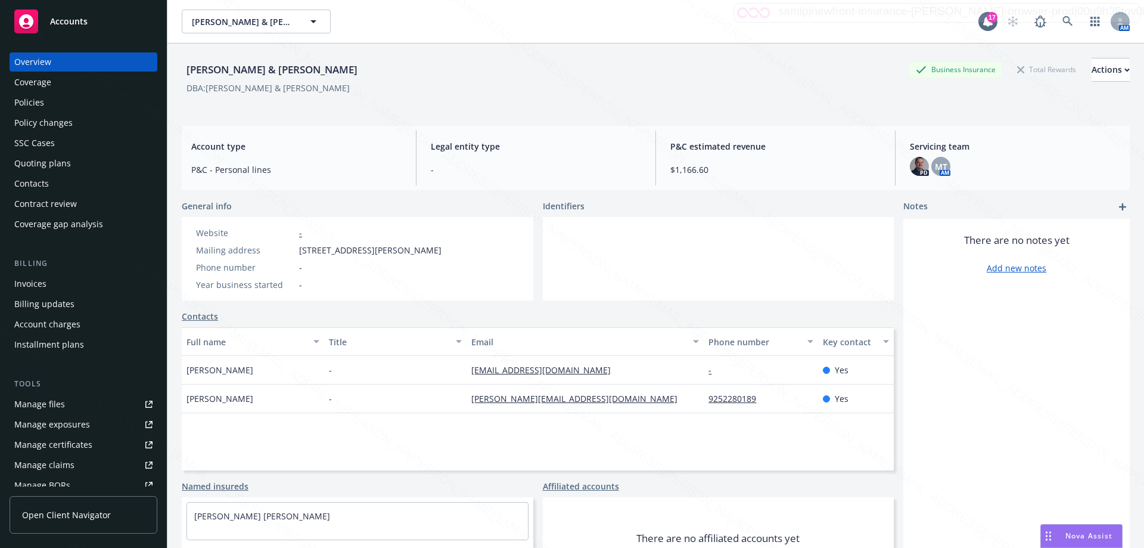
click at [33, 104] on div "Policies" at bounding box center [29, 102] width 30 height 19
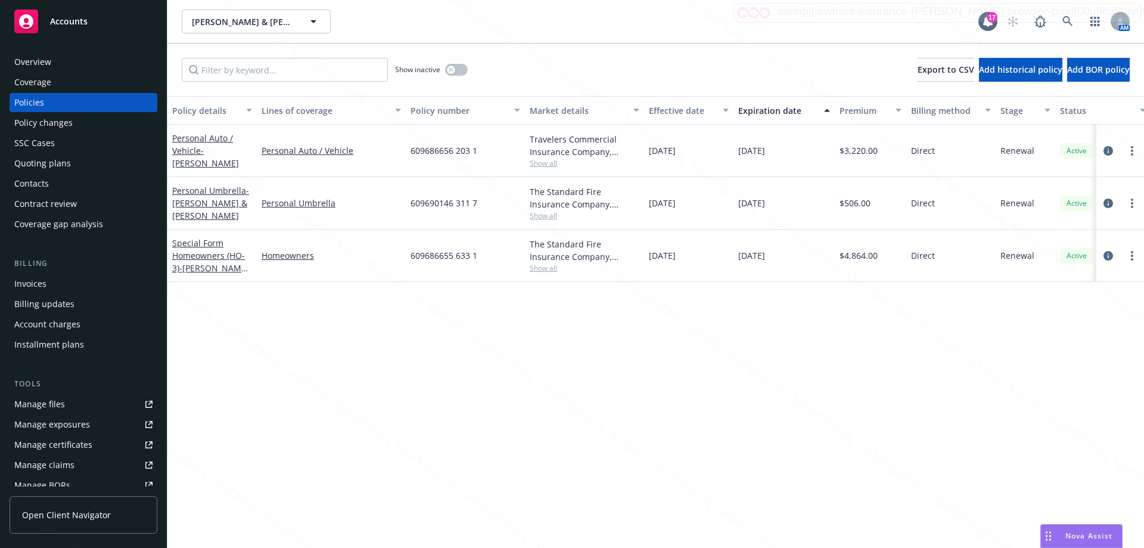
click at [51, 123] on div "Policy changes" at bounding box center [43, 122] width 58 height 19
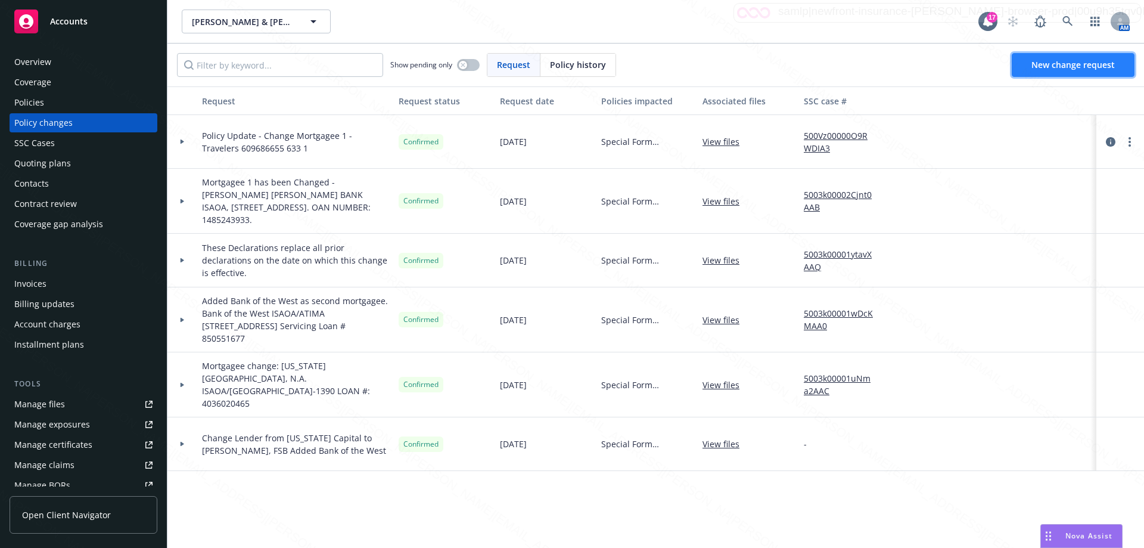
click at [1103, 60] on span "New change request" at bounding box center [1072, 64] width 83 height 11
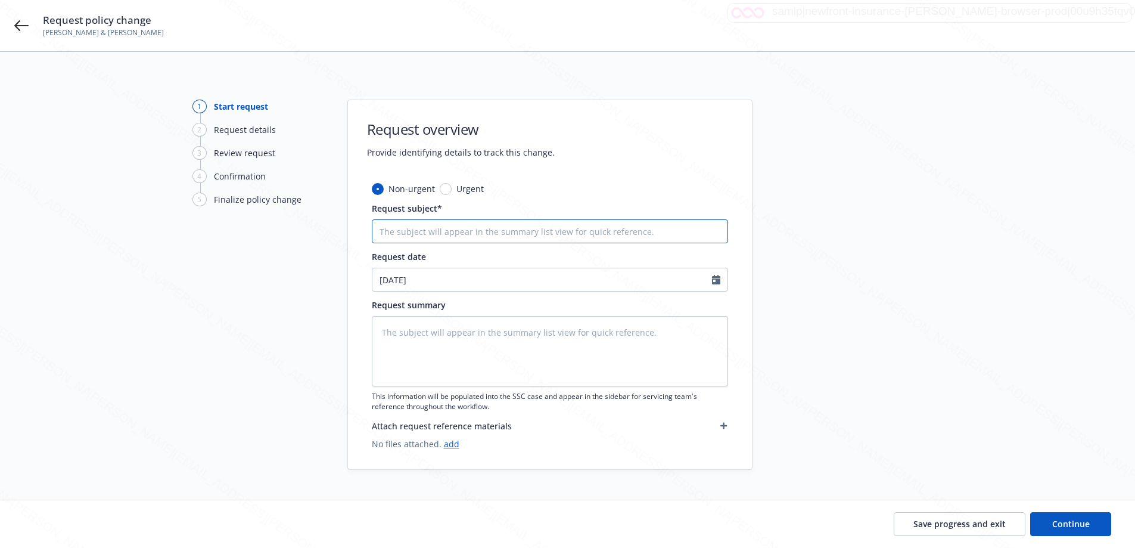
click at [420, 228] on input "Request subject*" at bounding box center [550, 231] width 356 height 24
paste input "609686655 633 1"
click at [455, 338] on textarea at bounding box center [550, 351] width 356 height 70
click at [1062, 520] on span "Continue" at bounding box center [1071, 523] width 38 height 11
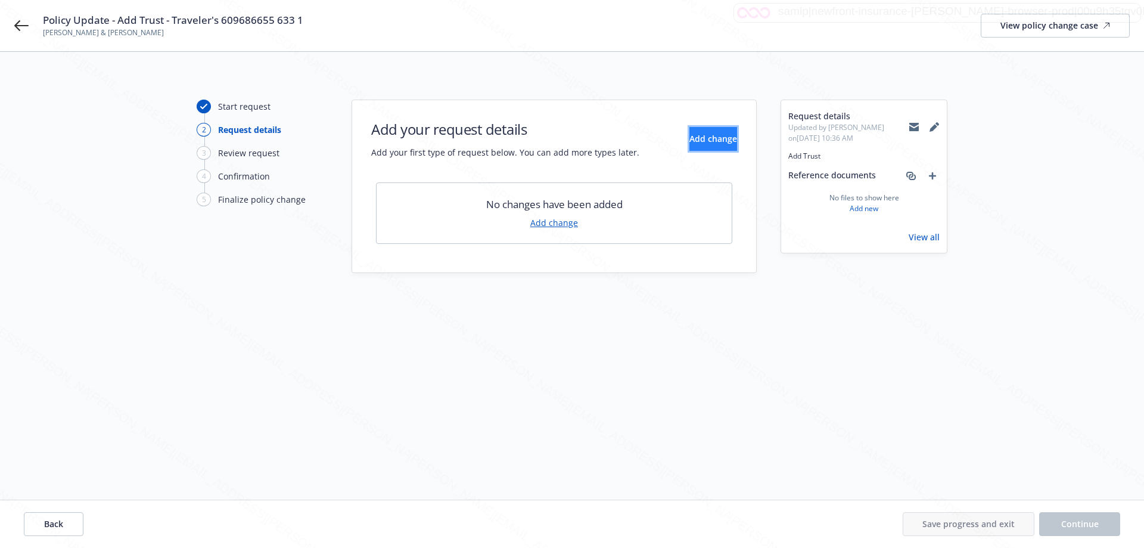
click at [692, 134] on span "Add change" at bounding box center [713, 138] width 48 height 11
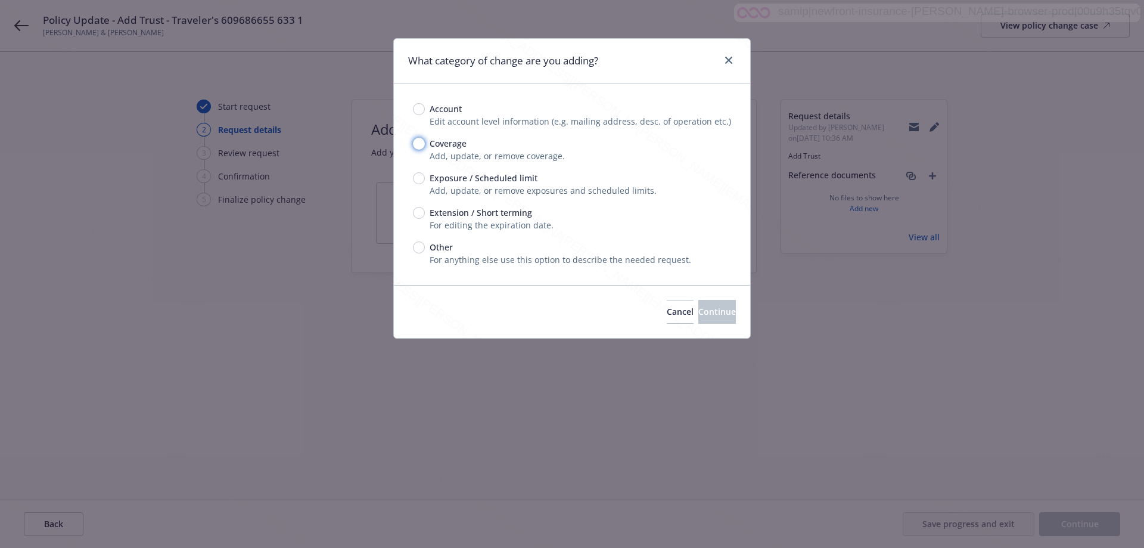
click at [415, 142] on input "Coverage" at bounding box center [419, 144] width 12 height 12
click at [698, 315] on span "Continue" at bounding box center [717, 311] width 38 height 11
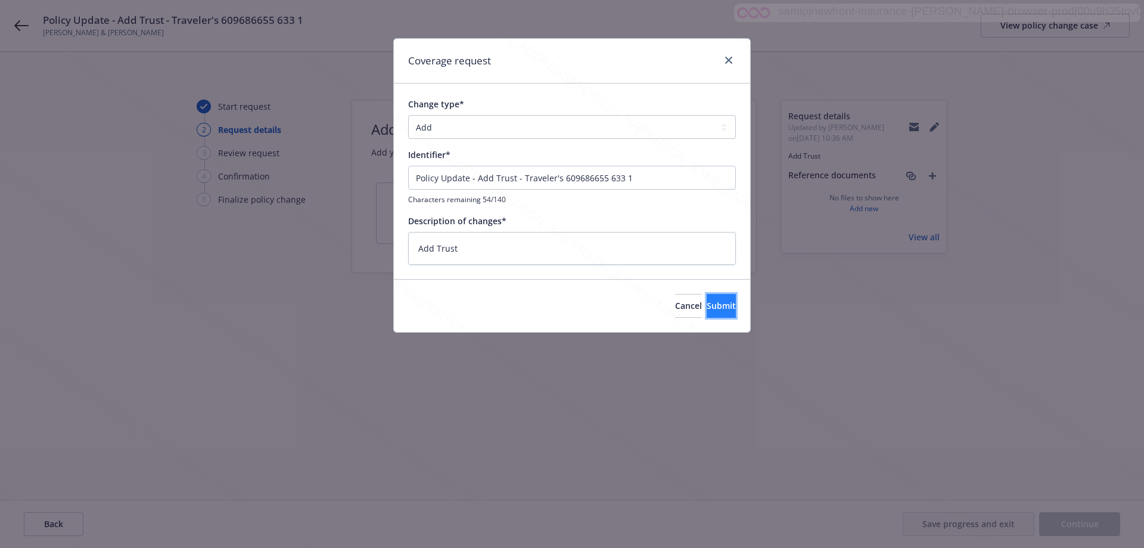
click at [707, 309] on span "Submit" at bounding box center [721, 305] width 29 height 11
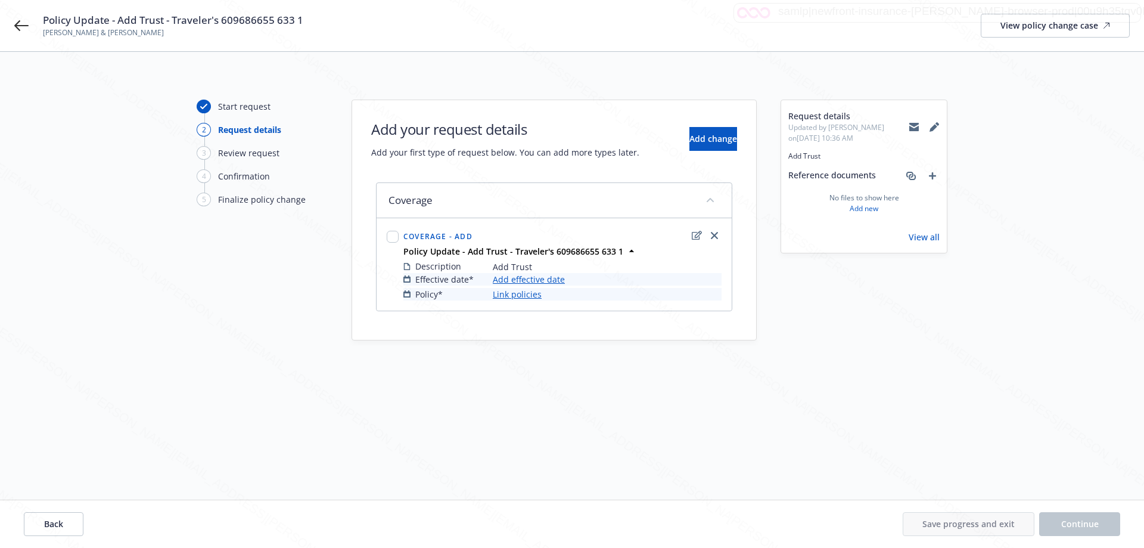
click at [527, 278] on link "Add effective date" at bounding box center [529, 279] width 72 height 13
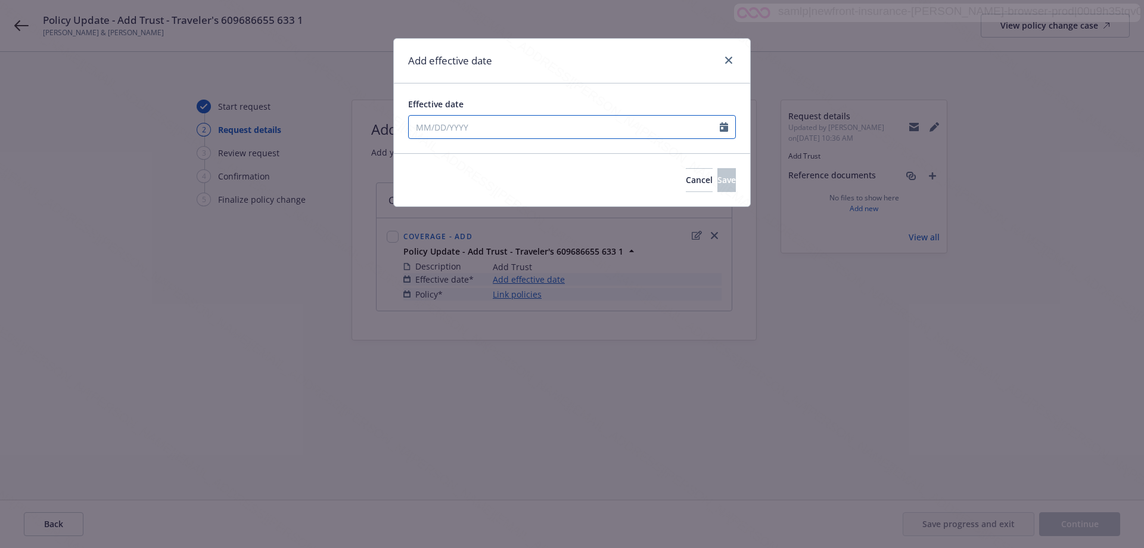
click at [494, 132] on input "Effective date" at bounding box center [564, 127] width 311 height 23
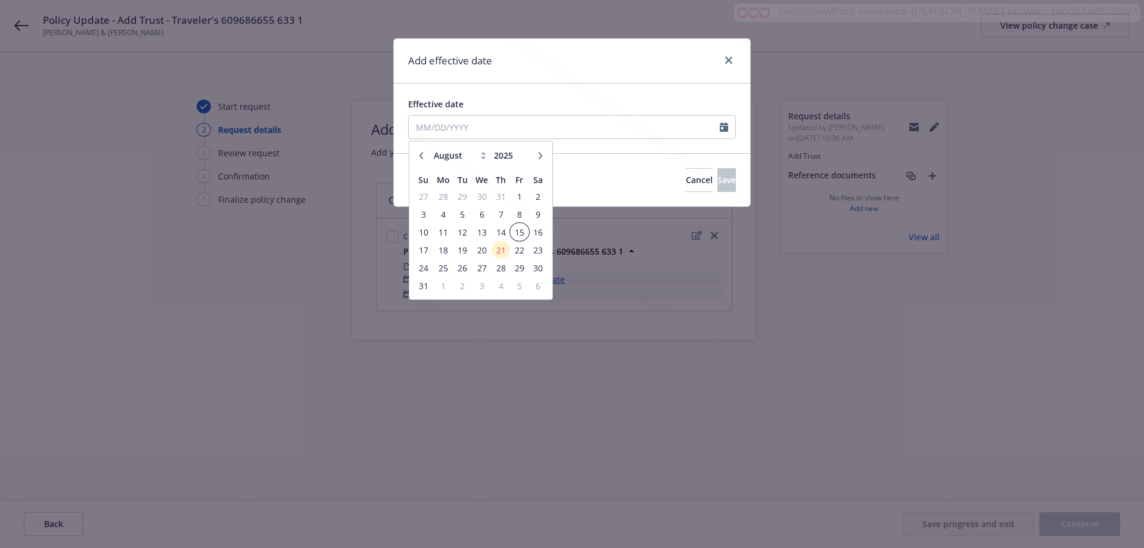
click at [516, 233] on span "15" at bounding box center [519, 232] width 16 height 15
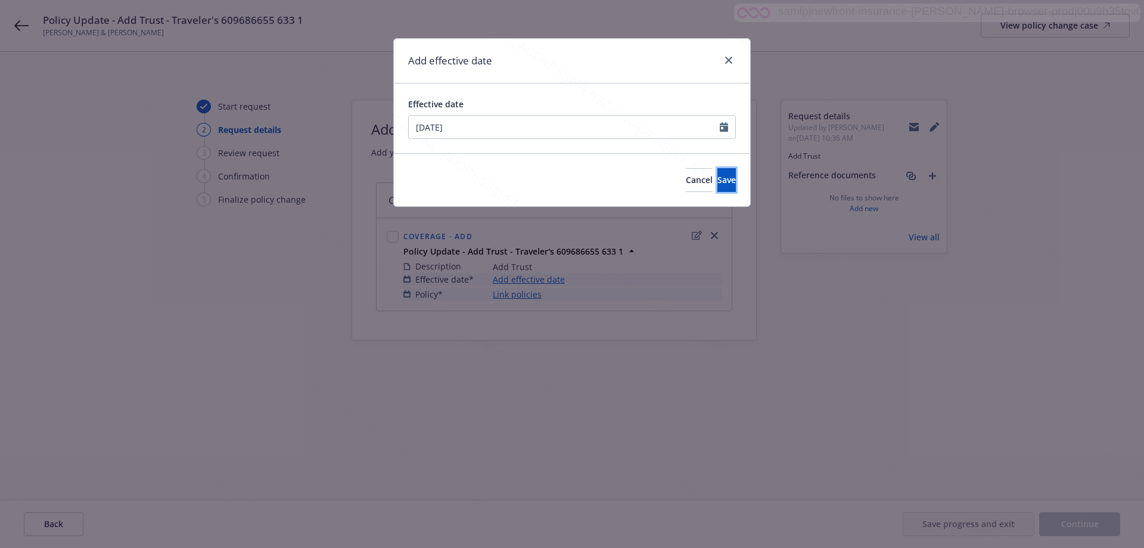
click at [718, 178] on button "Save" at bounding box center [726, 180] width 18 height 24
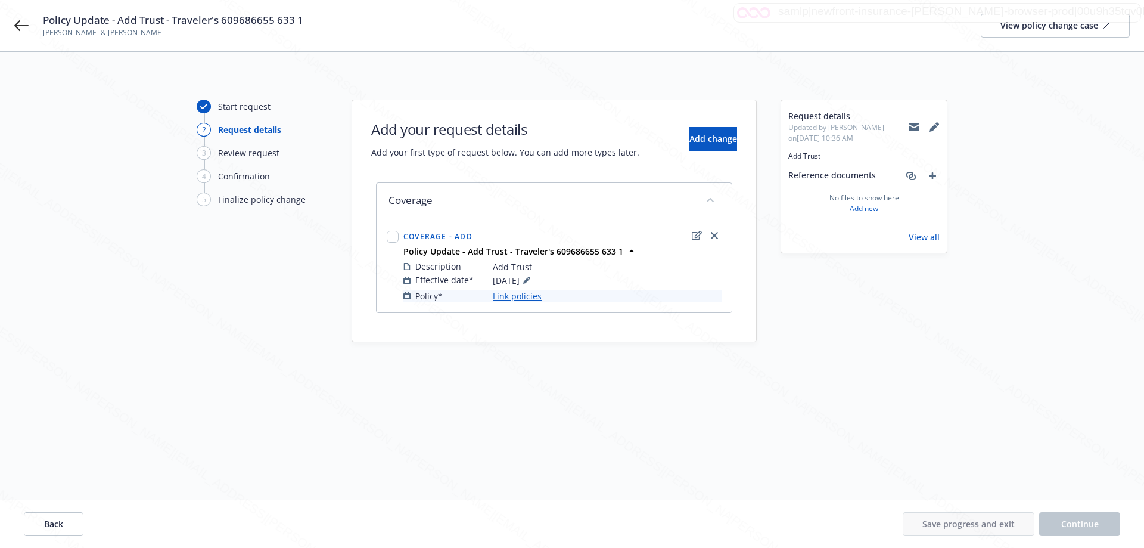
click at [528, 299] on link "Link policies" at bounding box center [517, 296] width 49 height 13
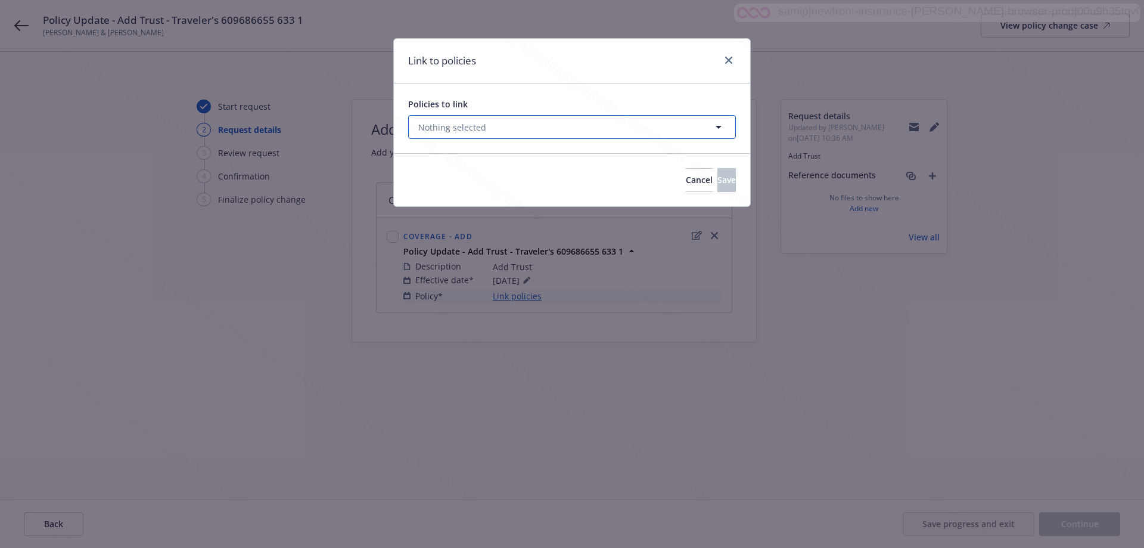
click at [446, 126] on span "Nothing selected" at bounding box center [452, 127] width 68 height 13
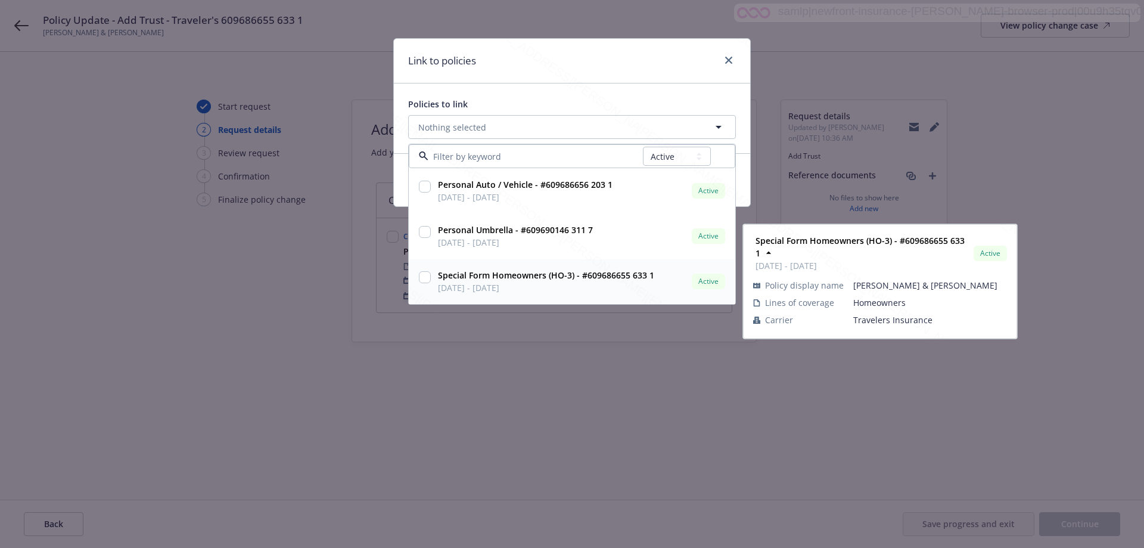
click at [424, 278] on input "checkbox" at bounding box center [425, 277] width 12 height 12
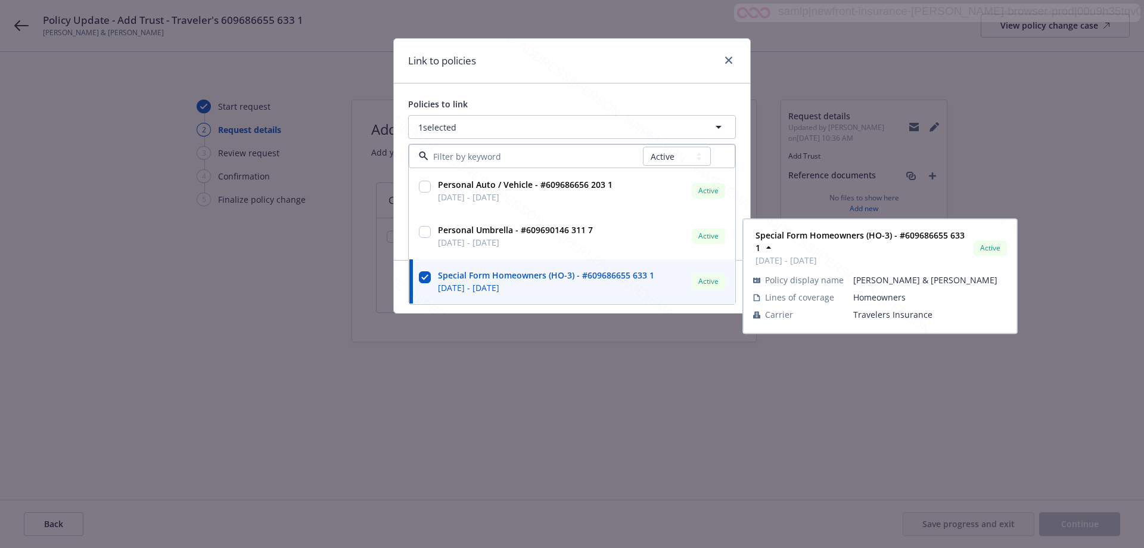
drag, startPoint x: 508, startPoint y: 399, endPoint x: 497, endPoint y: 349, distance: 51.8
click at [505, 396] on div "Link to policies Policies to link 1 selected All Active Upcoming Expired Cancel…" at bounding box center [572, 274] width 1144 height 548
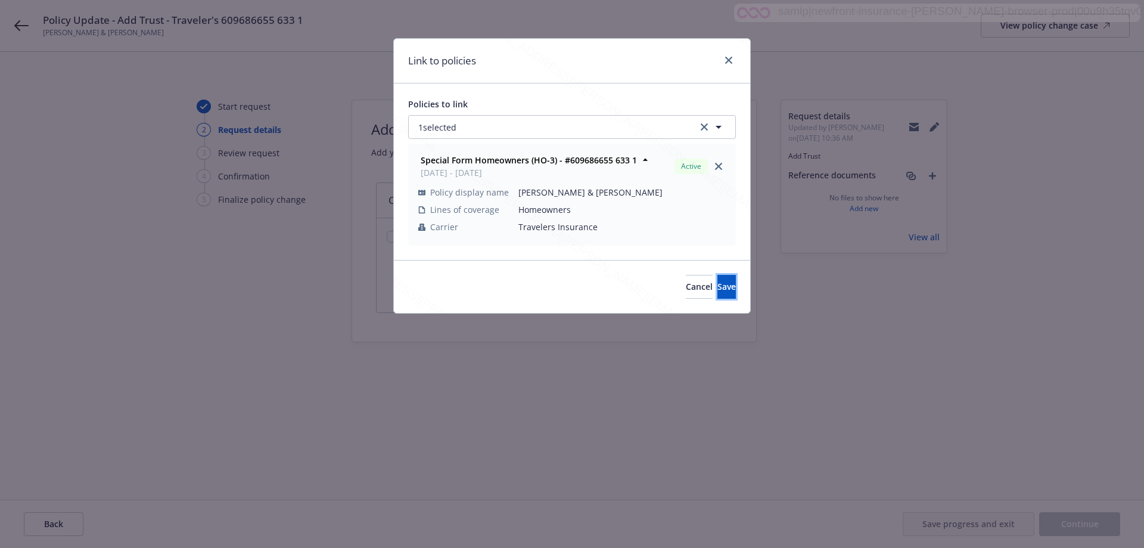
click at [717, 287] on span "Save" at bounding box center [726, 286] width 18 height 11
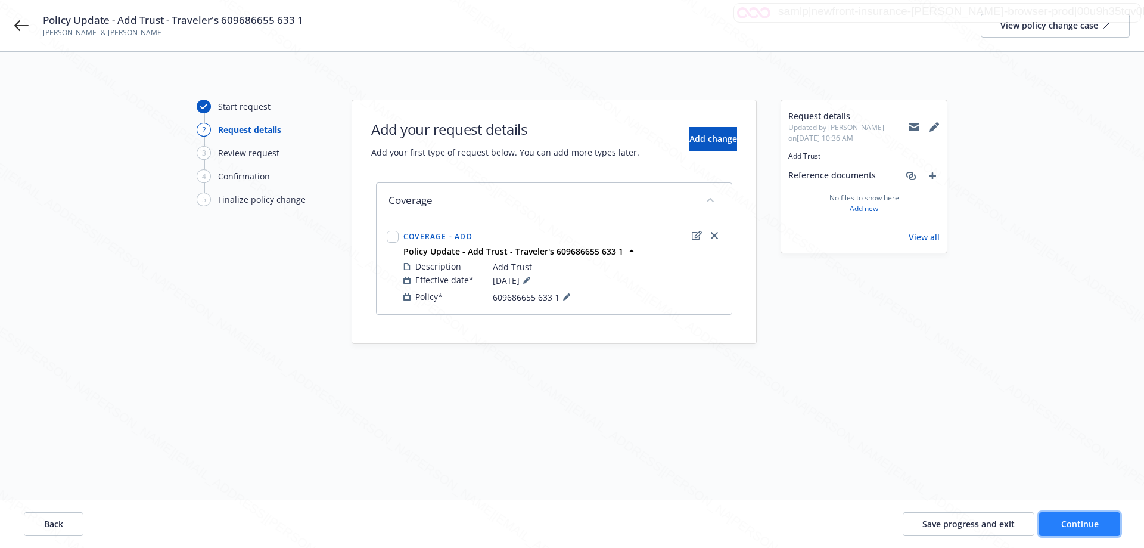
click at [1087, 512] on button "Continue" at bounding box center [1079, 524] width 81 height 24
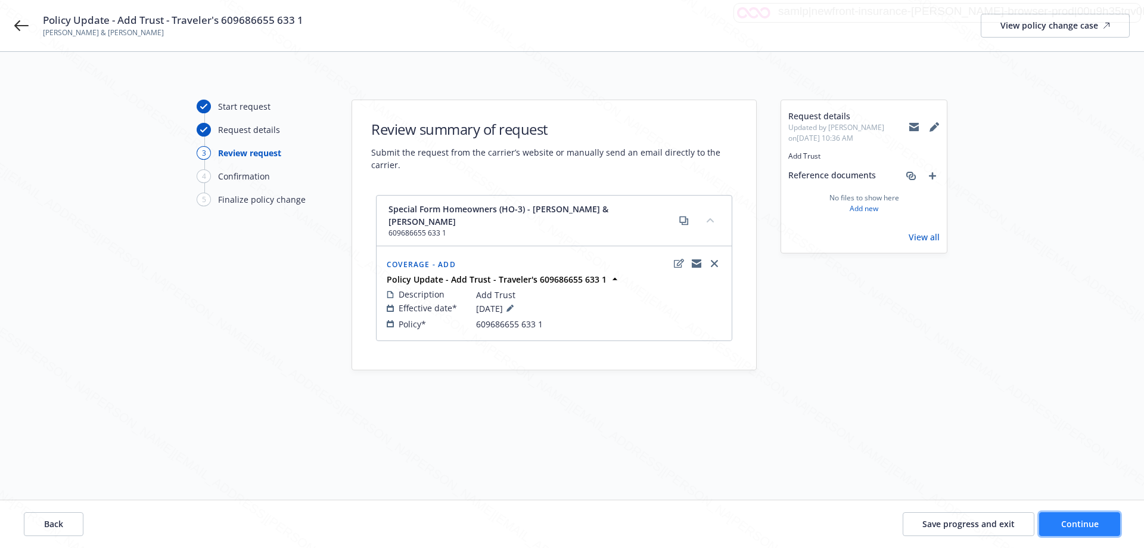
click at [1092, 520] on span "Continue" at bounding box center [1080, 523] width 38 height 11
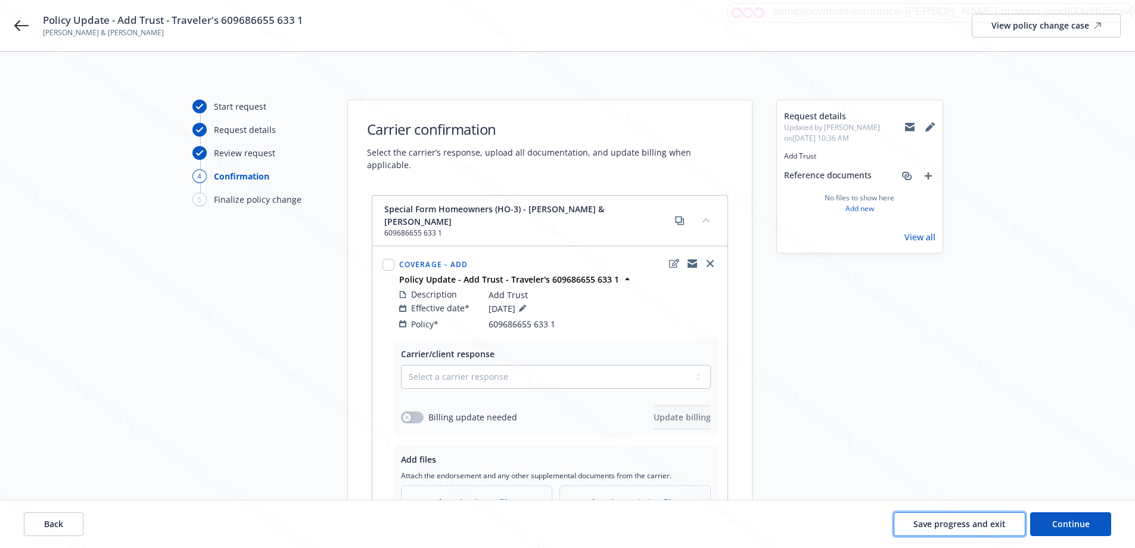
click at [953, 522] on span "Save progress and exit" at bounding box center [959, 523] width 92 height 11
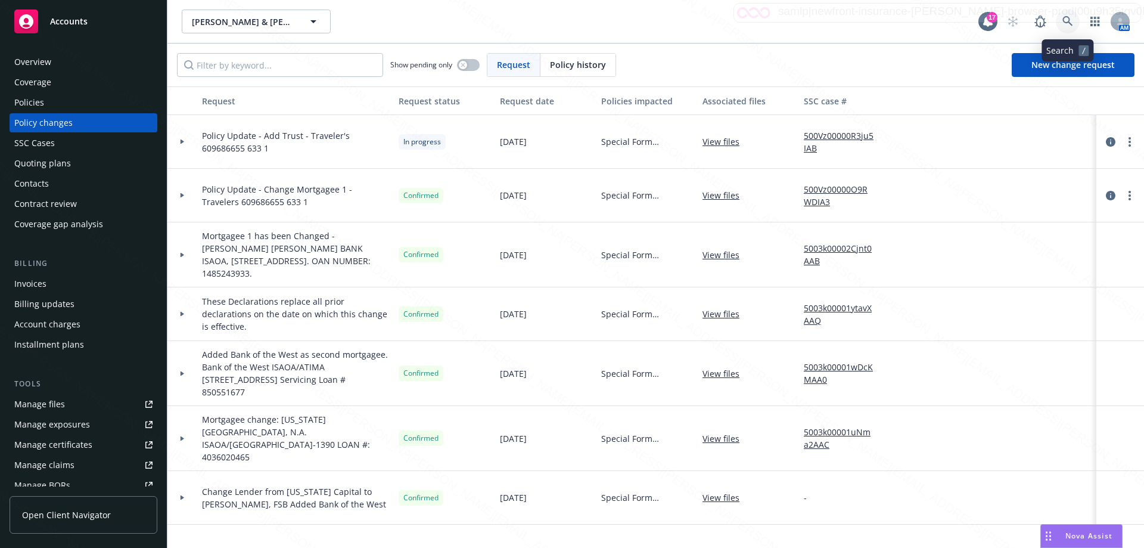
click at [1064, 23] on icon at bounding box center [1067, 21] width 11 height 11
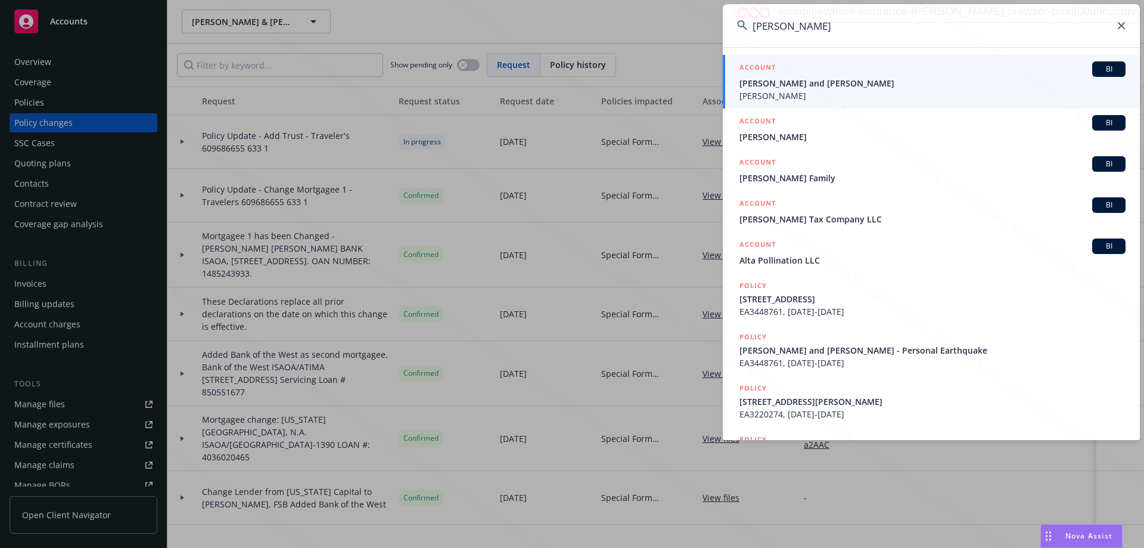
click at [778, 89] on span "[PERSON_NAME] and [PERSON_NAME]" at bounding box center [932, 83] width 386 height 13
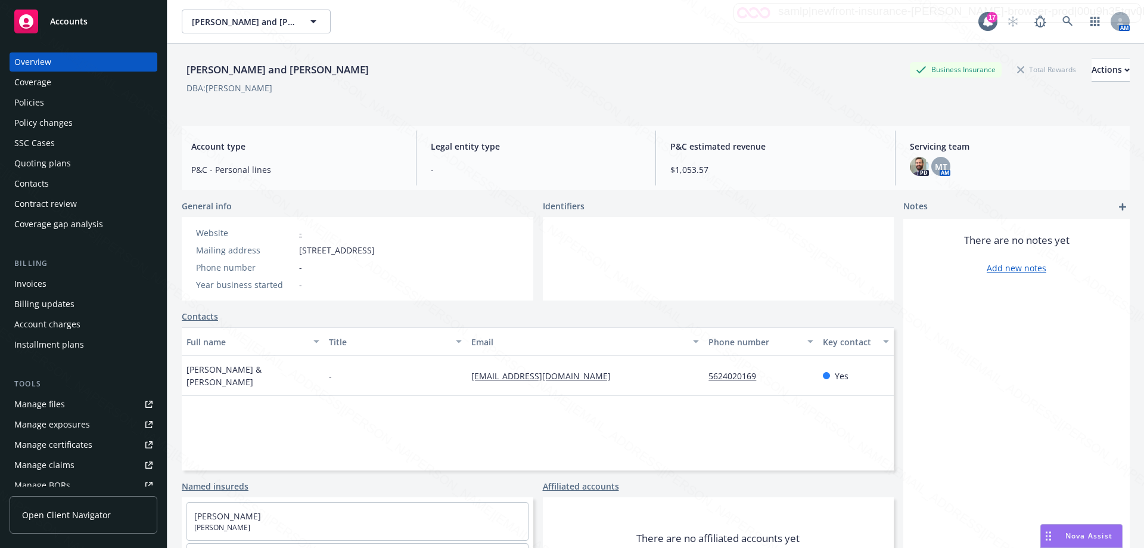
click at [43, 97] on div "Policies" at bounding box center [29, 102] width 30 height 19
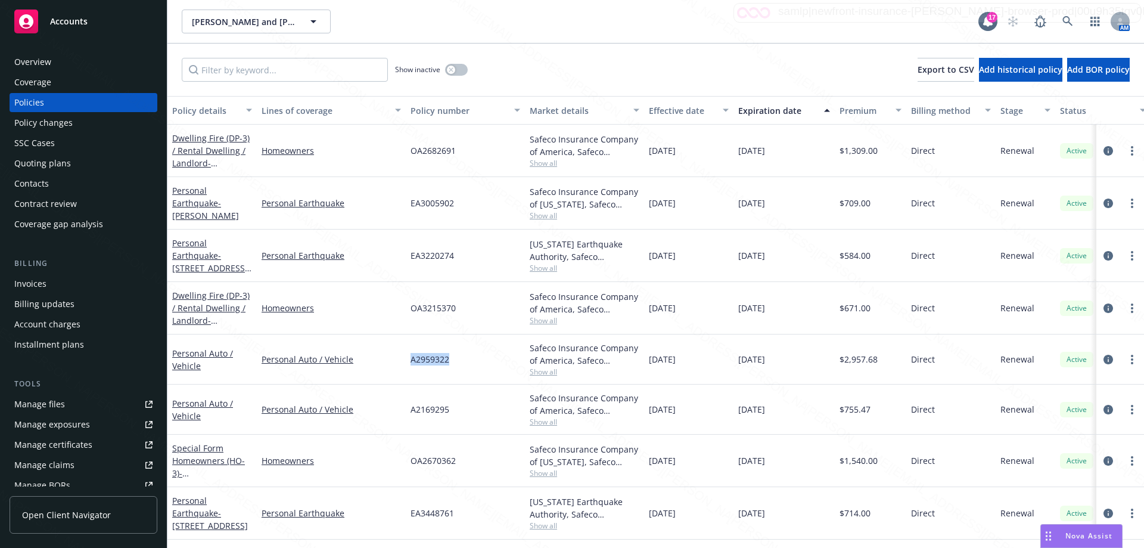
drag, startPoint x: 410, startPoint y: 359, endPoint x: 505, endPoint y: 359, distance: 95.3
click at [507, 359] on div "A2959322" at bounding box center [465, 359] width 119 height 50
copy span "A2959322"
drag, startPoint x: 461, startPoint y: 412, endPoint x: 402, endPoint y: 413, distance: 59.0
click at [402, 411] on div "Personal Auto / Vehicle Personal Auto / Vehicle A2169295 Safeco Insurance Compa…" at bounding box center [742, 409] width 1150 height 50
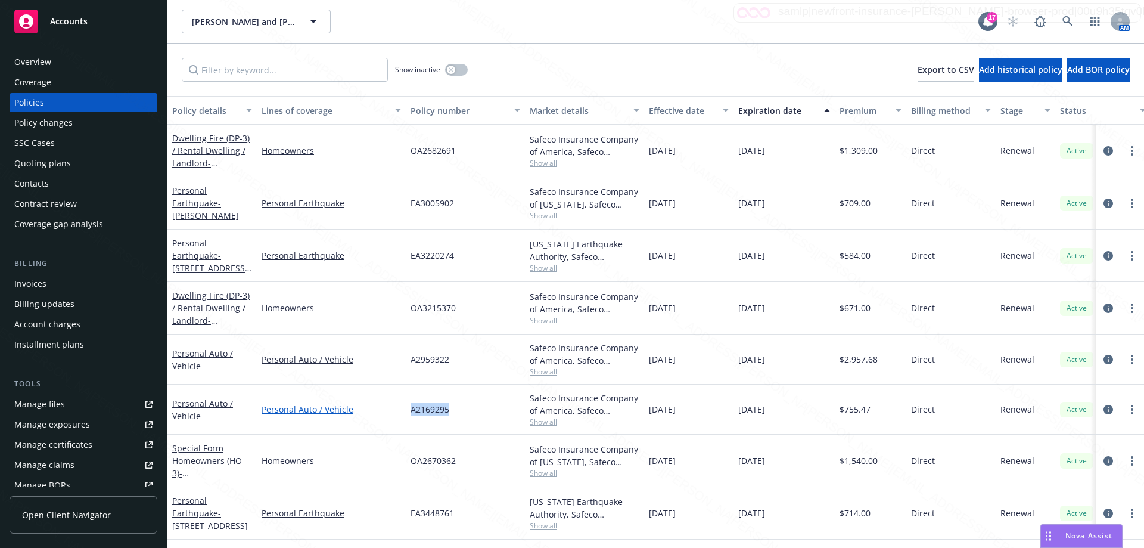
copy div "A2169295"
click at [60, 123] on div "Policy changes" at bounding box center [43, 122] width 58 height 19
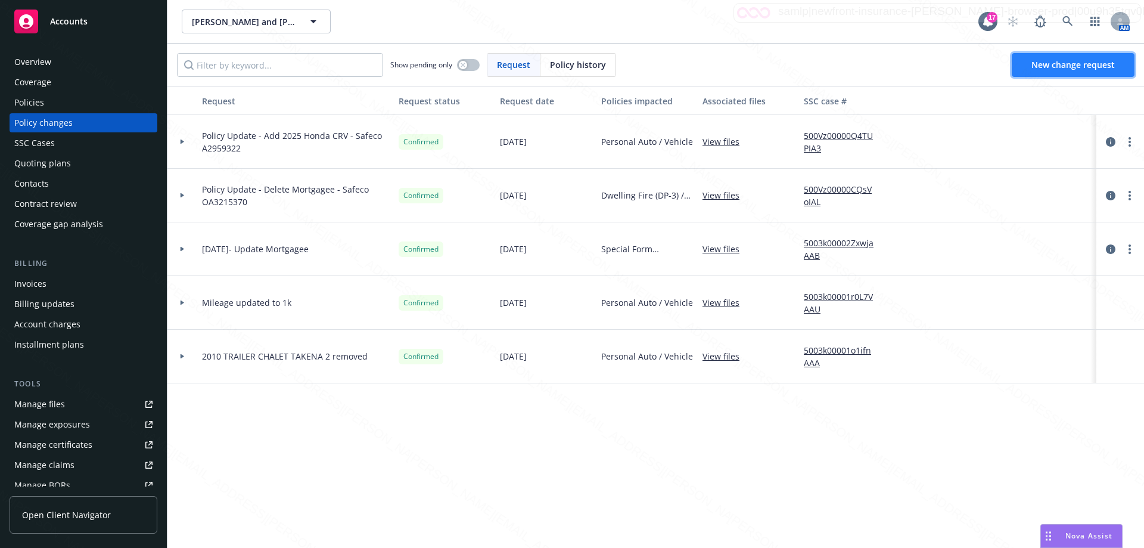
click at [1102, 59] on span "New change request" at bounding box center [1072, 64] width 83 height 11
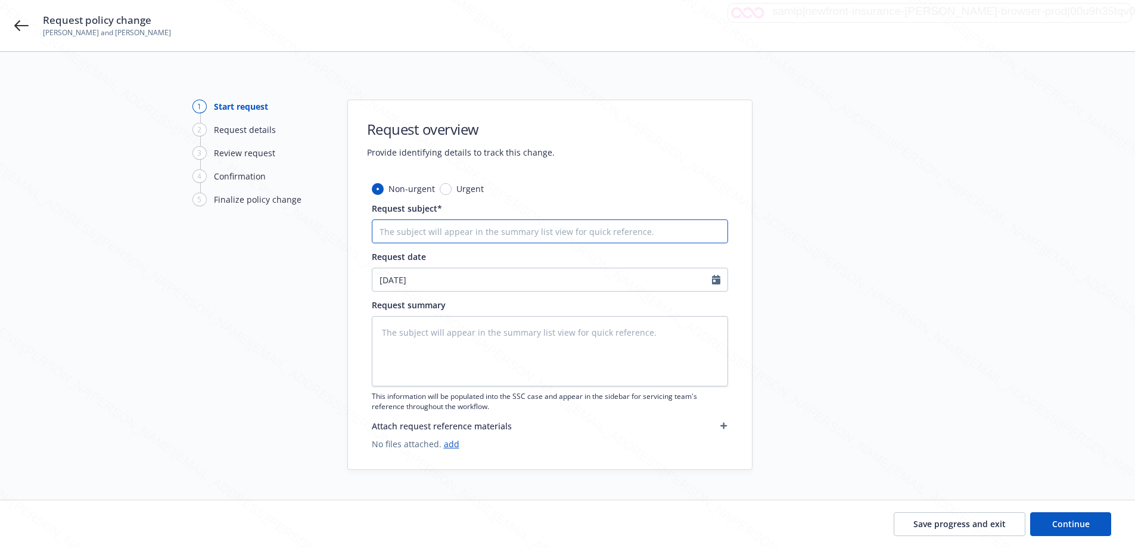
click at [554, 238] on input "Request subject*" at bounding box center [550, 231] width 356 height 24
paste input "A2959322"
click at [524, 326] on textarea at bounding box center [550, 351] width 356 height 70
drag, startPoint x: 1059, startPoint y: 521, endPoint x: 652, endPoint y: 414, distance: 420.9
click at [1056, 521] on span "Continue" at bounding box center [1071, 523] width 38 height 11
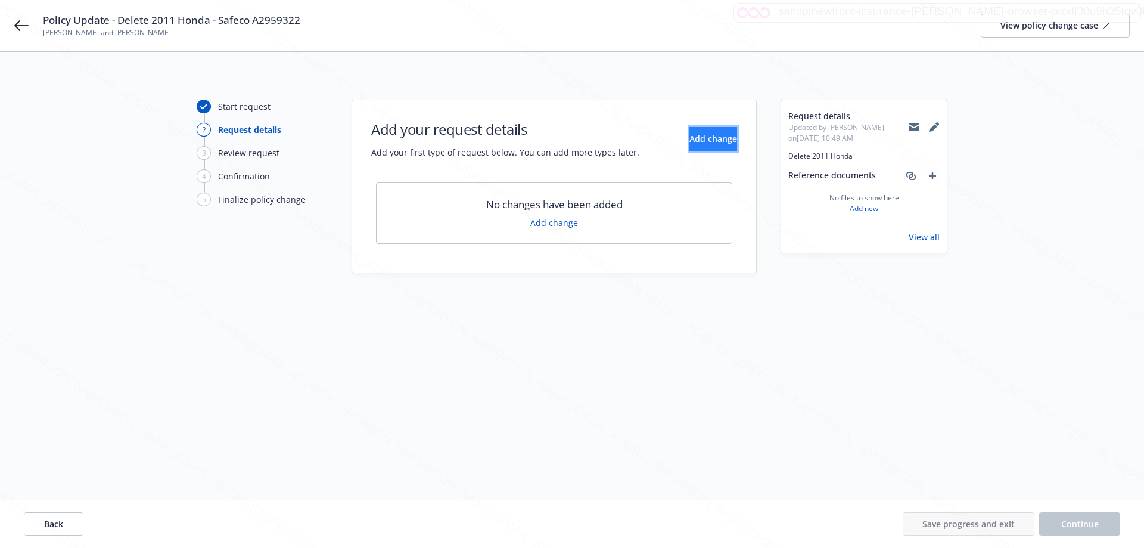
click at [720, 139] on button "Add change" at bounding box center [713, 139] width 48 height 24
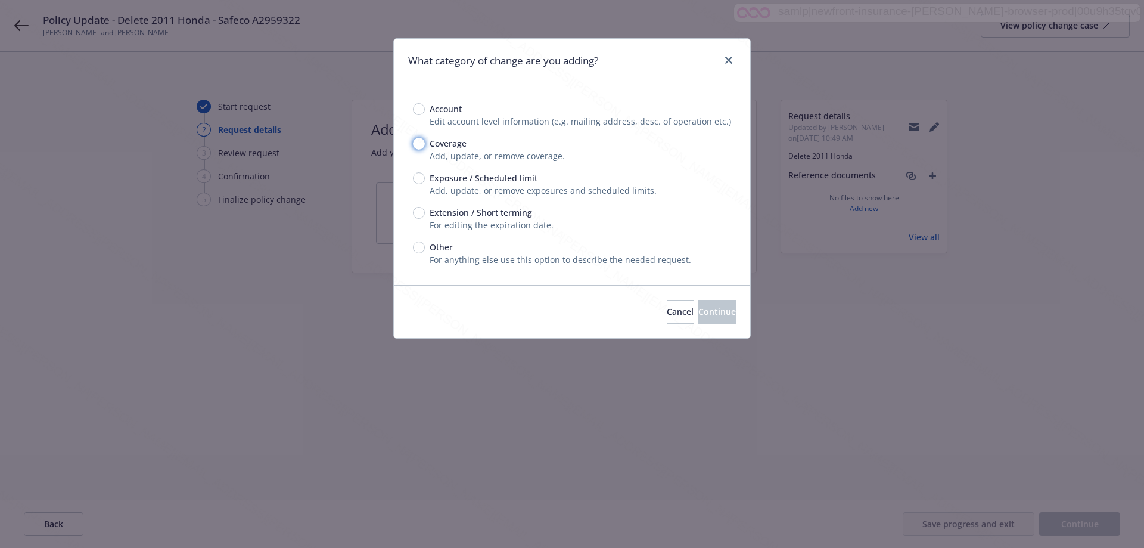
click at [424, 144] on input "Coverage" at bounding box center [419, 144] width 12 height 12
click at [698, 309] on span "Continue" at bounding box center [717, 311] width 38 height 11
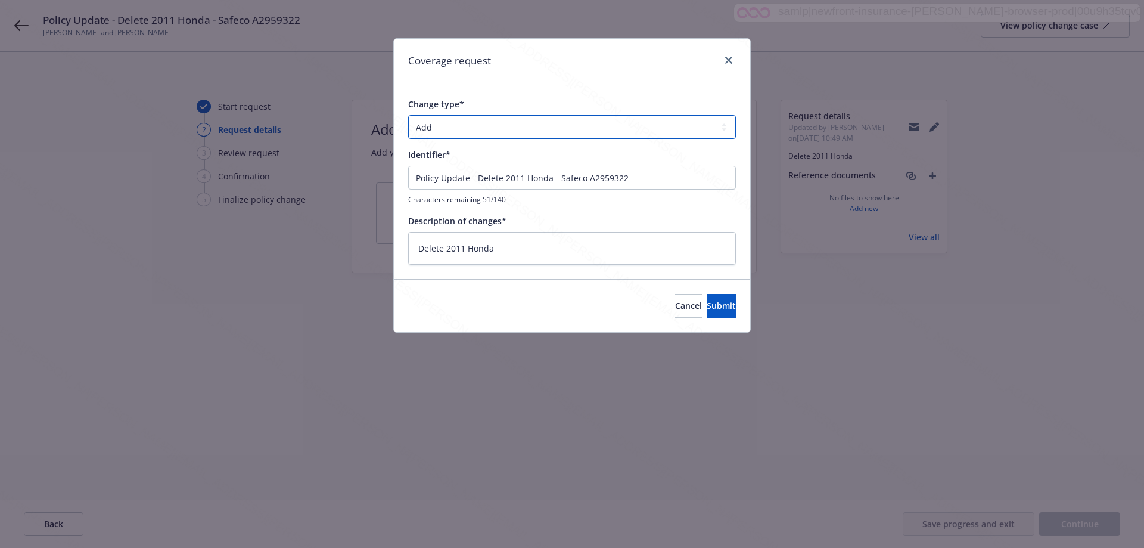
click at [425, 125] on select "Add Audit Change Remove" at bounding box center [572, 127] width 328 height 24
click at [408, 115] on select "Add Audit Change Remove" at bounding box center [572, 127] width 328 height 24
click at [708, 312] on button "Submit" at bounding box center [721, 306] width 29 height 24
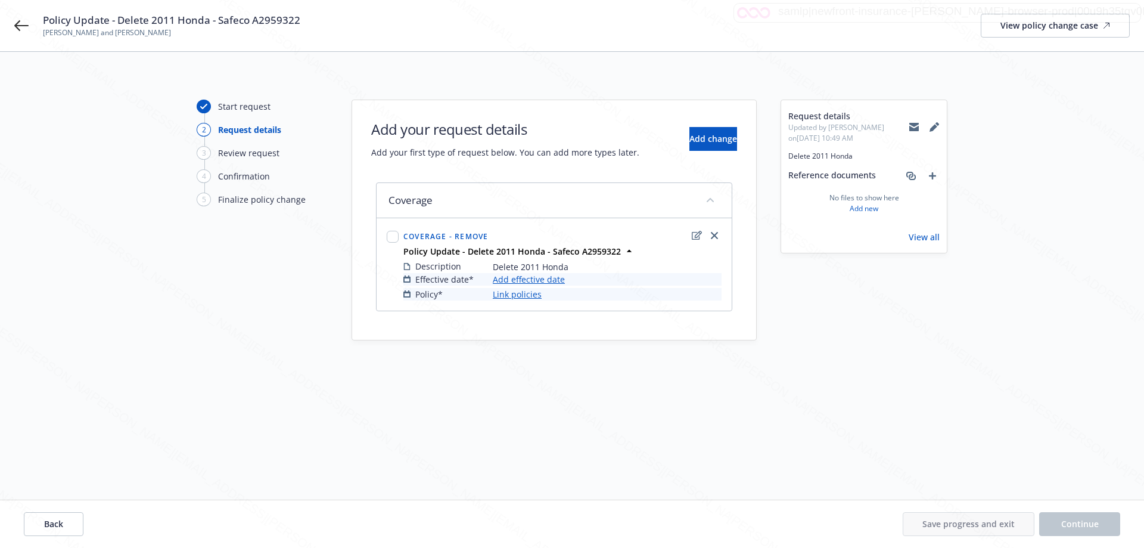
click at [511, 276] on link "Add effective date" at bounding box center [529, 279] width 72 height 13
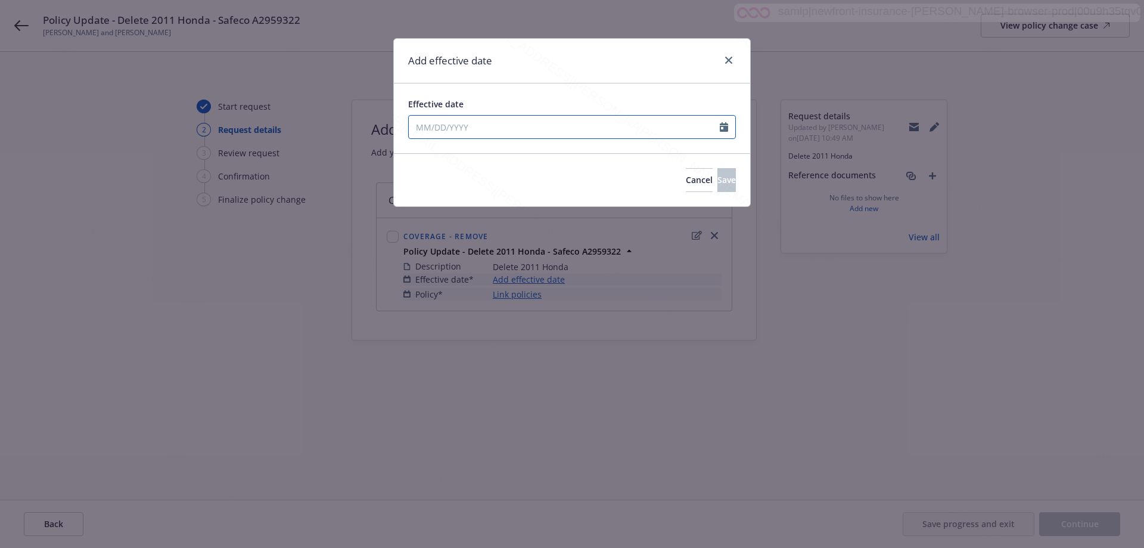
click at [439, 122] on input "Effective date" at bounding box center [564, 127] width 311 height 23
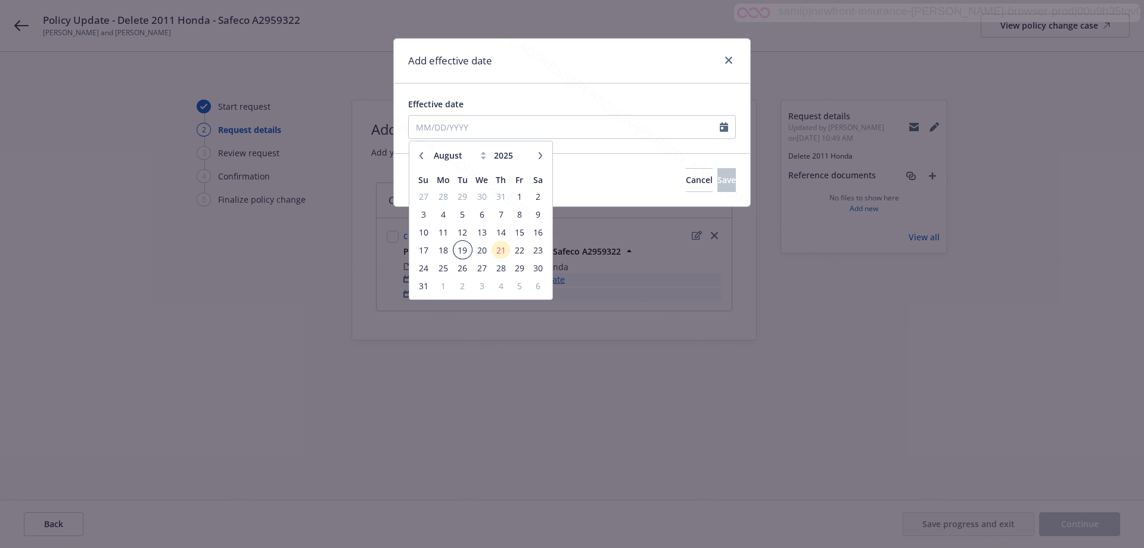
click at [461, 250] on span "19" at bounding box center [463, 250] width 16 height 15
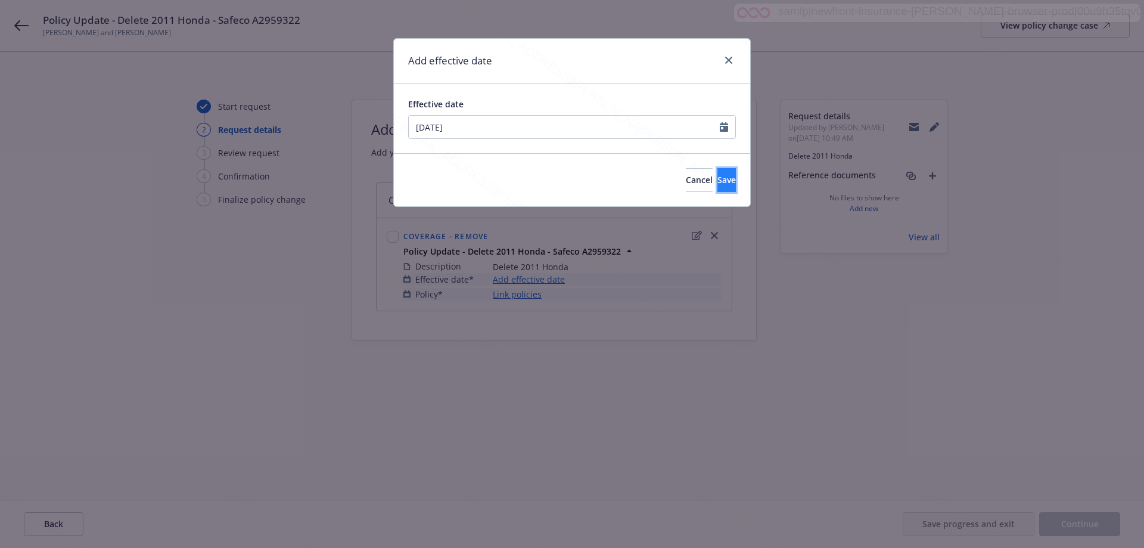
click at [723, 172] on button "Save" at bounding box center [726, 180] width 18 height 24
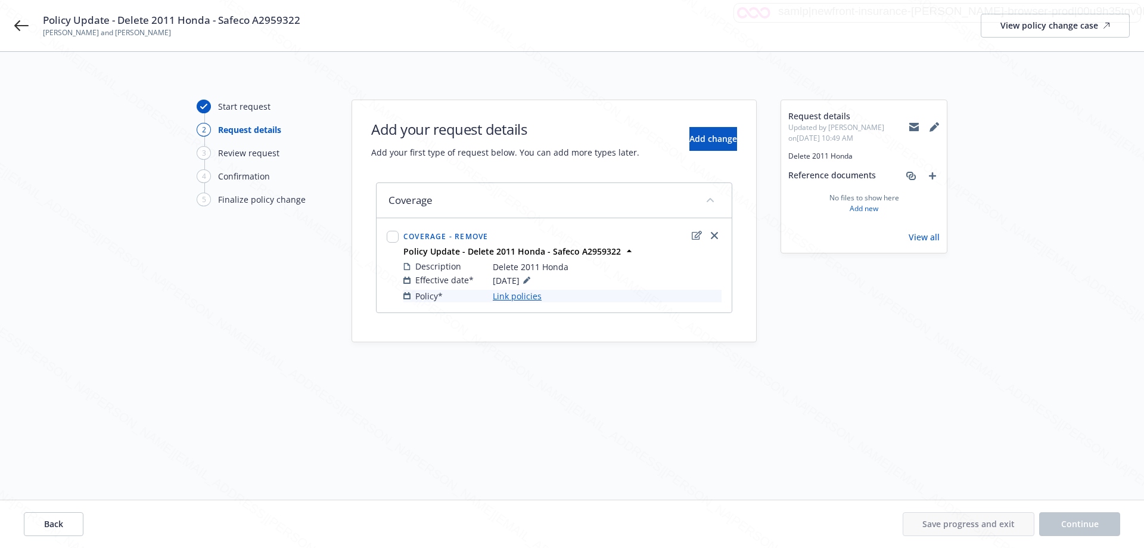
click at [521, 296] on link "Link policies" at bounding box center [517, 296] width 49 height 13
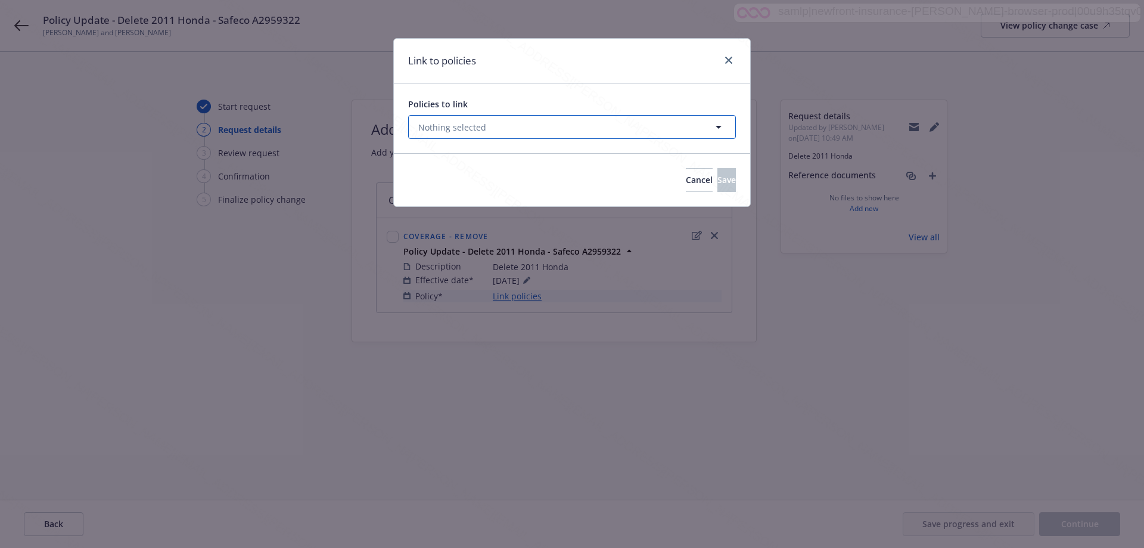
click at [431, 130] on span "Nothing selected" at bounding box center [452, 127] width 68 height 13
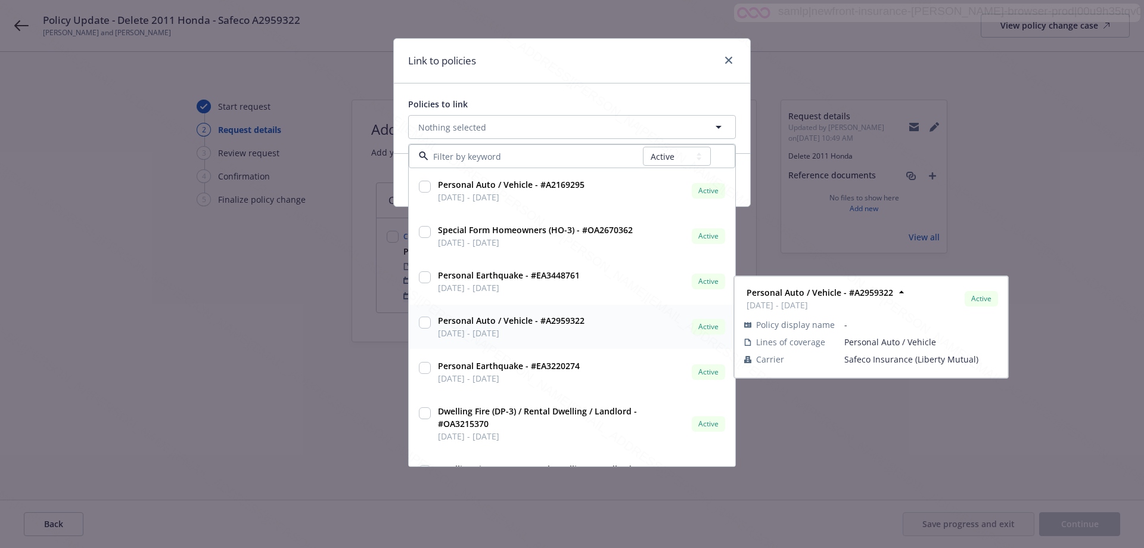
click at [422, 320] on input "checkbox" at bounding box center [425, 322] width 12 height 12
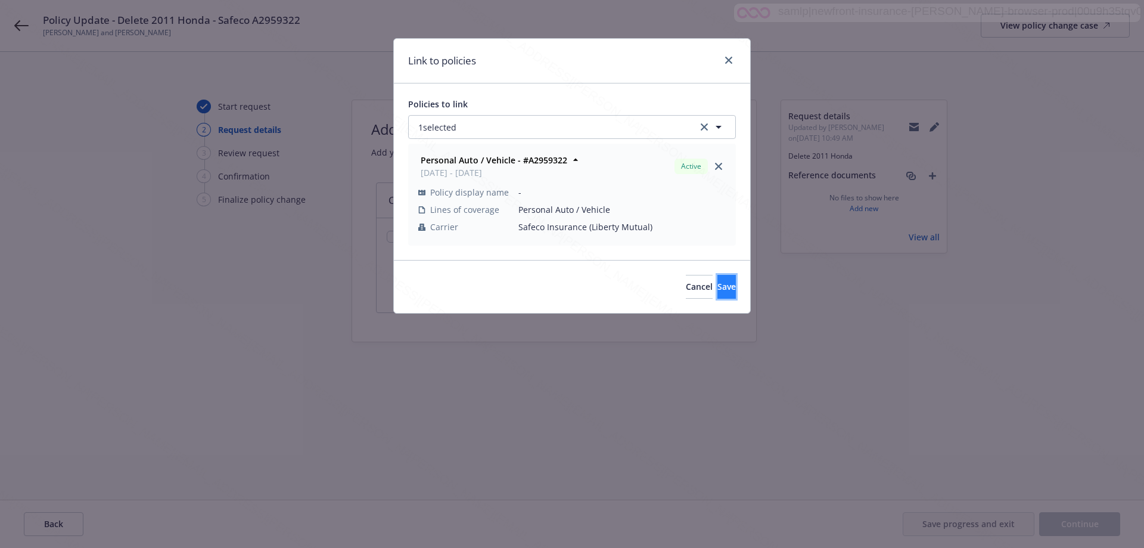
click at [720, 282] on button "Save" at bounding box center [726, 287] width 18 height 24
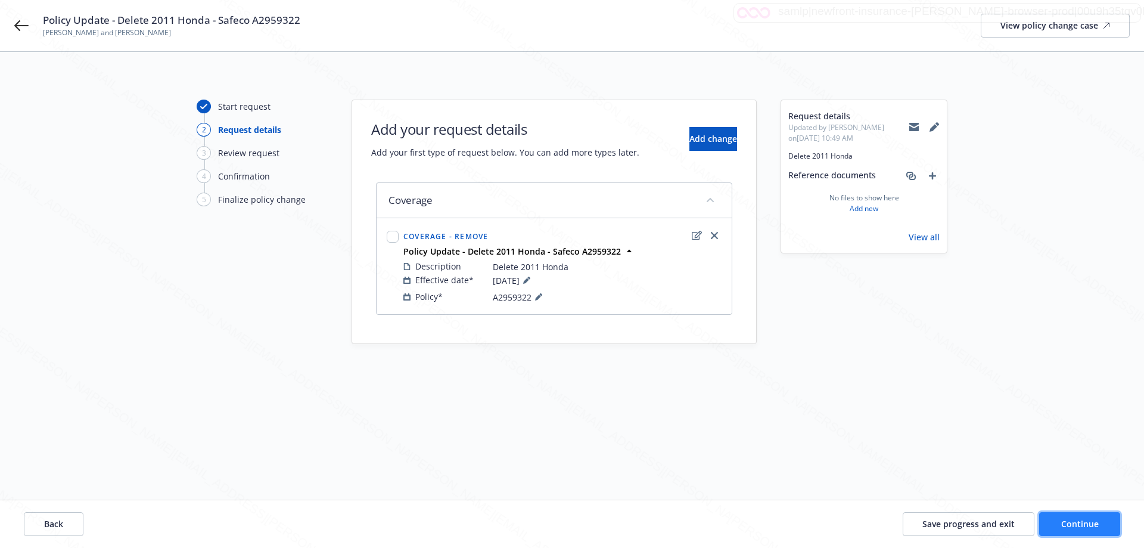
click at [1102, 528] on button "Continue" at bounding box center [1079, 524] width 81 height 24
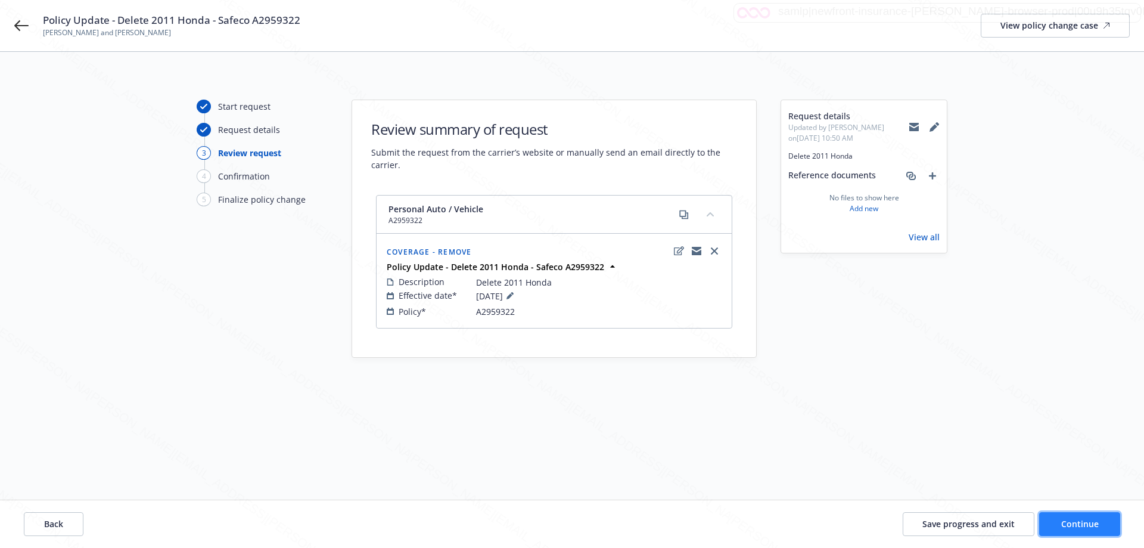
click at [1102, 528] on button "Continue" at bounding box center [1079, 524] width 81 height 24
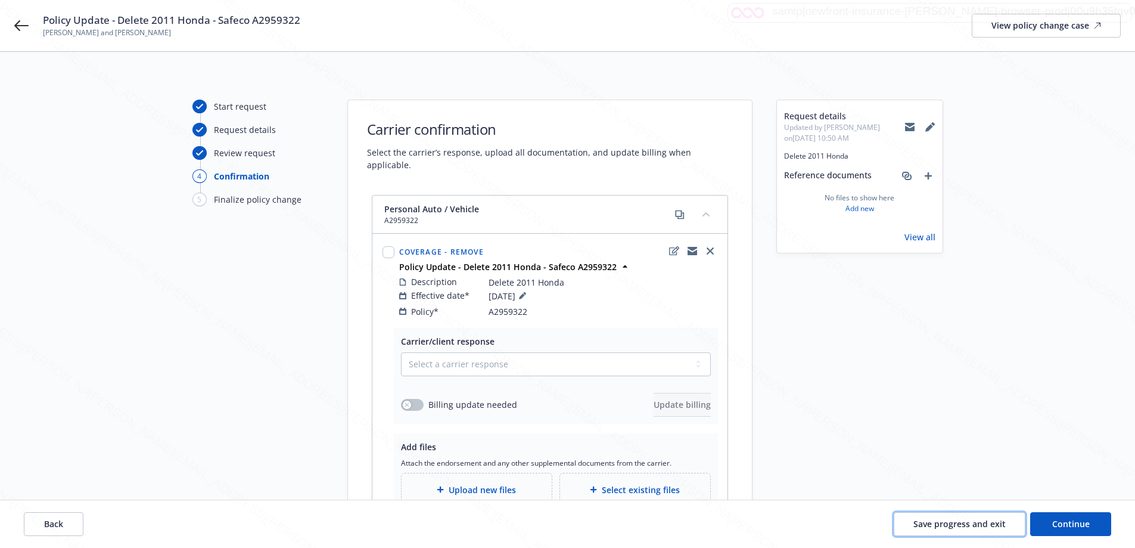
drag, startPoint x: 974, startPoint y: 527, endPoint x: 766, endPoint y: 512, distance: 208.5
click at [974, 527] on span "Save progress and exit" at bounding box center [959, 523] width 92 height 11
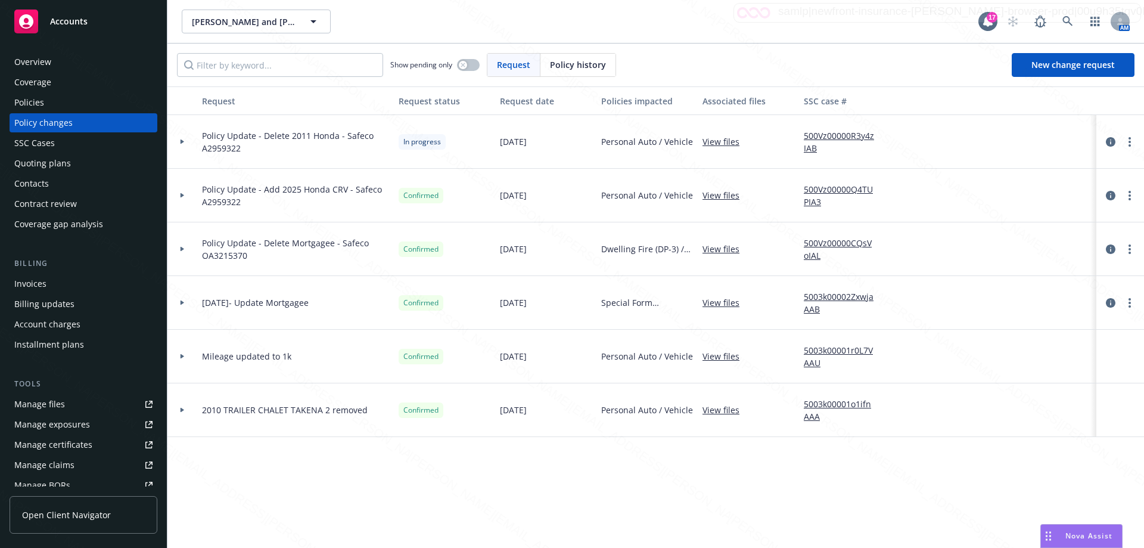
drag, startPoint x: 381, startPoint y: 465, endPoint x: 382, endPoint y: 477, distance: 12.0
click at [382, 477] on div "Request Request status Request date Policies impacted Associated files SSC case…" at bounding box center [655, 316] width 977 height 461
click at [300, 139] on span "Policy Update - Delete 2011 Honda - Safeco A2959322" at bounding box center [295, 141] width 187 height 25
